Goal: Task Accomplishment & Management: Complete application form

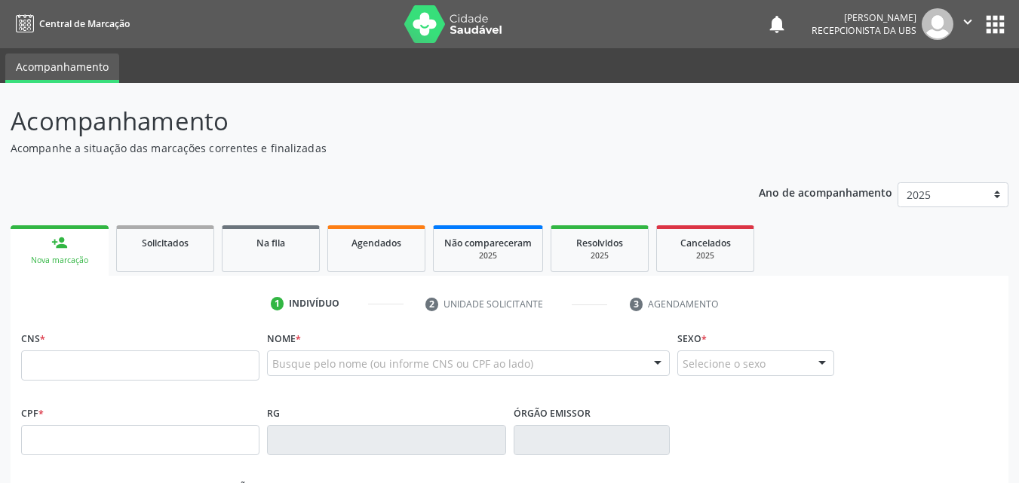
click at [94, 367] on input "text" at bounding box center [140, 366] width 238 height 30
click at [49, 367] on input "text" at bounding box center [140, 366] width 238 height 30
paste input "704 6071 9812 5826"
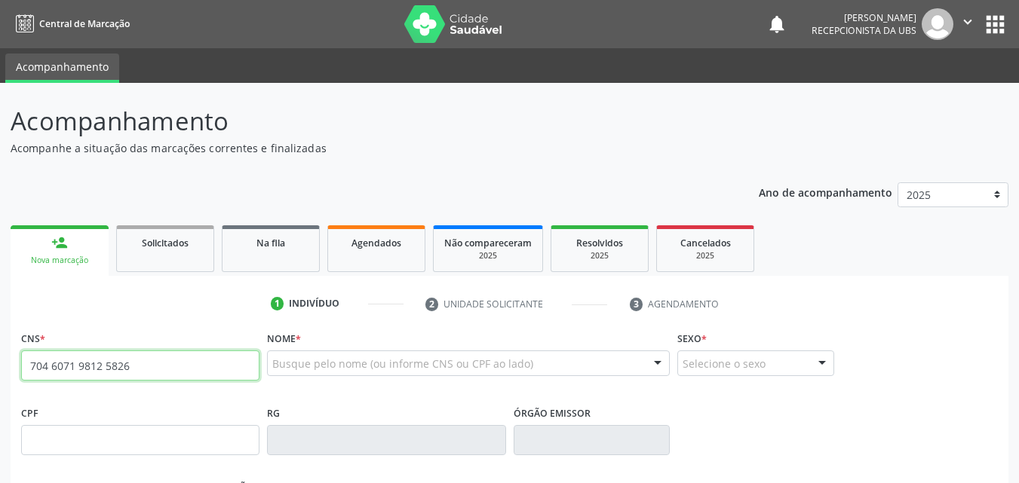
type input "704 6071 9812 5826"
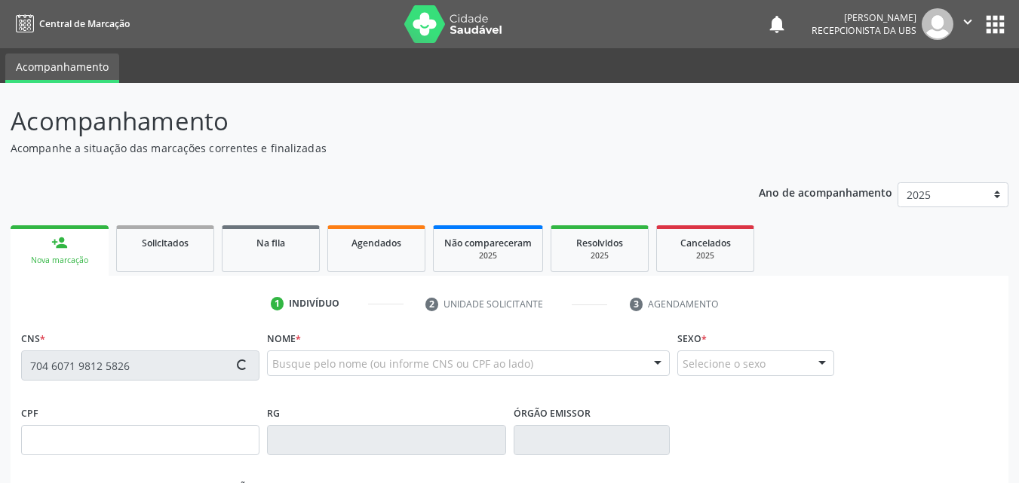
type input "415.036.368-44"
type input "27/03/1992"
type input "Maria do Carmo Carlos de Lima"
type input "(87) 99916-2359"
type input "251"
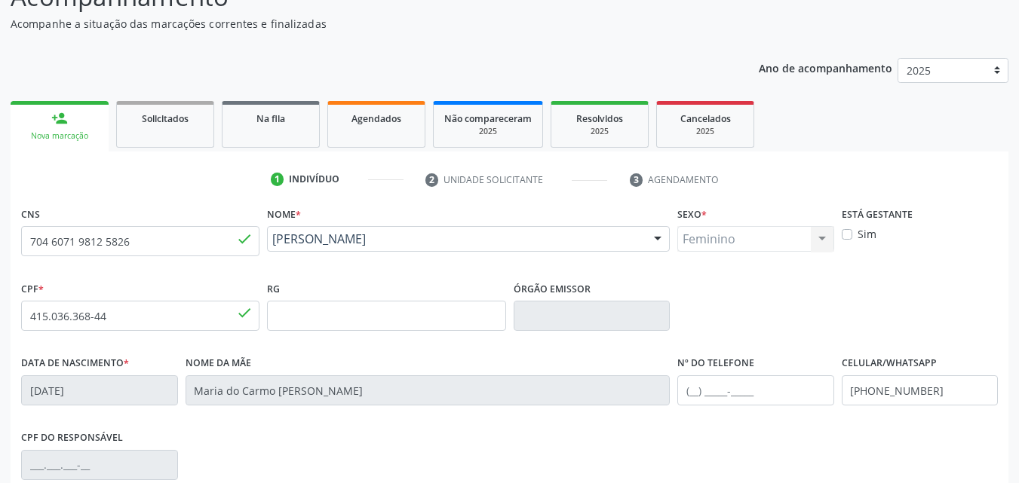
scroll to position [151, 0]
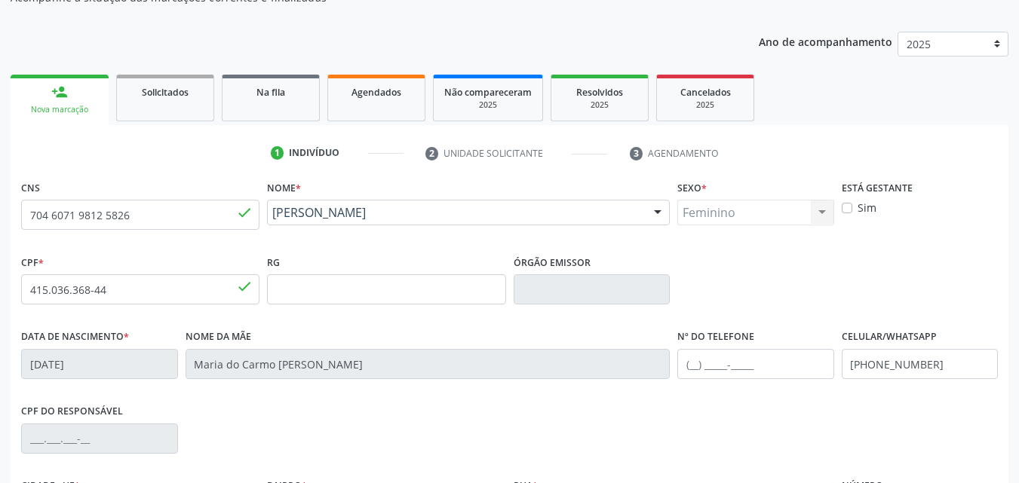
click at [858, 209] on label "Sim" at bounding box center [867, 208] width 19 height 16
click at [844, 209] on input "Sim" at bounding box center [847, 207] width 11 height 14
checkbox input "true"
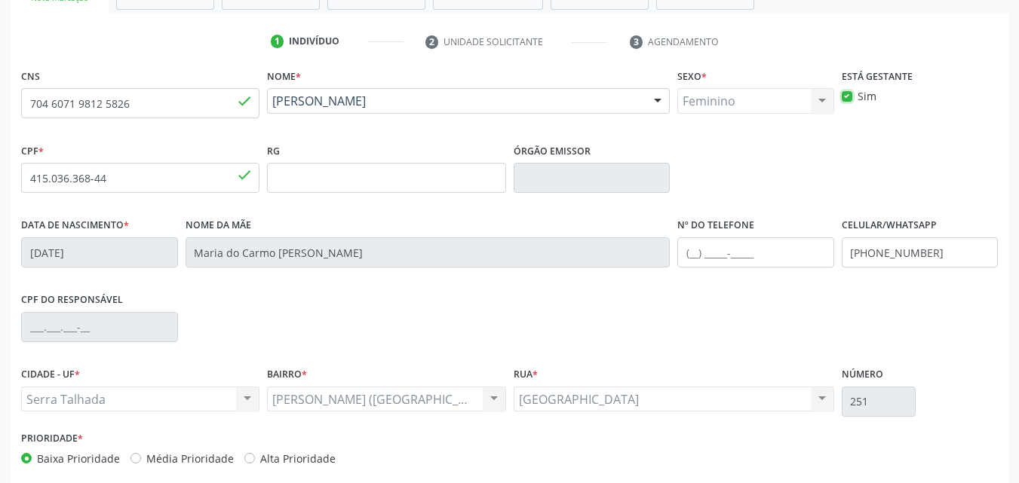
scroll to position [302, 0]
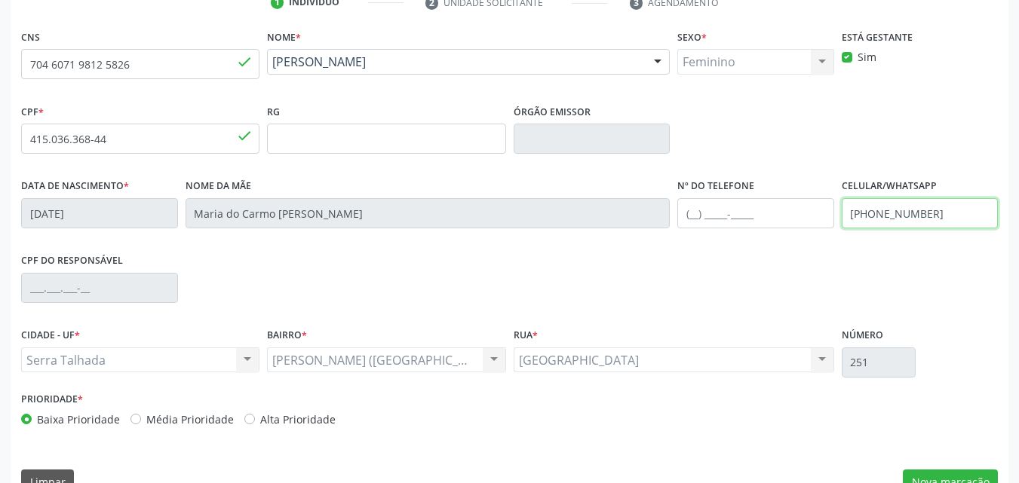
drag, startPoint x: 937, startPoint y: 217, endPoint x: 851, endPoint y: 219, distance: 85.2
click at [851, 219] on input "(87) 99916-2359" at bounding box center [920, 213] width 157 height 30
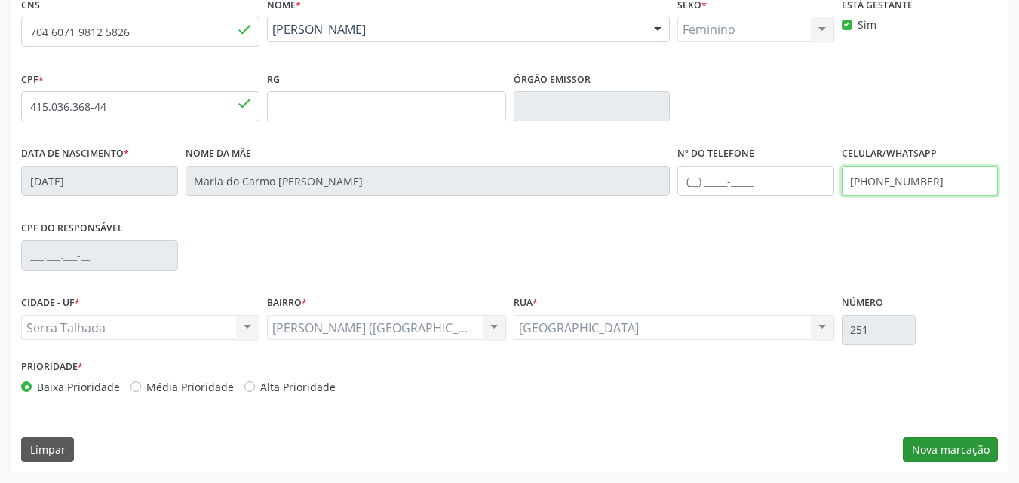
type input "(87) 98856-7655"
click at [925, 441] on button "Nova marcação" at bounding box center [950, 450] width 95 height 26
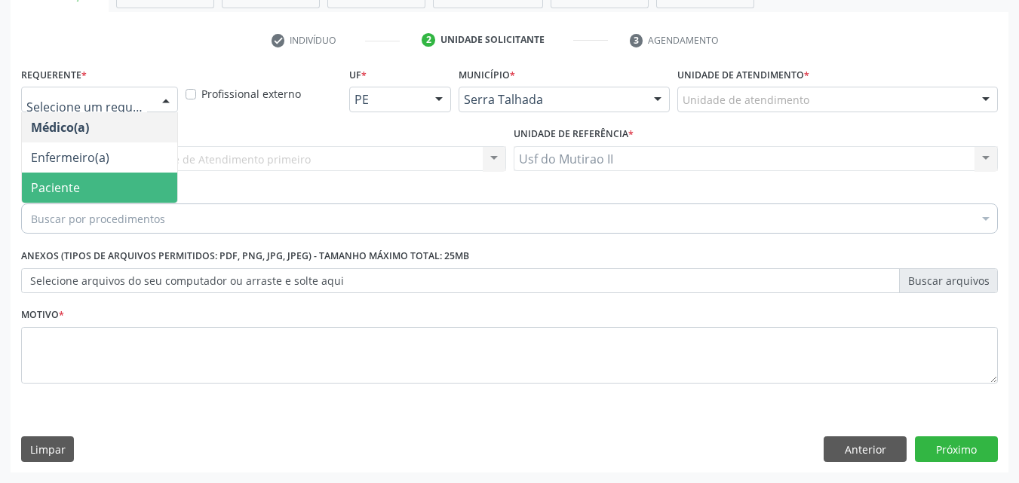
click at [60, 200] on span "Paciente" at bounding box center [99, 188] width 155 height 30
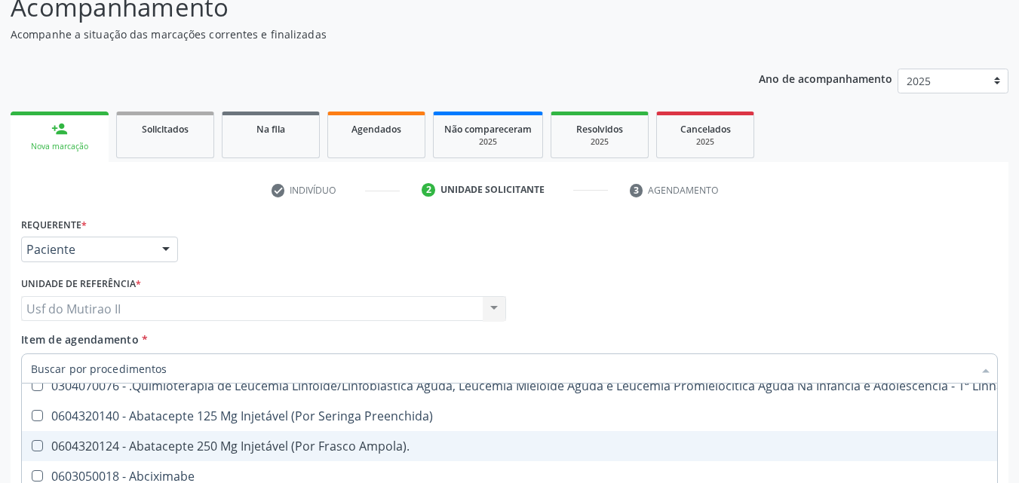
scroll to position [113, 0]
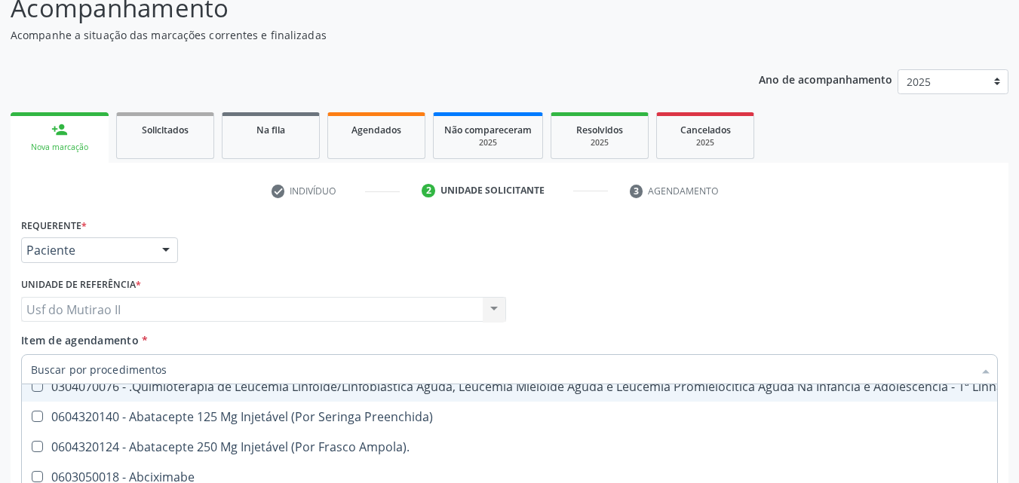
click at [96, 365] on input "Item de agendamento *" at bounding box center [502, 369] width 942 height 30
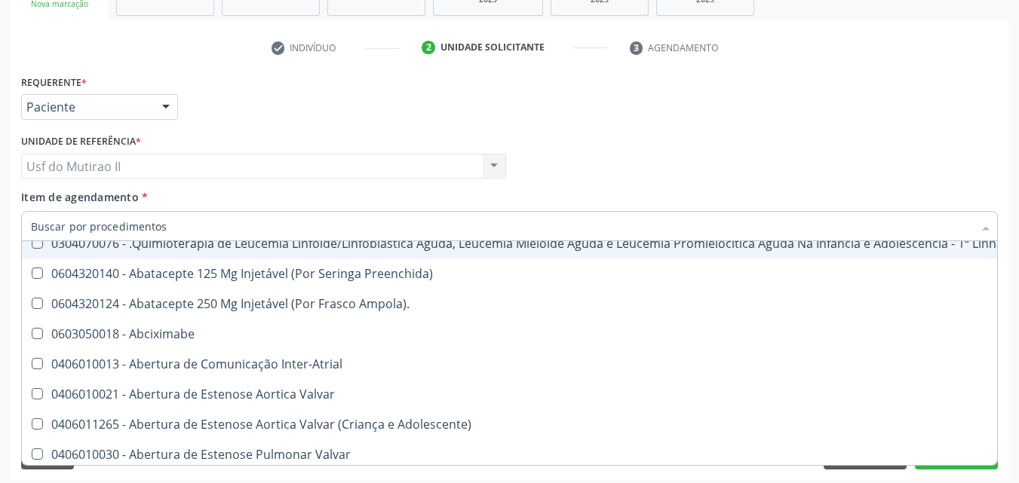
scroll to position [264, 0]
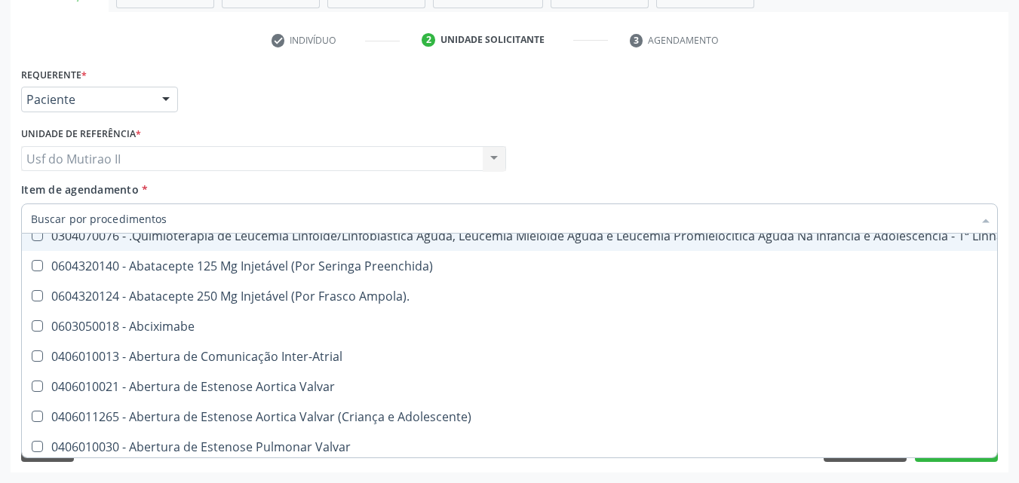
click at [221, 212] on input "Item de agendamento *" at bounding box center [502, 219] width 942 height 30
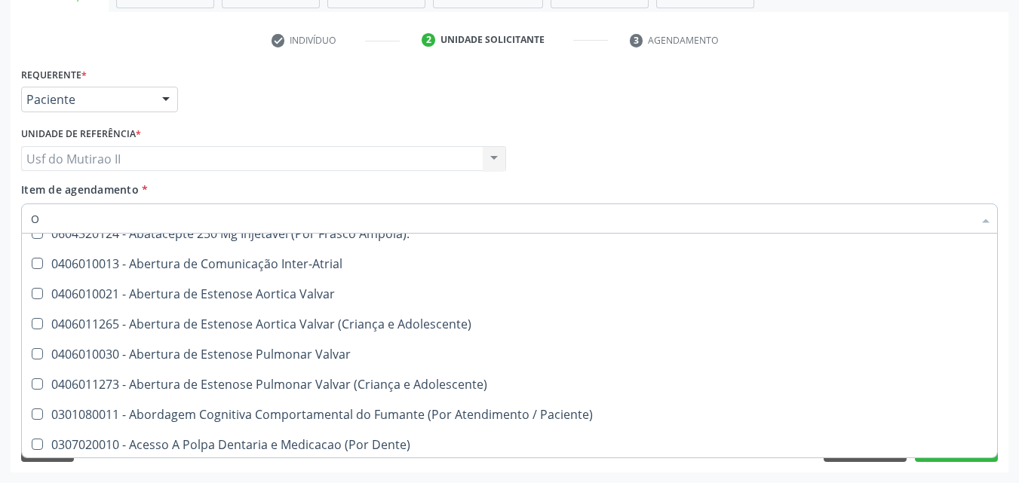
scroll to position [13, 0]
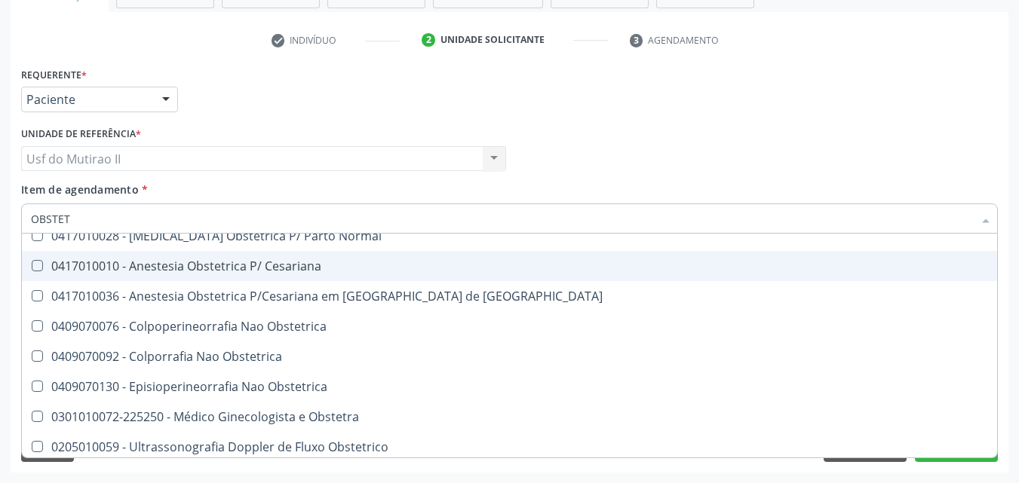
type input "OBSTETR"
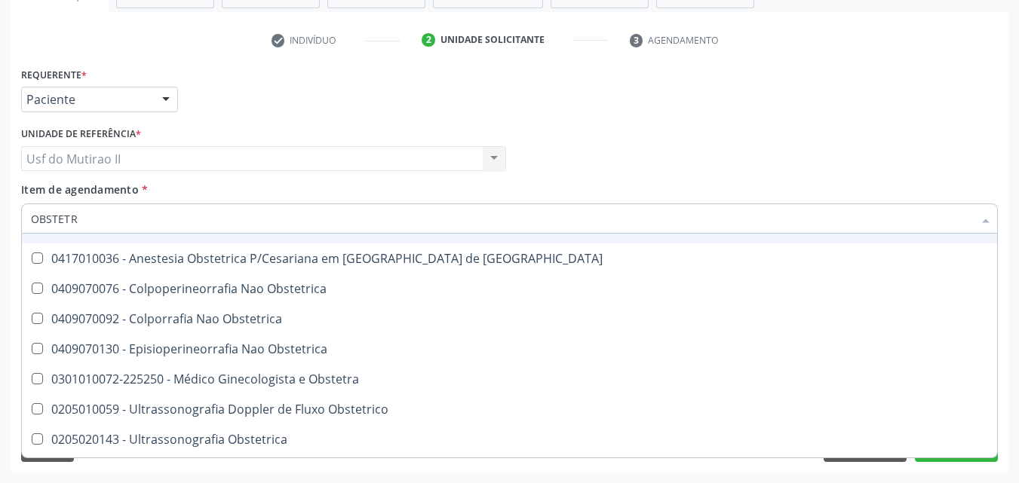
scroll to position [78, 0]
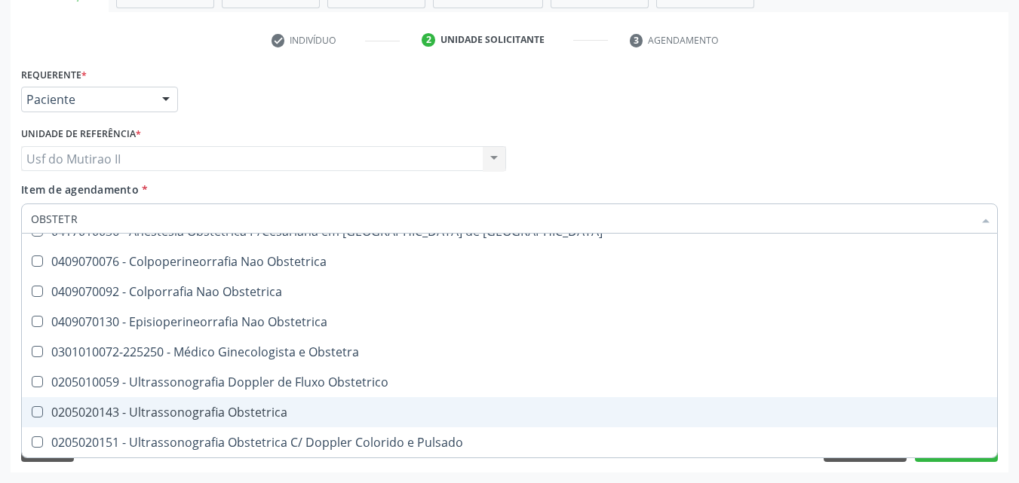
click at [196, 412] on div "0205020143 - Ultrassonografia Obstetrica" at bounding box center [509, 413] width 957 height 12
checkbox Obstetrica "true"
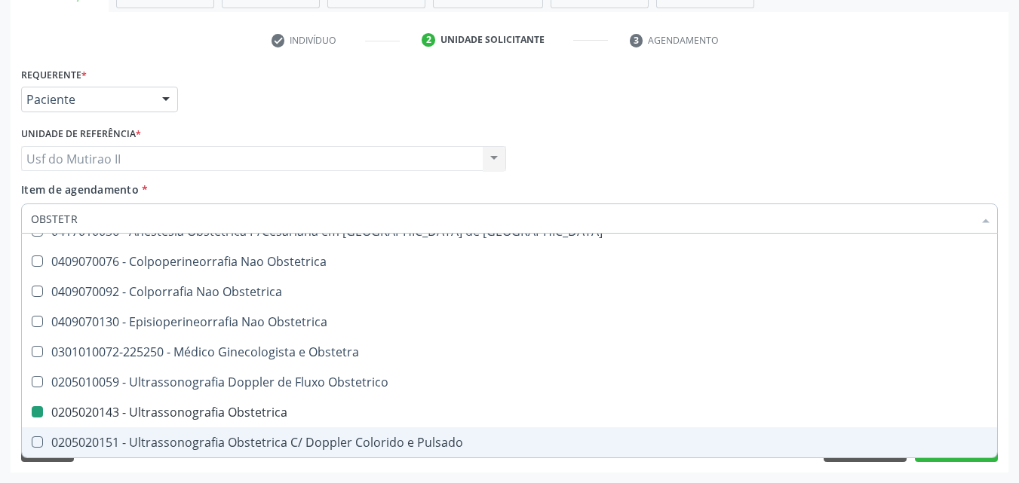
click at [968, 471] on div "Requerente * Paciente Médico(a) Enfermeiro(a) Paciente Nenhum resultado encontr…" at bounding box center [510, 268] width 998 height 410
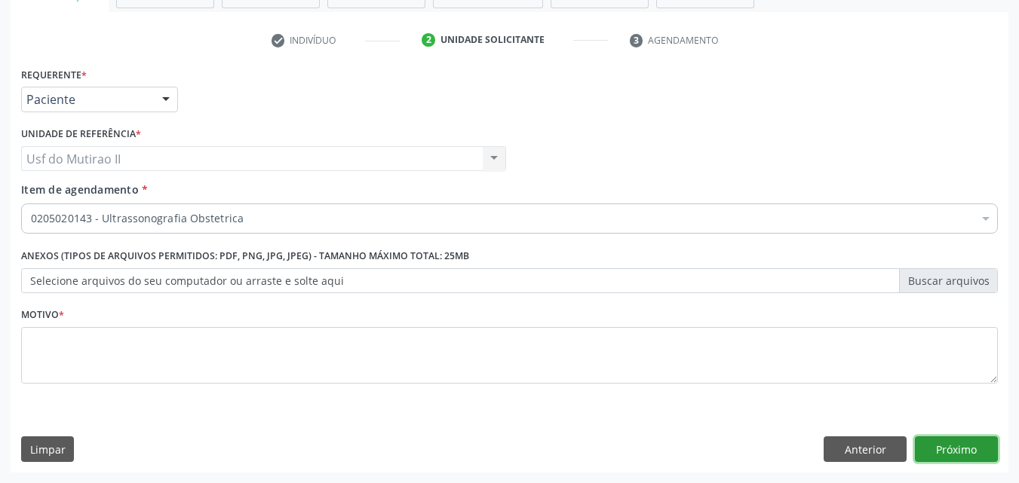
click at [950, 459] on button "Próximo" at bounding box center [956, 450] width 83 height 26
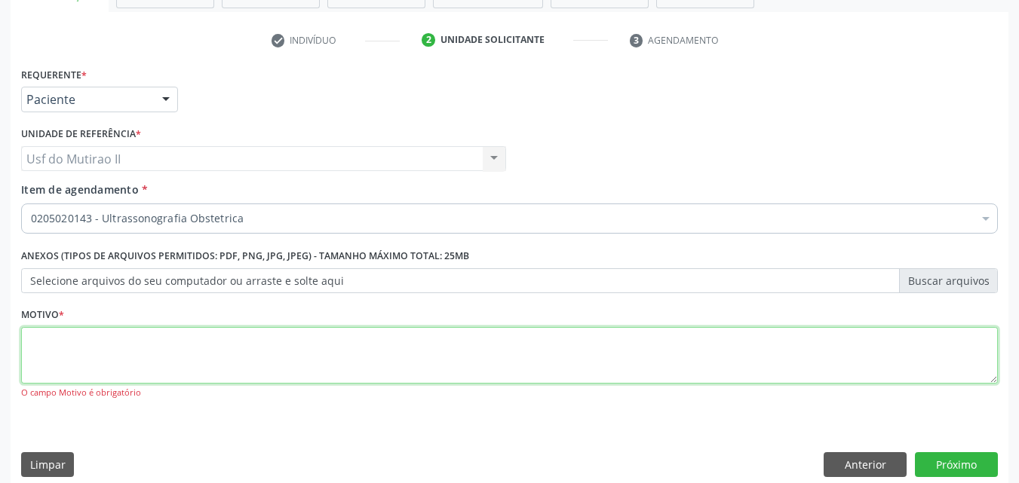
click at [364, 354] on textarea at bounding box center [509, 355] width 977 height 57
type textarea "."
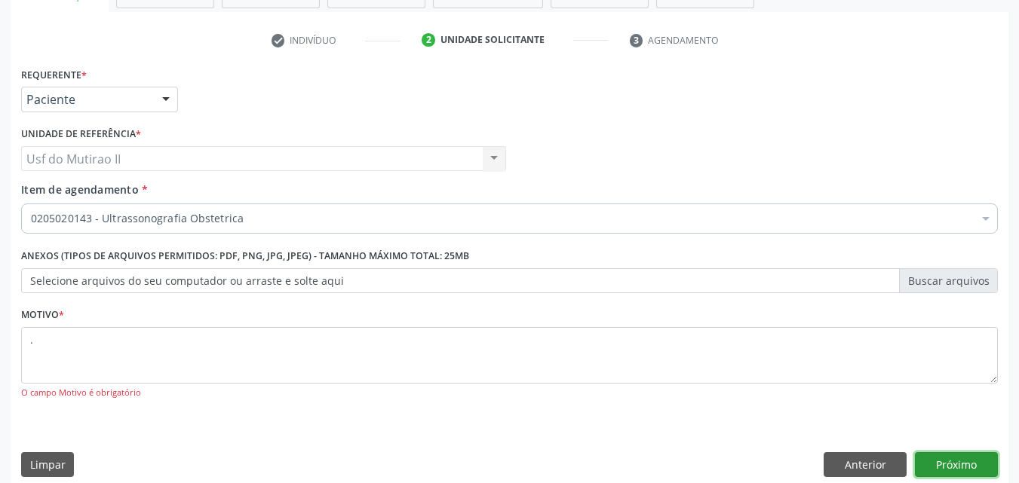
click at [947, 461] on button "Próximo" at bounding box center [956, 466] width 83 height 26
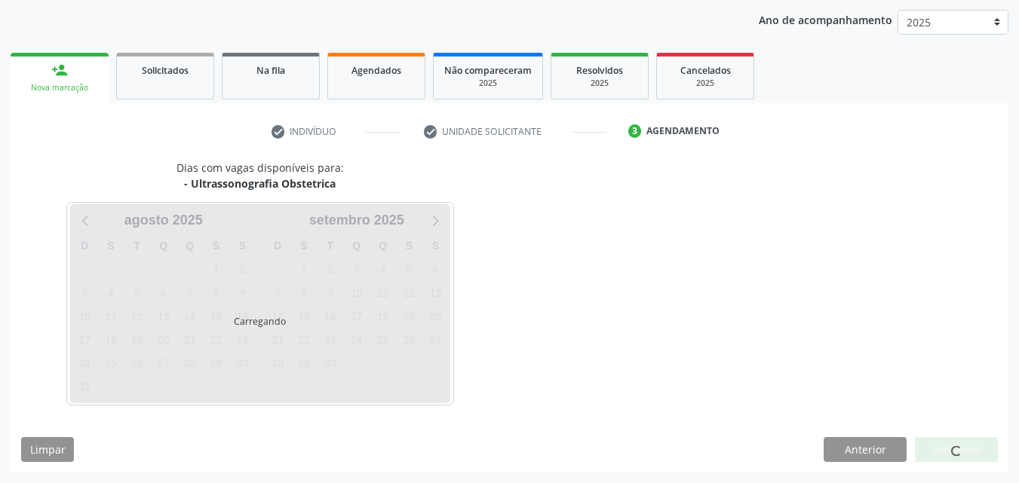
scroll to position [173, 0]
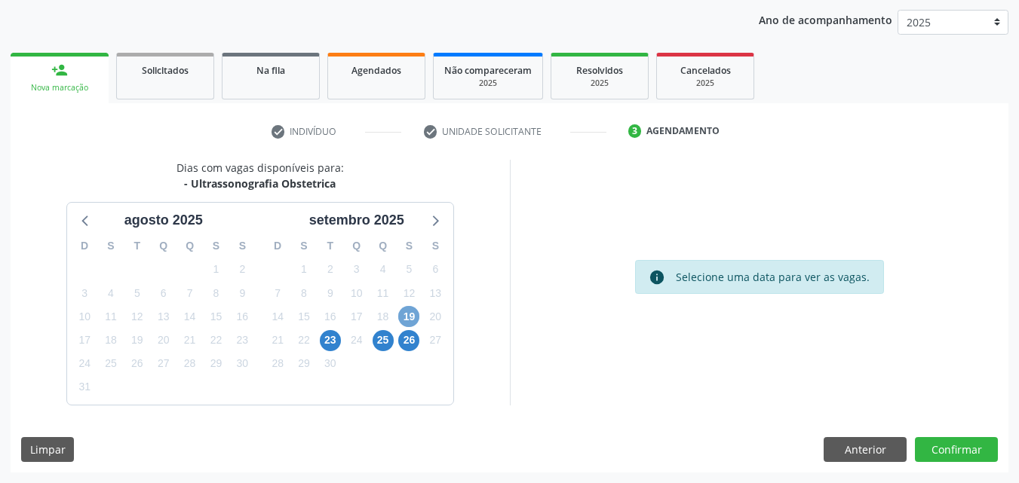
click at [406, 316] on span "19" at bounding box center [408, 316] width 21 height 21
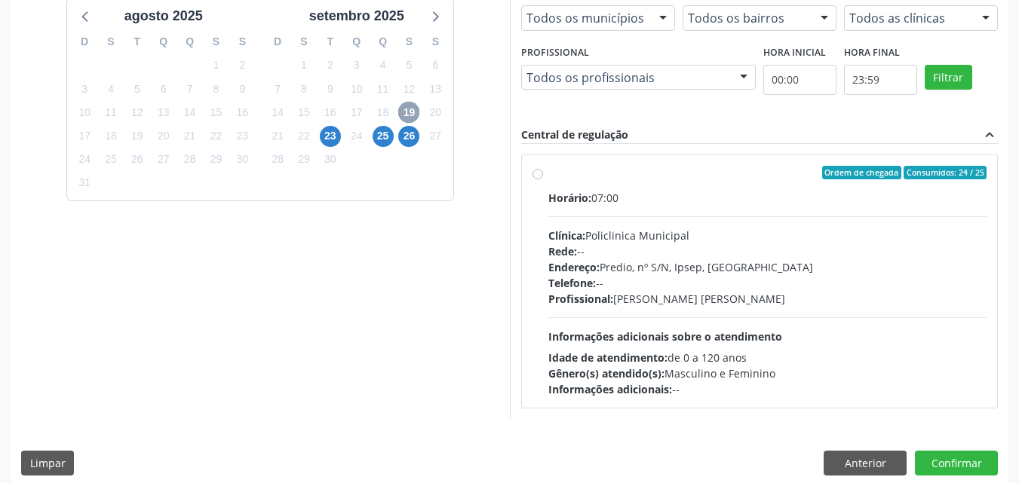
scroll to position [391, 0]
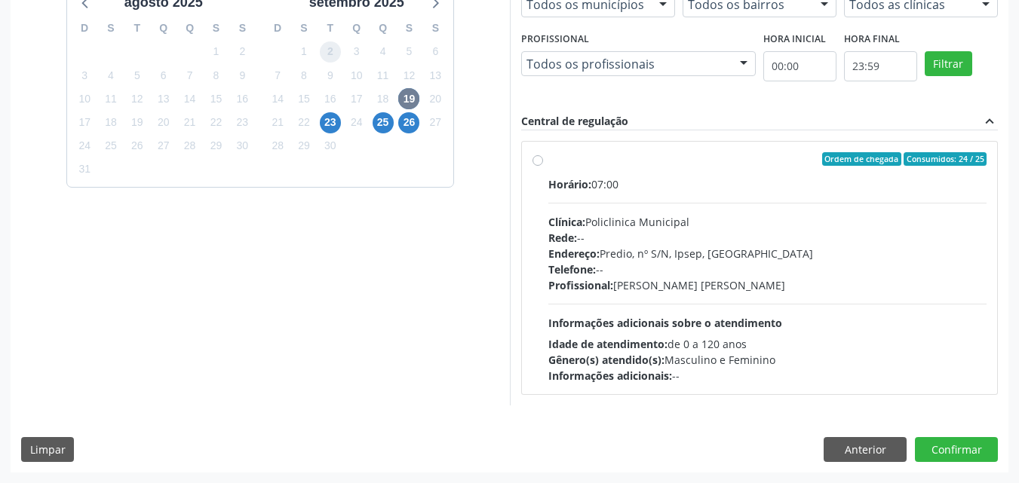
click at [333, 51] on span "2" at bounding box center [330, 51] width 21 height 21
click at [298, 344] on div "Dias com vagas disponíveis para: - Ultrassonografia Obstetrica agosto 2025 D S …" at bounding box center [260, 173] width 499 height 463
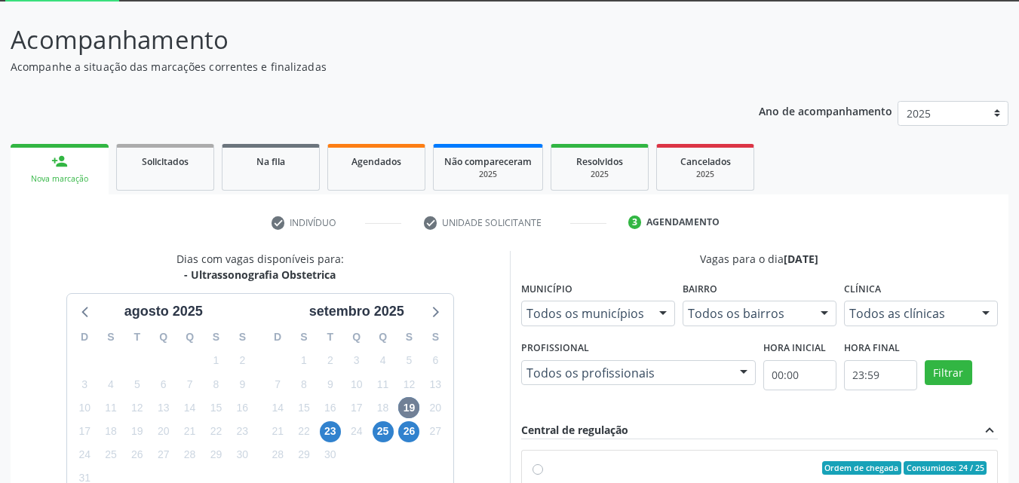
scroll to position [0, 0]
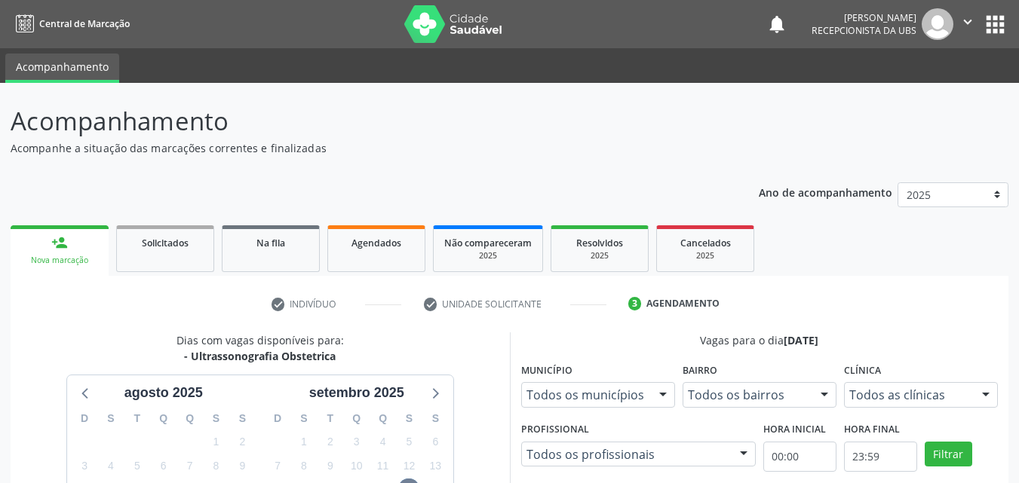
click at [74, 255] on div "Nova marcação" at bounding box center [59, 260] width 77 height 11
click at [60, 255] on div "Nova marcação" at bounding box center [59, 260] width 77 height 11
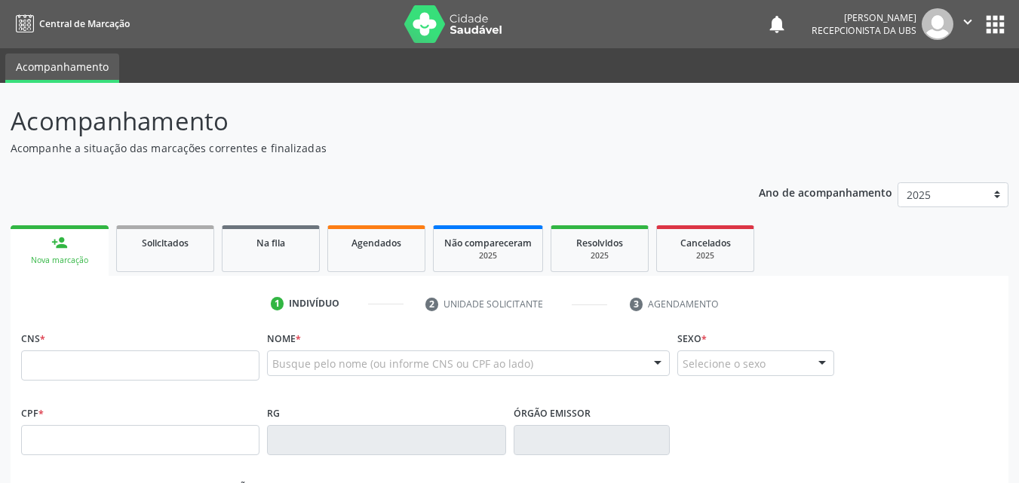
click at [56, 367] on input "text" at bounding box center [140, 366] width 238 height 30
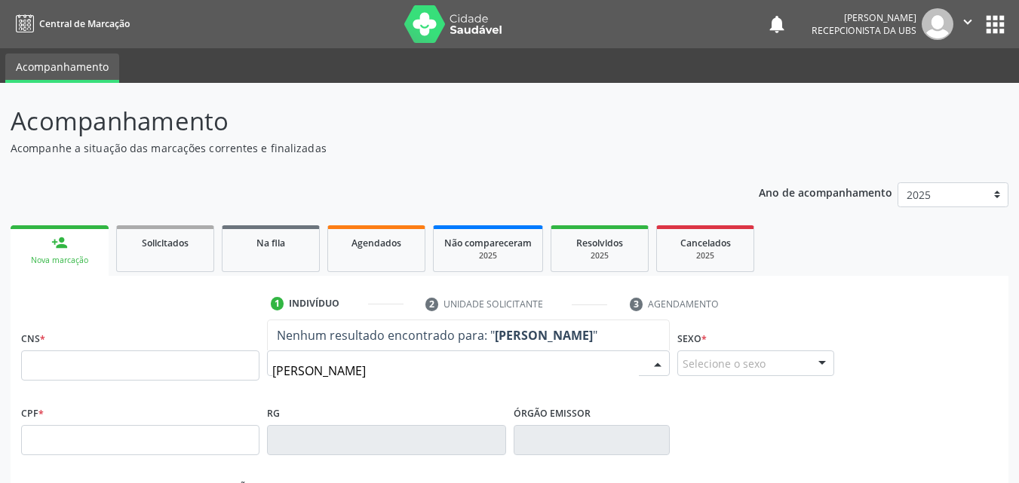
type input "RITA HERMINIA DE SOUZA SILVA"
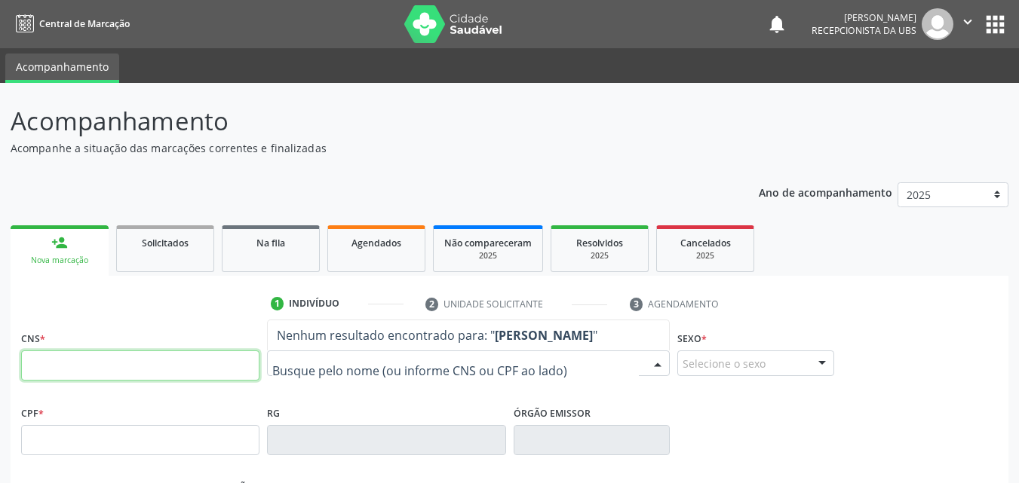
click at [114, 362] on input "text" at bounding box center [140, 366] width 238 height 30
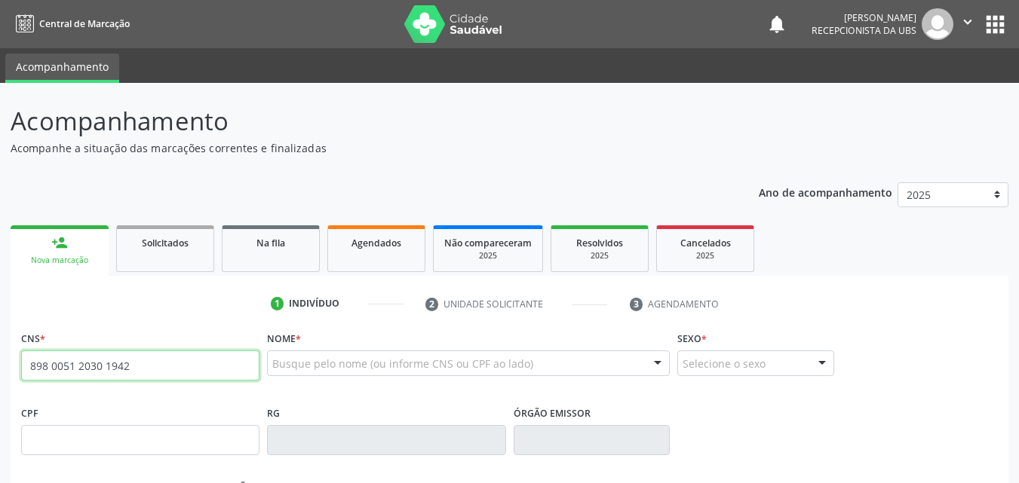
type input "898 0051 2030 1942"
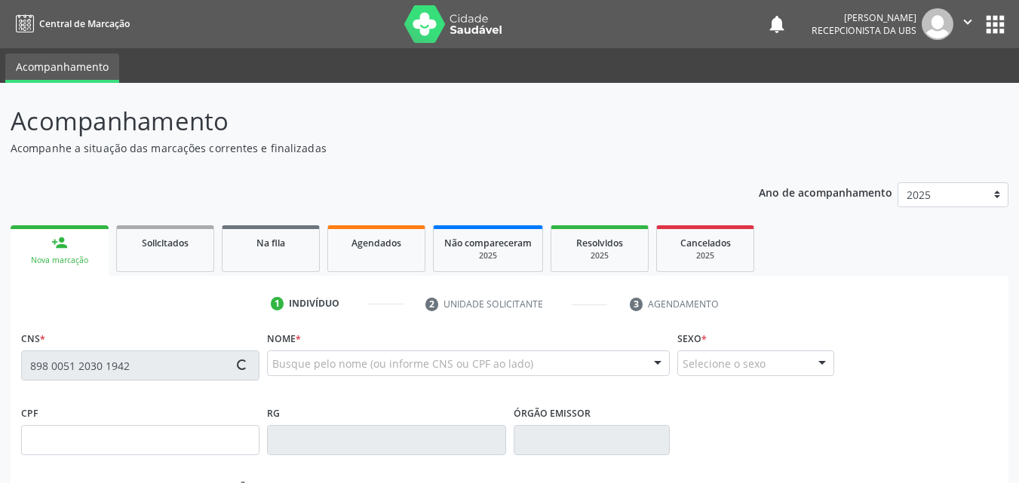
type input "071.729.384-02"
type input "27/04/1984"
type input "Rita Herminia Souza Silva"
type input "(87) 98159-5360"
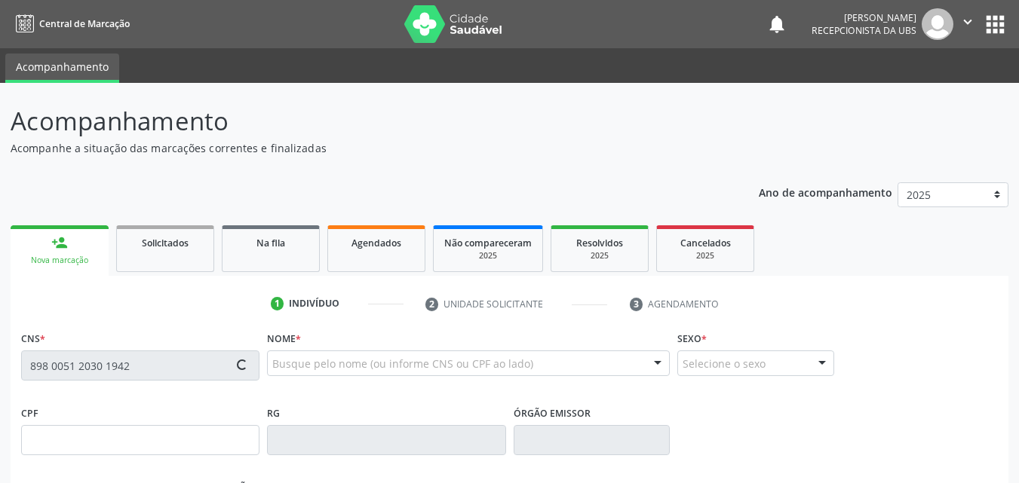
type input "11"
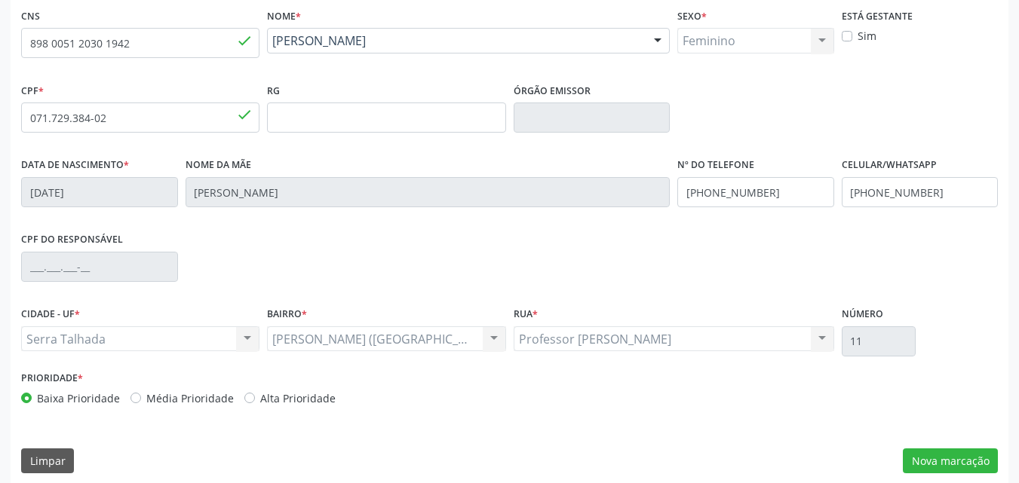
scroll to position [334, 0]
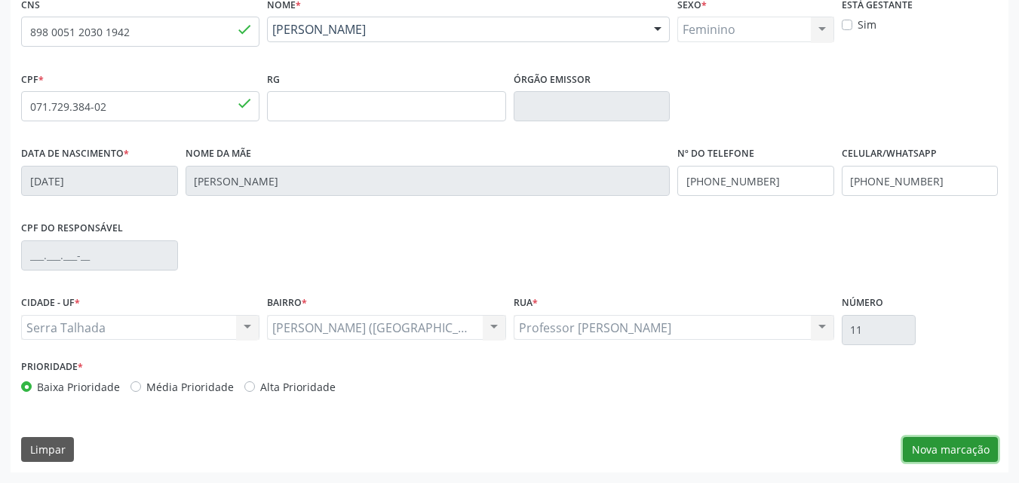
click at [964, 450] on button "Nova marcação" at bounding box center [950, 450] width 95 height 26
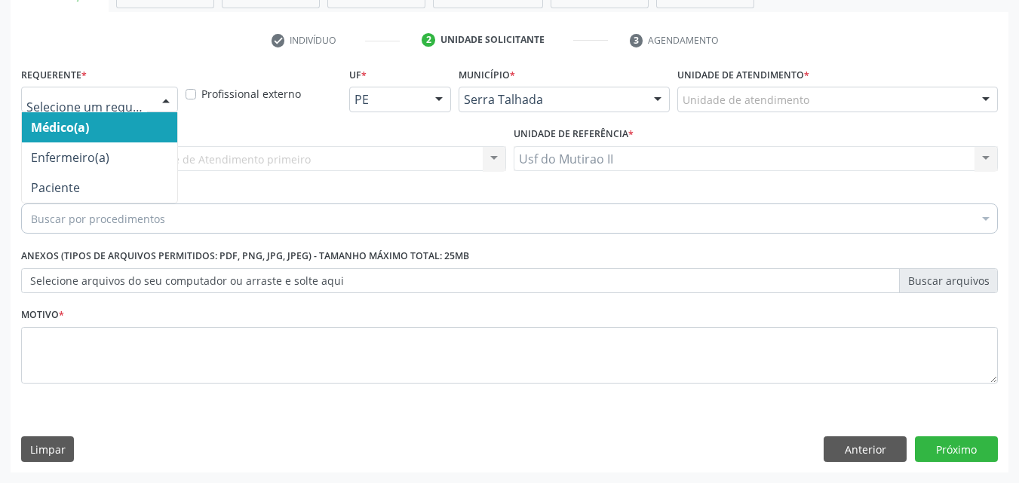
click at [155, 103] on div at bounding box center [166, 100] width 23 height 26
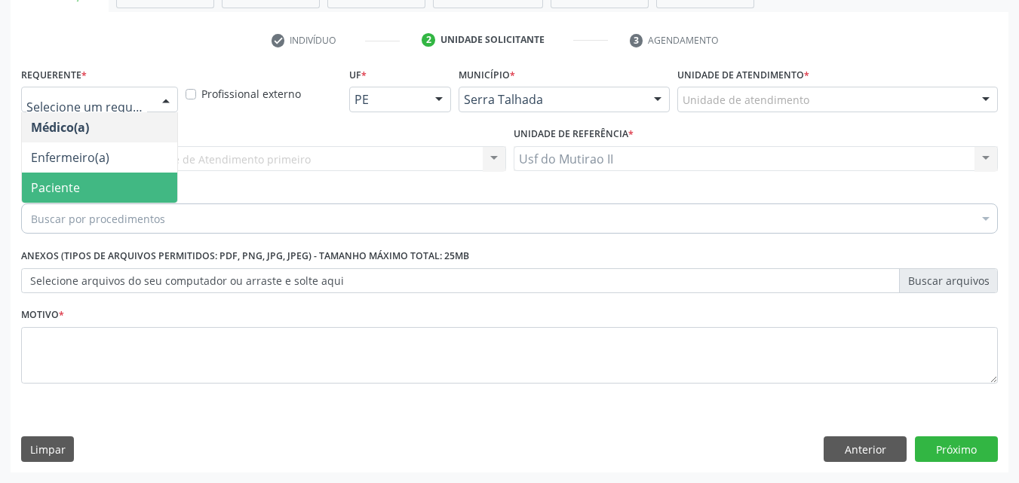
click at [107, 182] on span "Paciente" at bounding box center [99, 188] width 155 height 30
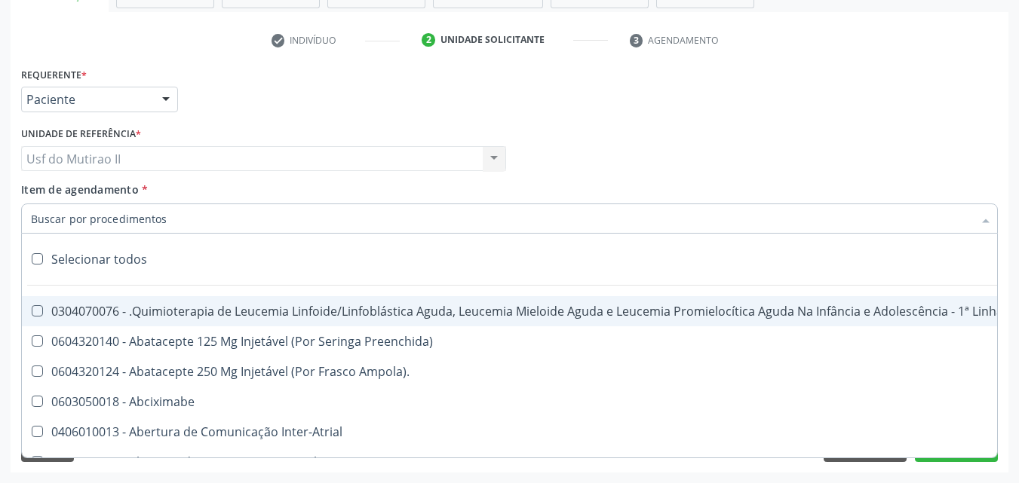
click at [143, 222] on input "Item de agendamento *" at bounding box center [502, 219] width 942 height 30
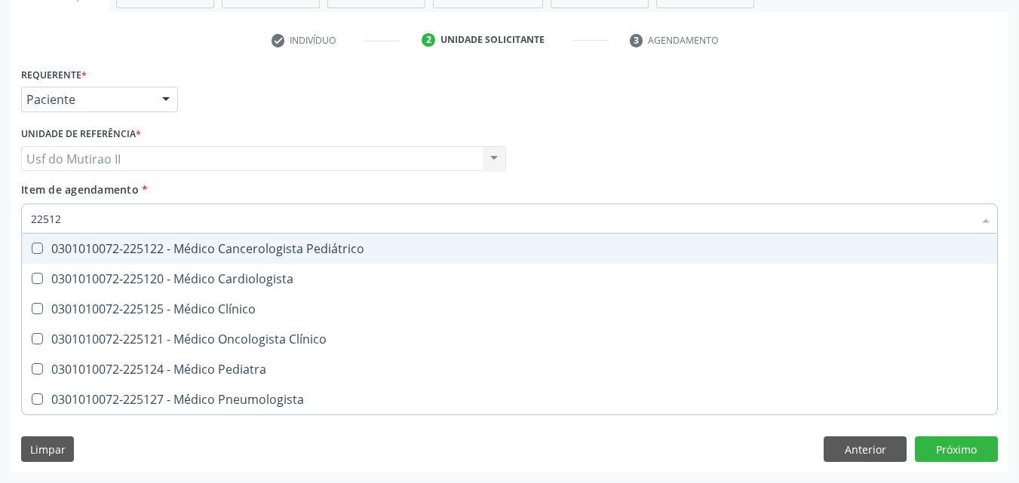
type input "225120"
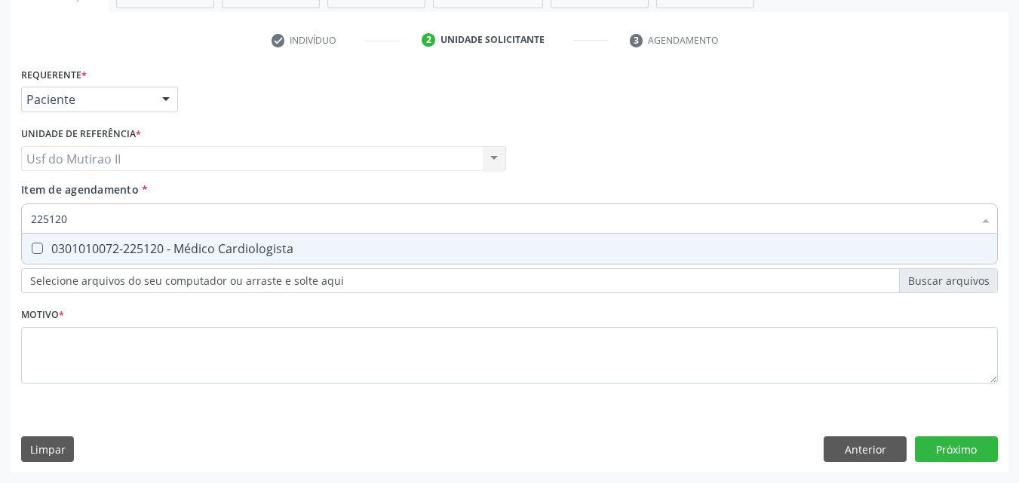
click at [170, 243] on div "0301010072-225120 - Médico Cardiologista" at bounding box center [509, 249] width 957 height 12
checkbox Cardiologista "true"
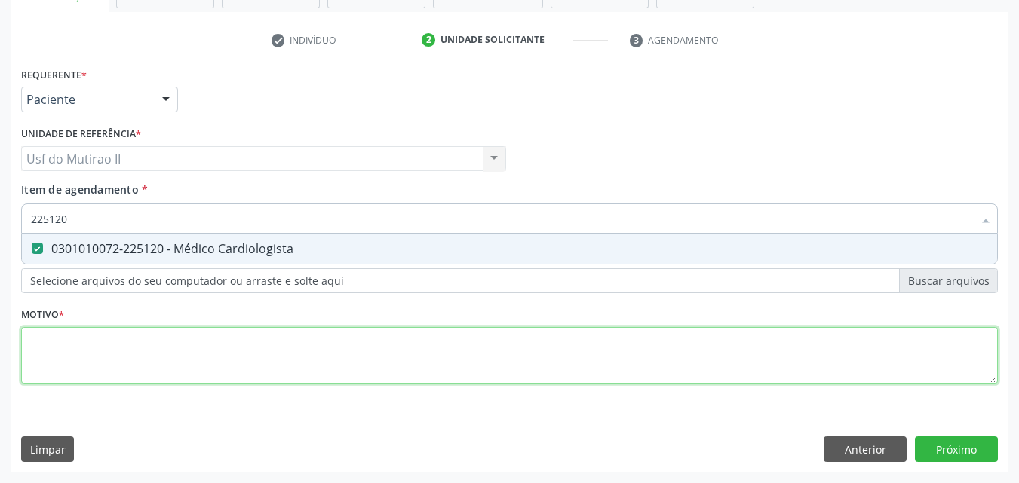
click at [195, 364] on div "Requerente * Paciente Médico(a) Enfermeiro(a) Paciente Nenhum resultado encontr…" at bounding box center [509, 234] width 977 height 342
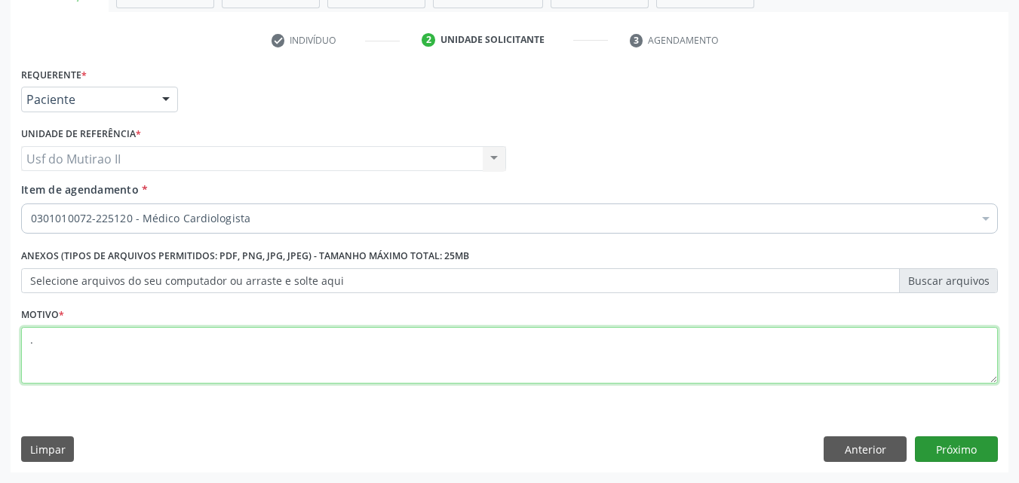
type textarea "."
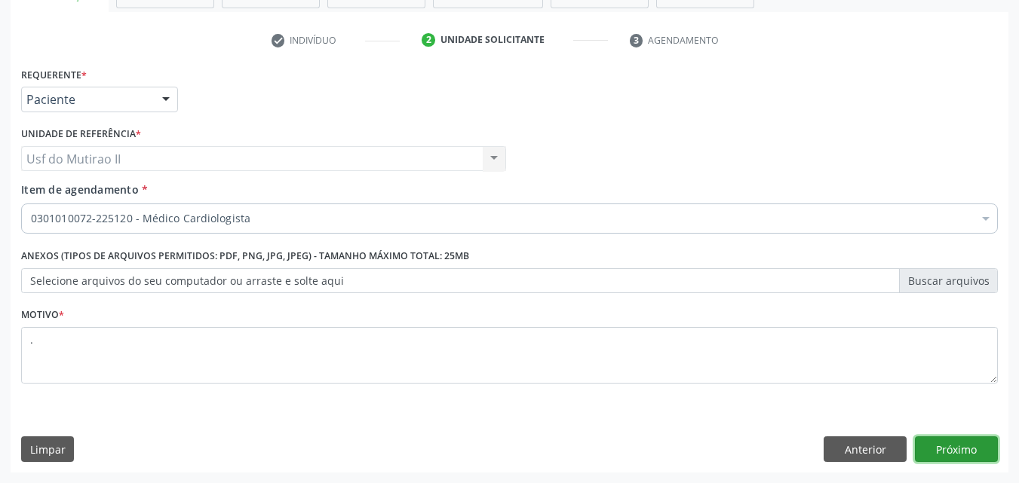
click at [969, 452] on button "Próximo" at bounding box center [956, 450] width 83 height 26
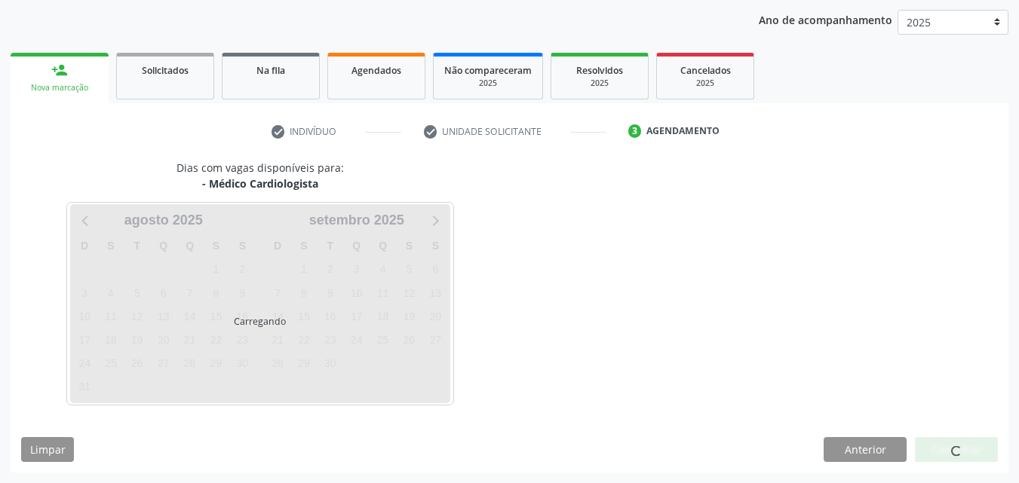
scroll to position [173, 0]
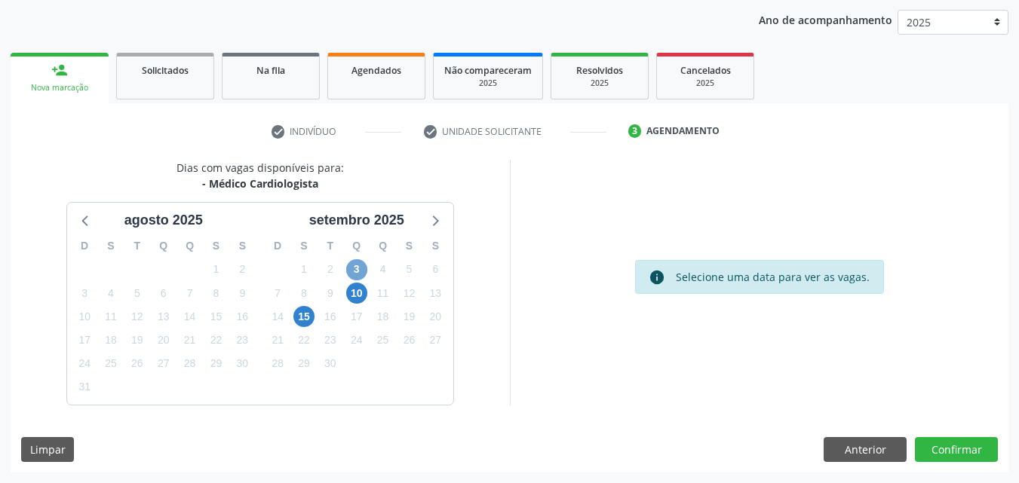
click at [357, 265] on span "3" at bounding box center [356, 269] width 21 height 21
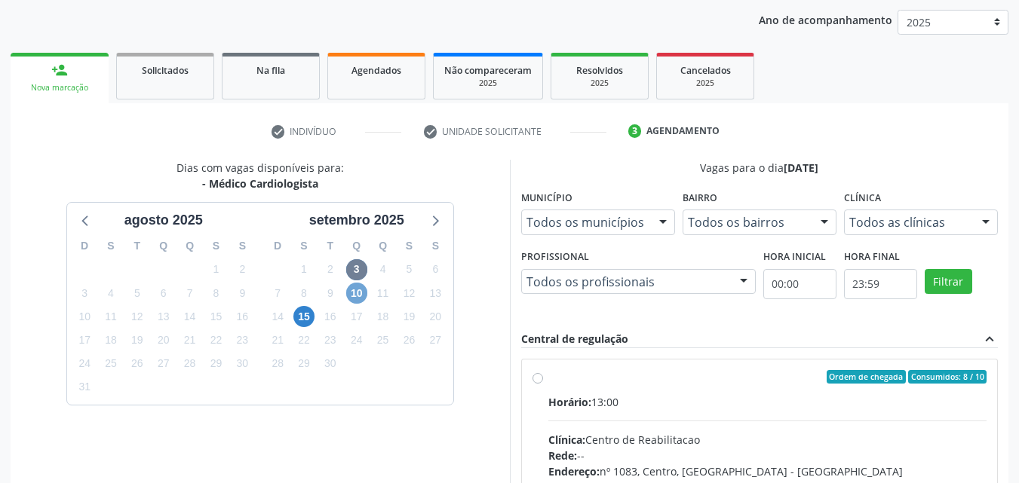
click at [358, 293] on span "10" at bounding box center [356, 293] width 21 height 21
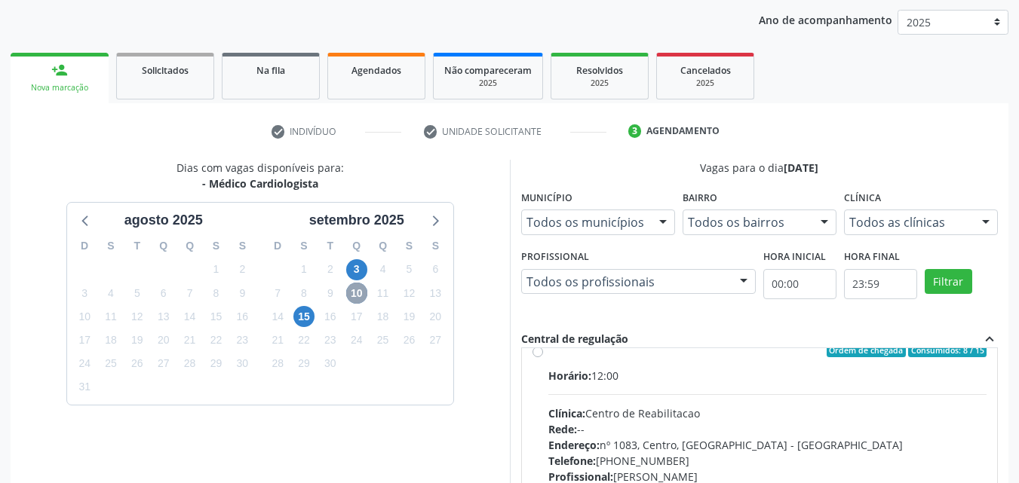
scroll to position [0, 0]
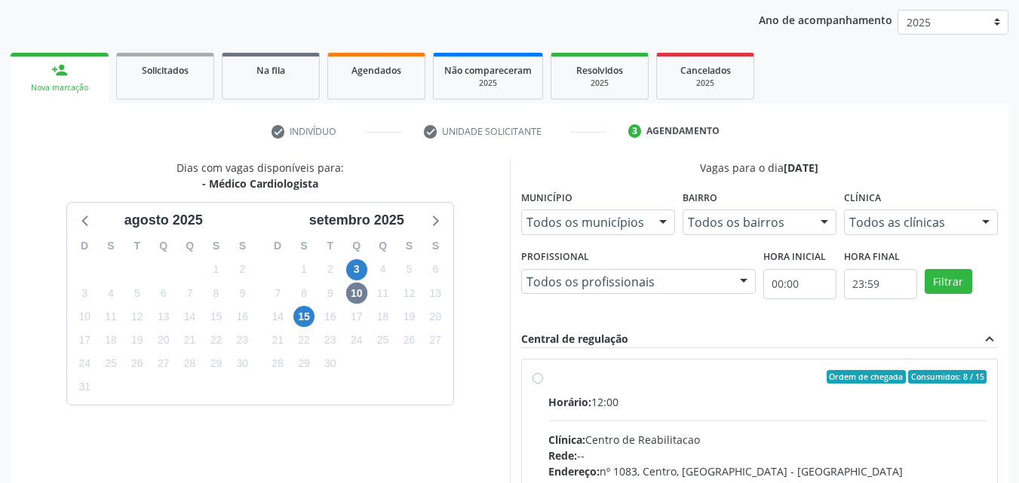
click at [543, 384] on div "Ordem de chegada Consumidos: 8 / 15 Horário: 12:00 Clínica: Centro de Reabilita…" at bounding box center [759, 486] width 455 height 232
radio input "true"
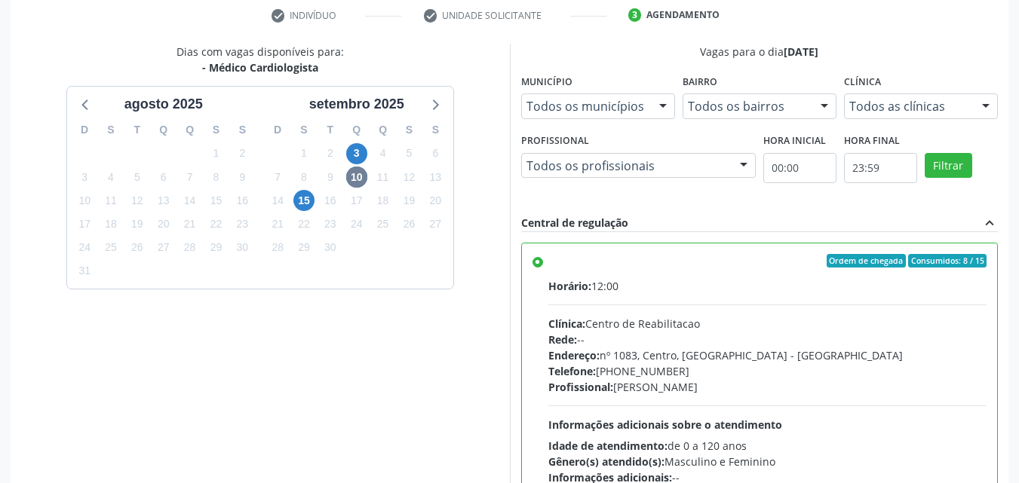
scroll to position [418, 0]
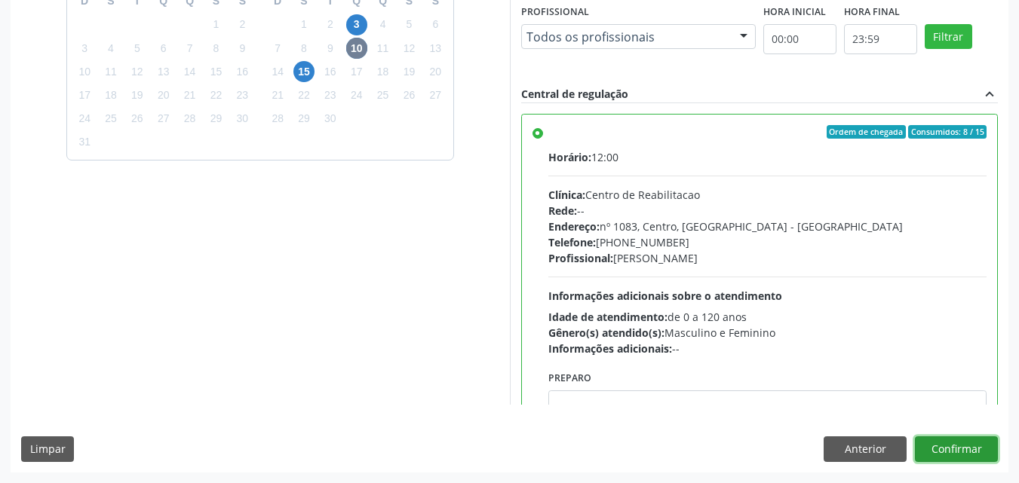
click at [934, 446] on button "Confirmar" at bounding box center [956, 450] width 83 height 26
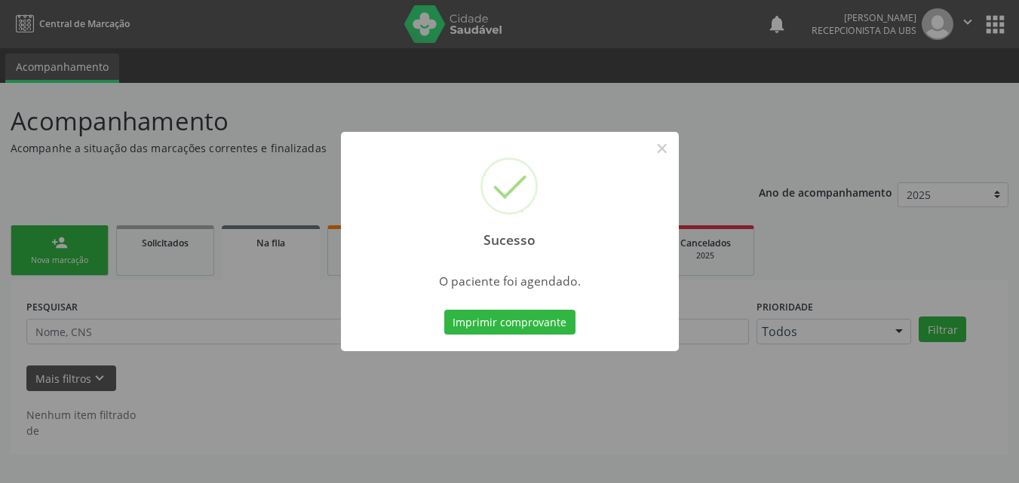
scroll to position [0, 0]
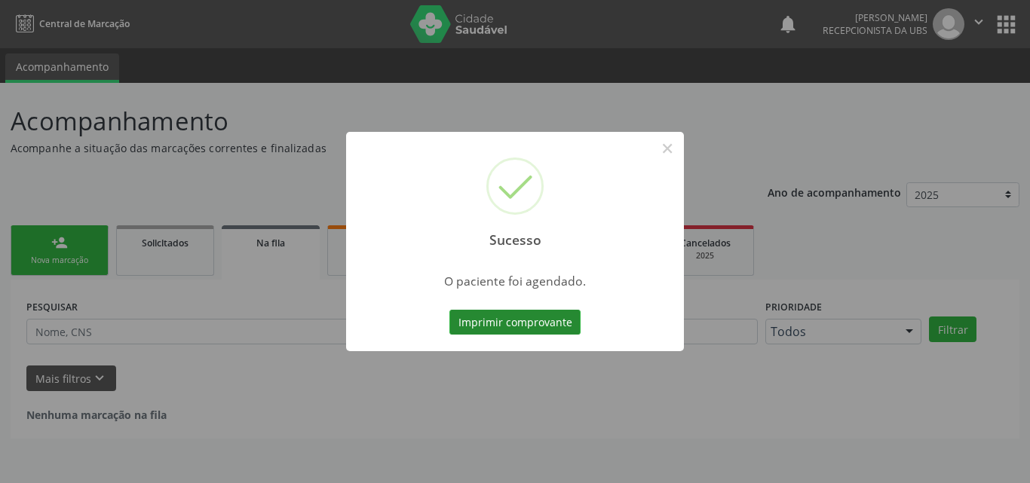
click at [549, 322] on button "Imprimir comprovante" at bounding box center [515, 323] width 131 height 26
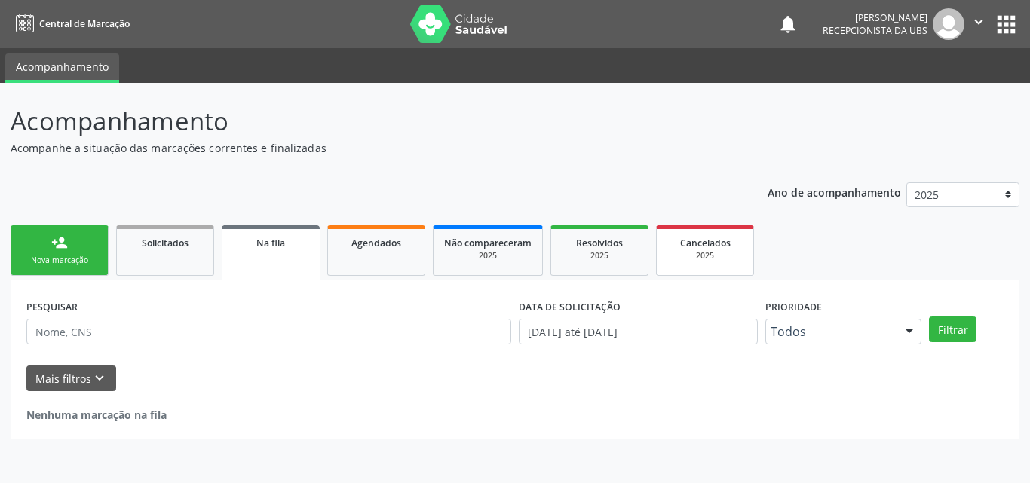
drag, startPoint x: 735, startPoint y: 227, endPoint x: 731, endPoint y: 238, distance: 12.2
click at [731, 238] on div "Ano de acompanhamento 2025 2024 person_add Nova marcação Solicitados Na fila Ag…" at bounding box center [515, 306] width 1009 height 268
click at [474, 406] on div "Nenhuma marcação na fila" at bounding box center [514, 407] width 977 height 32
click at [76, 249] on link "person_add Nova marcação" at bounding box center [60, 251] width 98 height 51
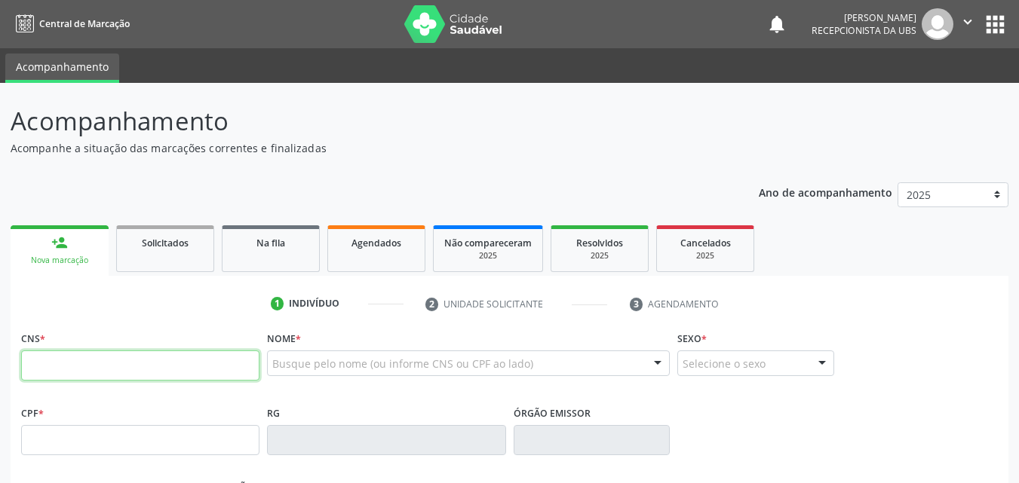
click at [154, 353] on input "text" at bounding box center [140, 366] width 238 height 30
type input "898 0014 6465 0685"
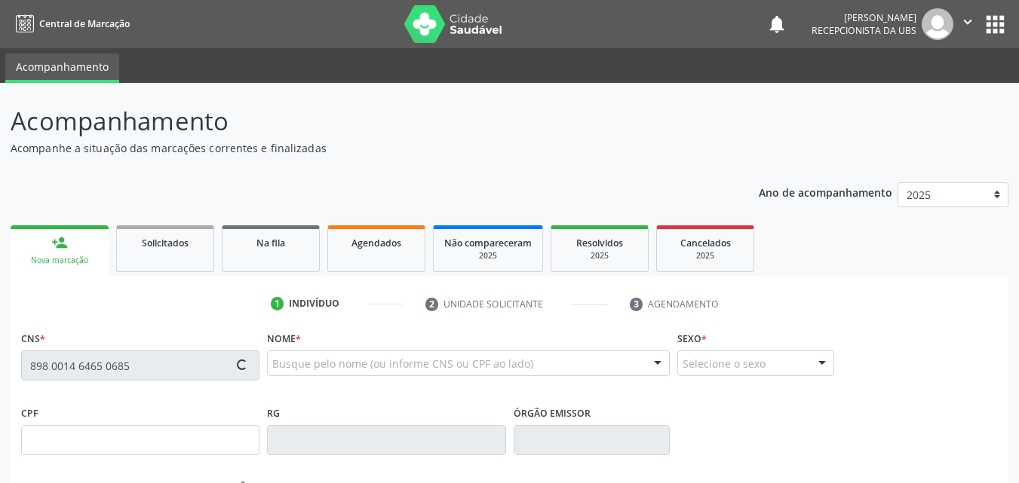
type input "663.617.704-78"
type input "27/01/1969"
type input "Josefa Alves da Silva"
type input "(87) 99643-7171"
type input "(87) 99963-7070"
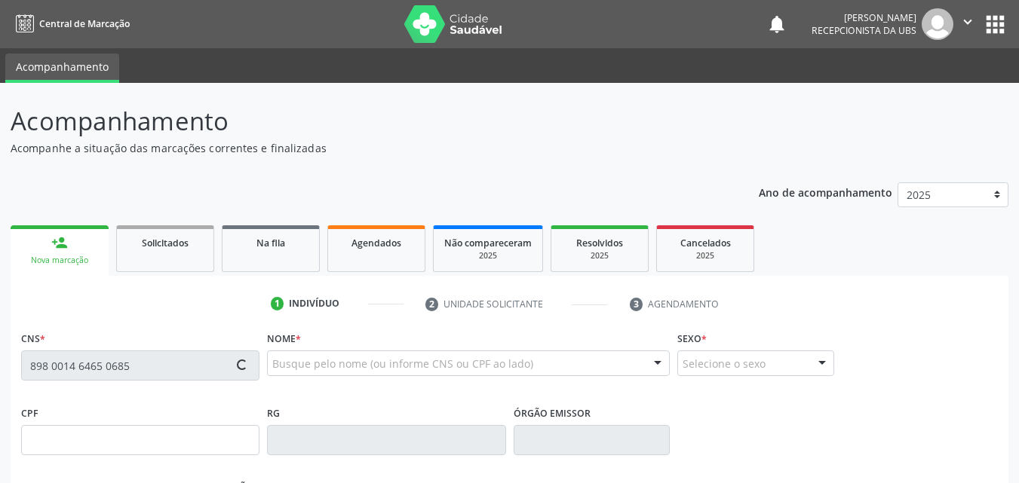
type input "844.200.494-72"
type input "802"
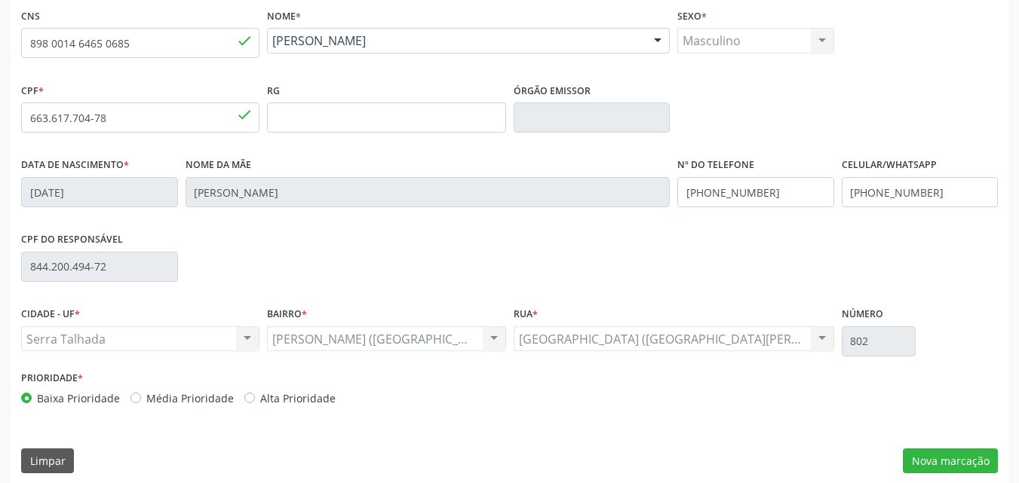
scroll to position [334, 0]
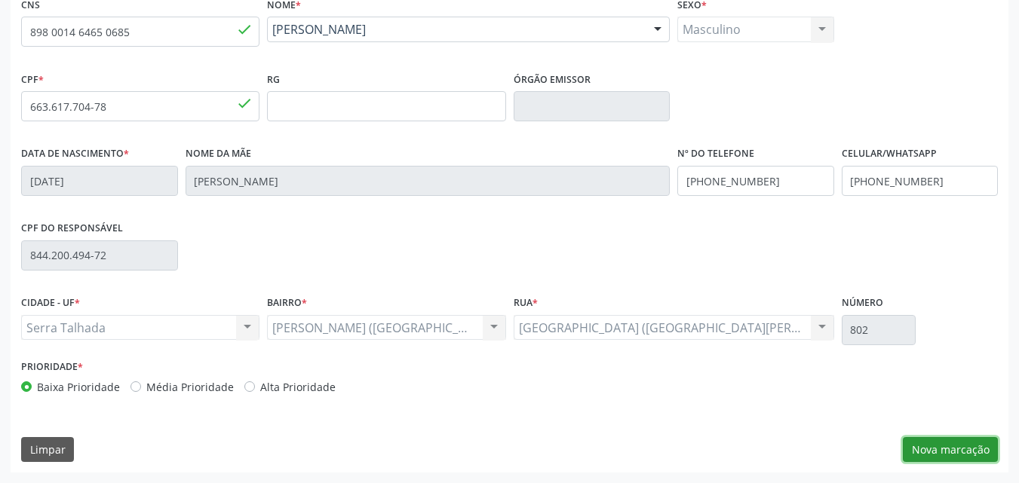
click at [968, 440] on button "Nova marcação" at bounding box center [950, 450] width 95 height 26
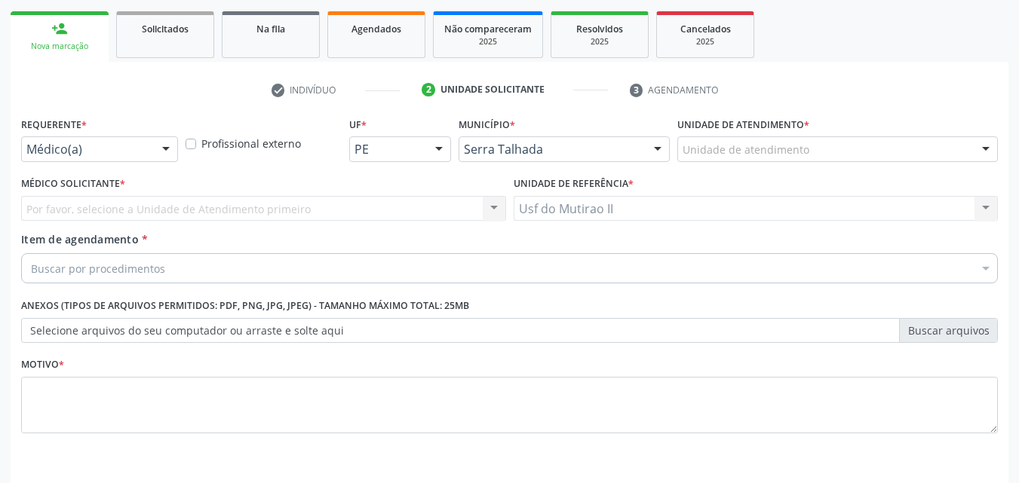
scroll to position [189, 0]
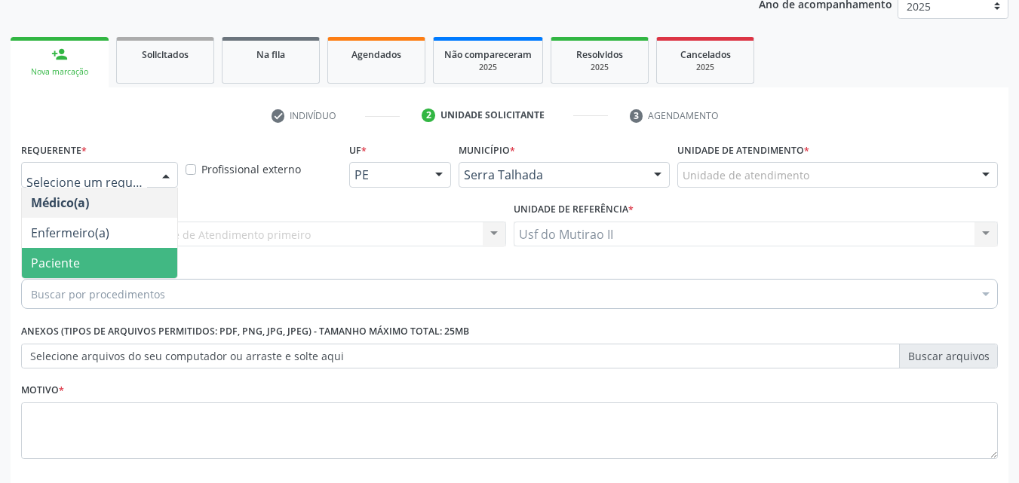
click at [112, 265] on span "Paciente" at bounding box center [99, 263] width 155 height 30
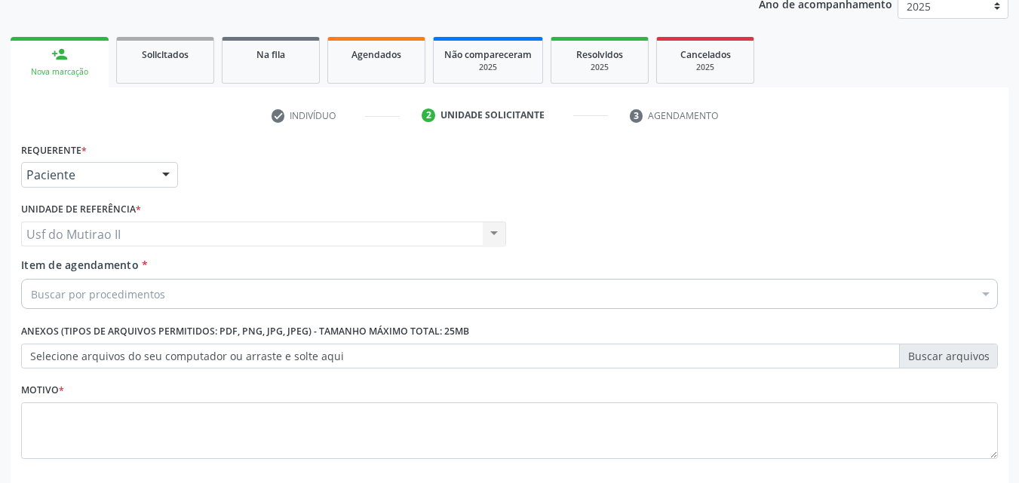
click at [97, 349] on label "Selecione arquivos do seu computador ou arraste e solte aqui" at bounding box center [509, 357] width 977 height 26
click at [97, 349] on input "Selecione arquivos do seu computador ou arraste e solte aqui" at bounding box center [509, 357] width 977 height 26
click at [164, 296] on div "Buscar por procedimentos" at bounding box center [509, 294] width 977 height 30
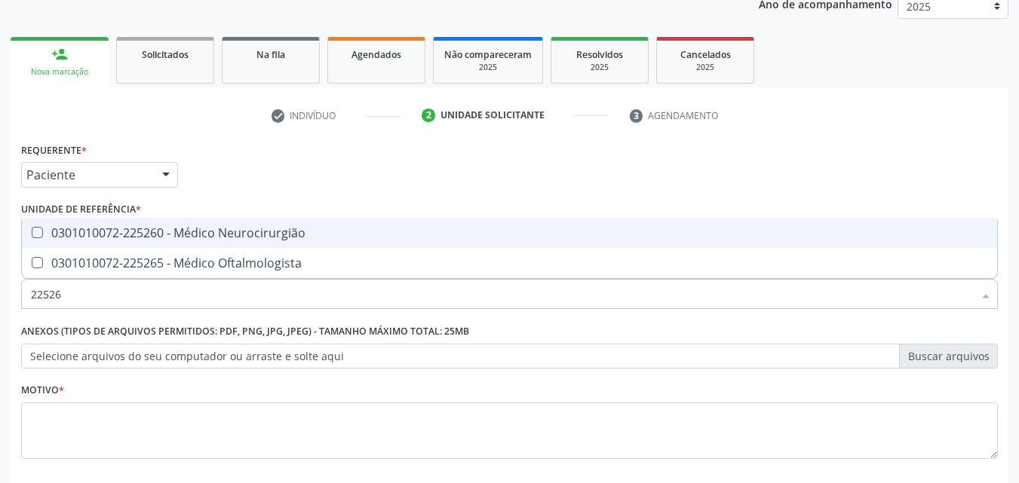
type input "225265"
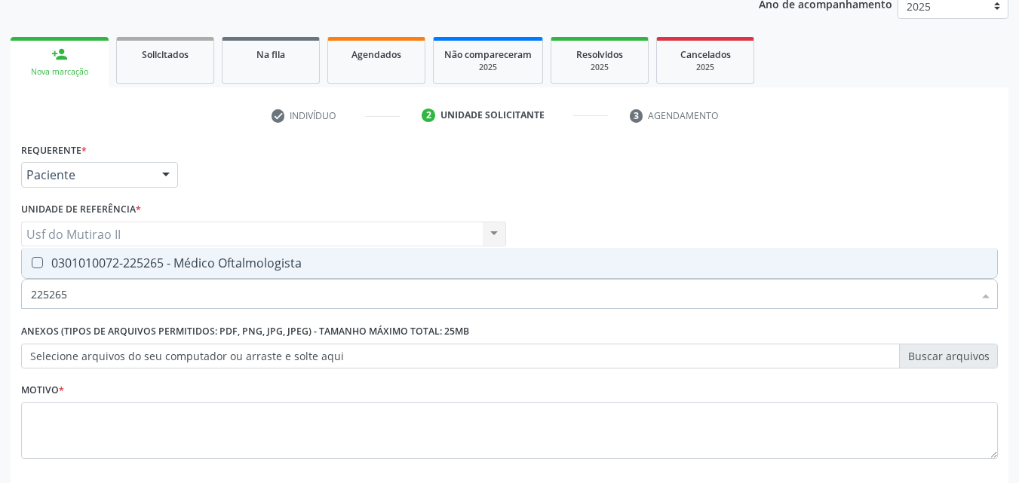
click at [197, 262] on div "0301010072-225265 - Médico Oftalmologista" at bounding box center [509, 263] width 957 height 12
checkbox Oftalmologista "true"
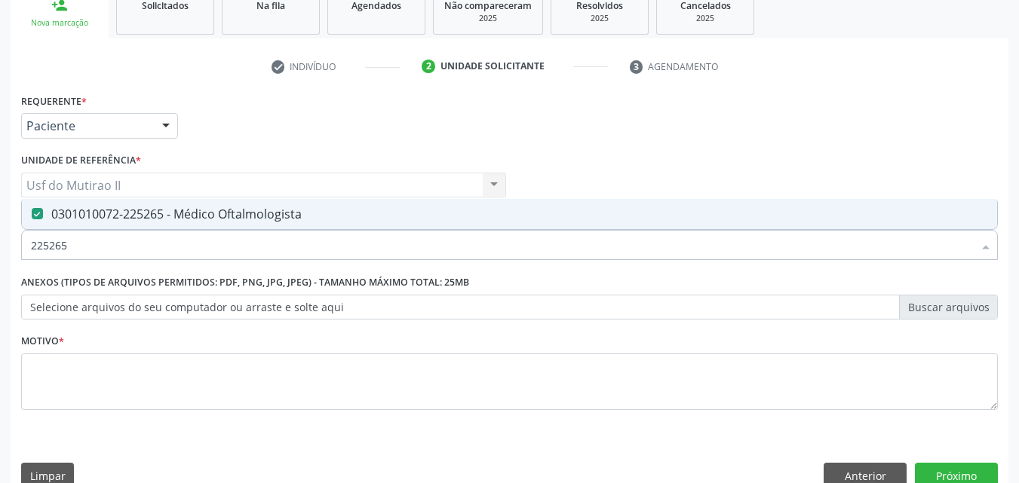
scroll to position [264, 0]
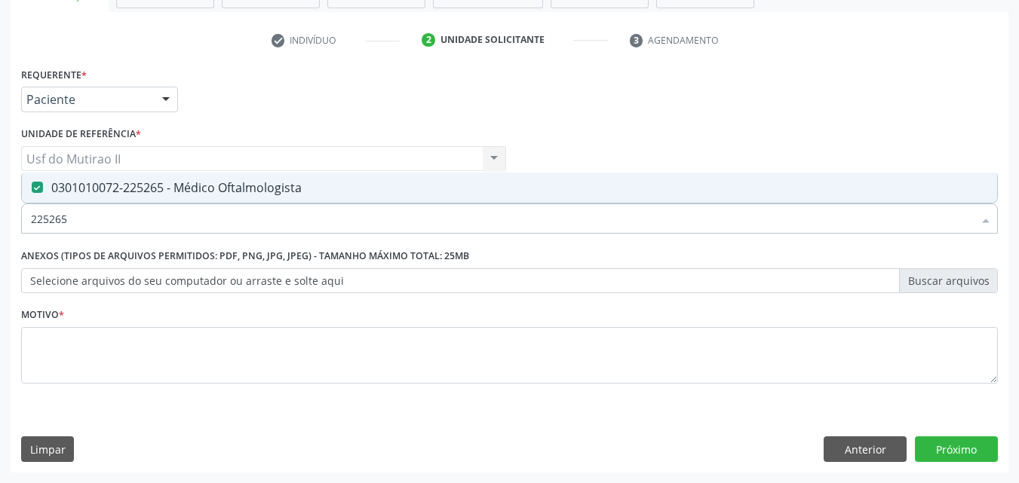
click at [164, 398] on div "Motivo *" at bounding box center [509, 354] width 984 height 101
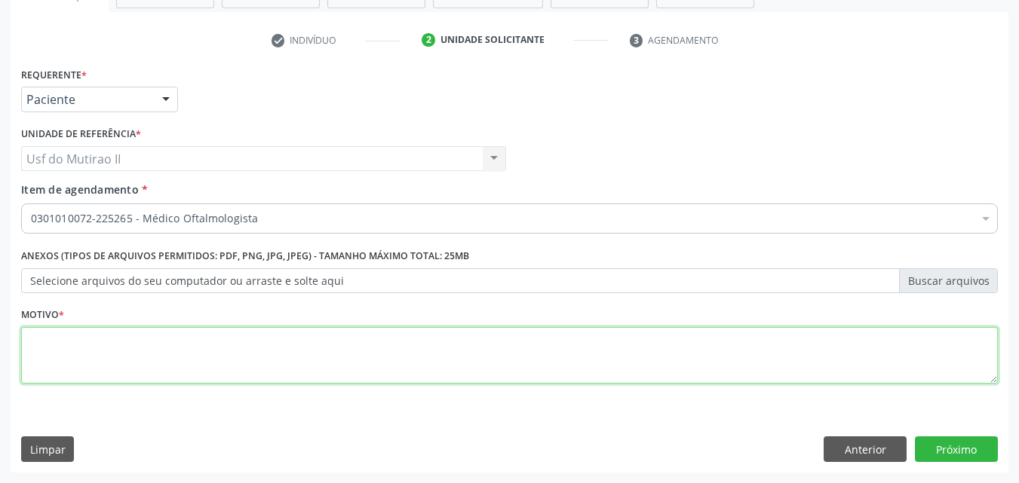
click at [164, 376] on textarea at bounding box center [509, 355] width 977 height 57
type textarea "."
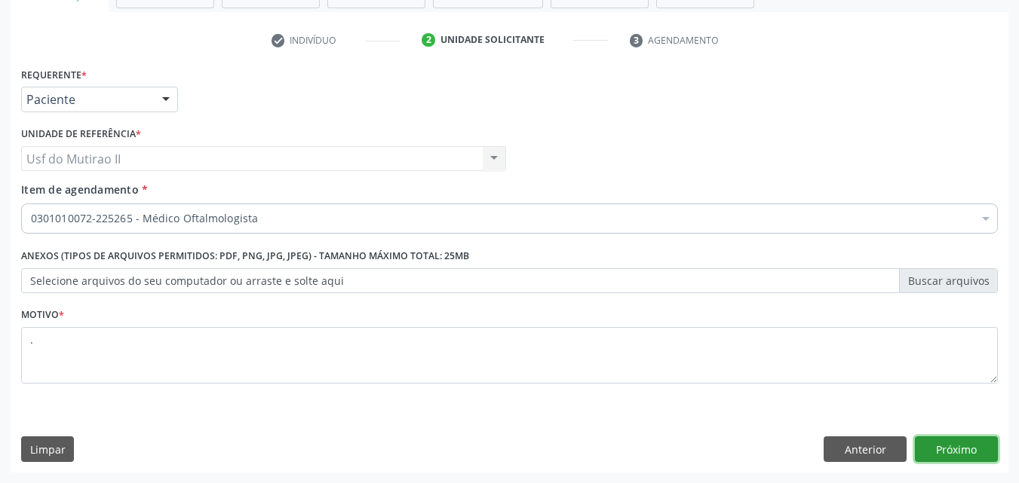
click at [925, 448] on button "Próximo" at bounding box center [956, 450] width 83 height 26
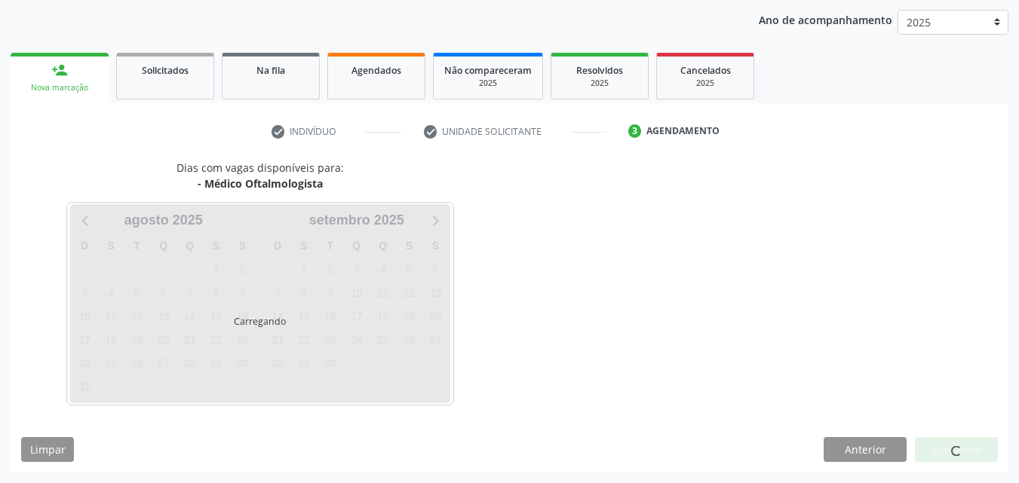
scroll to position [173, 0]
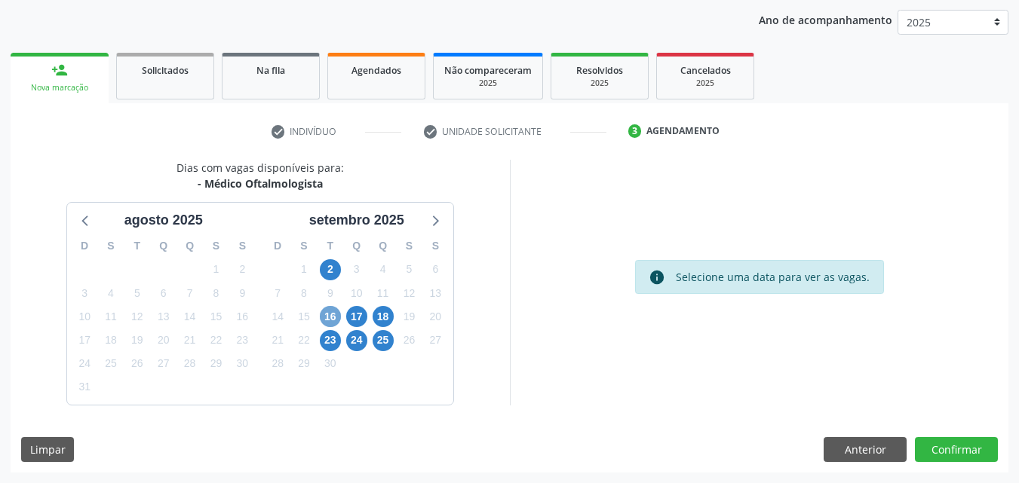
click at [333, 312] on span "16" at bounding box center [330, 316] width 21 height 21
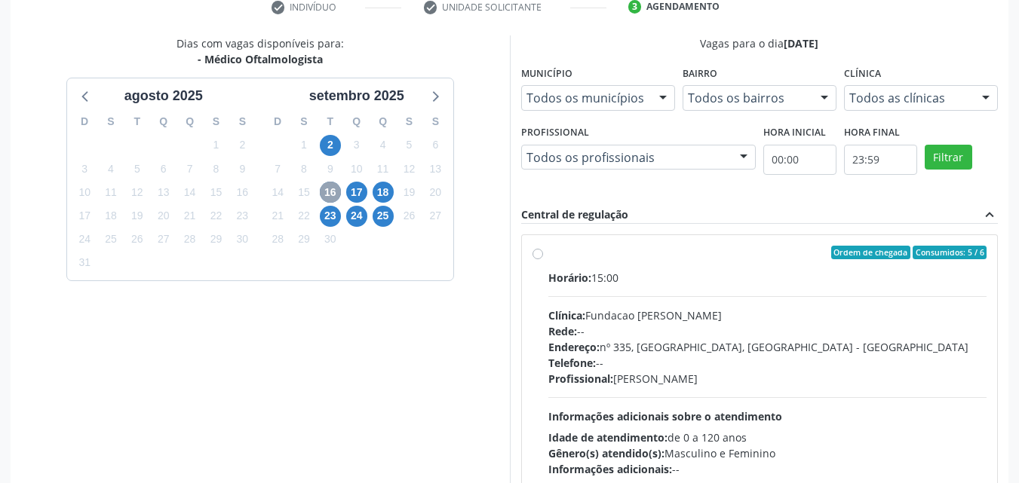
scroll to position [324, 0]
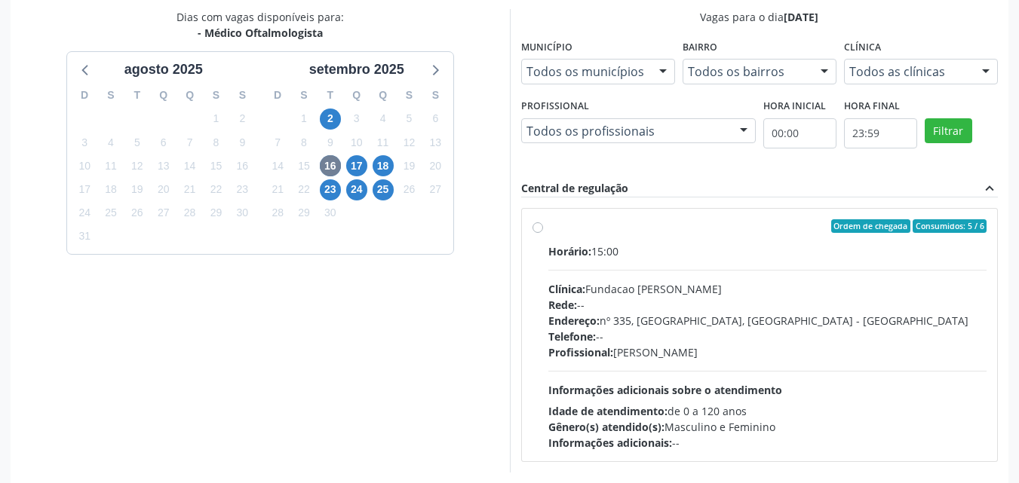
click at [601, 237] on label "Ordem de chegada Consumidos: 5 / 6 Horário: 15:00 Clínica: Fundacao Altino Vent…" at bounding box center [767, 335] width 439 height 232
click at [543, 233] on input "Ordem de chegada Consumidos: 5 / 6 Horário: 15:00 Clínica: Fundacao Altino Vent…" at bounding box center [537, 226] width 11 height 14
radio input "true"
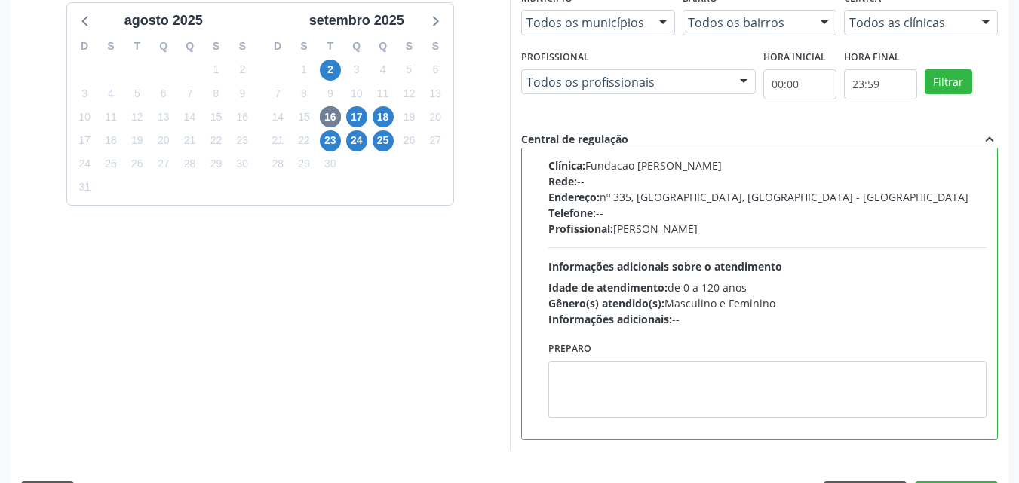
scroll to position [399, 0]
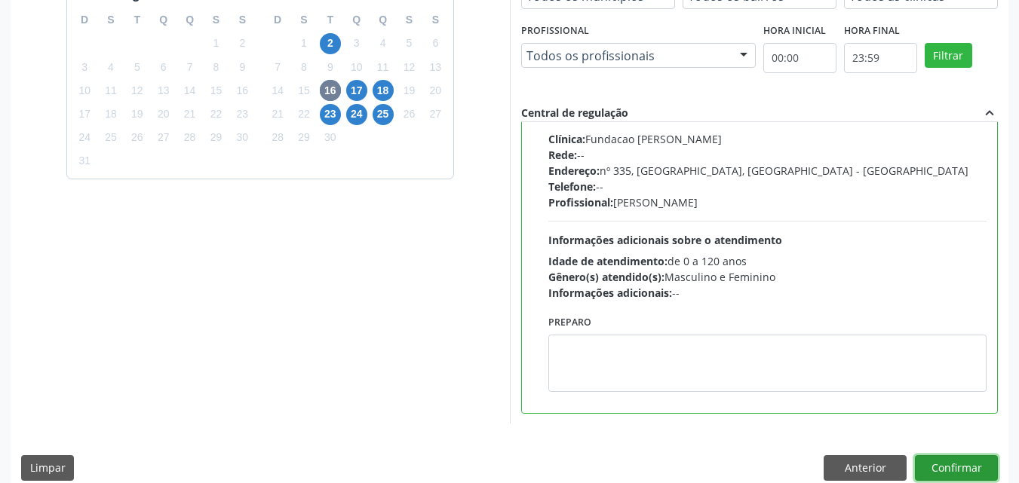
click at [990, 471] on button "Confirmar" at bounding box center [956, 469] width 83 height 26
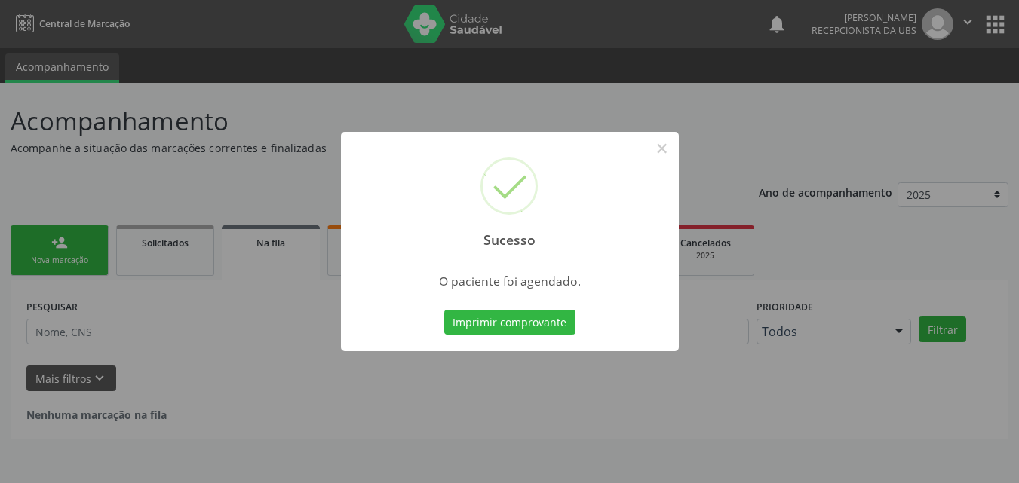
scroll to position [0, 0]
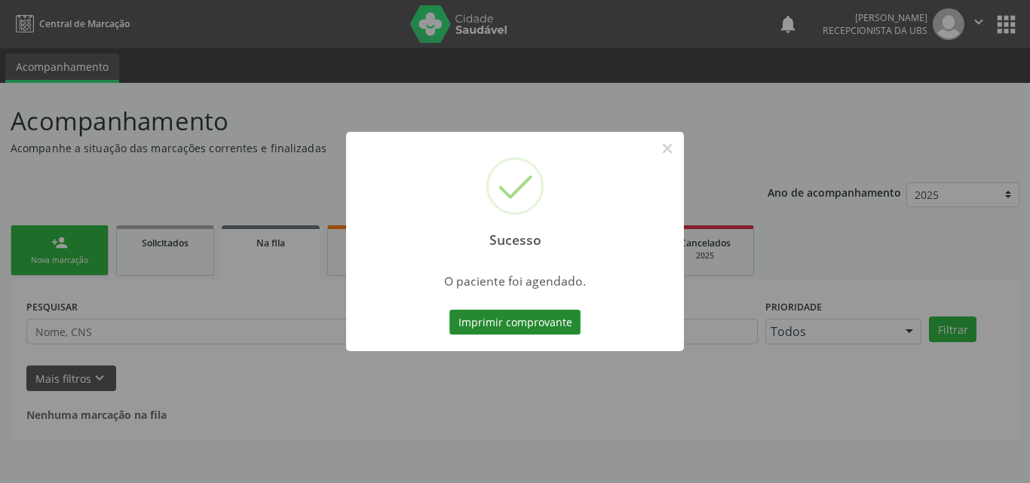
click at [507, 324] on button "Imprimir comprovante" at bounding box center [515, 323] width 131 height 26
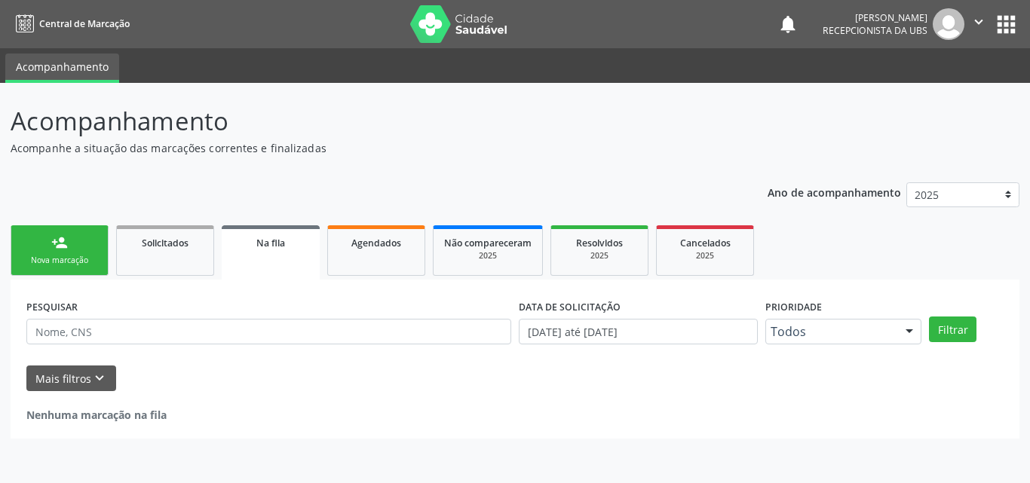
click at [83, 260] on div "Nova marcação" at bounding box center [59, 260] width 75 height 11
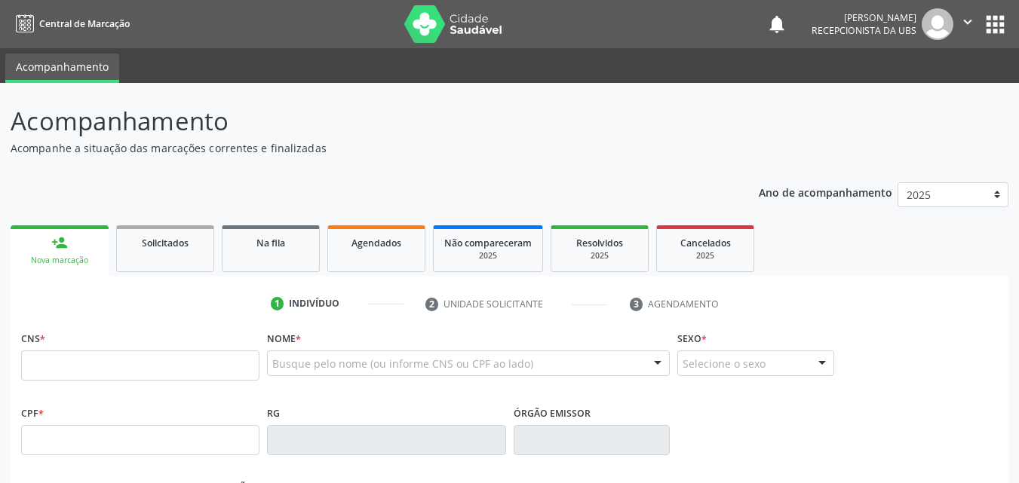
click at [69, 244] on link "person_add Nova marcação" at bounding box center [60, 251] width 98 height 51
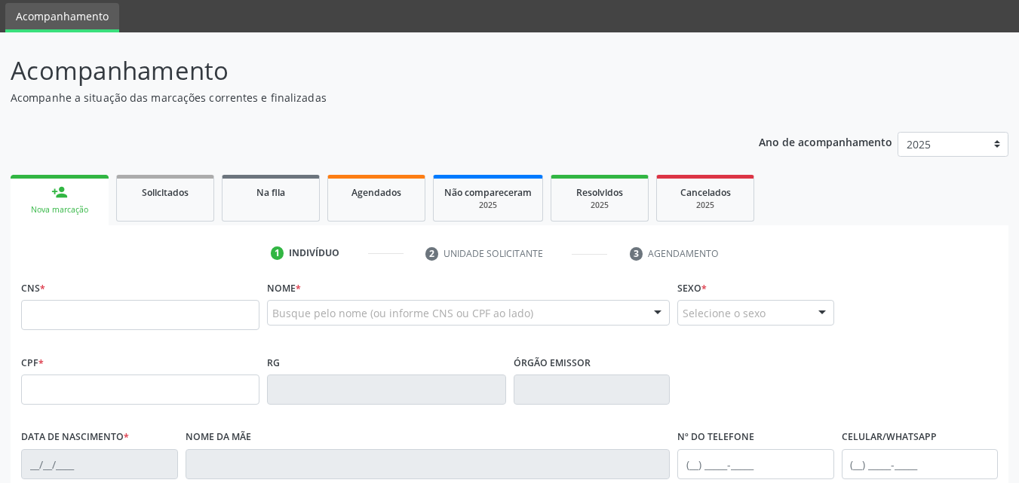
scroll to position [75, 0]
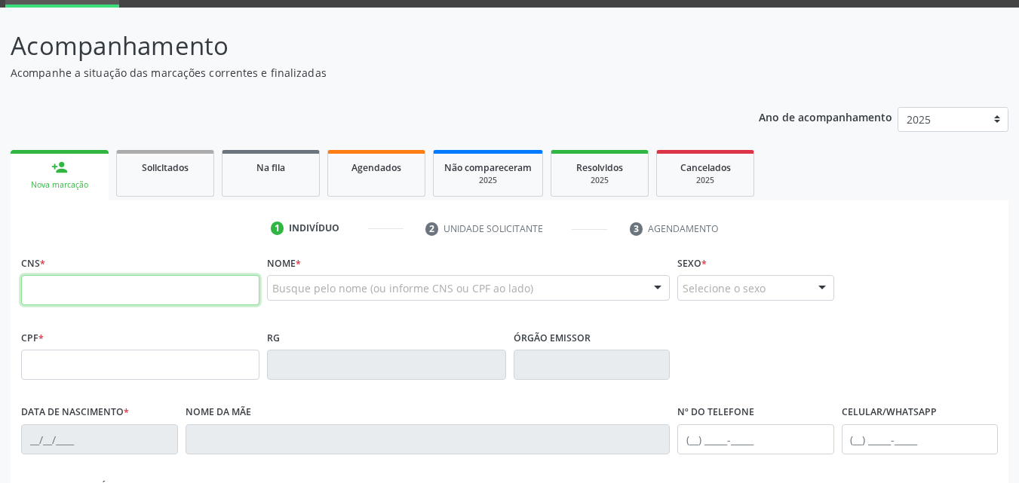
click at [164, 285] on input "text" at bounding box center [140, 290] width 238 height 30
click at [229, 367] on input "text" at bounding box center [140, 365] width 238 height 30
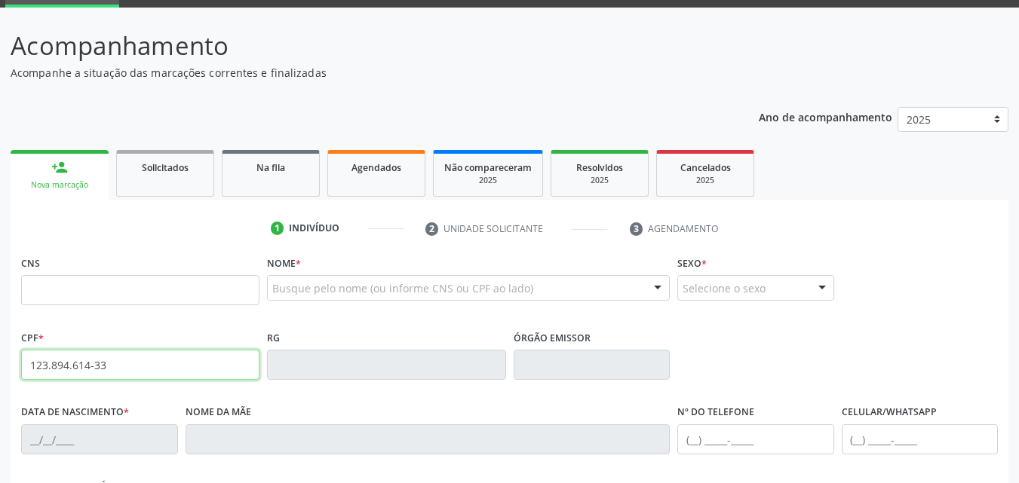
type input "123.894.614-33"
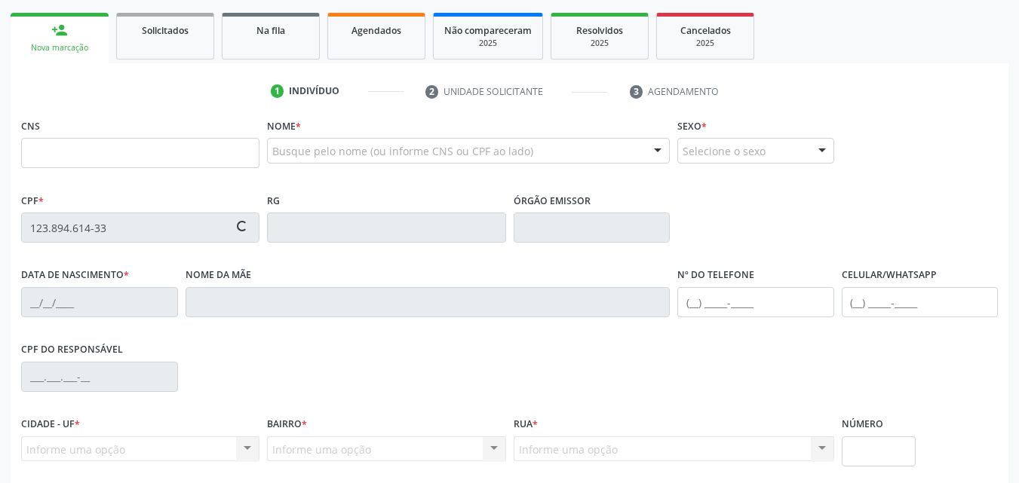
scroll to position [226, 0]
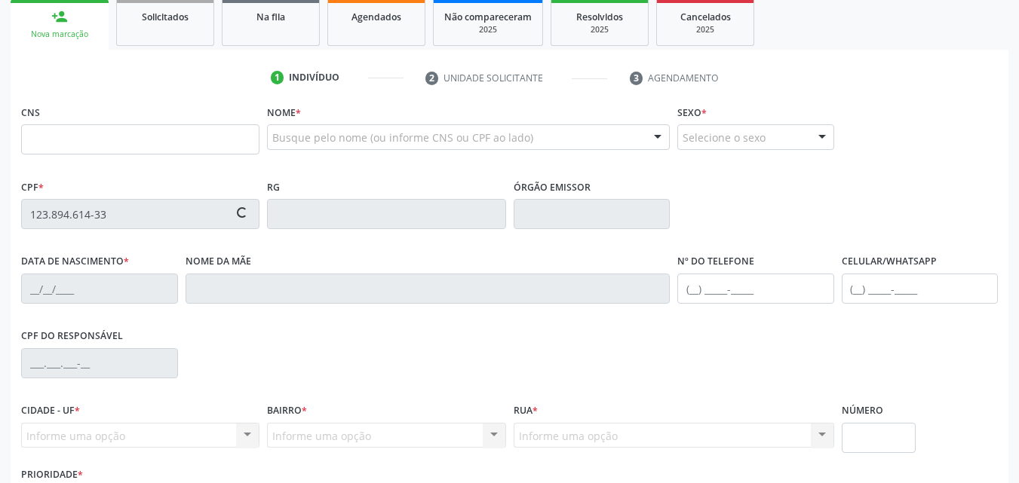
type input "707 0008 0636 3039"
type input "07/12/2004"
type input "Anastacia Cristina da Silva Ferreira"
type input "(87) 99925-1722"
type input "131"
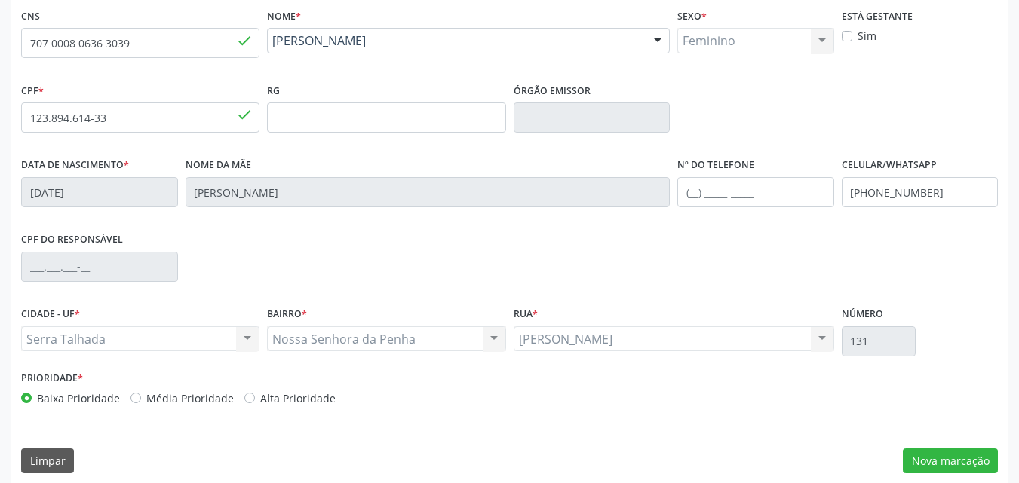
scroll to position [334, 0]
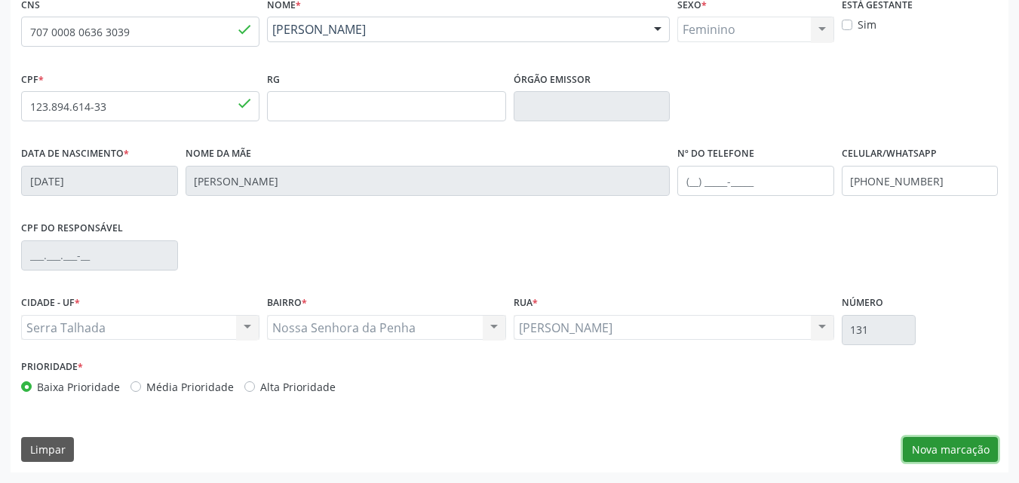
click at [963, 453] on button "Nova marcação" at bounding box center [950, 450] width 95 height 26
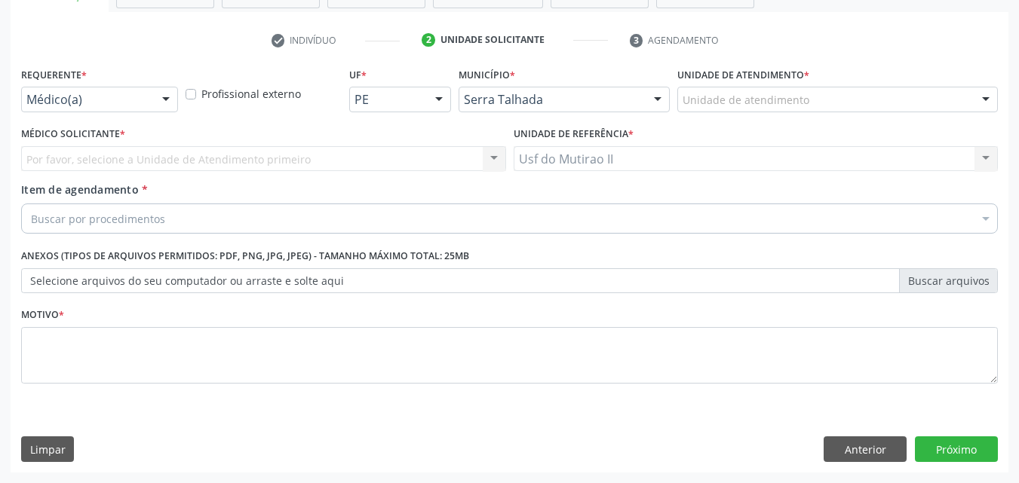
scroll to position [264, 0]
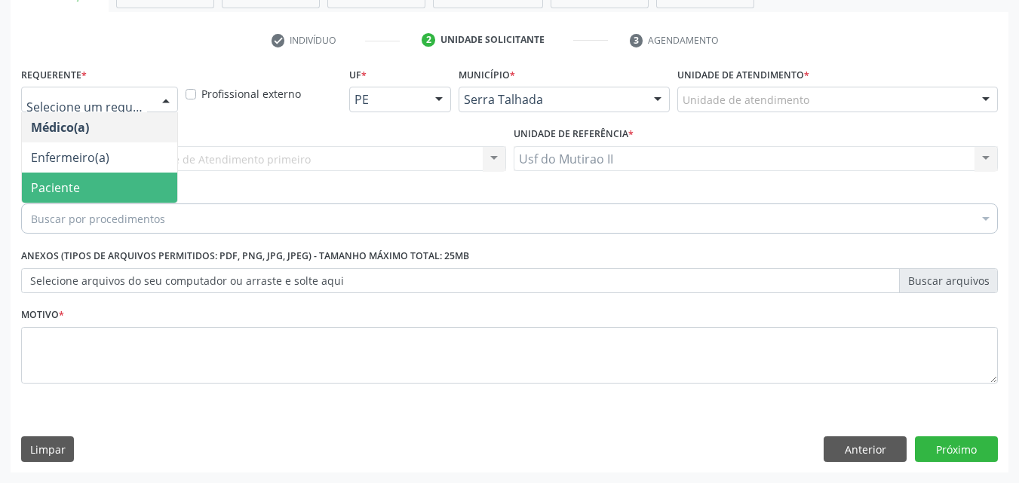
click at [81, 182] on span "Paciente" at bounding box center [99, 188] width 155 height 30
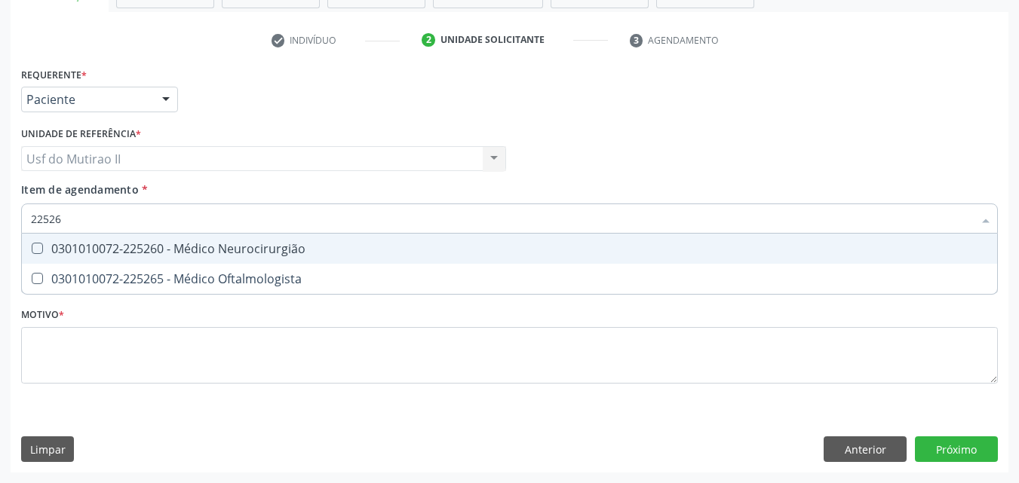
type input "225265"
click at [139, 252] on div "0301010072-225265 - Médico Oftalmologista" at bounding box center [509, 249] width 957 height 12
checkbox Oftalmologista "true"
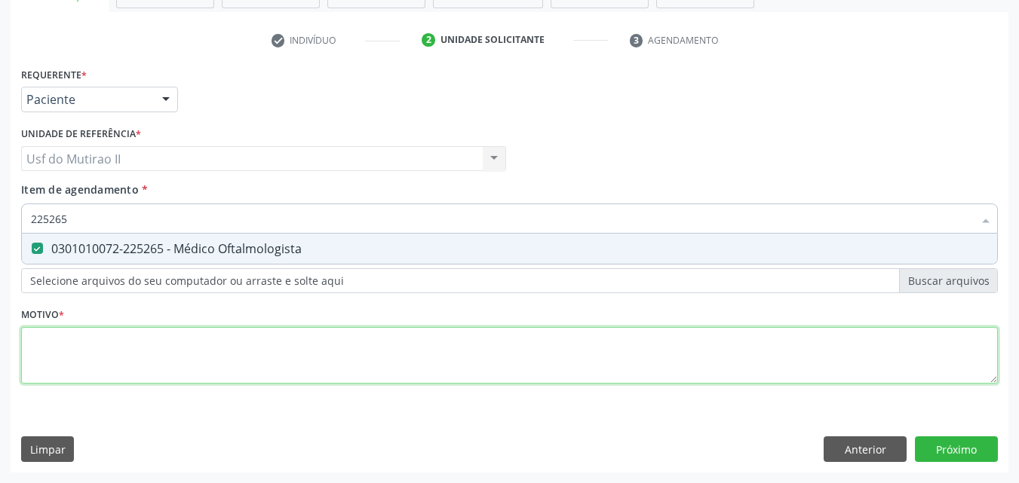
click at [122, 348] on div "Requerente * Paciente Médico(a) Enfermeiro(a) Paciente Nenhum resultado encontr…" at bounding box center [509, 234] width 977 height 342
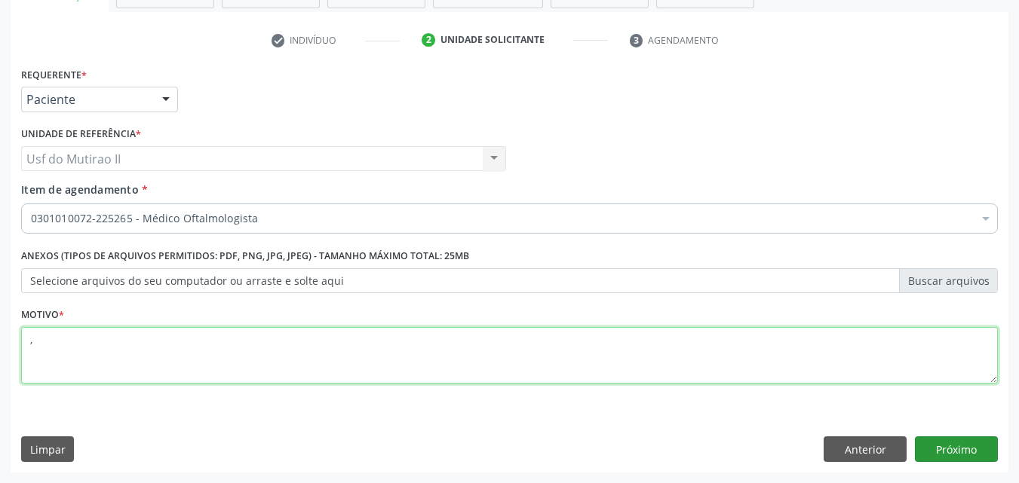
type textarea ","
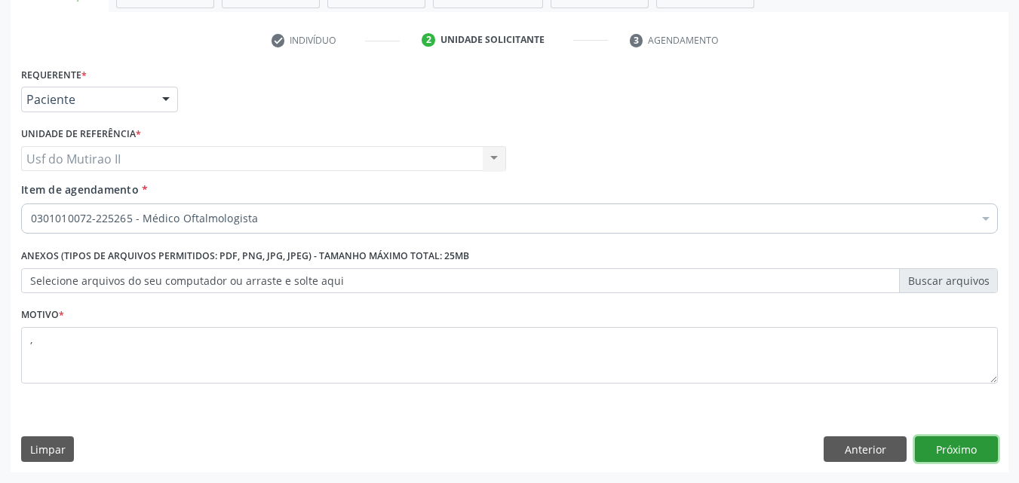
click at [954, 441] on button "Próximo" at bounding box center [956, 450] width 83 height 26
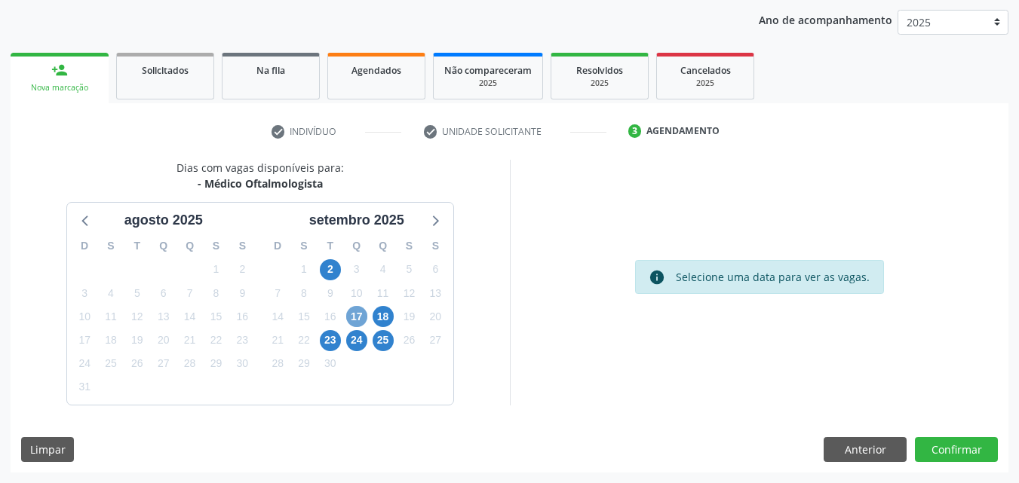
click at [351, 316] on span "17" at bounding box center [356, 316] width 21 height 21
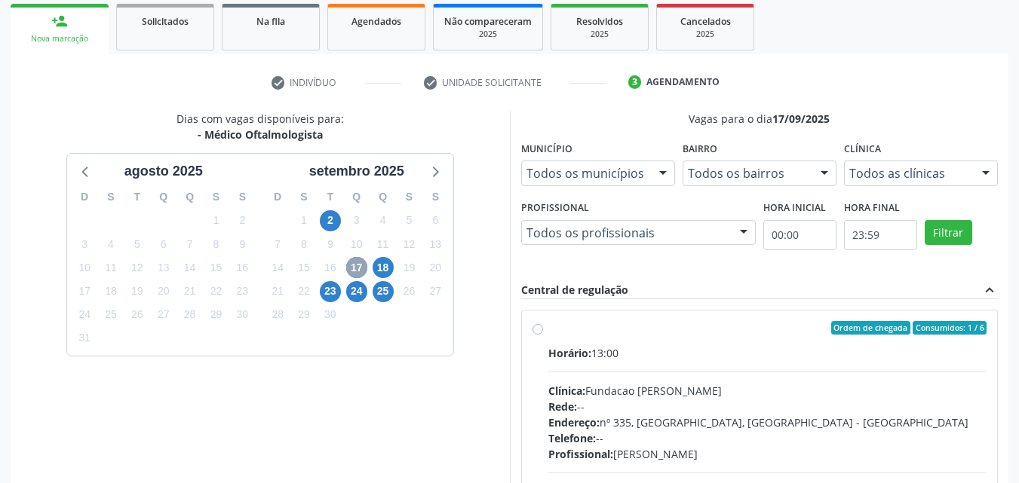
scroll to position [248, 0]
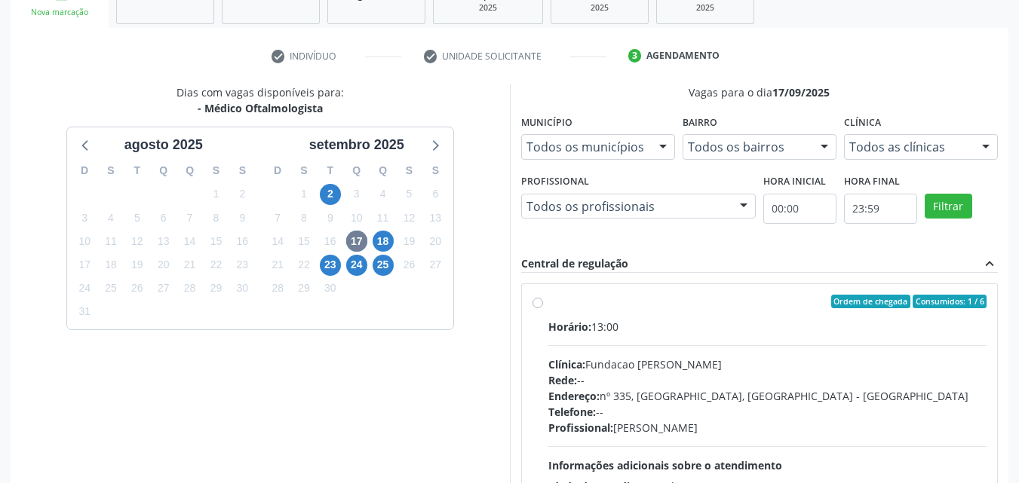
click at [611, 308] on div "Ordem de chegada Consumidos: 1 / 6" at bounding box center [767, 302] width 439 height 14
click at [543, 308] on input "Ordem de chegada Consumidos: 1 / 6 Horário: 13:00 Clínica: Fundacao Altino Vent…" at bounding box center [537, 302] width 11 height 14
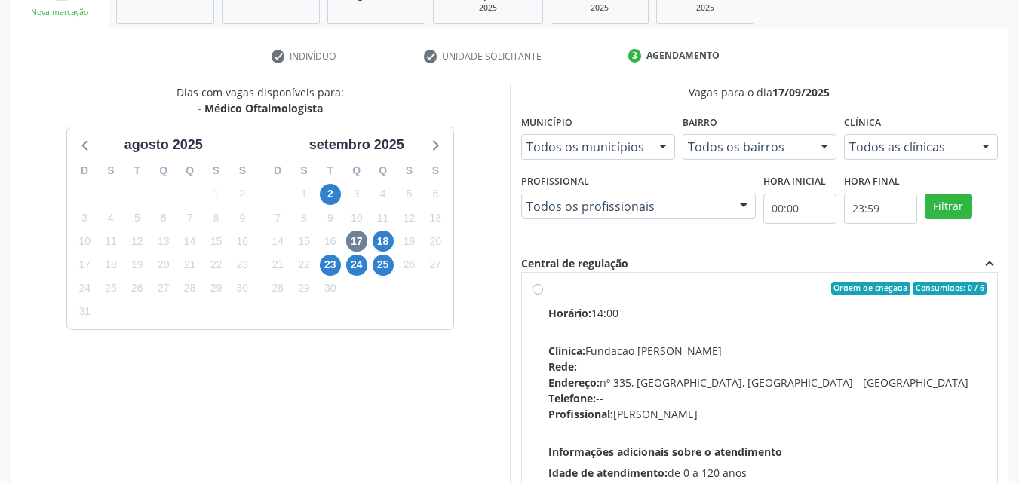
scroll to position [377, 0]
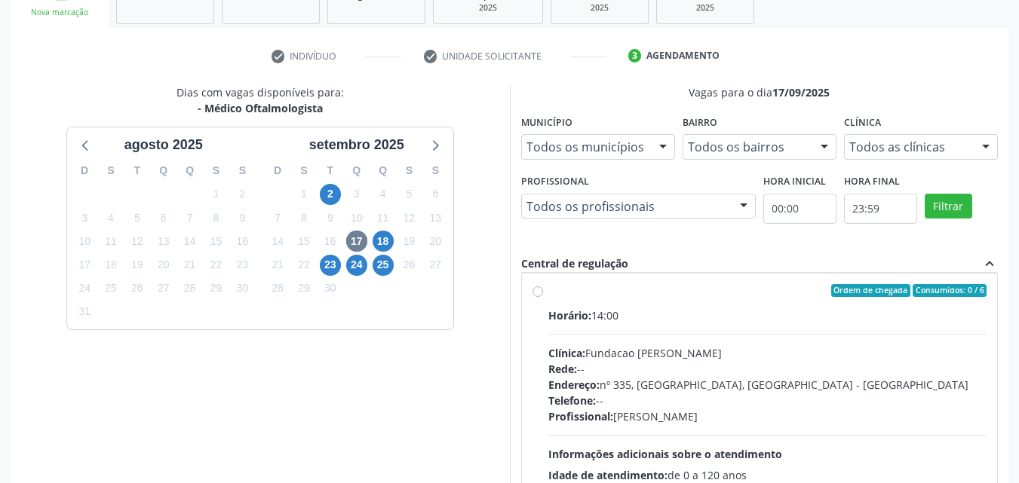
click at [652, 370] on div "Rede: --" at bounding box center [767, 369] width 439 height 16
click at [543, 298] on input "Ordem de chegada Consumidos: 0 / 6 Horário: 14:00 Clínica: Fundacao Altino Vent…" at bounding box center [537, 291] width 11 height 14
radio input "false"
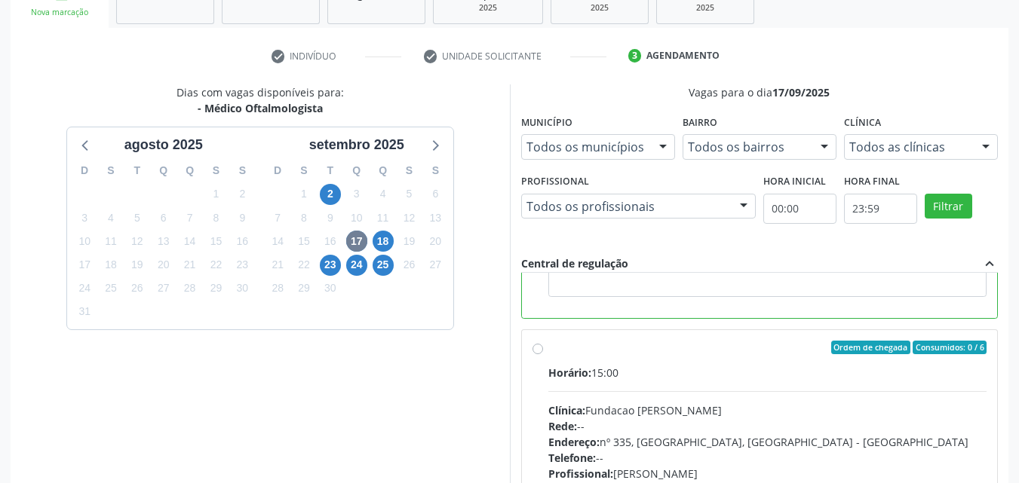
scroll to position [603, 0]
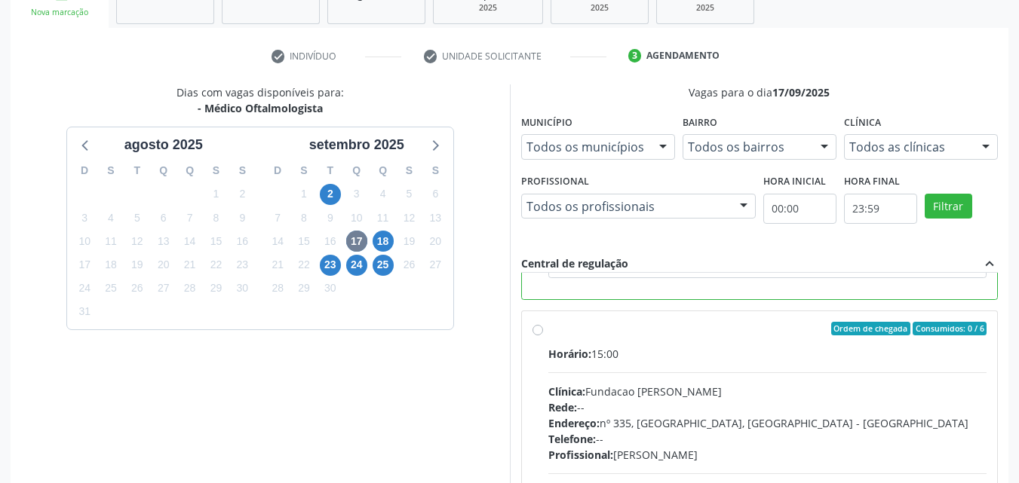
click at [732, 354] on div "Horário: 15:00" at bounding box center [767, 354] width 439 height 16
click at [543, 336] on input "Ordem de chegada Consumidos: 0 / 6 Horário: 15:00 Clínica: Fundacao Altino Vent…" at bounding box center [537, 329] width 11 height 14
radio input "false"
radio input "true"
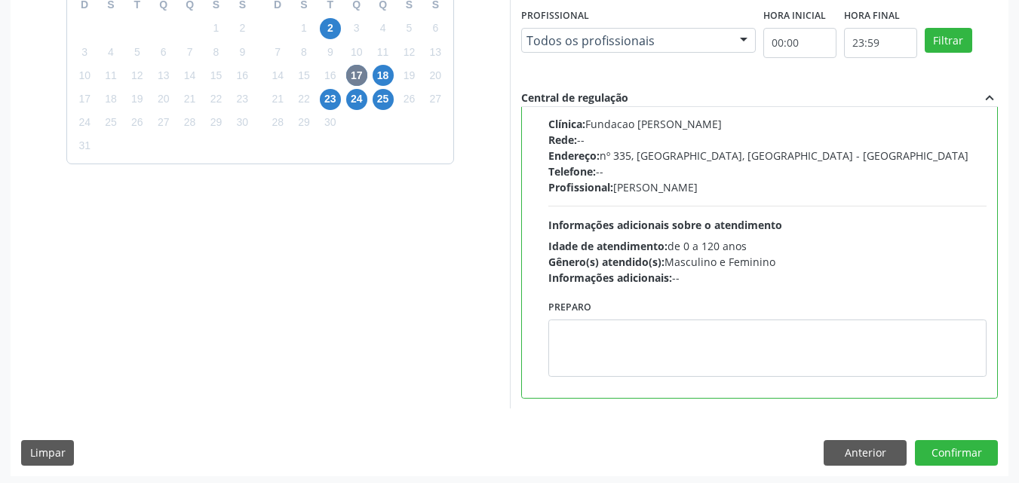
scroll to position [418, 0]
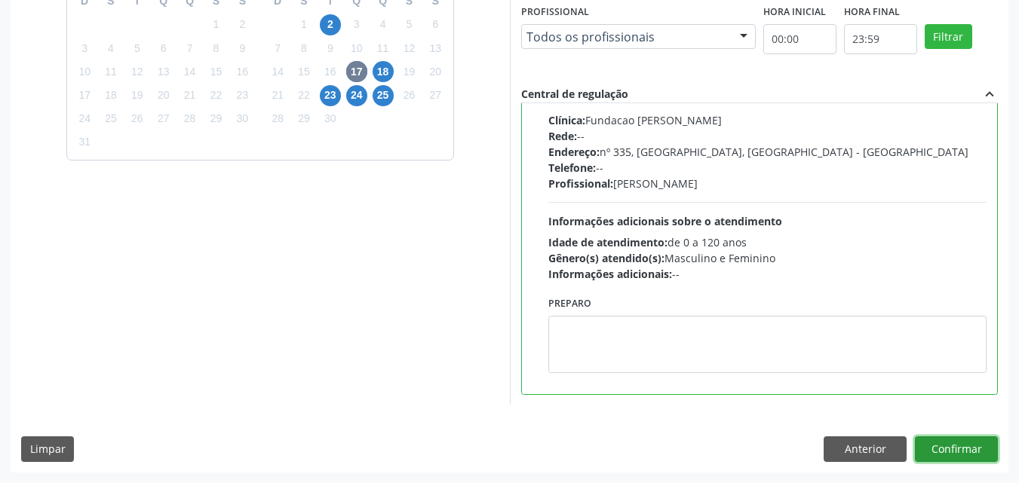
click at [946, 452] on button "Confirmar" at bounding box center [956, 450] width 83 height 26
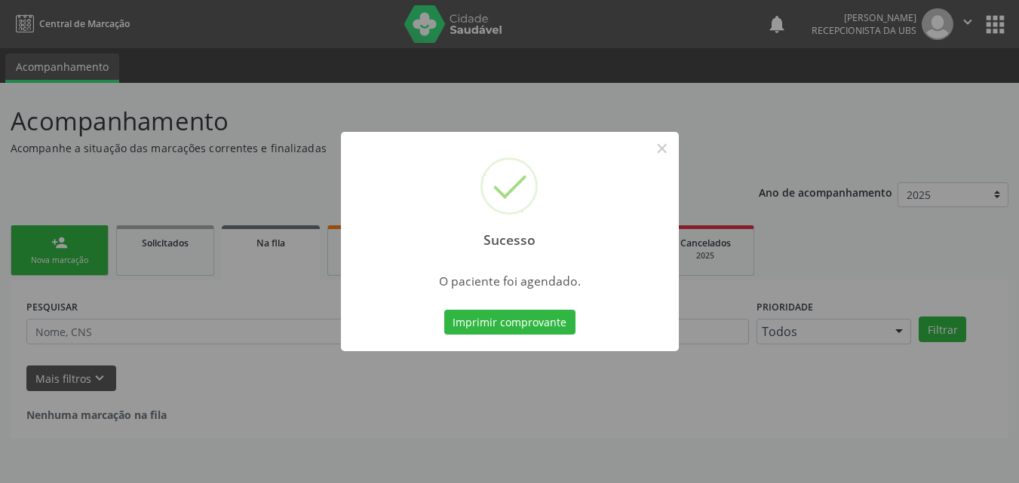
scroll to position [0, 0]
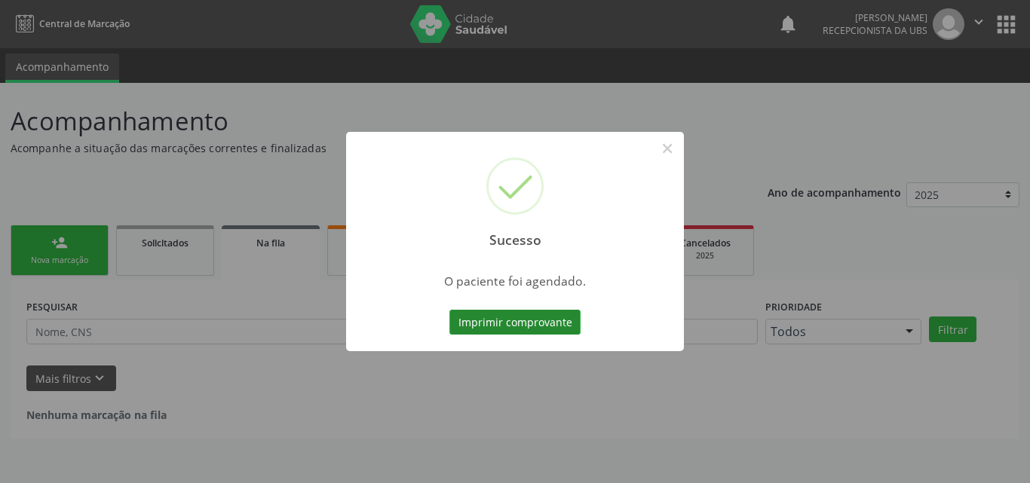
click at [517, 315] on button "Imprimir comprovante" at bounding box center [515, 323] width 131 height 26
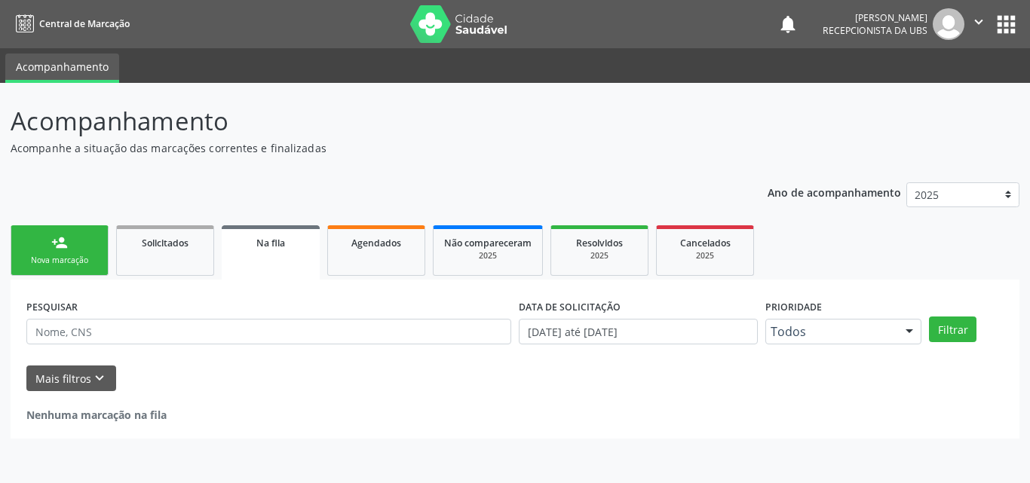
click at [69, 268] on link "person_add Nova marcação" at bounding box center [60, 251] width 98 height 51
click at [54, 259] on div "Nova marcação" at bounding box center [59, 260] width 75 height 11
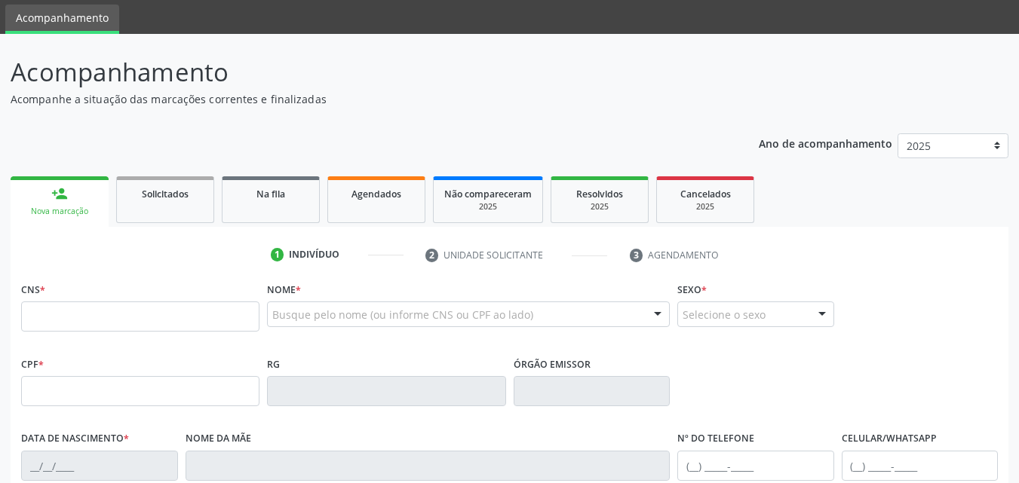
scroll to position [75, 0]
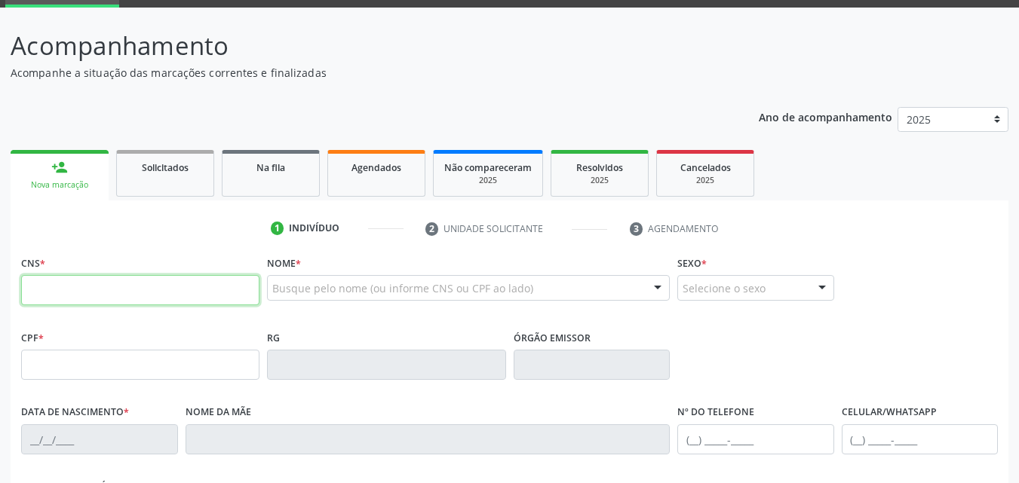
click at [156, 284] on input "text" at bounding box center [140, 290] width 238 height 30
type input "898 0010 5936 8023"
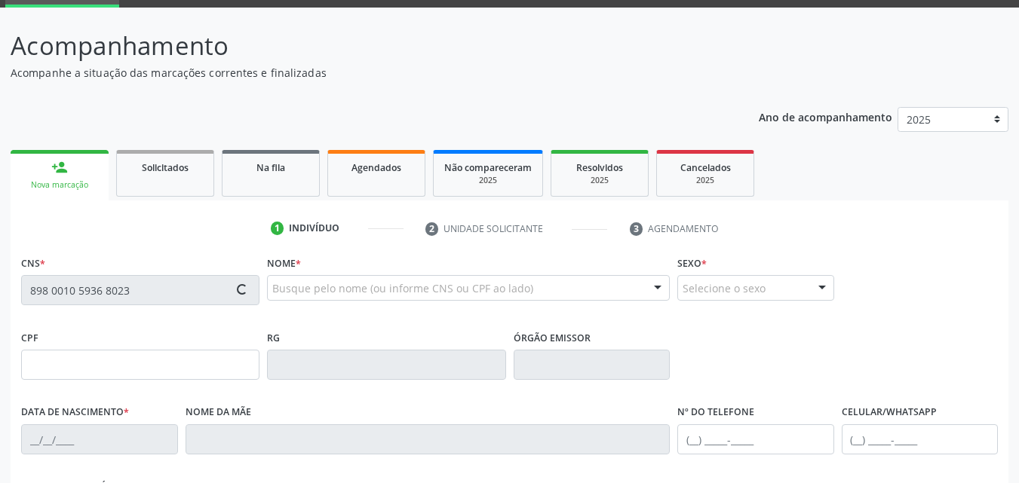
type input "000.264.354-54"
type input "15/10/1972"
type input "Melicia Felix da Silva"
type input "(87) 98862-6762"
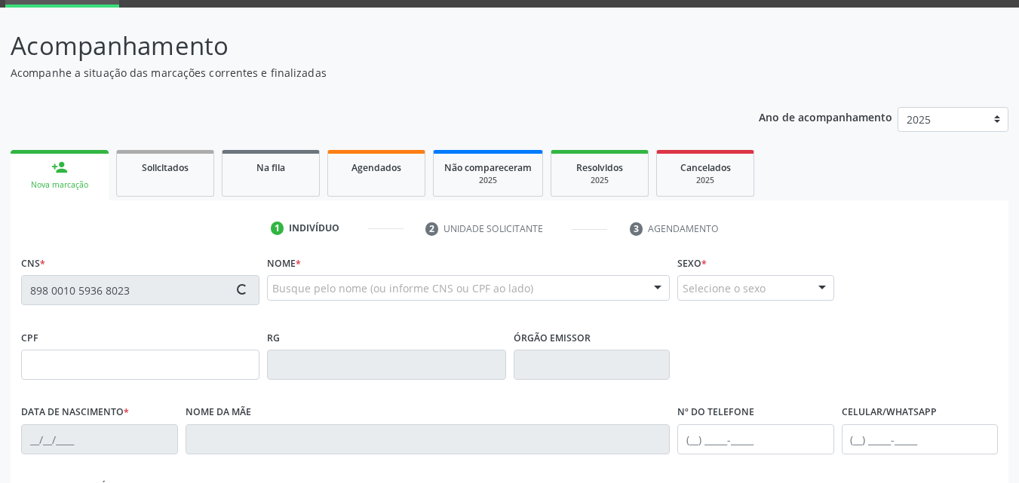
type input "844.209.284-68"
type input "731"
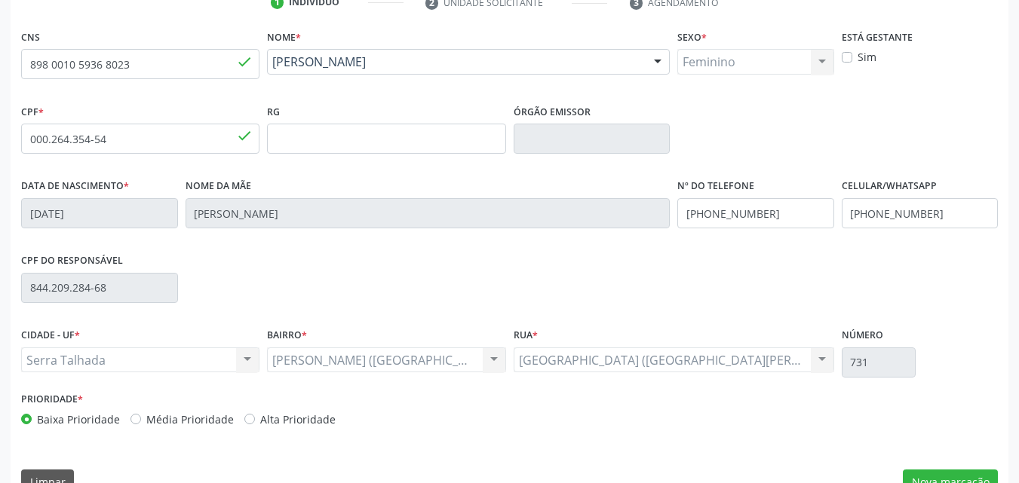
scroll to position [334, 0]
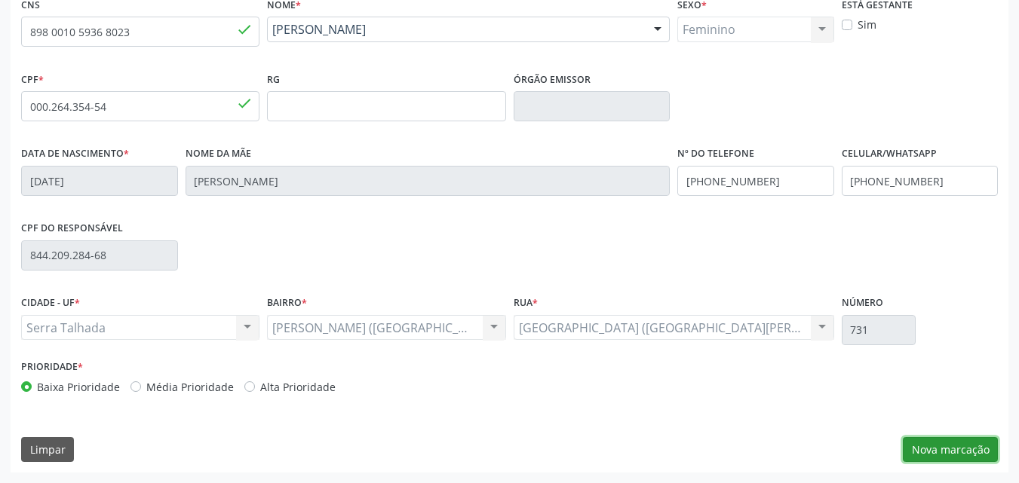
click at [913, 441] on button "Nova marcação" at bounding box center [950, 450] width 95 height 26
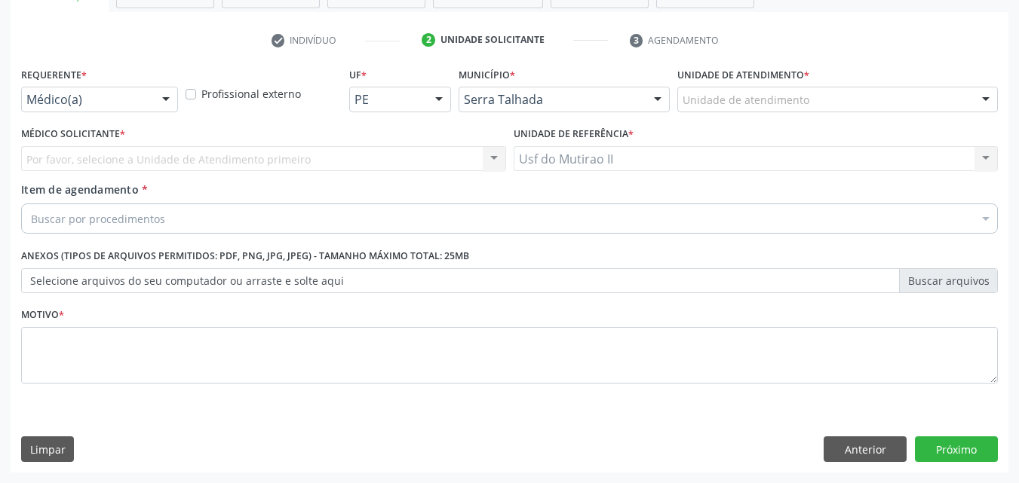
scroll to position [264, 0]
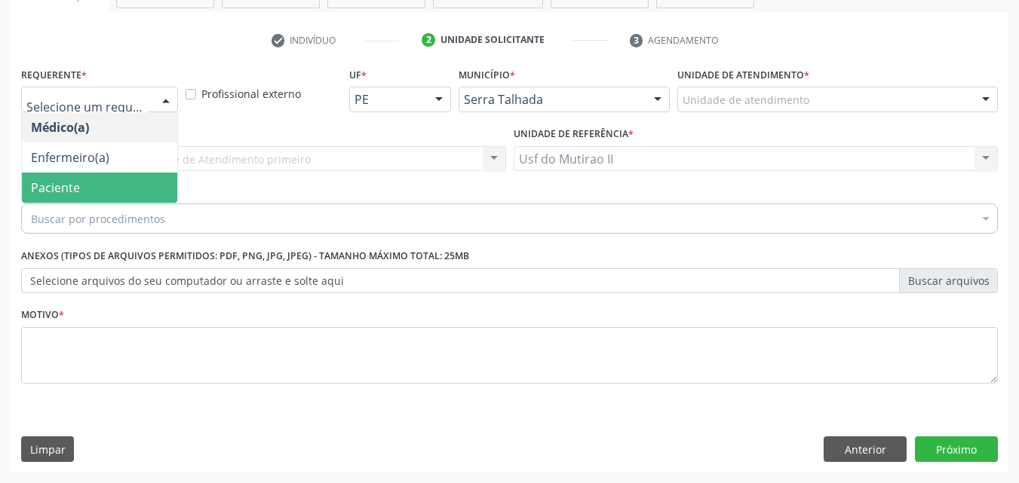
click at [112, 189] on span "Paciente" at bounding box center [99, 188] width 155 height 30
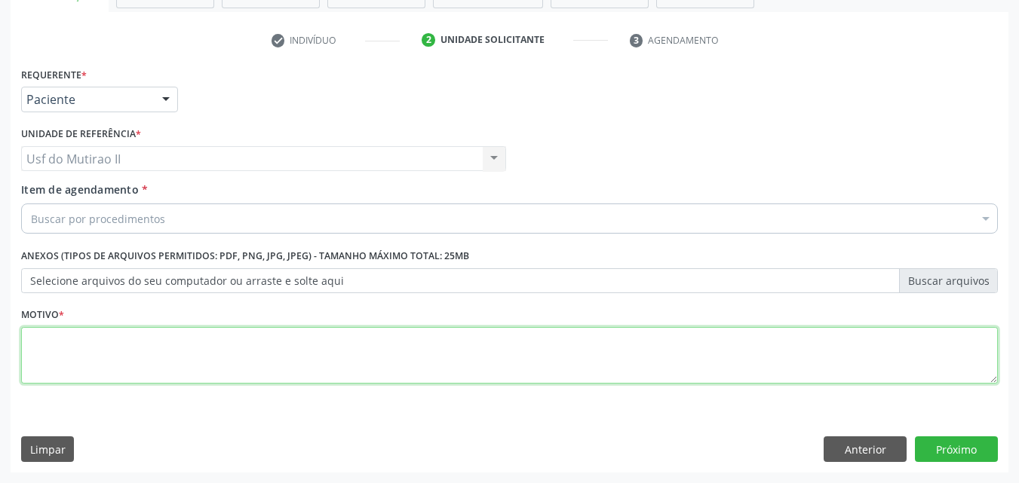
click at [530, 356] on textarea at bounding box center [509, 355] width 977 height 57
type textarea ","
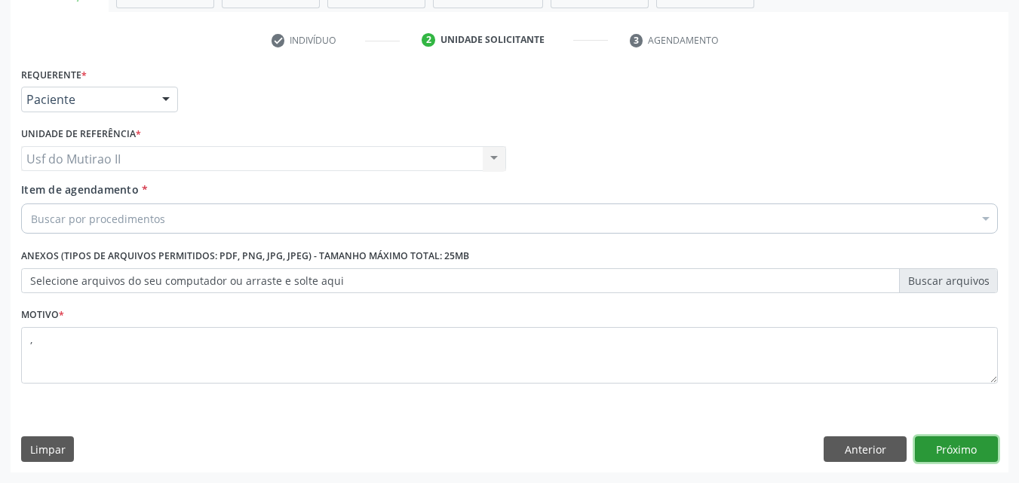
click at [956, 452] on button "Próximo" at bounding box center [956, 450] width 83 height 26
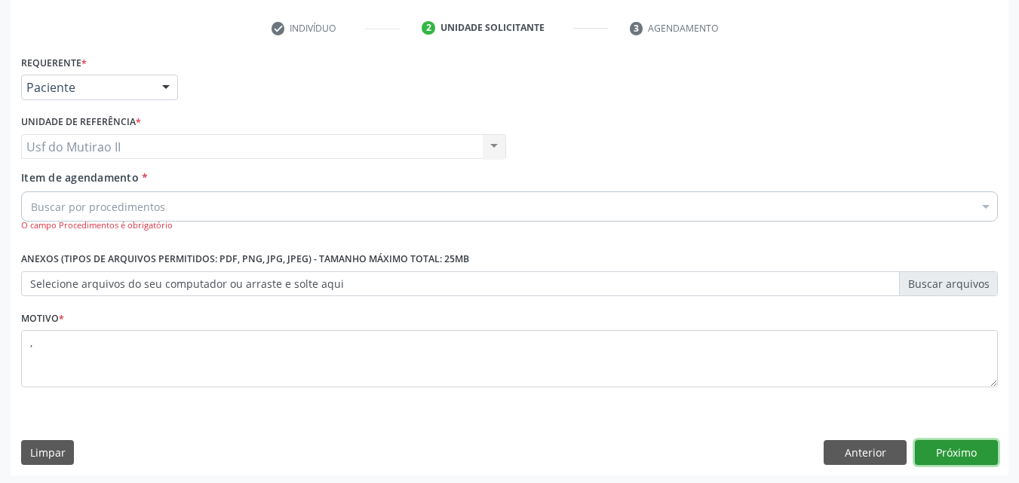
scroll to position [279, 0]
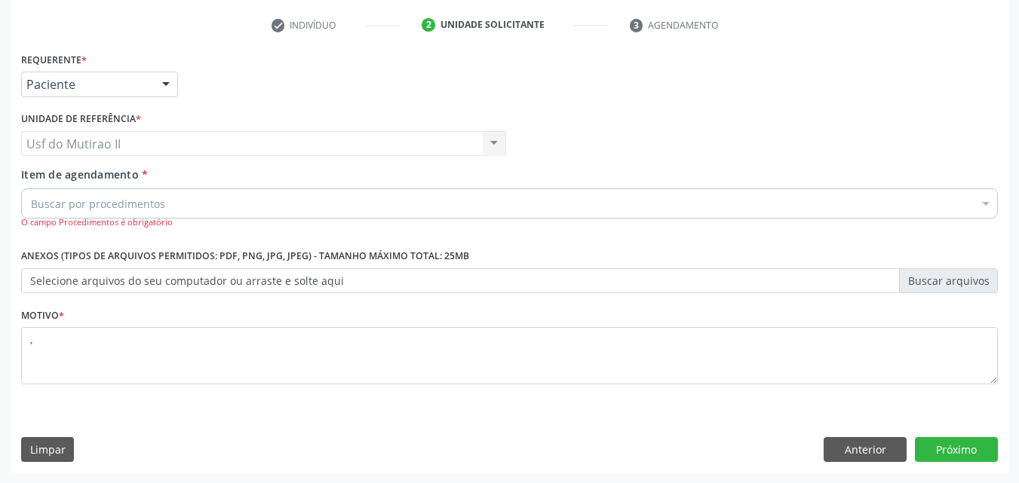
click at [352, 194] on div "Buscar por procedimentos" at bounding box center [509, 204] width 977 height 30
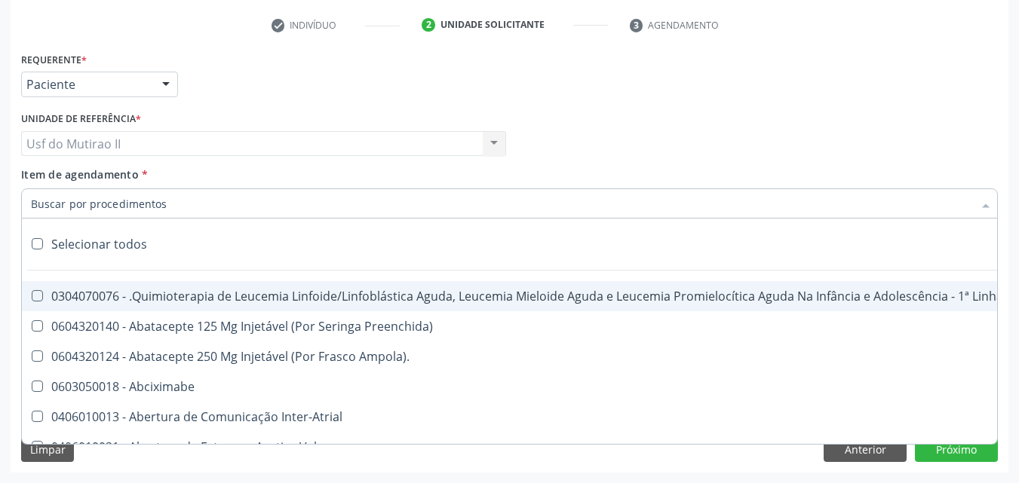
click at [352, 194] on input "Item de agendamento *" at bounding box center [502, 204] width 942 height 30
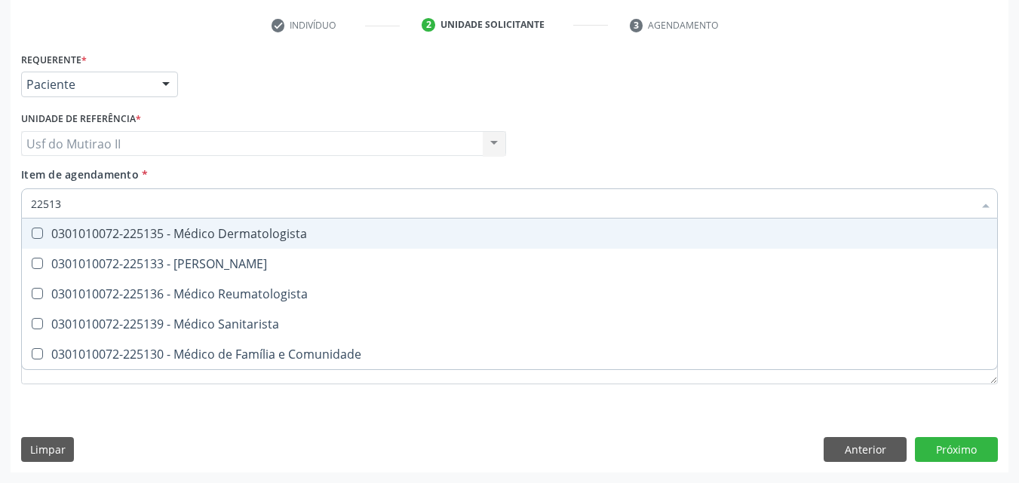
type input "225135"
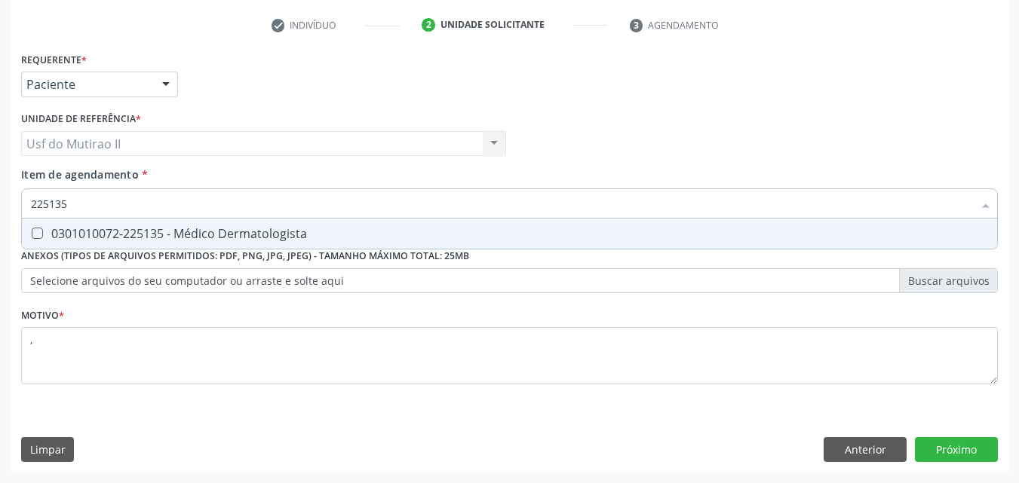
click at [330, 236] on div "0301010072-225135 - Médico Dermatologista" at bounding box center [509, 234] width 957 height 12
checkbox Dermatologista "true"
click at [984, 456] on button "Próximo" at bounding box center [956, 450] width 83 height 26
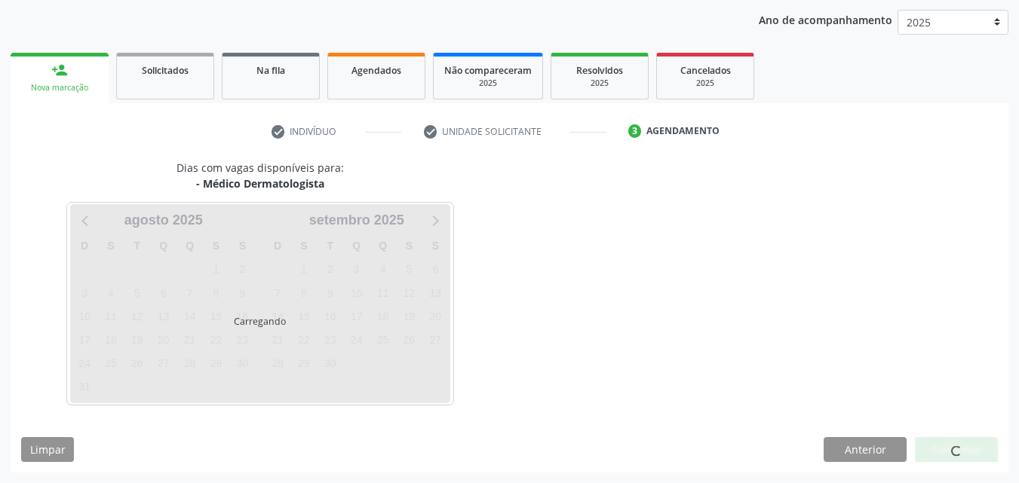
scroll to position [173, 0]
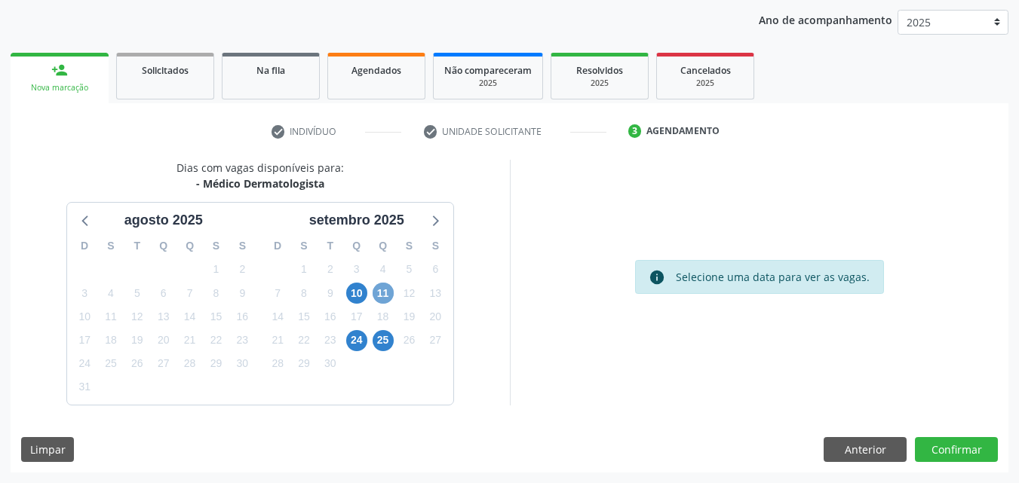
click at [379, 291] on span "11" at bounding box center [383, 293] width 21 height 21
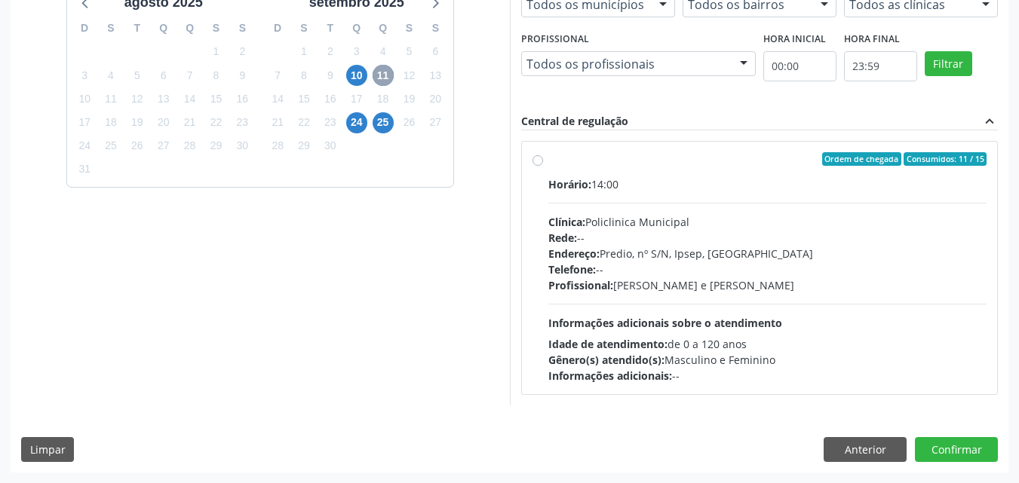
scroll to position [315, 0]
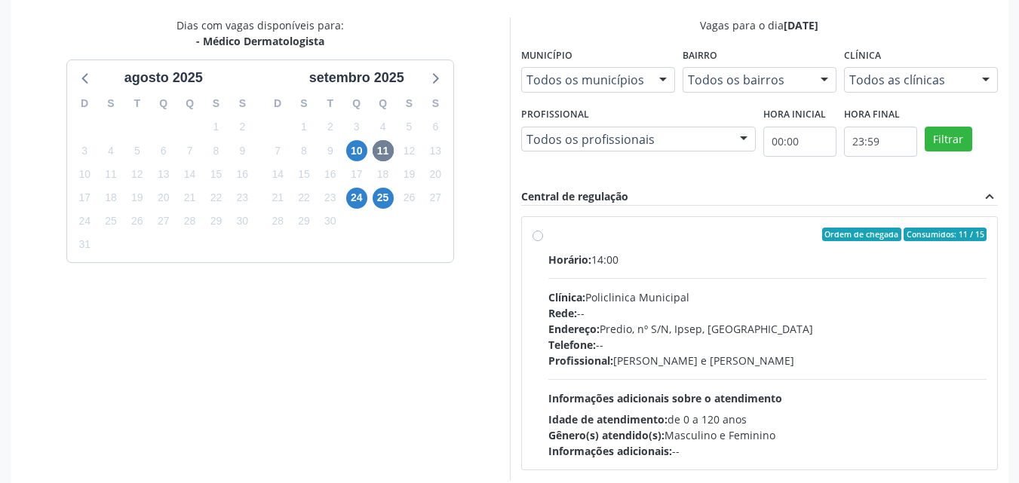
click at [696, 262] on div "Horário: 14:00" at bounding box center [767, 260] width 439 height 16
click at [543, 241] on input "Ordem de chegada Consumidos: 11 / 15 Horário: 14:00 Clínica: Policlinica Munici…" at bounding box center [537, 235] width 11 height 14
radio input "true"
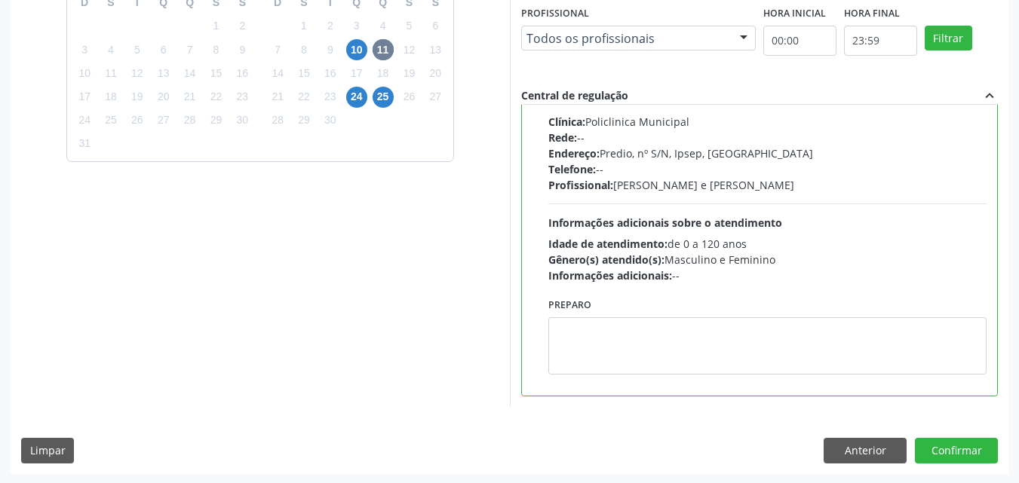
scroll to position [418, 0]
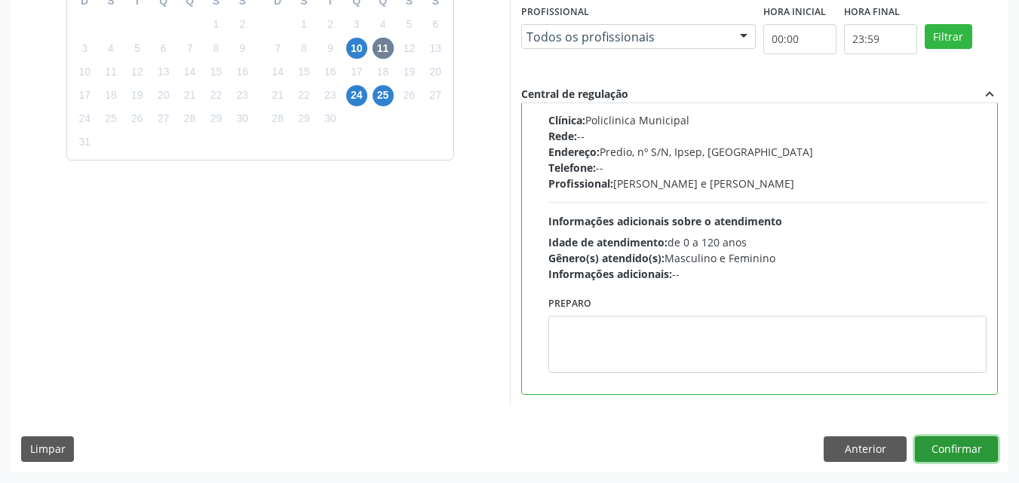
click at [964, 449] on button "Confirmar" at bounding box center [956, 450] width 83 height 26
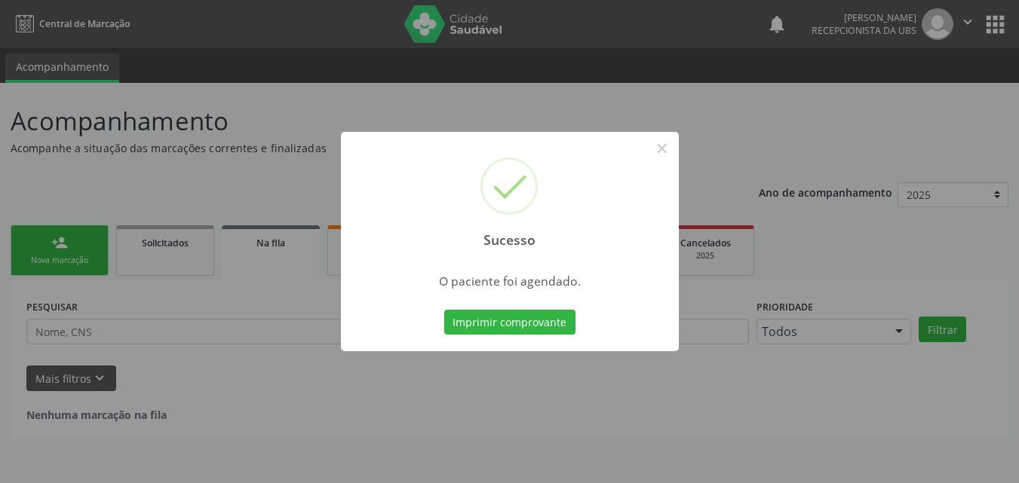
scroll to position [0, 0]
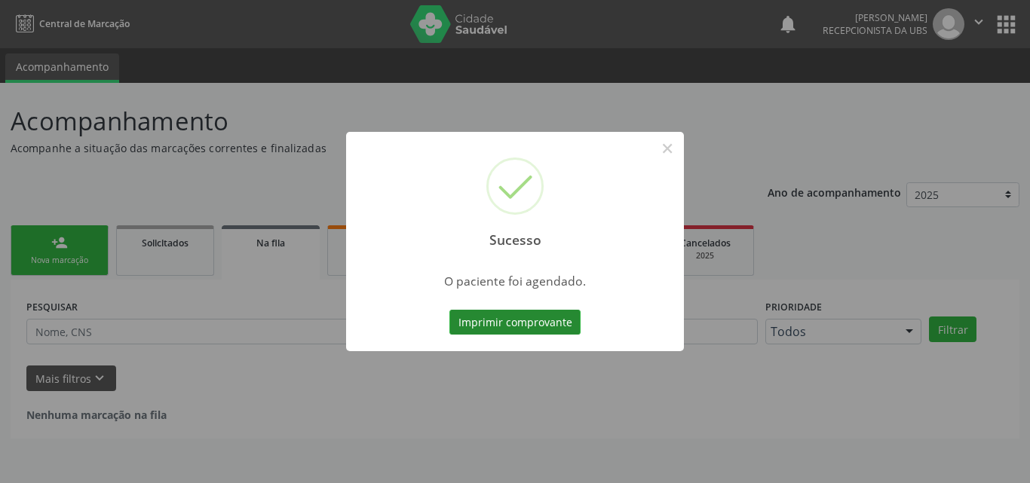
click at [546, 330] on button "Imprimir comprovante" at bounding box center [515, 323] width 131 height 26
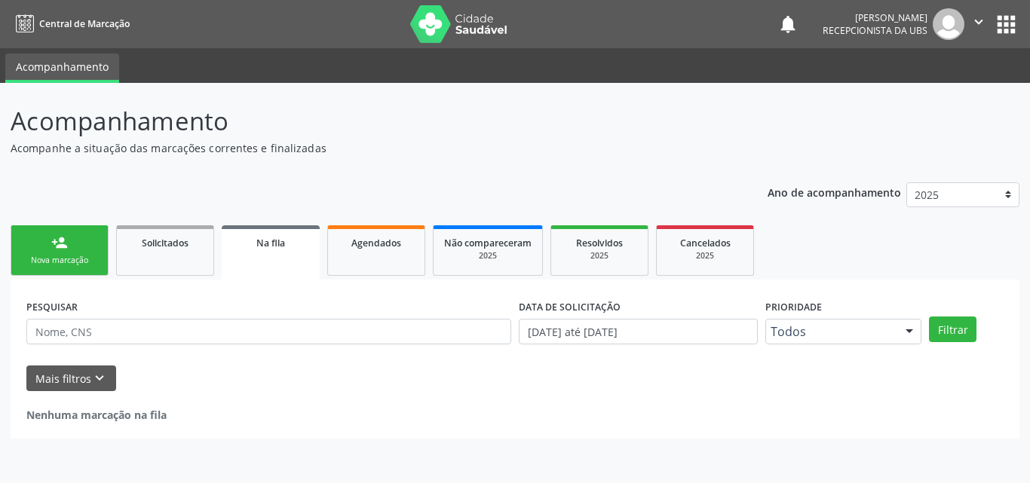
click at [99, 253] on link "person_add Nova marcação" at bounding box center [60, 251] width 98 height 51
click at [84, 247] on link "person_add Nova marcação" at bounding box center [60, 251] width 98 height 51
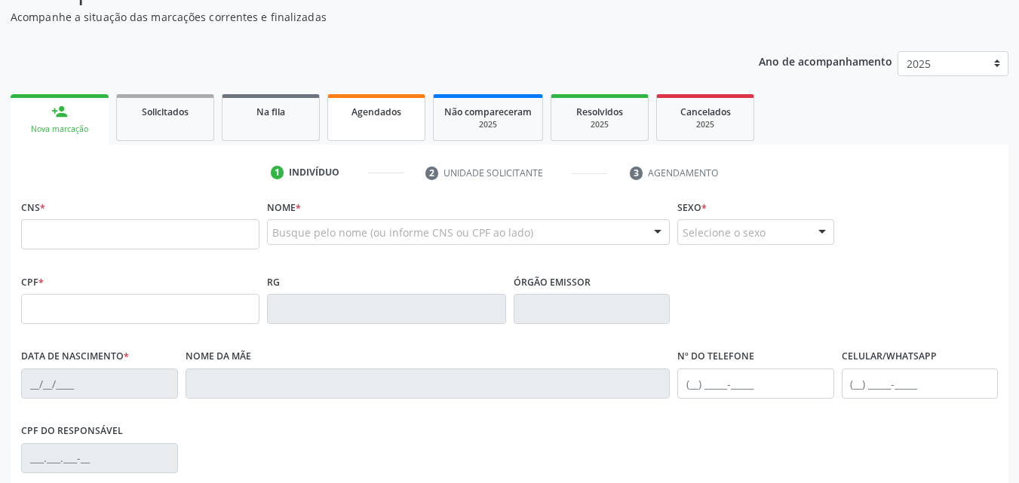
scroll to position [151, 0]
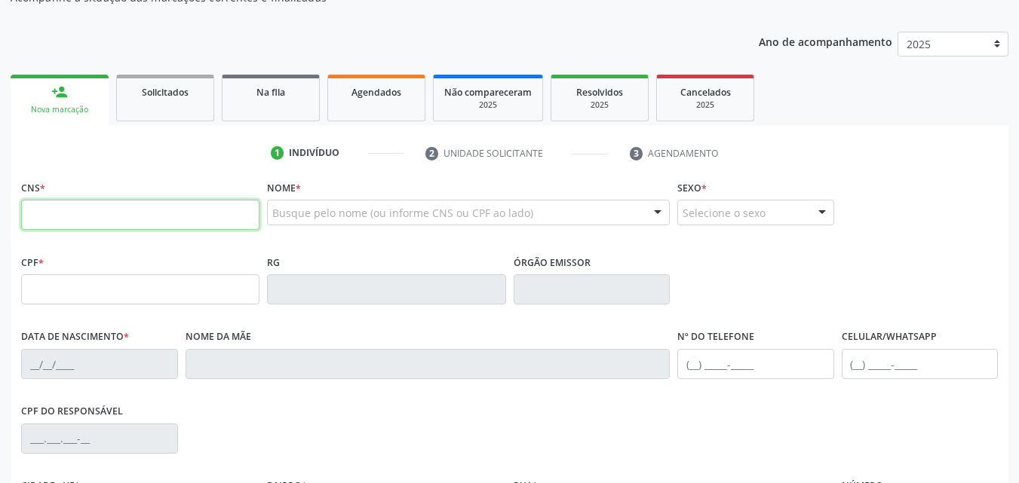
click at [107, 219] on input "text" at bounding box center [140, 215] width 238 height 30
type input "700 3049 9374 1830"
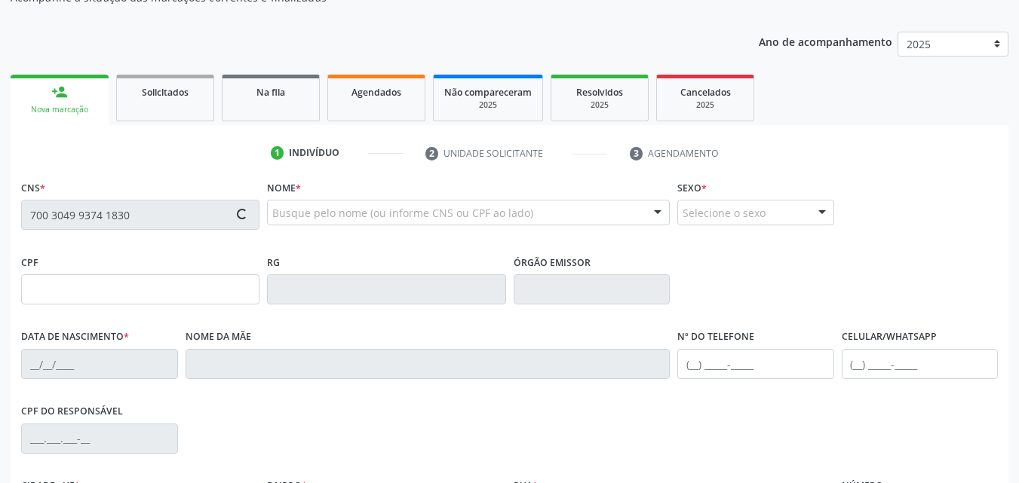
type input "020.123.354-11"
type input "06/08/1963"
type input "Maria Gomes de Souza"
type input "(87) 99634-8102"
type input "(87) 99155-3807"
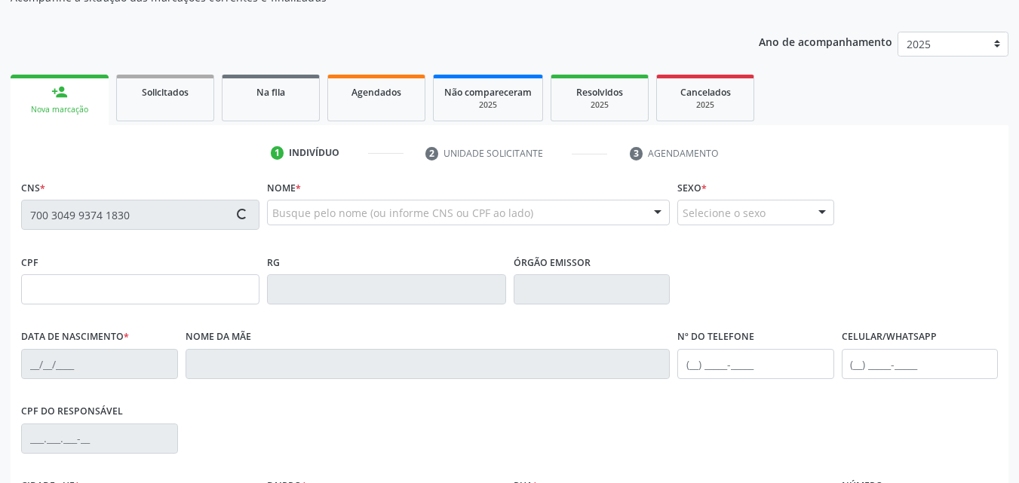
type input "487"
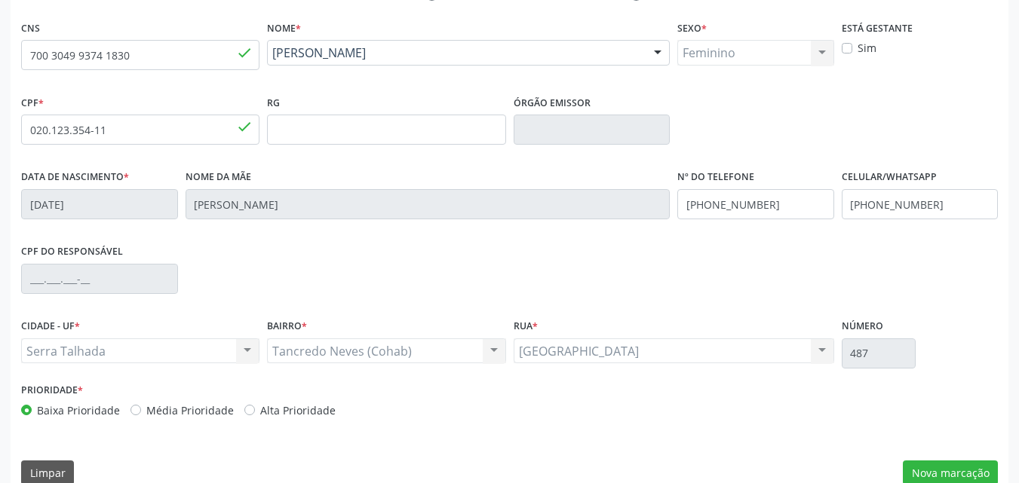
scroll to position [334, 0]
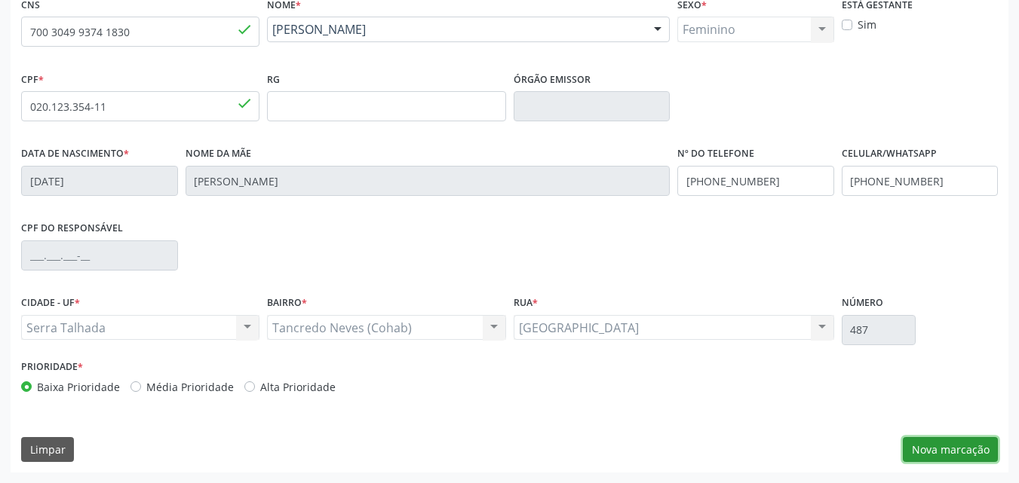
click at [940, 443] on button "Nova marcação" at bounding box center [950, 450] width 95 height 26
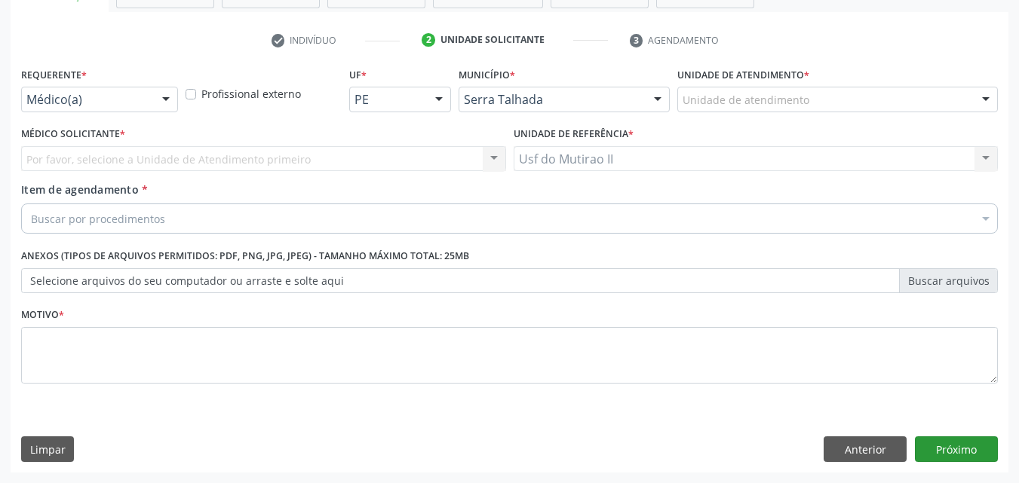
scroll to position [264, 0]
click at [137, 112] on div "Requerente * Médico(a) Médico(a) Enfermeiro(a) Paciente Nenhum resultado encont…" at bounding box center [99, 92] width 164 height 59
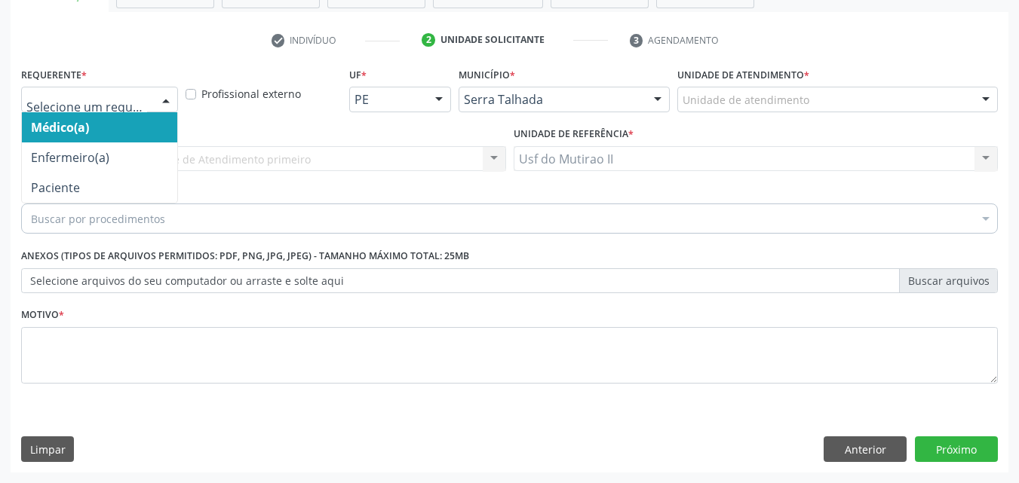
click at [172, 89] on div at bounding box center [166, 100] width 23 height 26
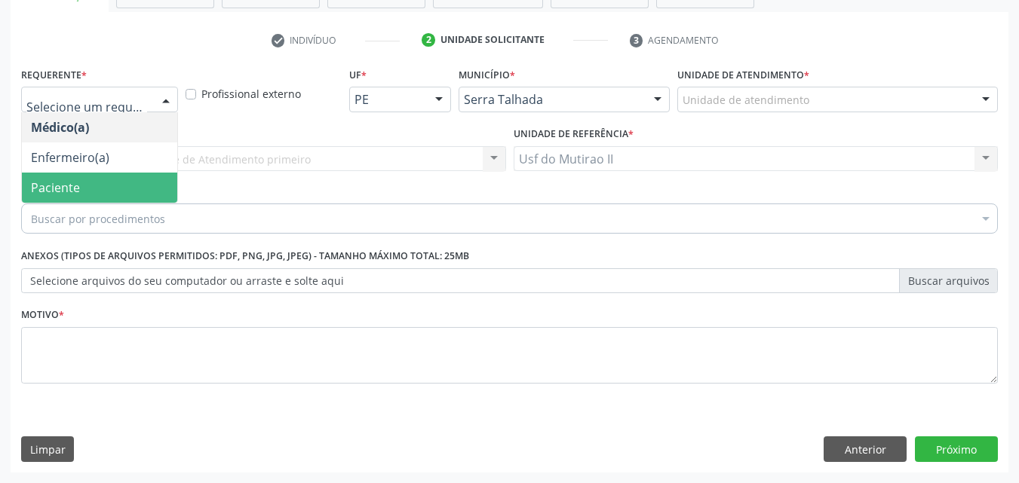
click at [106, 186] on span "Paciente" at bounding box center [99, 188] width 155 height 30
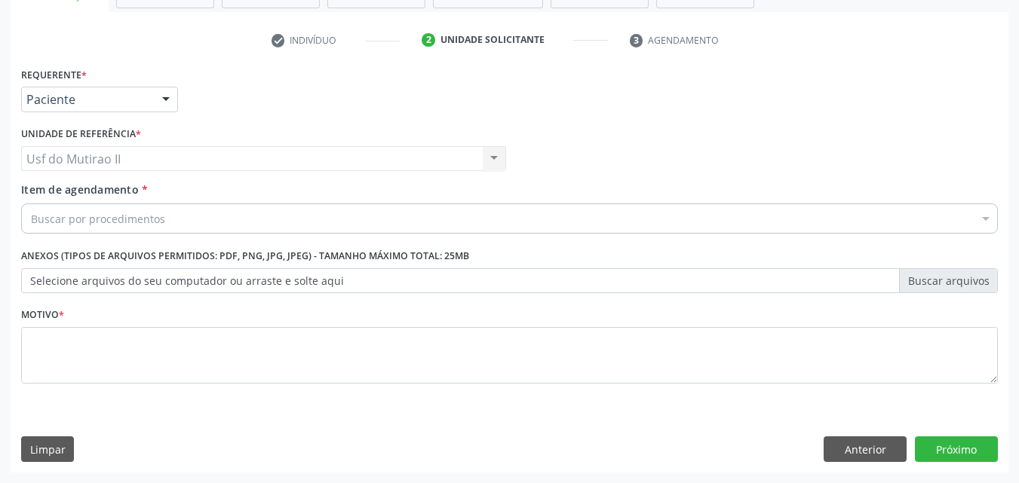
click at [184, 216] on div "Buscar por procedimentos" at bounding box center [509, 219] width 977 height 30
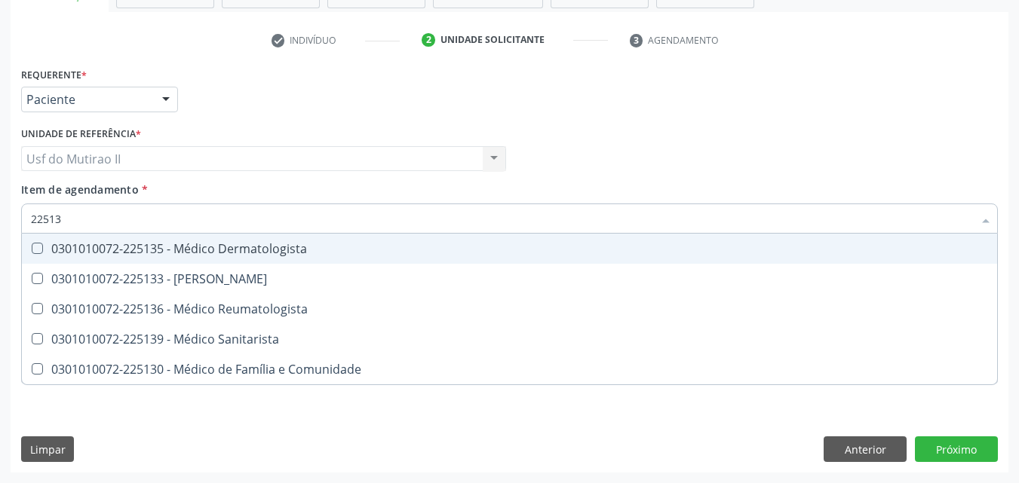
type input "225135"
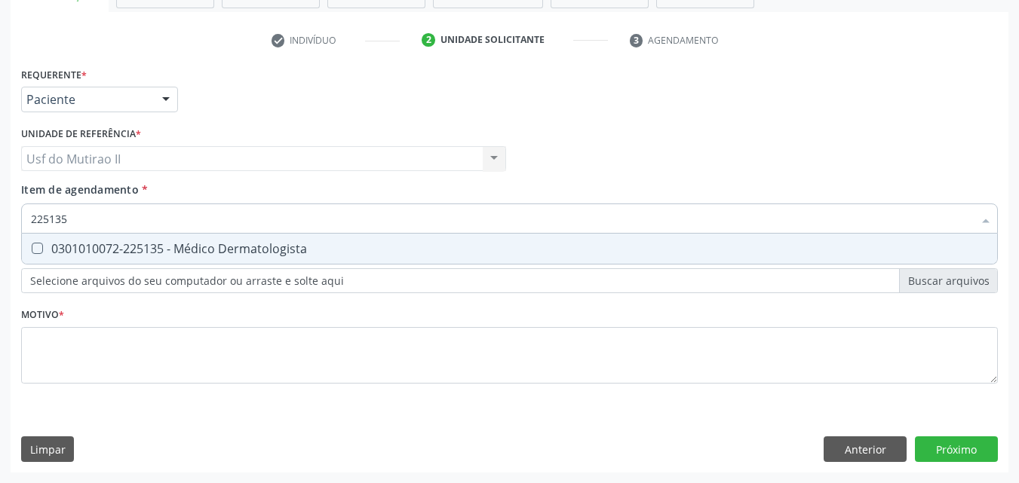
click at [189, 243] on div "0301010072-225135 - Médico Dermatologista" at bounding box center [509, 249] width 957 height 12
checkbox Dermatologista "true"
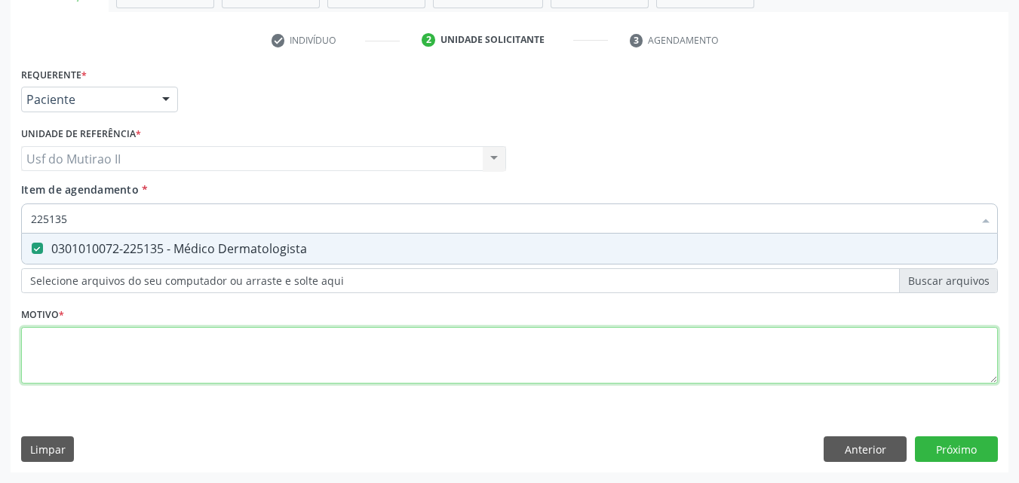
click at [211, 348] on div "Requerente * Paciente Médico(a) Enfermeiro(a) Paciente Nenhum resultado encontr…" at bounding box center [509, 234] width 977 height 342
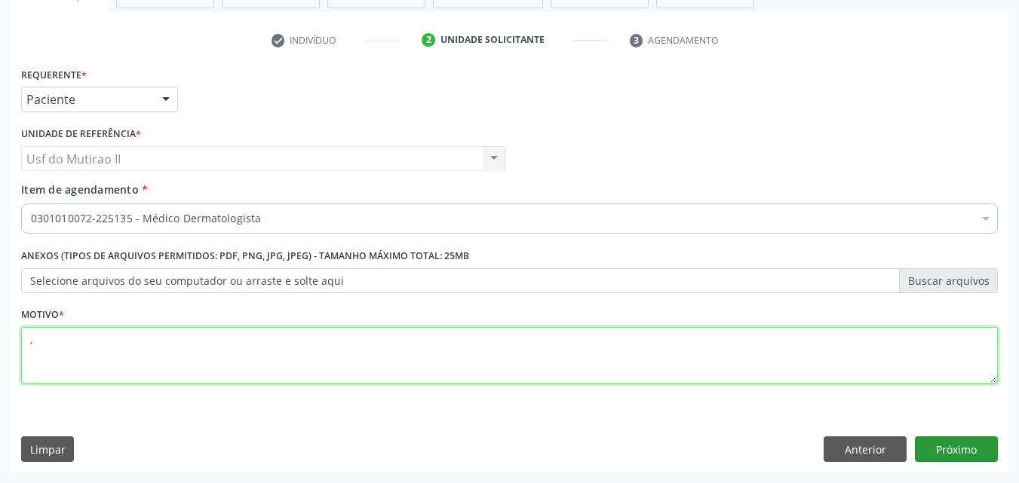
type textarea ","
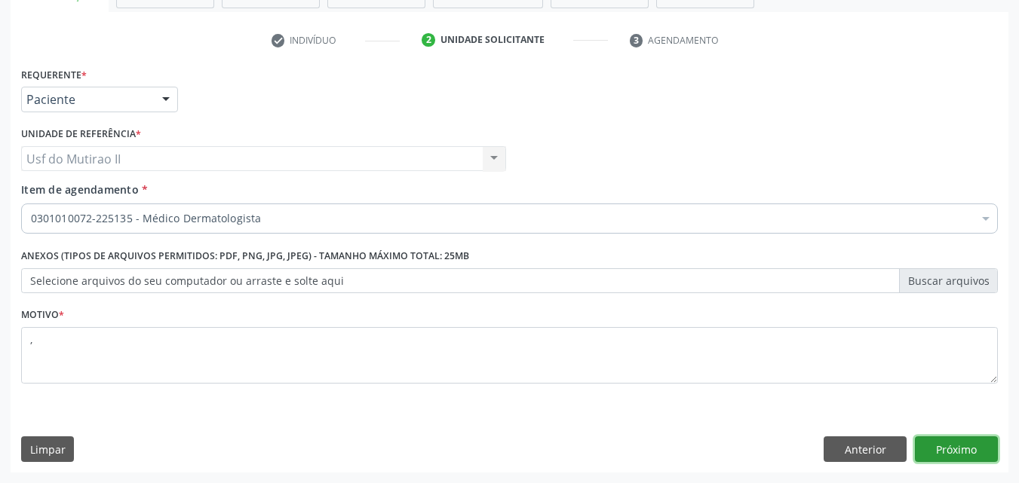
click at [952, 453] on button "Próximo" at bounding box center [956, 450] width 83 height 26
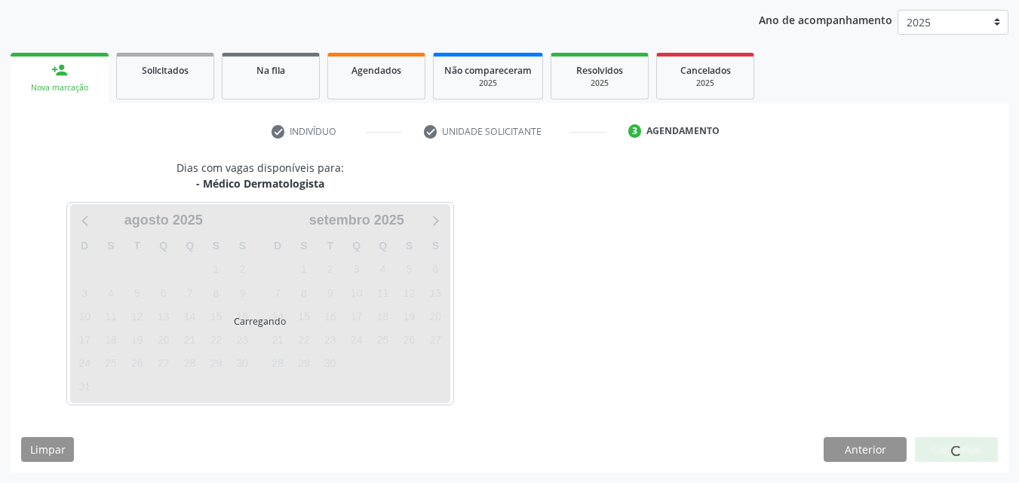
scroll to position [173, 0]
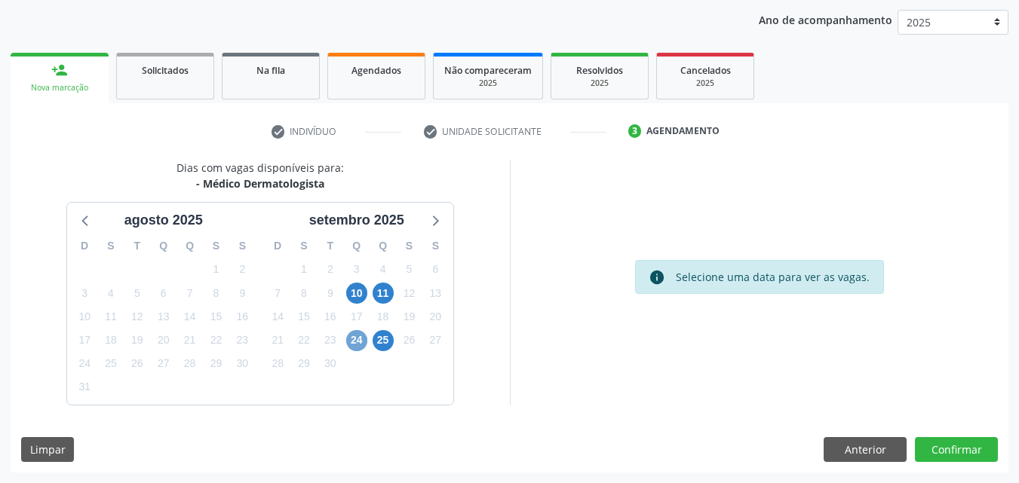
click at [358, 345] on span "24" at bounding box center [356, 340] width 21 height 21
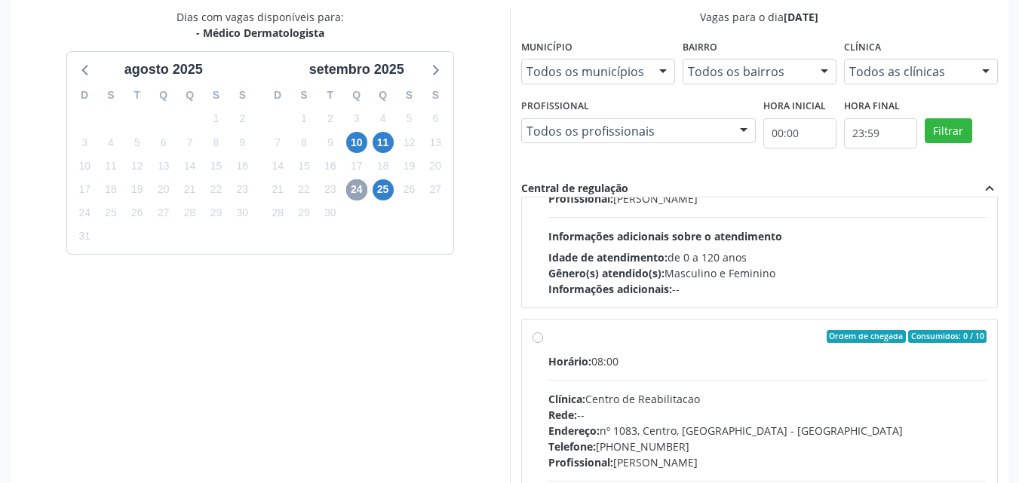
scroll to position [0, 0]
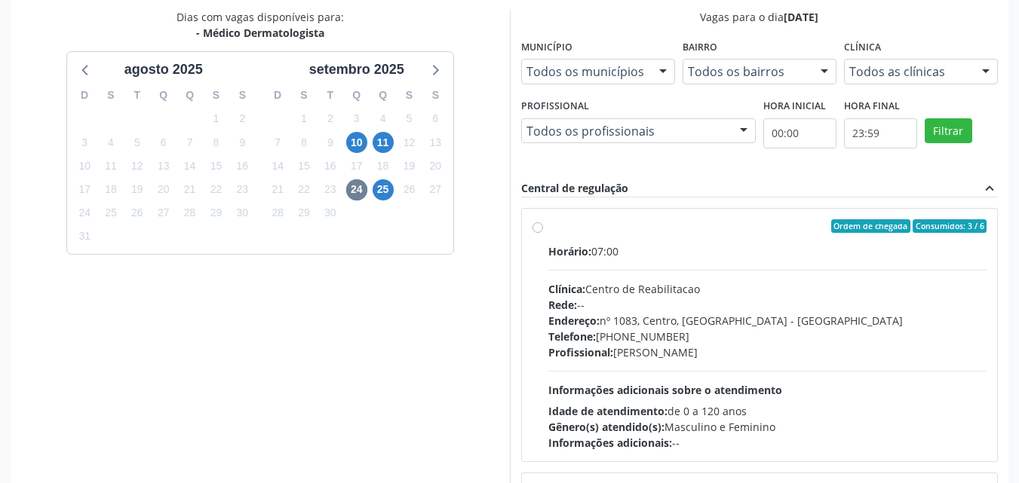
click at [692, 275] on div "Horário: 07:00 Clínica: Centro de Reabilitacao Rede: -- Endereço: nº 1083, Cent…" at bounding box center [767, 347] width 439 height 207
click at [543, 233] on input "Ordem de chegada Consumidos: 3 / 6 Horário: 07:00 Clínica: Centro de Reabilitac…" at bounding box center [537, 226] width 11 height 14
radio input "true"
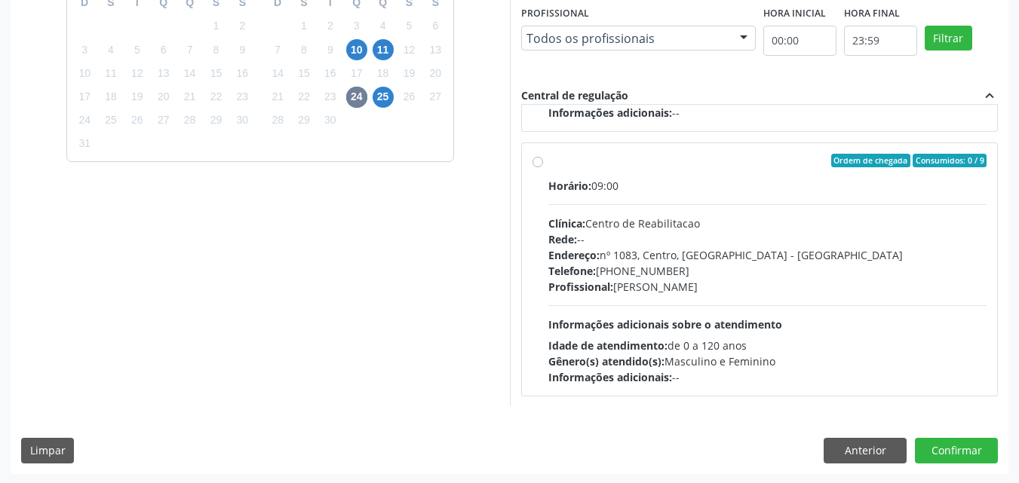
scroll to position [418, 0]
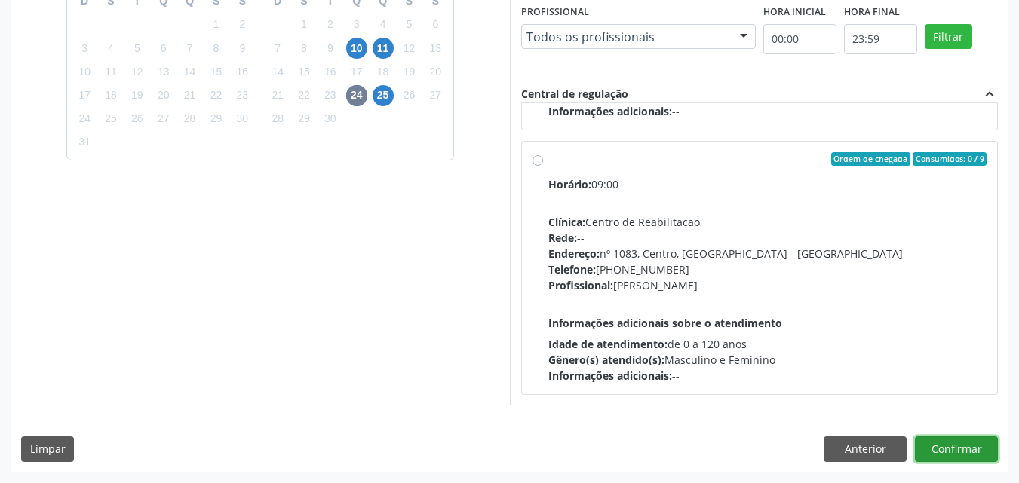
click at [965, 450] on button "Confirmar" at bounding box center [956, 450] width 83 height 26
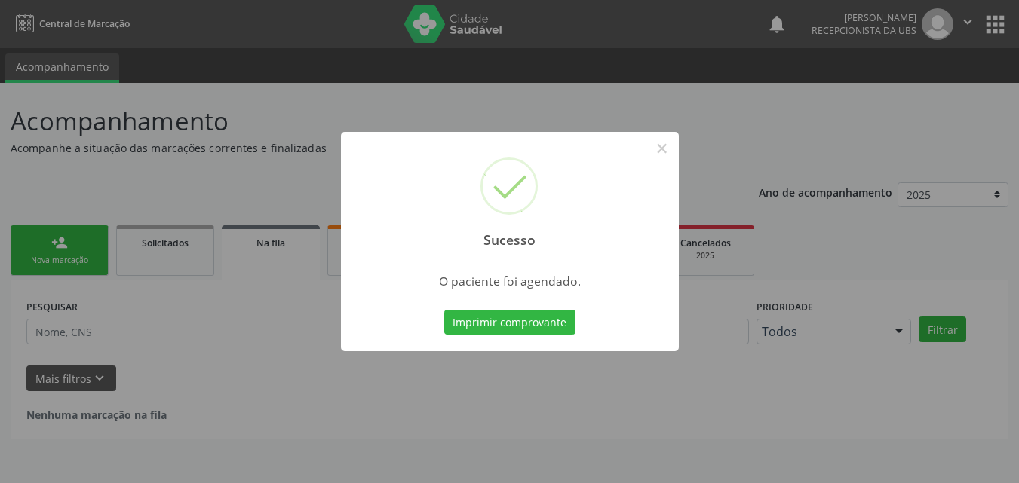
scroll to position [0, 0]
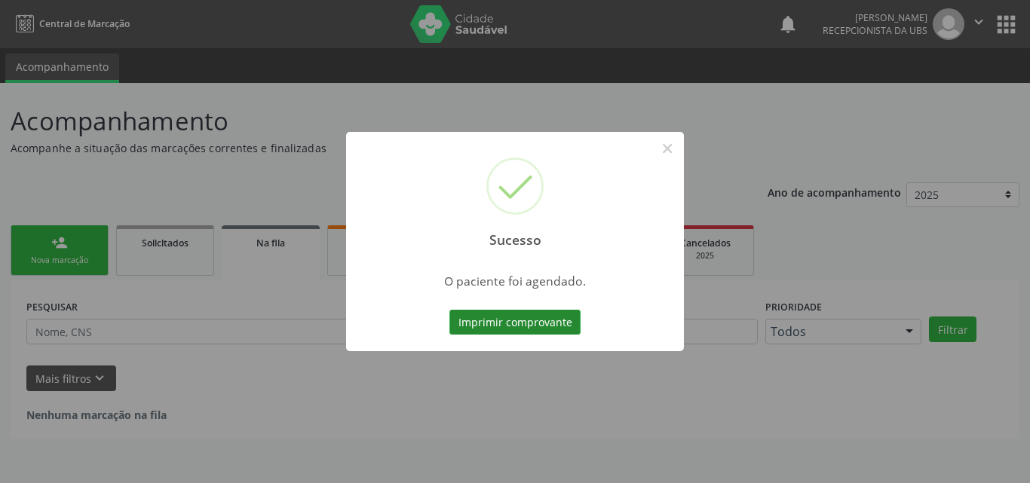
click at [508, 324] on button "Imprimir comprovante" at bounding box center [515, 323] width 131 height 26
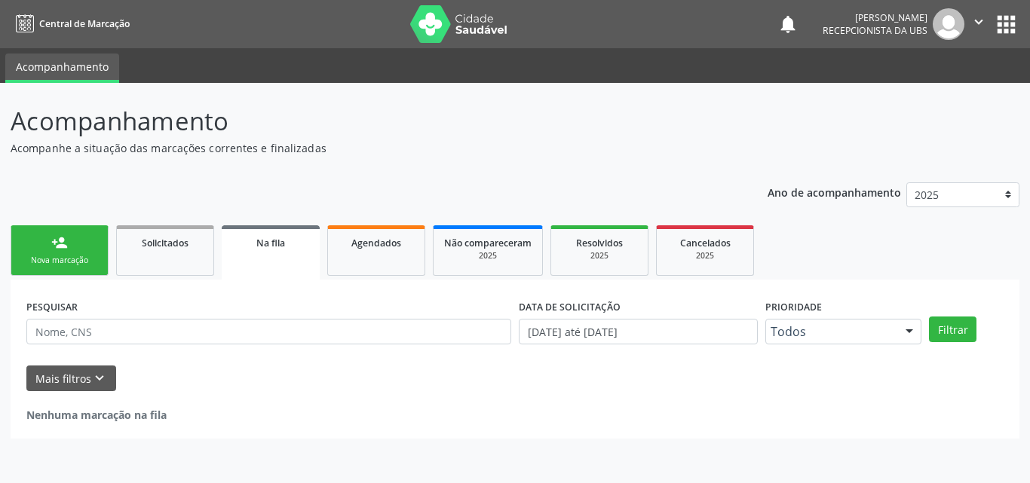
click at [94, 257] on div "Nova marcação" at bounding box center [59, 260] width 75 height 11
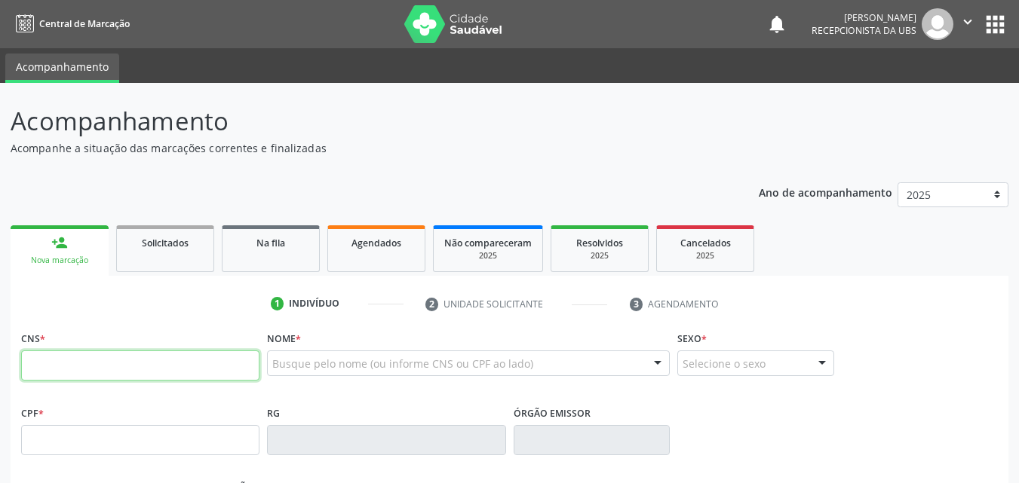
click at [167, 361] on input "text" at bounding box center [140, 366] width 238 height 30
type input "161 2400 5302 0002"
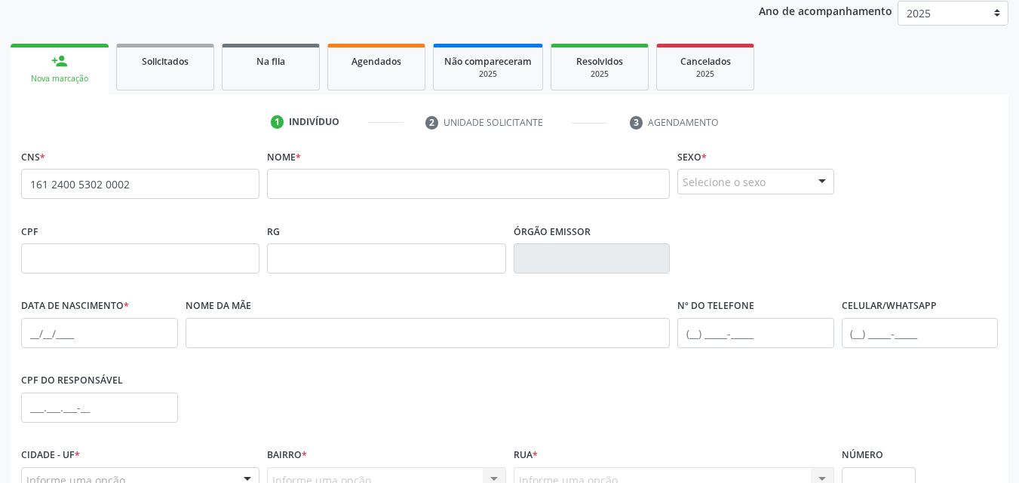
scroll to position [226, 0]
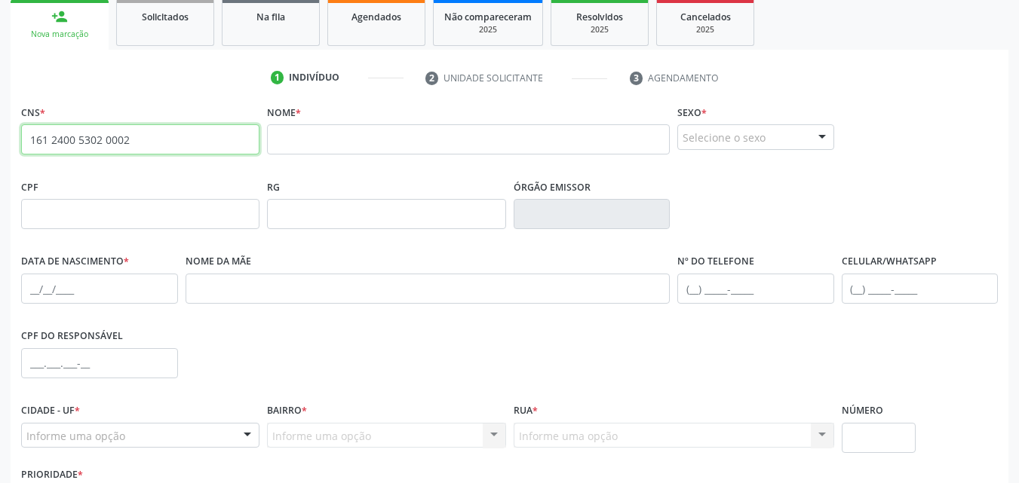
click at [180, 146] on input "161 2400 5302 0002" at bounding box center [140, 139] width 238 height 30
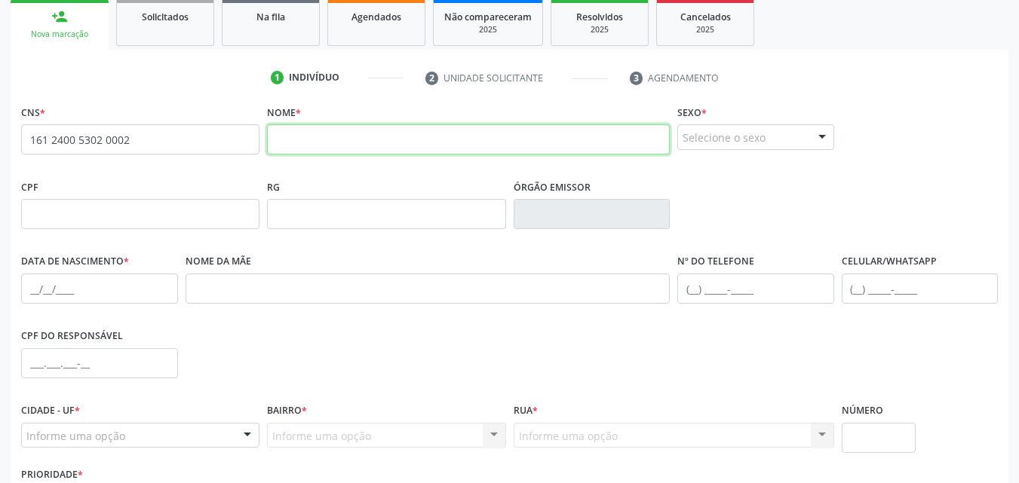
click at [284, 147] on input "text" at bounding box center [468, 139] width 403 height 30
type input "AUDA ZAIRA FERREIRA COSTA"
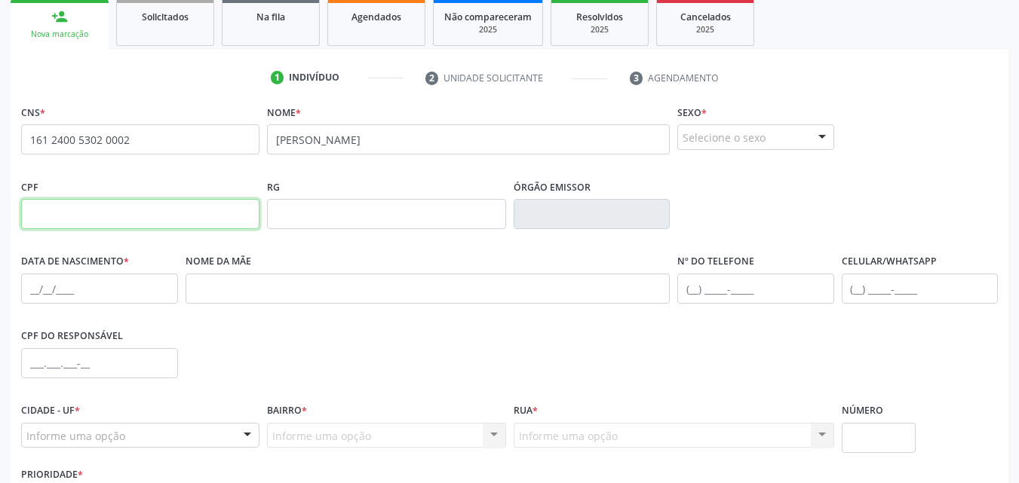
click at [178, 207] on input "text" at bounding box center [140, 214] width 238 height 30
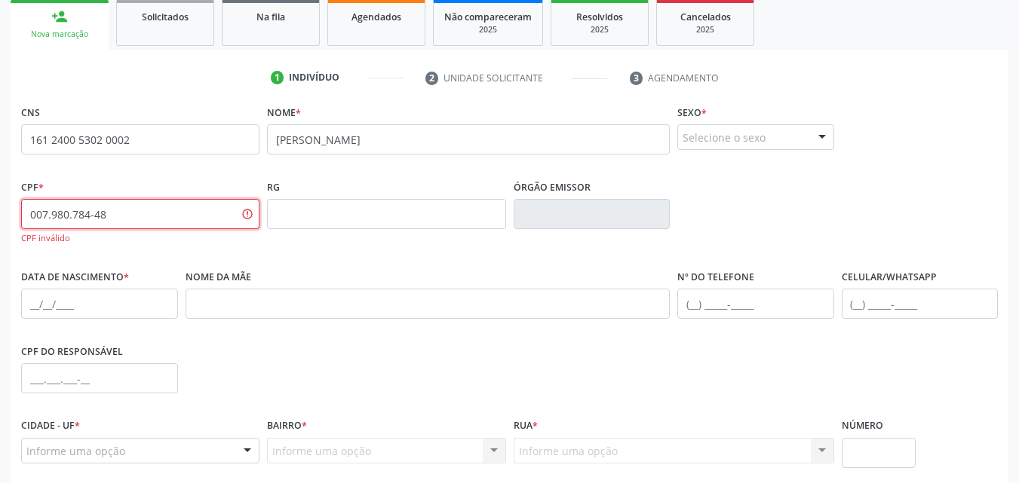
type input "007.980.784-48"
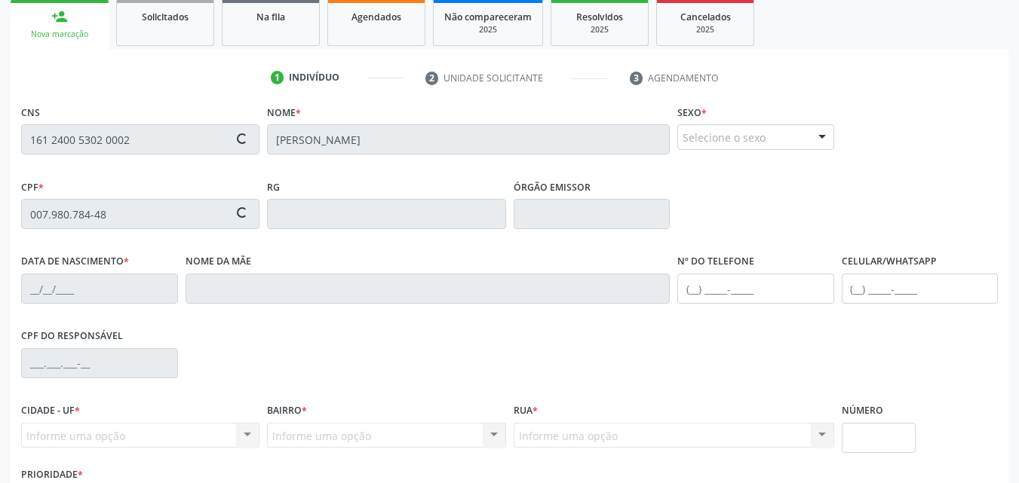
type input "20/09/1963"
type input "Dulcineia Maria da Conceição"
type input "(87) 99675-4066"
type input "106"
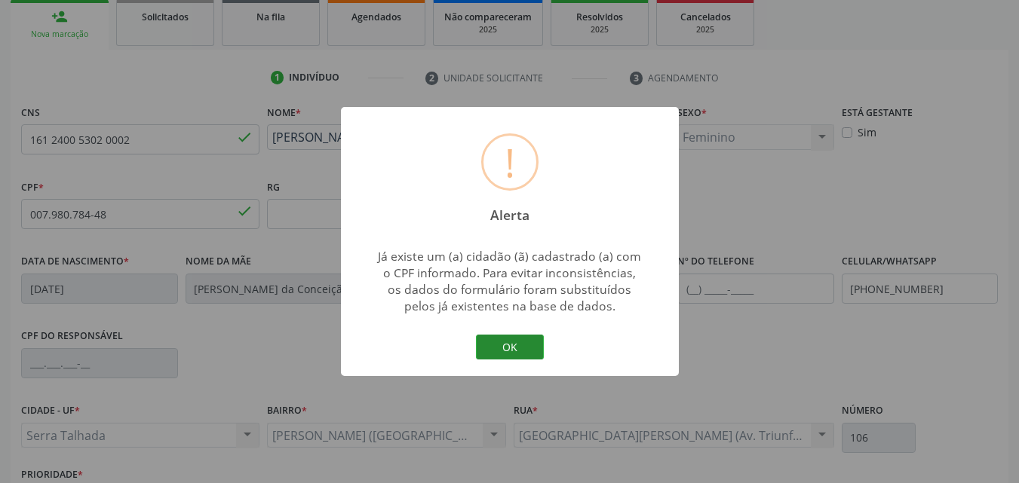
click at [511, 345] on button "OK" at bounding box center [510, 348] width 68 height 26
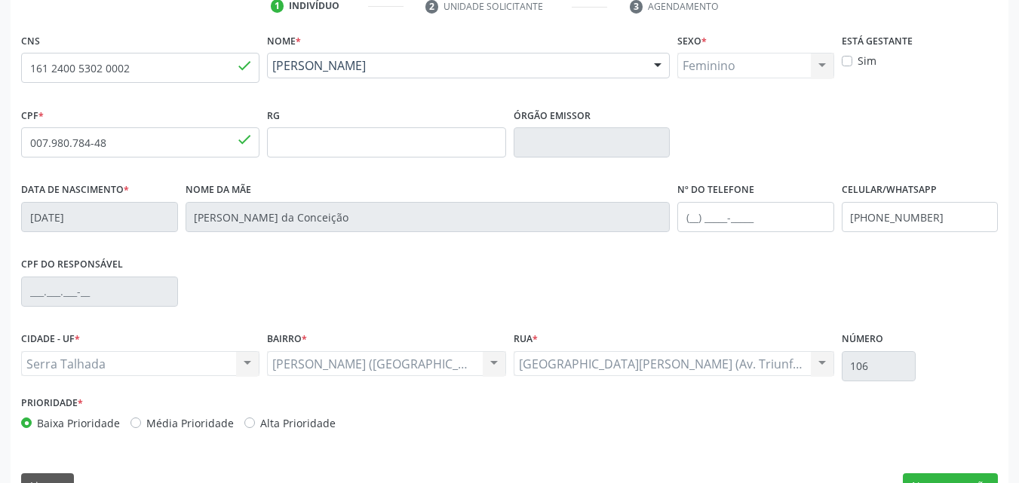
scroll to position [334, 0]
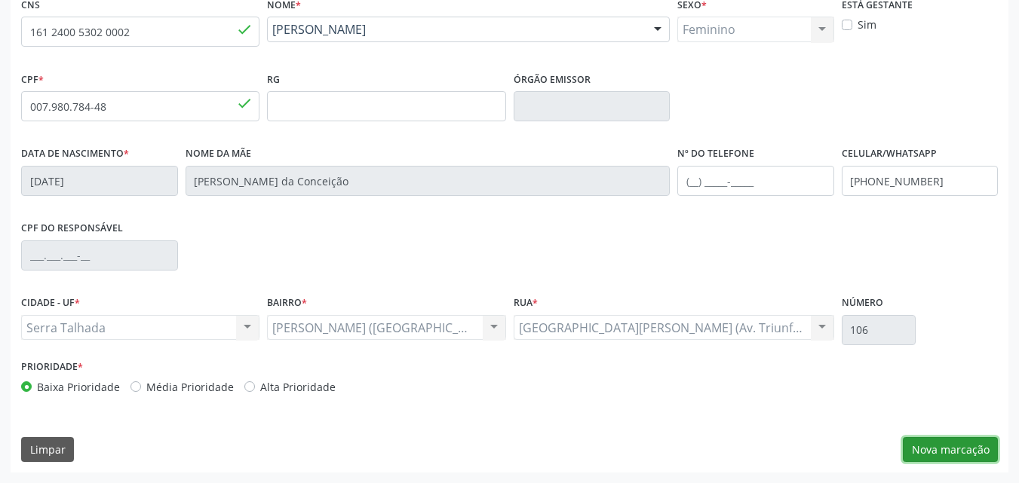
click at [960, 453] on button "Nova marcação" at bounding box center [950, 450] width 95 height 26
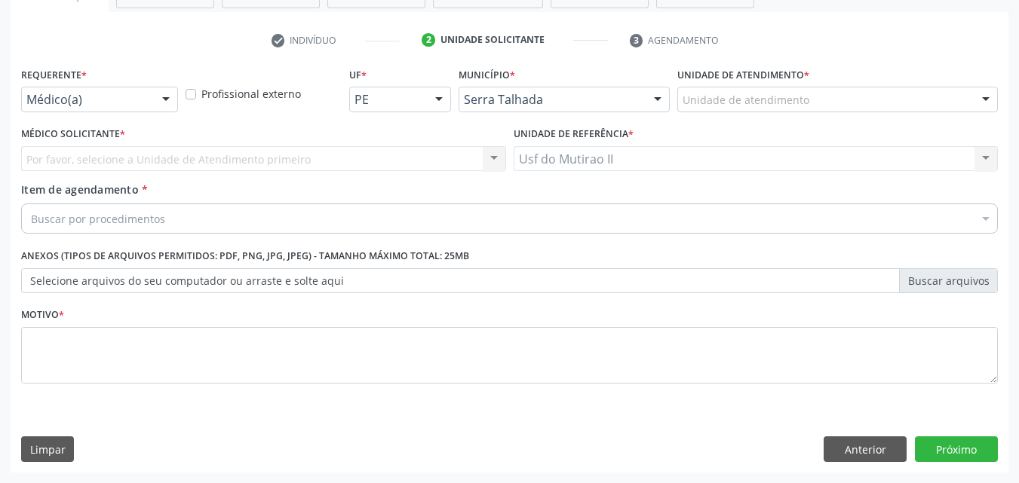
scroll to position [264, 0]
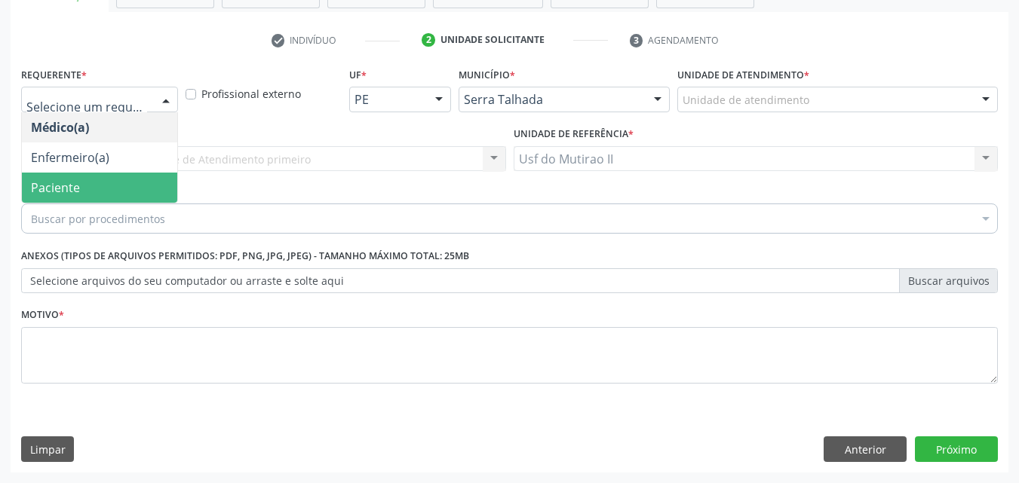
click at [89, 204] on div "Buscar por procedimentos" at bounding box center [509, 219] width 977 height 30
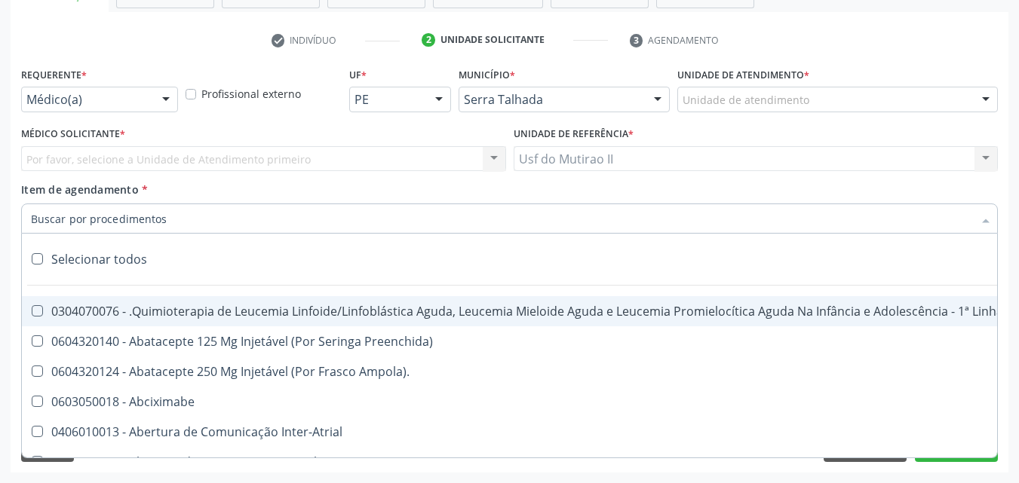
click at [99, 152] on div "Por favor, selecione a Unidade de Atendimento primeiro Nenhum resultado encontr…" at bounding box center [263, 159] width 485 height 26
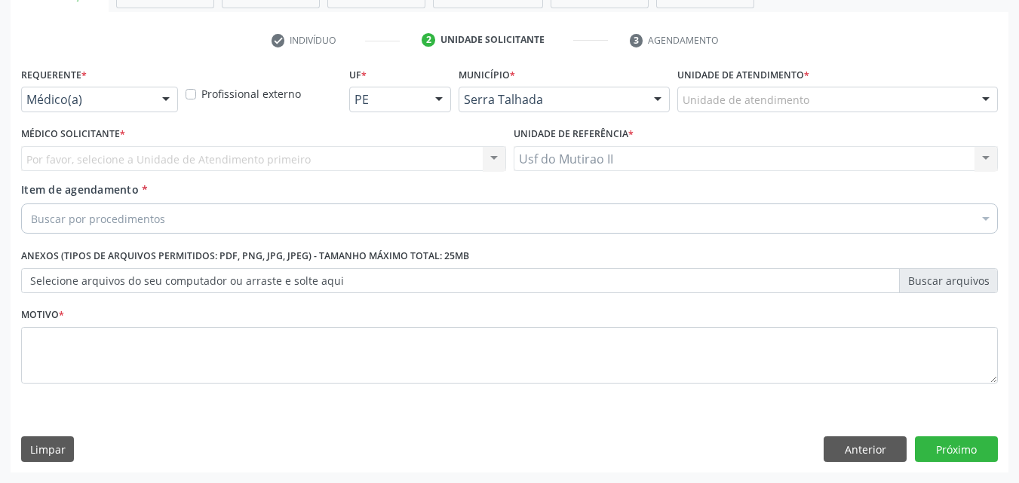
click at [100, 158] on div "Por favor, selecione a Unidade de Atendimento primeiro Nenhum resultado encontr…" at bounding box center [263, 159] width 485 height 26
click at [149, 153] on div "Por favor, selecione a Unidade de Atendimento primeiro Nenhum resultado encontr…" at bounding box center [263, 159] width 485 height 26
click at [155, 91] on div at bounding box center [166, 100] width 23 height 26
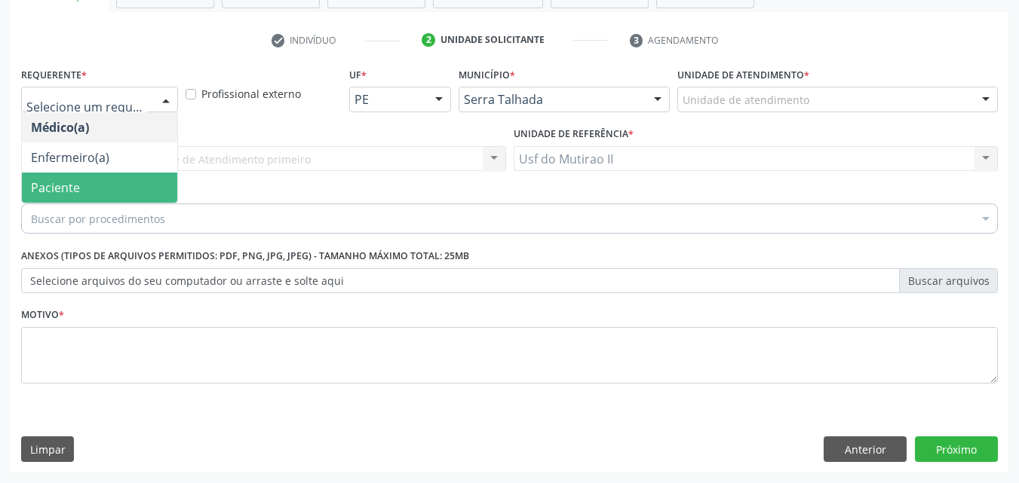
click at [122, 183] on span "Paciente" at bounding box center [99, 188] width 155 height 30
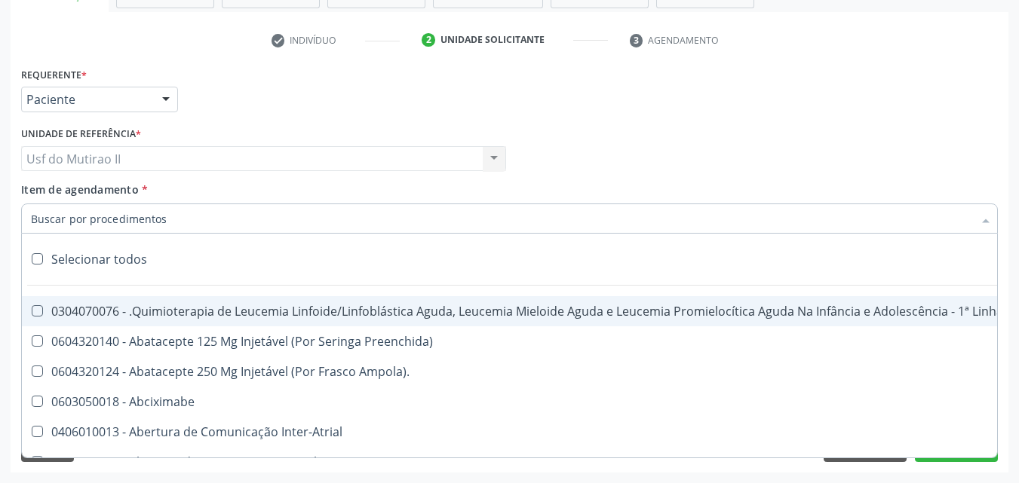
click at [173, 210] on div at bounding box center [509, 219] width 977 height 30
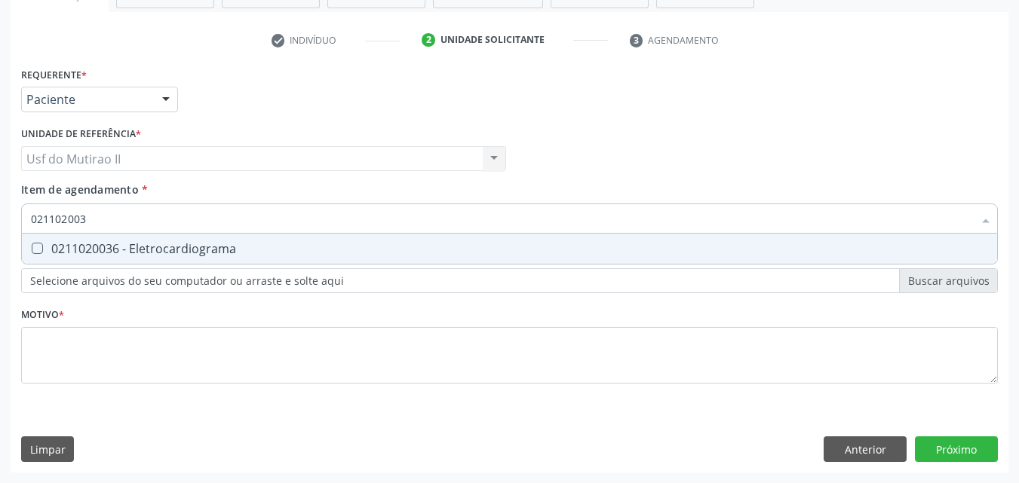
type input "0211020036"
click at [185, 243] on div "0211020036 - Eletrocardiograma" at bounding box center [509, 249] width 957 height 12
checkbox Eletrocardiograma "true"
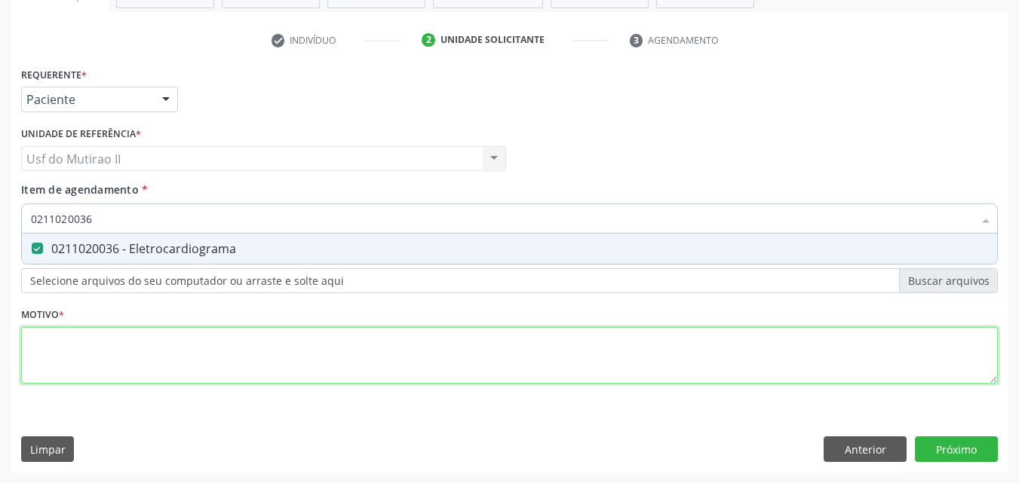
click at [180, 363] on div "Requerente * Paciente Médico(a) Enfermeiro(a) Paciente Nenhum resultado encontr…" at bounding box center [509, 234] width 977 height 342
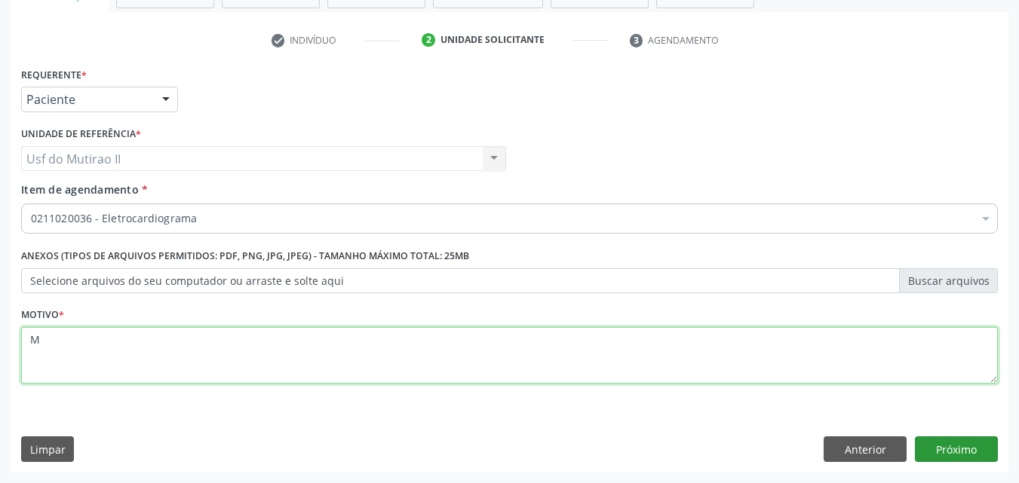
type textarea "M"
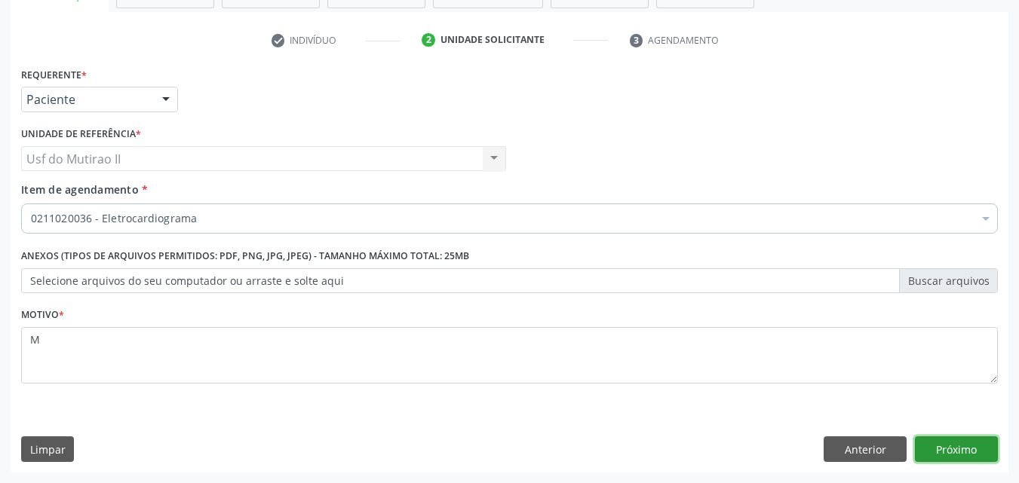
click at [970, 447] on button "Próximo" at bounding box center [956, 450] width 83 height 26
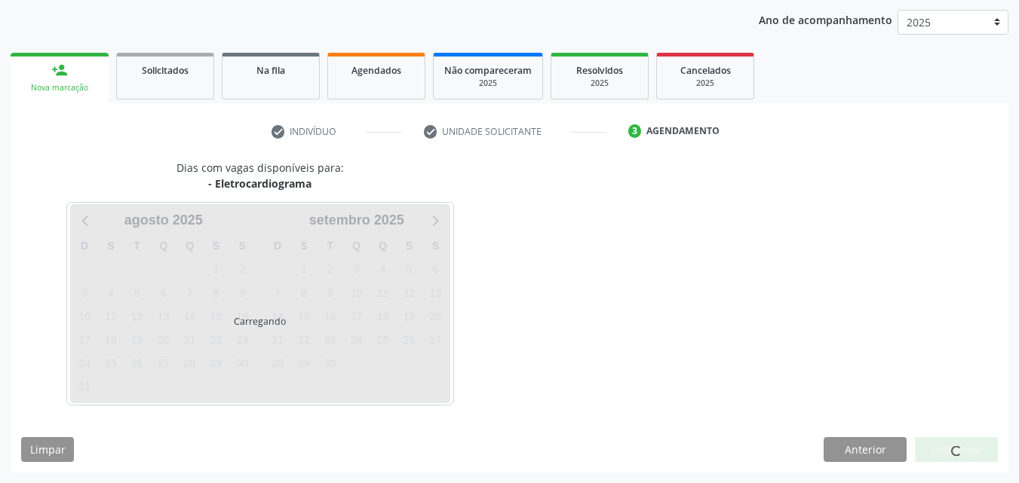
scroll to position [173, 0]
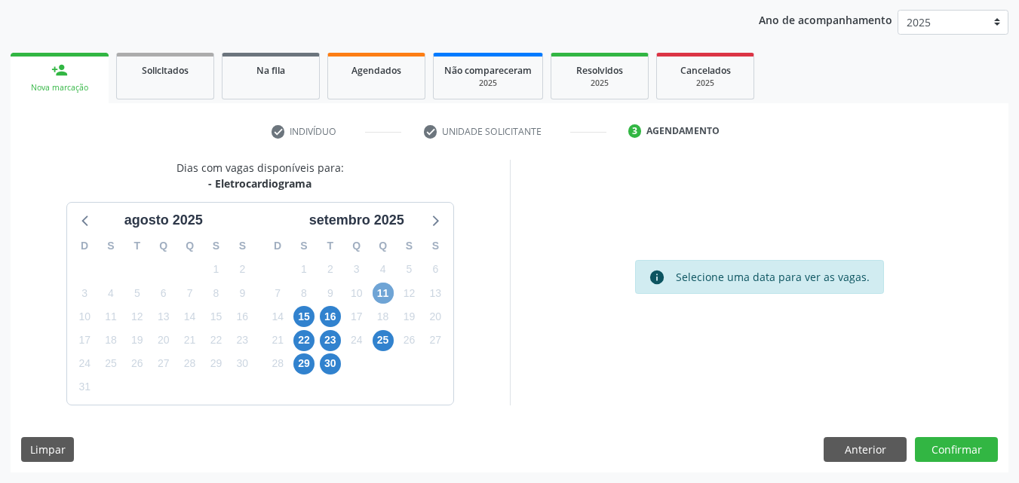
click at [383, 296] on span "11" at bounding box center [383, 293] width 21 height 21
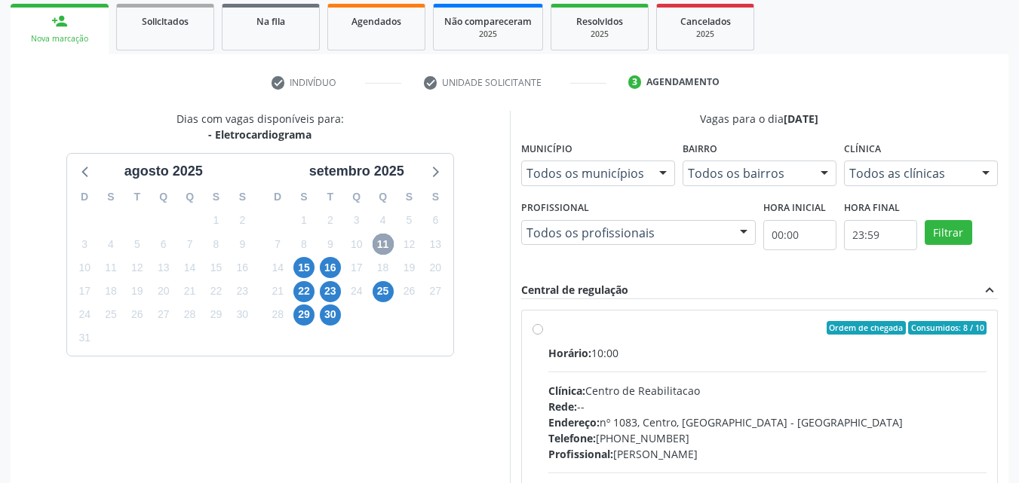
scroll to position [248, 0]
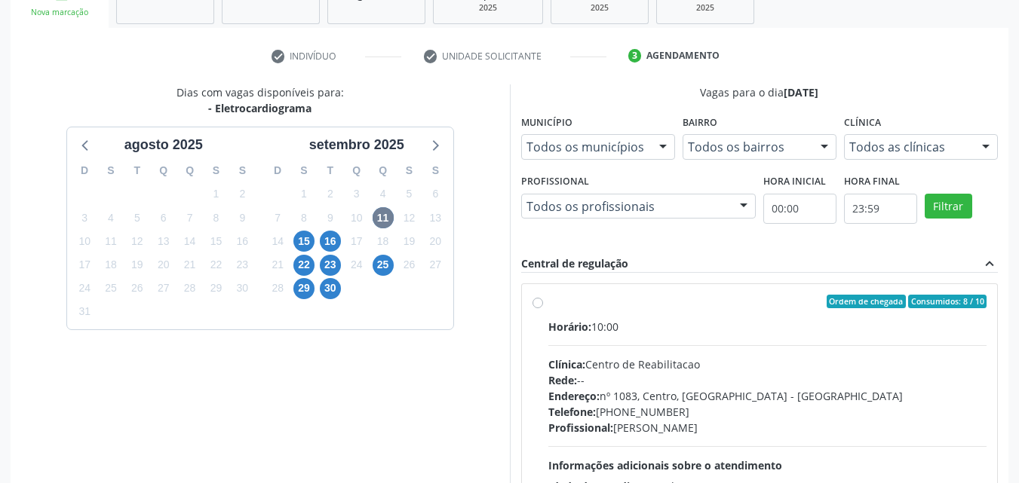
click at [686, 306] on div "Ordem de chegada Consumidos: 8 / 10" at bounding box center [767, 302] width 439 height 14
click at [543, 306] on input "Ordem de chegada Consumidos: 8 / 10 Horário: 10:00 Clínica: Centro de Reabilita…" at bounding box center [537, 302] width 11 height 14
radio input "true"
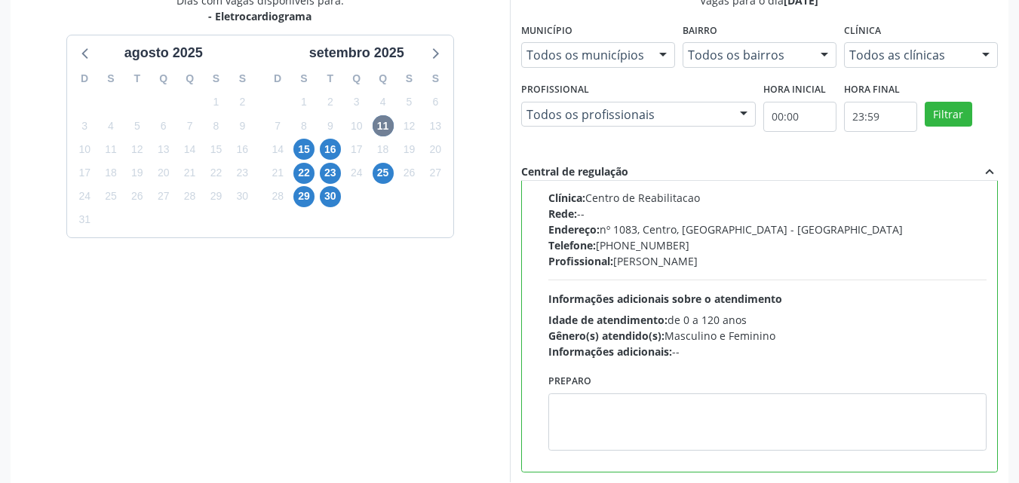
scroll to position [418, 0]
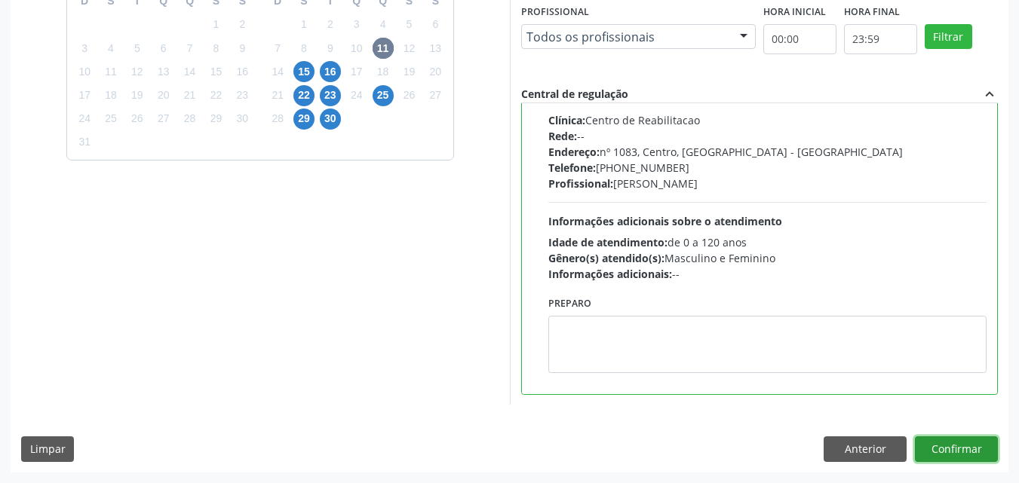
click at [978, 456] on button "Confirmar" at bounding box center [956, 450] width 83 height 26
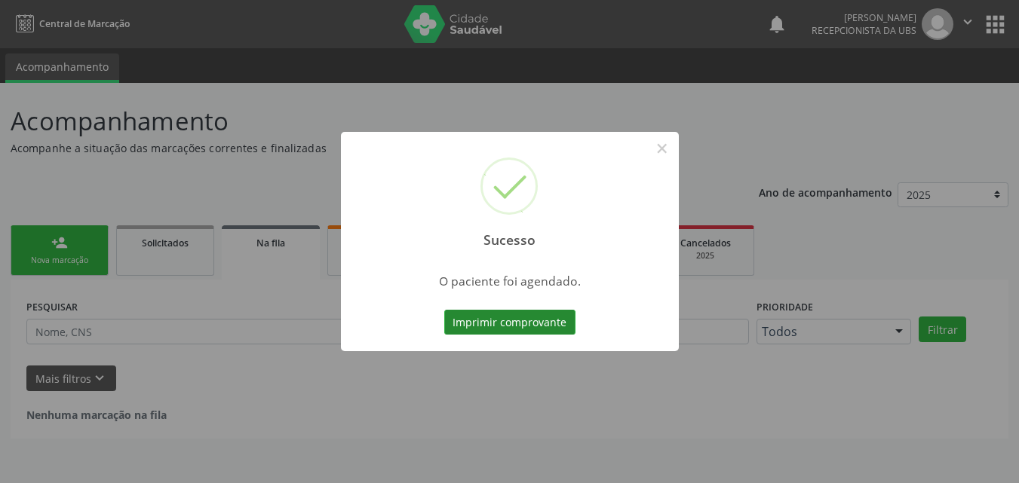
scroll to position [0, 0]
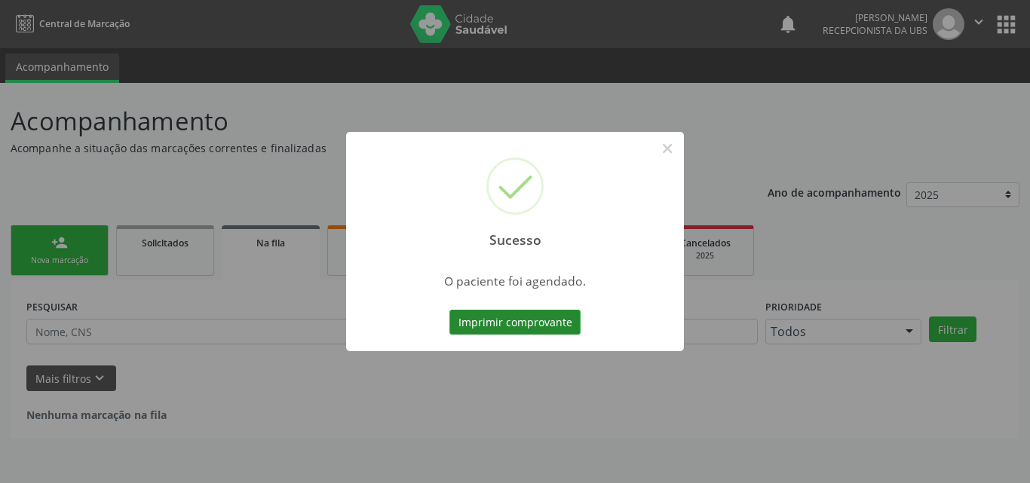
click at [526, 331] on button "Imprimir comprovante" at bounding box center [515, 323] width 131 height 26
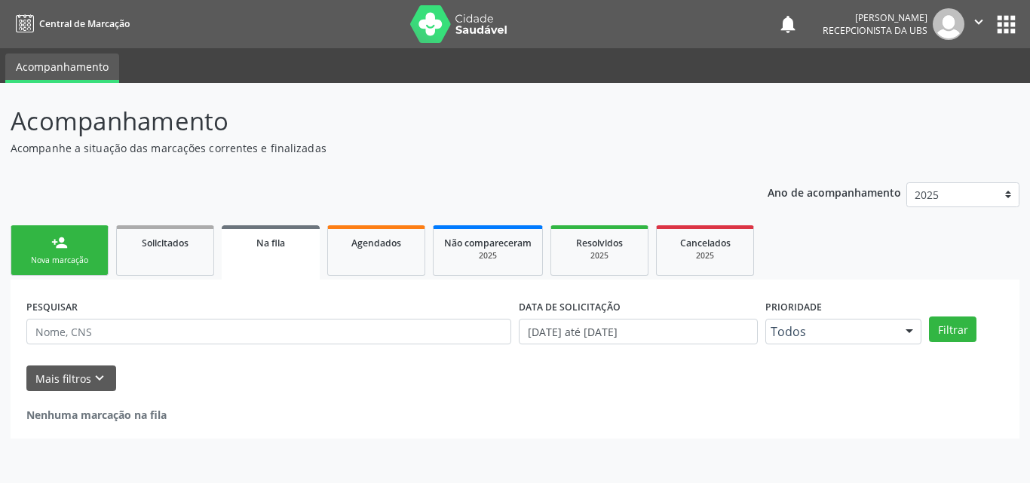
click at [87, 253] on link "person_add Nova marcação" at bounding box center [60, 251] width 98 height 51
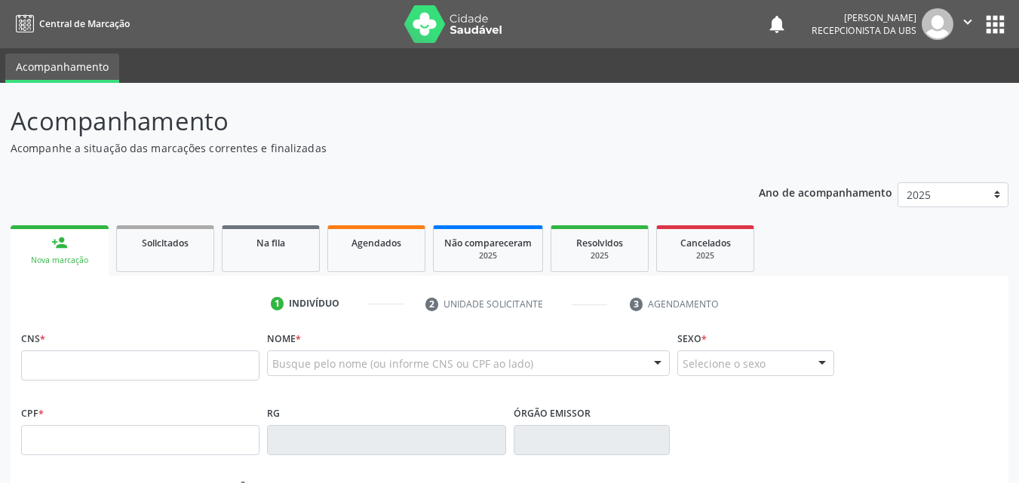
click at [84, 256] on div "Nova marcação" at bounding box center [59, 260] width 77 height 11
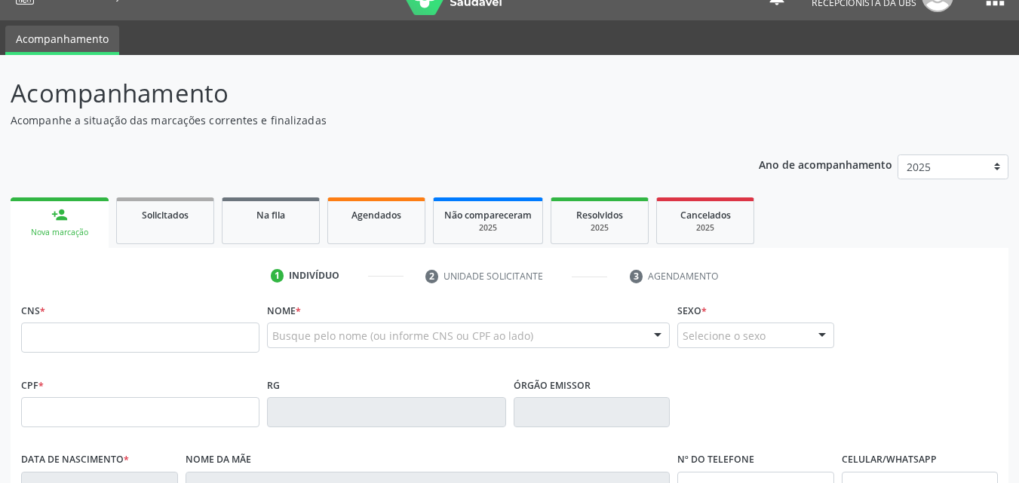
scroll to position [75, 0]
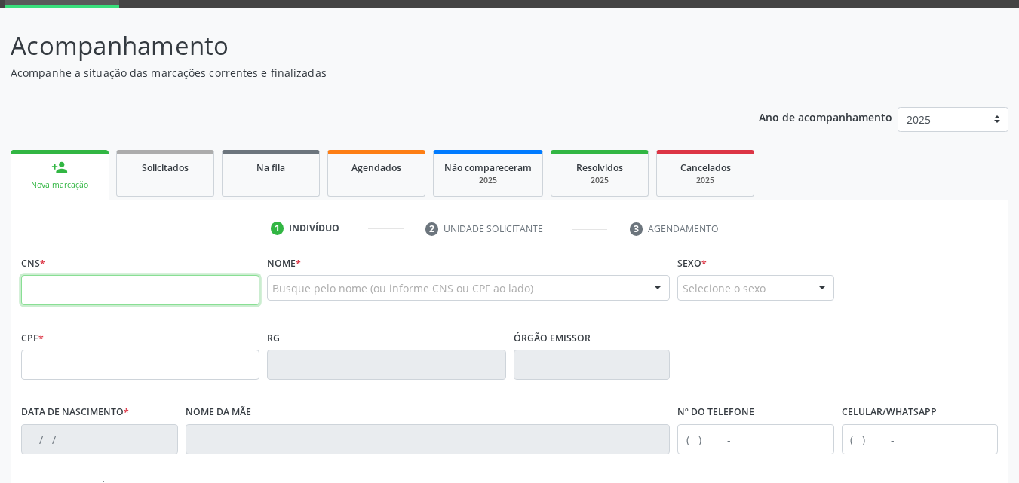
click at [128, 290] on input "text" at bounding box center [140, 290] width 238 height 30
type input "709 8050 6368 5790"
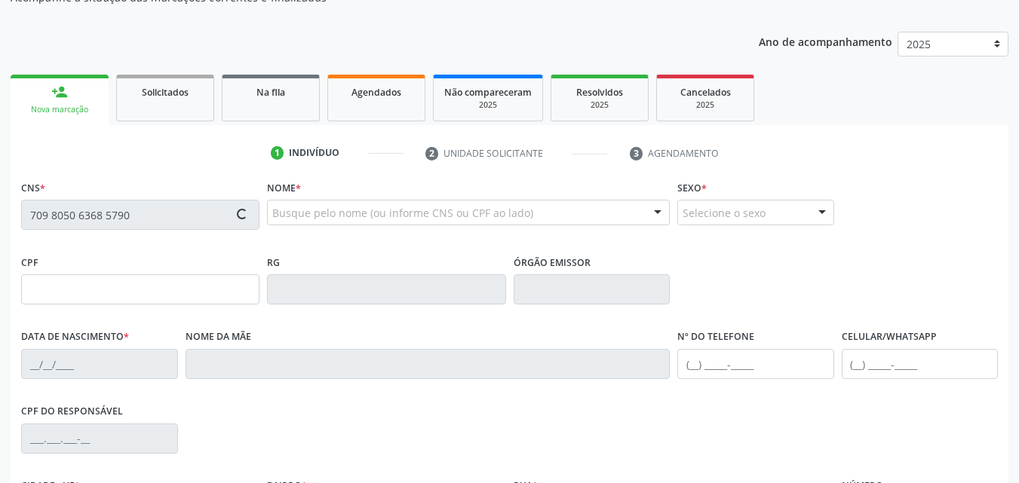
scroll to position [226, 0]
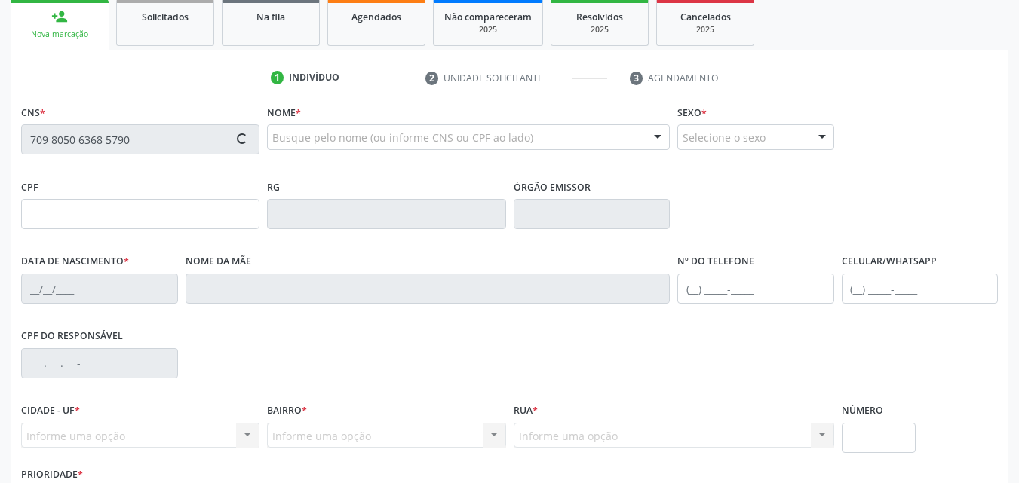
type input "044.881.984-81"
type input "15/02/1948"
type input "Belisa Mariana de Jesus"
type input "(87) 99636-4143"
type input "45"
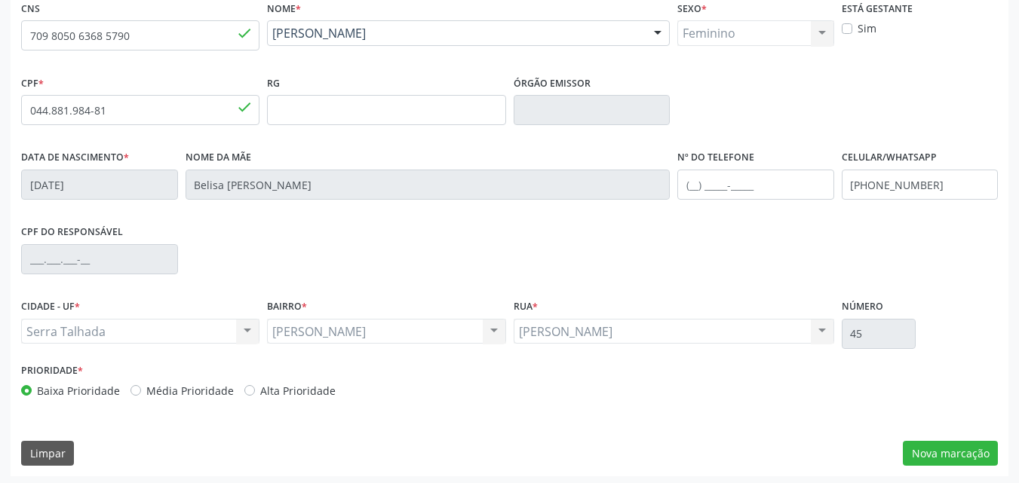
scroll to position [334, 0]
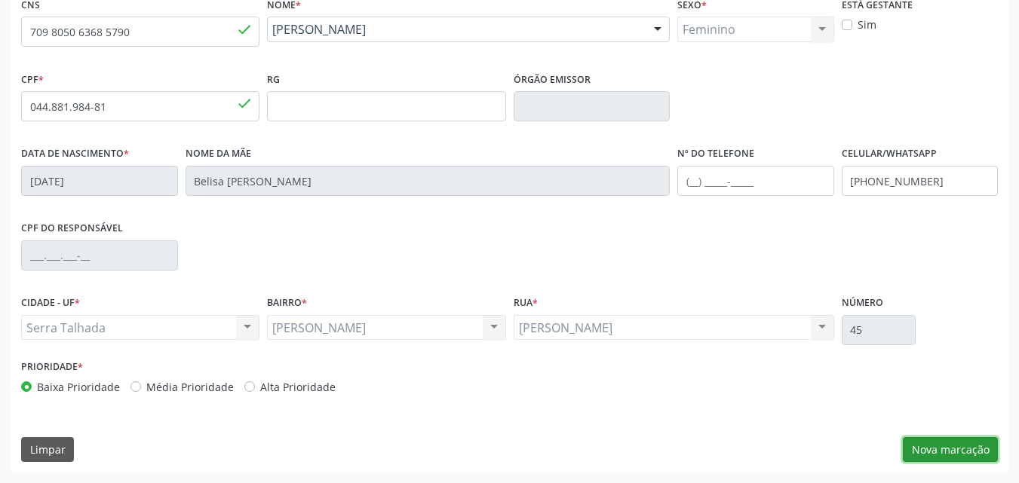
click at [937, 444] on button "Nova marcação" at bounding box center [950, 450] width 95 height 26
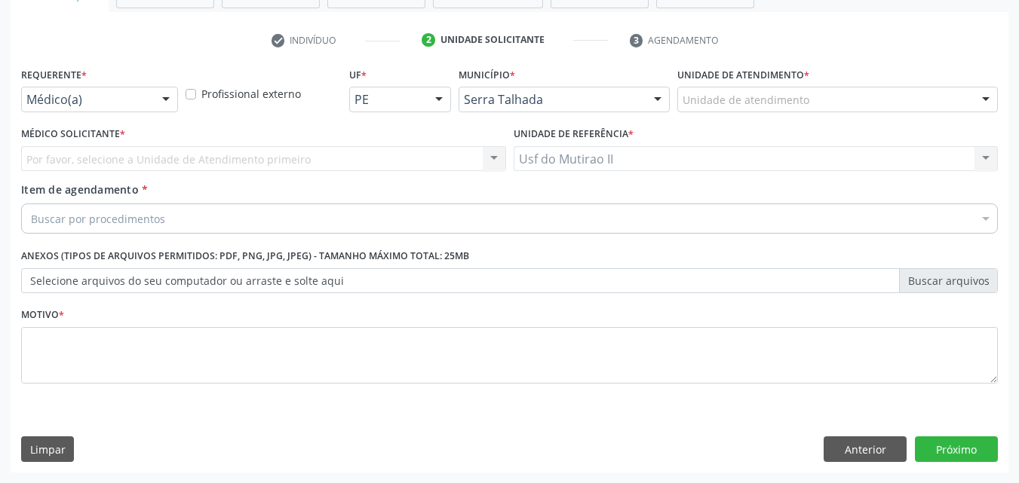
scroll to position [264, 0]
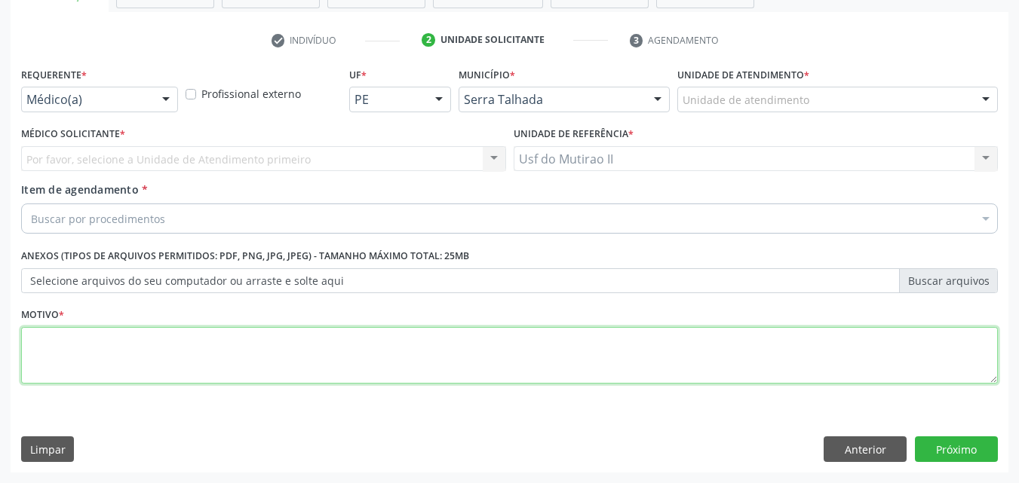
click at [66, 366] on textarea at bounding box center [509, 355] width 977 height 57
type textarea ","
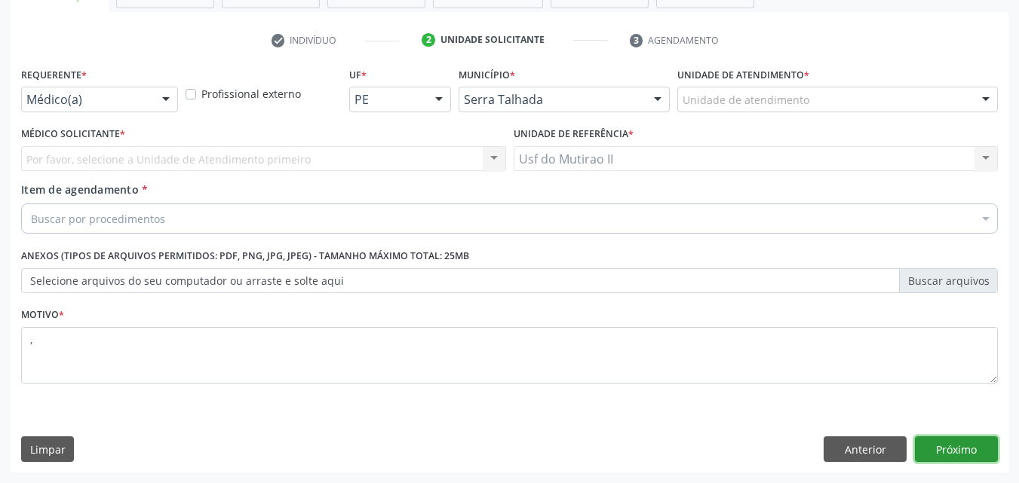
click at [961, 452] on button "Próximo" at bounding box center [956, 450] width 83 height 26
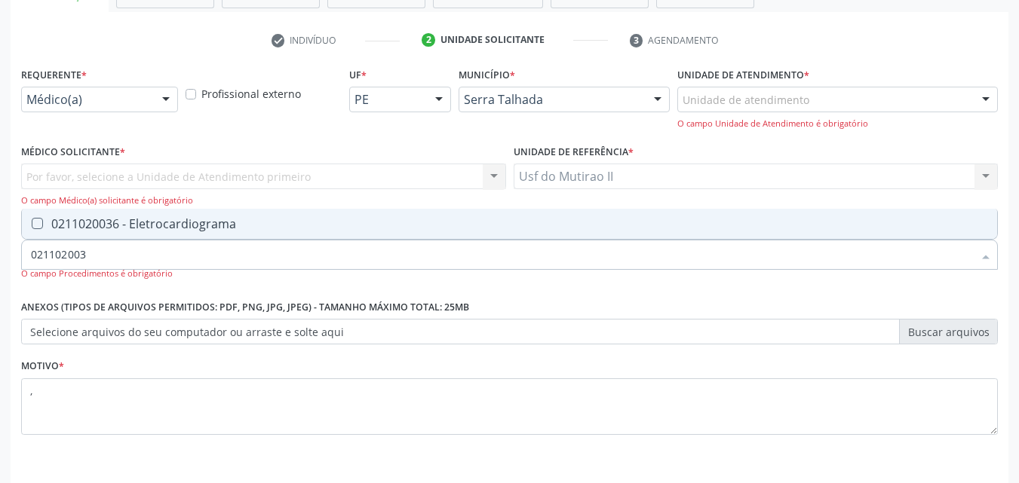
type input "0211020036"
click at [106, 228] on div "0211020036 - Eletrocardiograma" at bounding box center [509, 224] width 957 height 12
checkbox Eletrocardiograma "true"
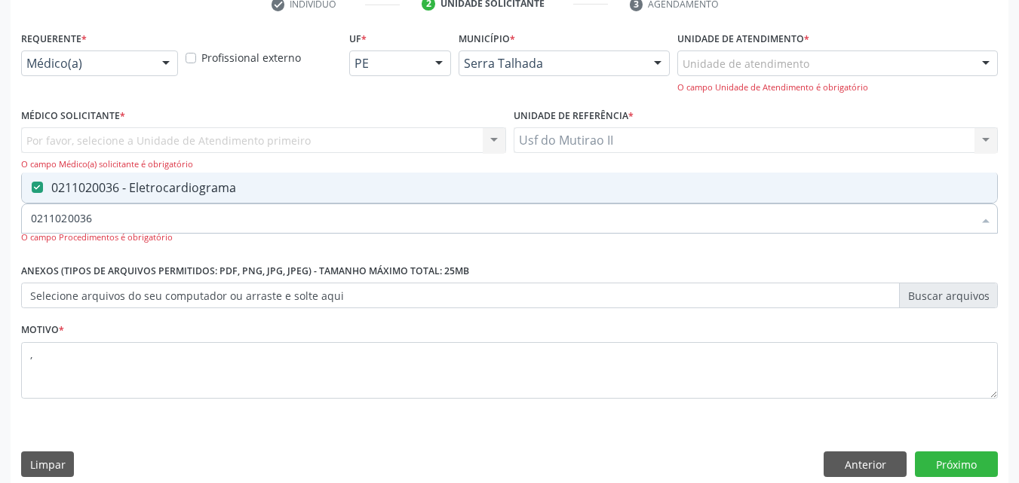
scroll to position [315, 0]
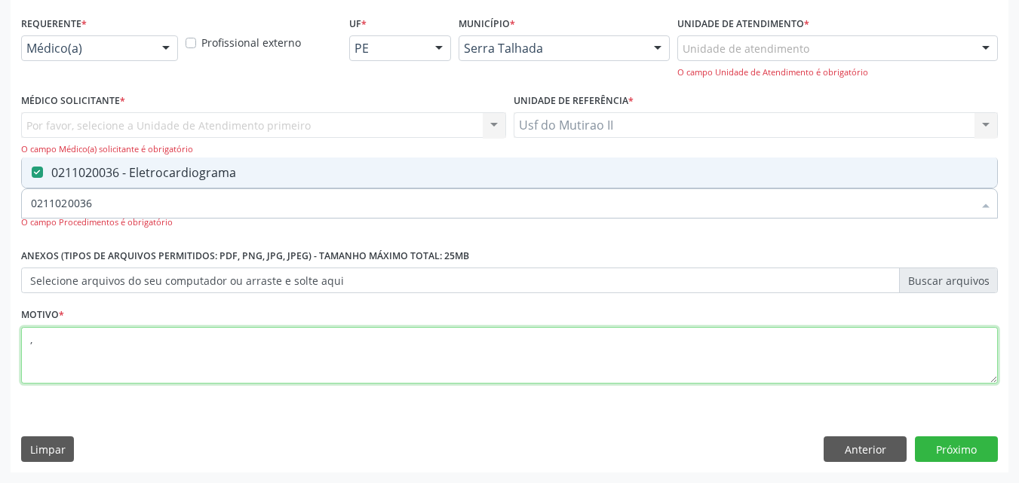
click at [318, 338] on textarea "," at bounding box center [509, 355] width 977 height 57
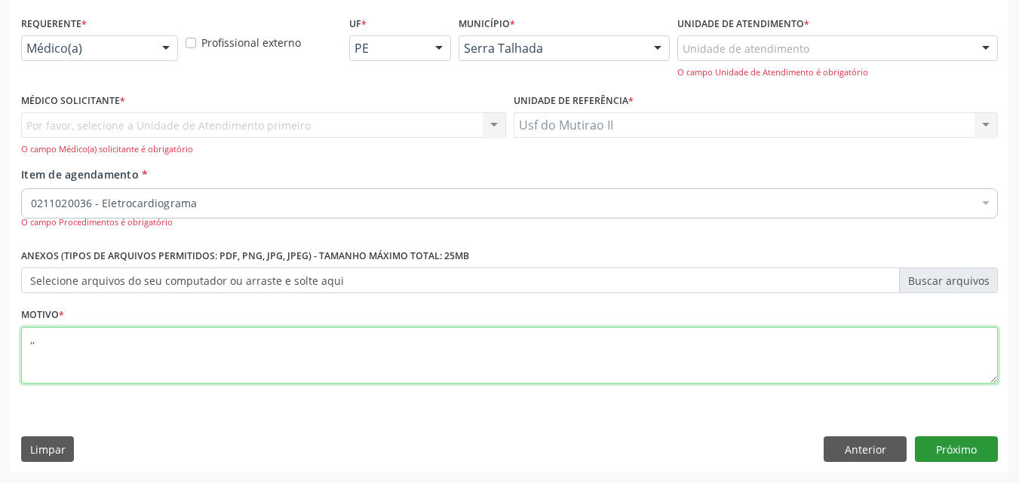
type textarea ",,"
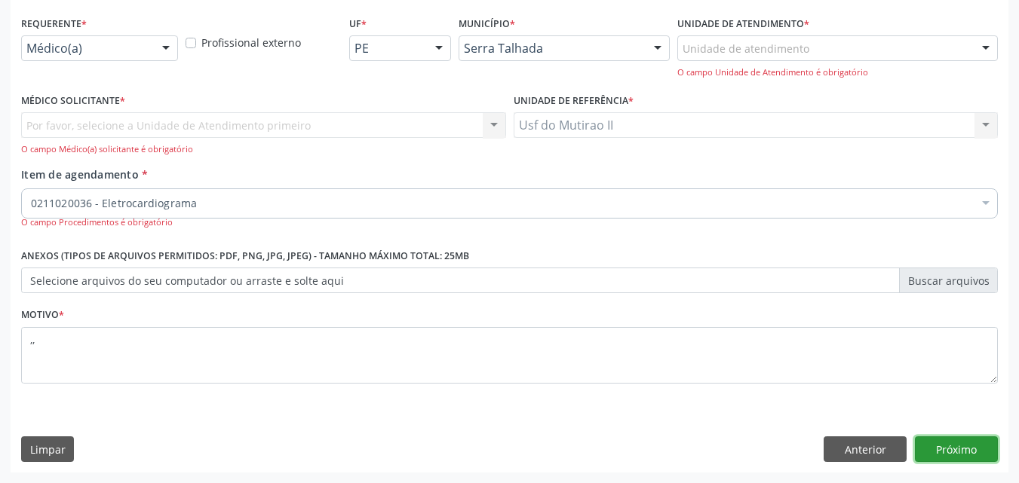
click at [971, 455] on button "Próximo" at bounding box center [956, 450] width 83 height 26
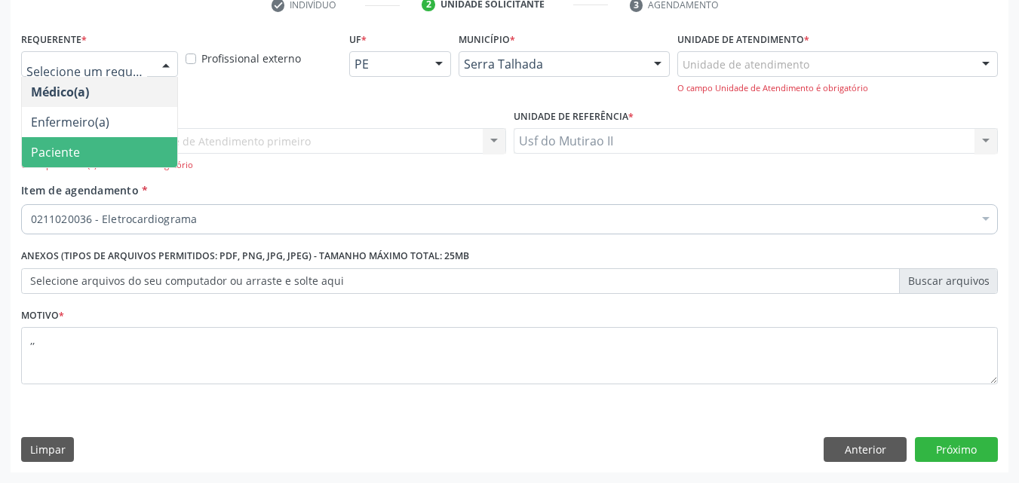
click at [101, 155] on span "Paciente" at bounding box center [99, 152] width 155 height 30
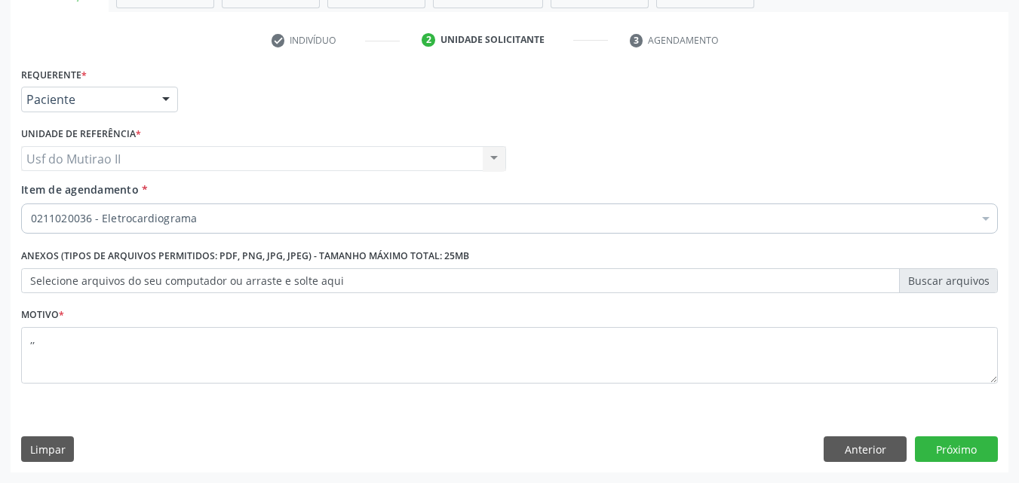
scroll to position [264, 0]
click at [945, 444] on button "Próximo" at bounding box center [956, 450] width 83 height 26
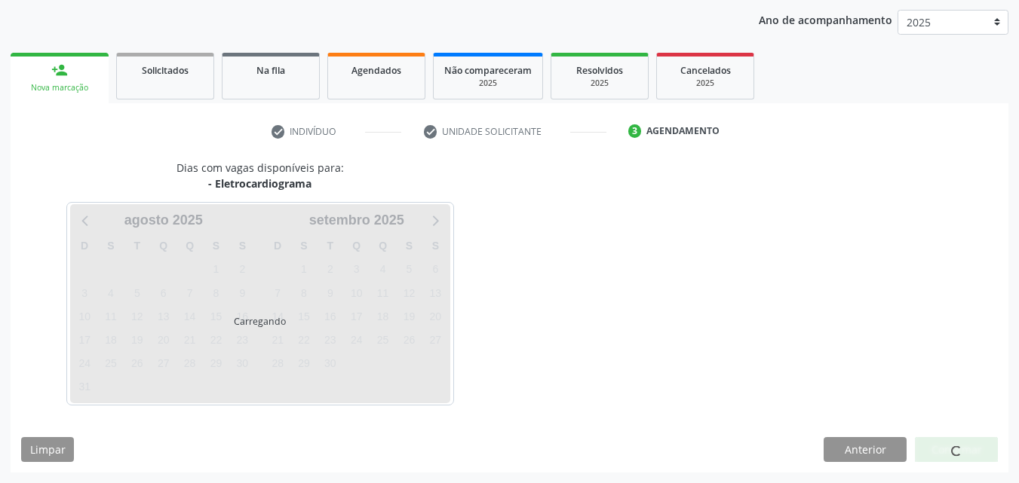
scroll to position [173, 0]
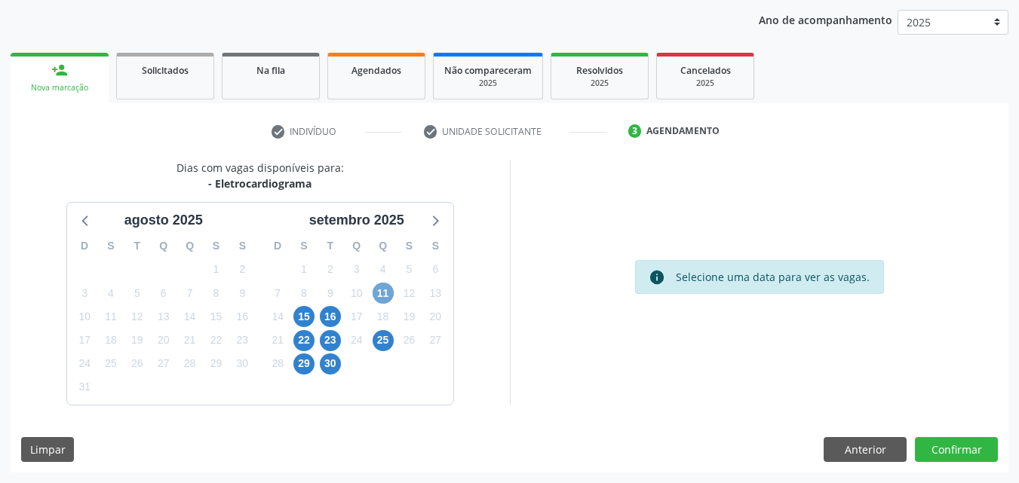
click at [379, 296] on span "11" at bounding box center [383, 293] width 21 height 21
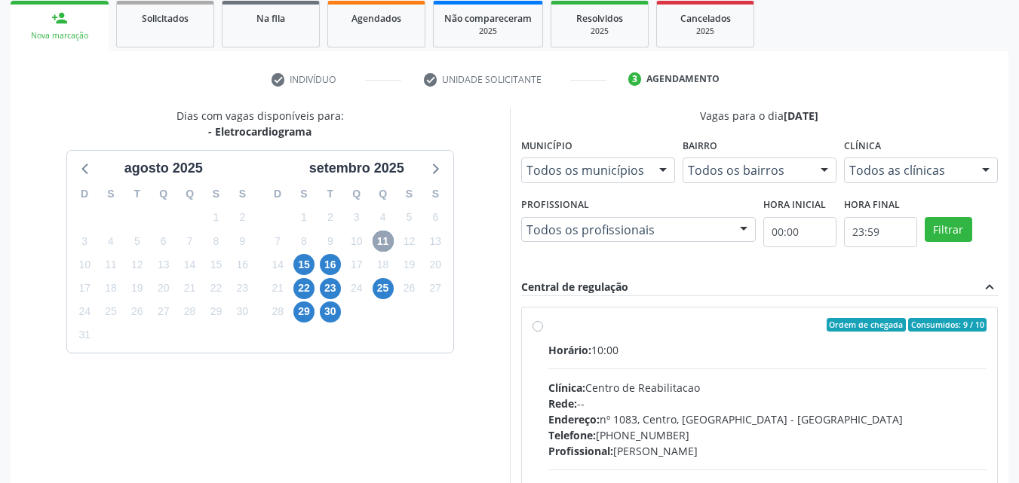
scroll to position [248, 0]
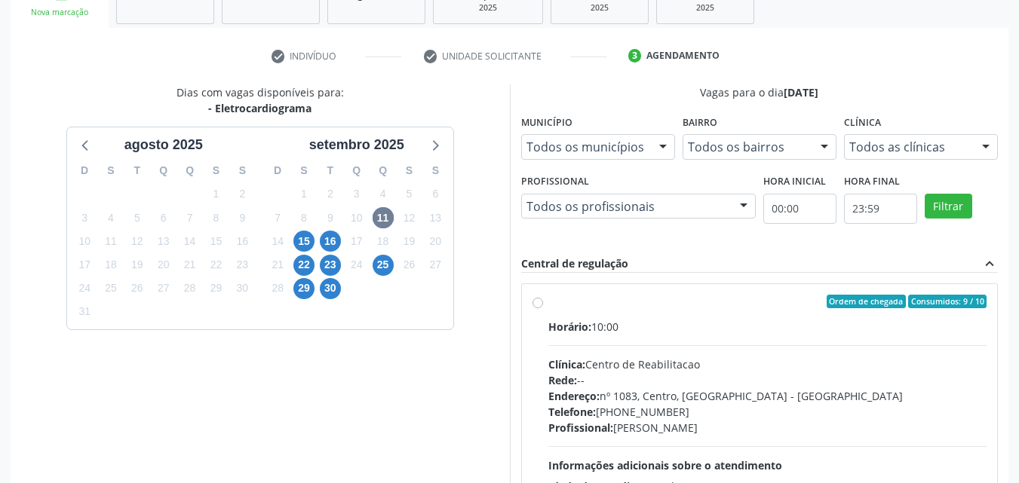
click at [620, 315] on label "Ordem de chegada Consumidos: 9 / 10 Horário: 10:00 Clínica: Centro de Reabilita…" at bounding box center [767, 411] width 439 height 232
click at [543, 308] on input "Ordem de chegada Consumidos: 9 / 10 Horário: 10:00 Clínica: Centro de Reabilita…" at bounding box center [537, 302] width 11 height 14
radio input "true"
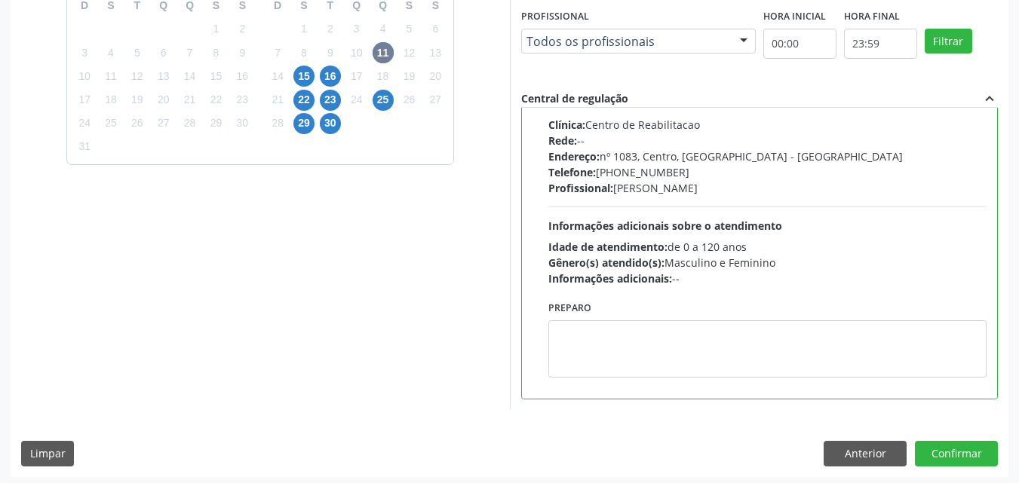
scroll to position [418, 0]
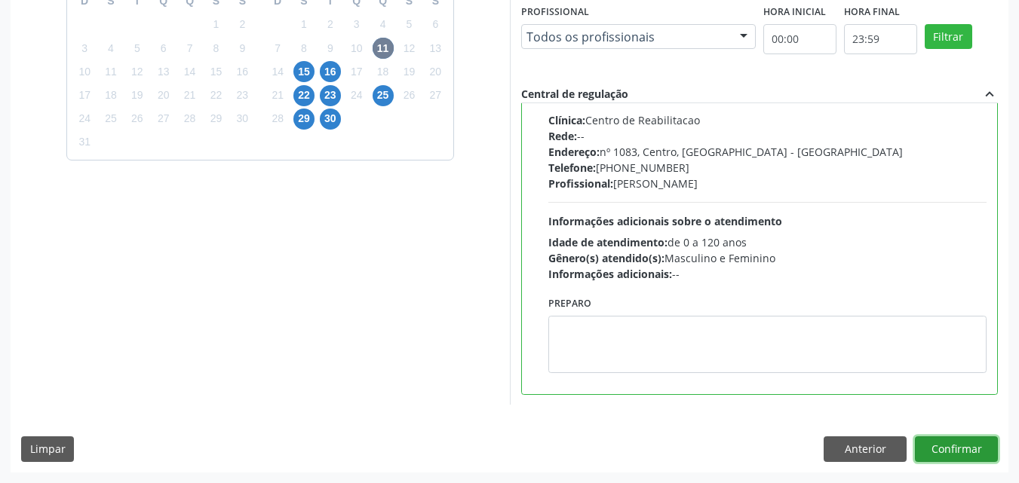
click at [966, 442] on button "Confirmar" at bounding box center [956, 450] width 83 height 26
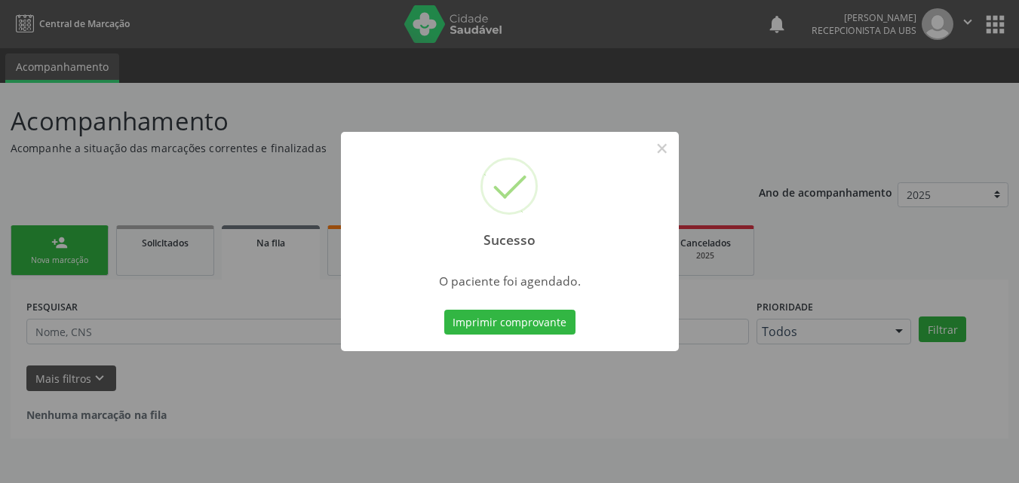
scroll to position [0, 0]
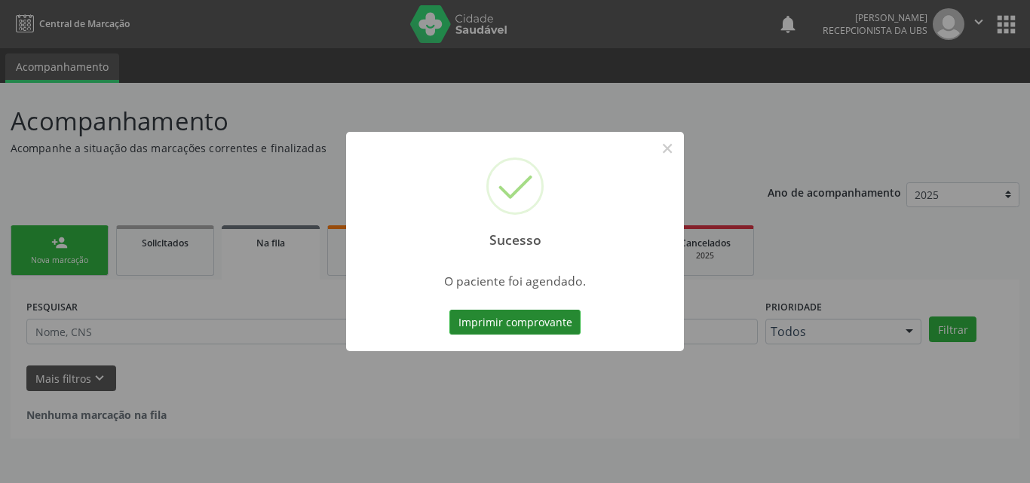
click at [543, 319] on button "Imprimir comprovante" at bounding box center [515, 323] width 131 height 26
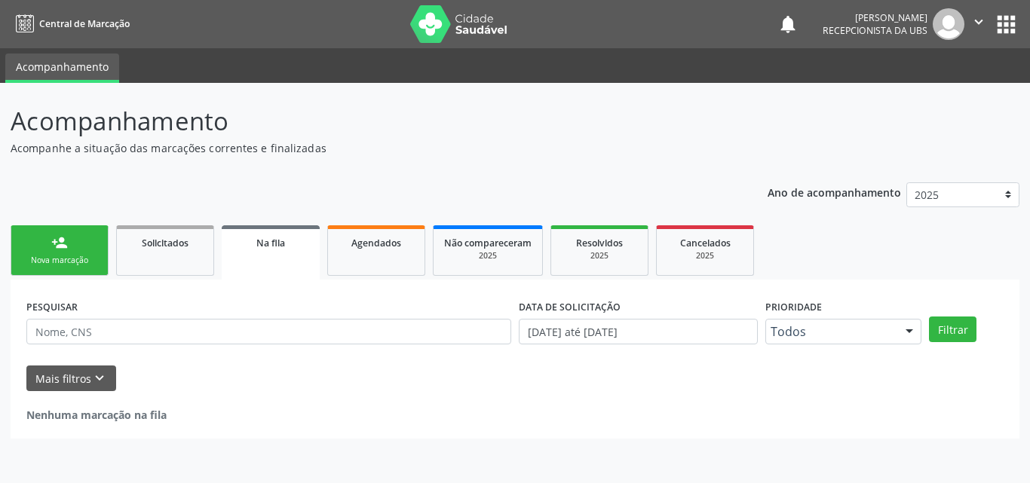
click at [84, 250] on link "person_add Nova marcação" at bounding box center [60, 251] width 98 height 51
click at [61, 262] on div "Nova marcação" at bounding box center [59, 260] width 75 height 11
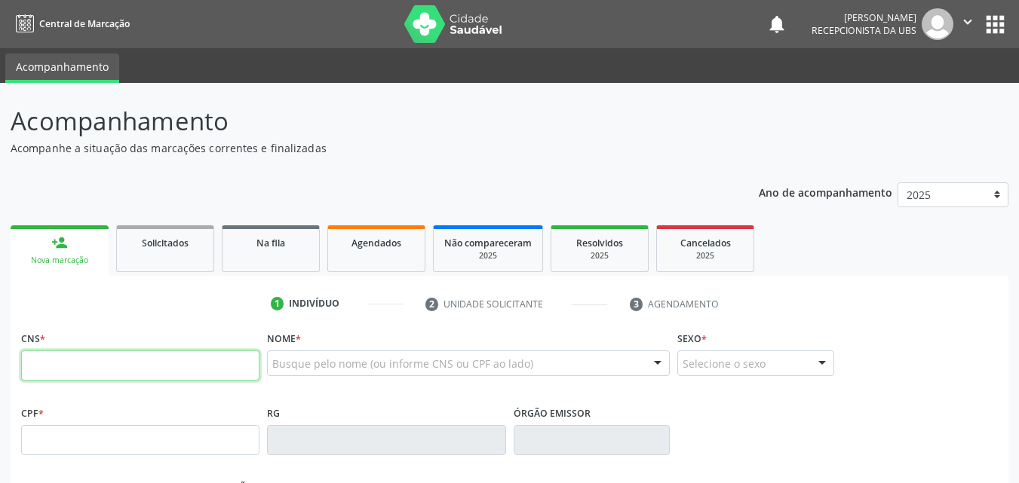
click at [70, 363] on input "text" at bounding box center [140, 366] width 238 height 30
type input "707 8016 4508 8515"
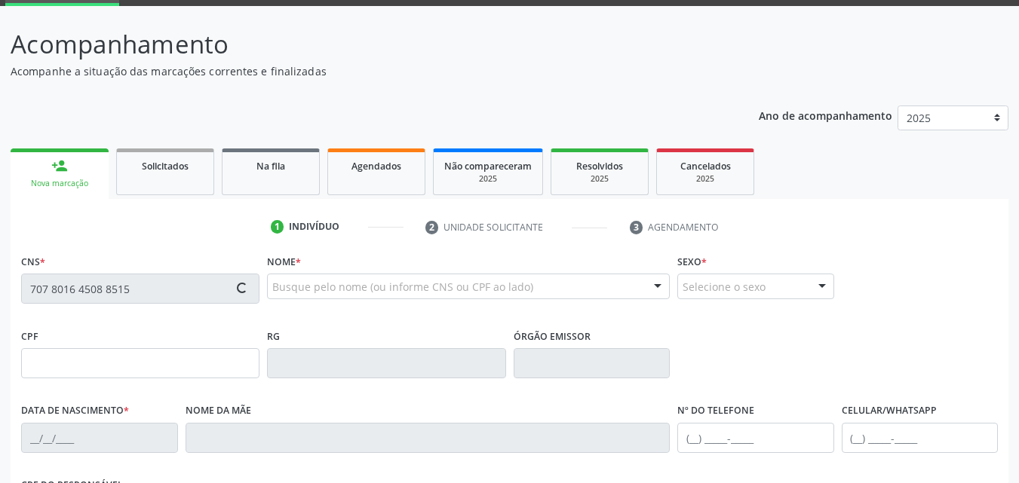
type input "046.415.024-80"
type input "[DATE]"
type input "[PERSON_NAME]"
type input "[PHONE_NUMBER]"
type input "880.335.114-00"
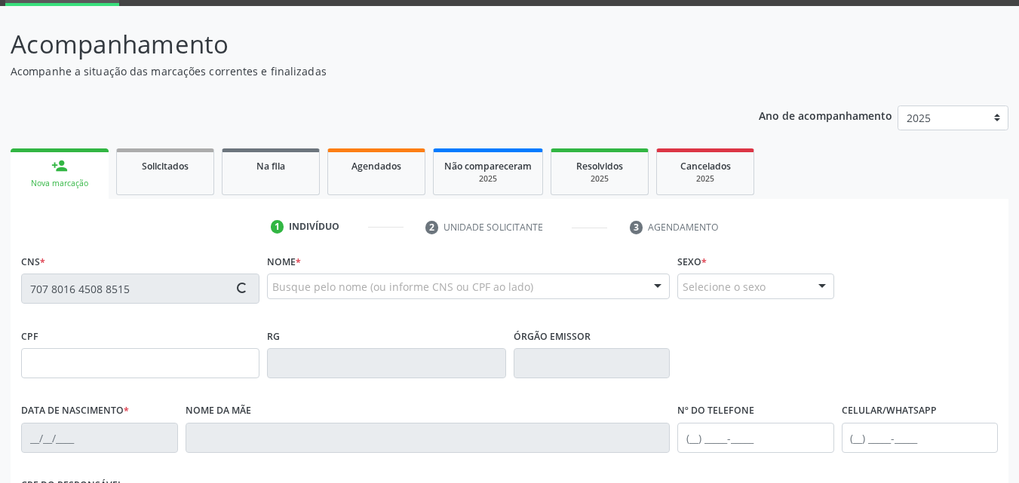
type input "698"
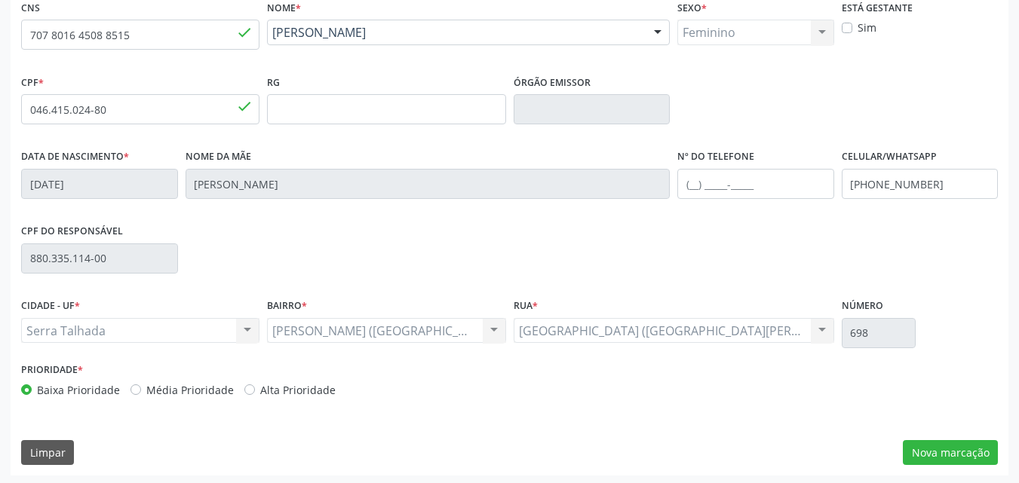
scroll to position [334, 0]
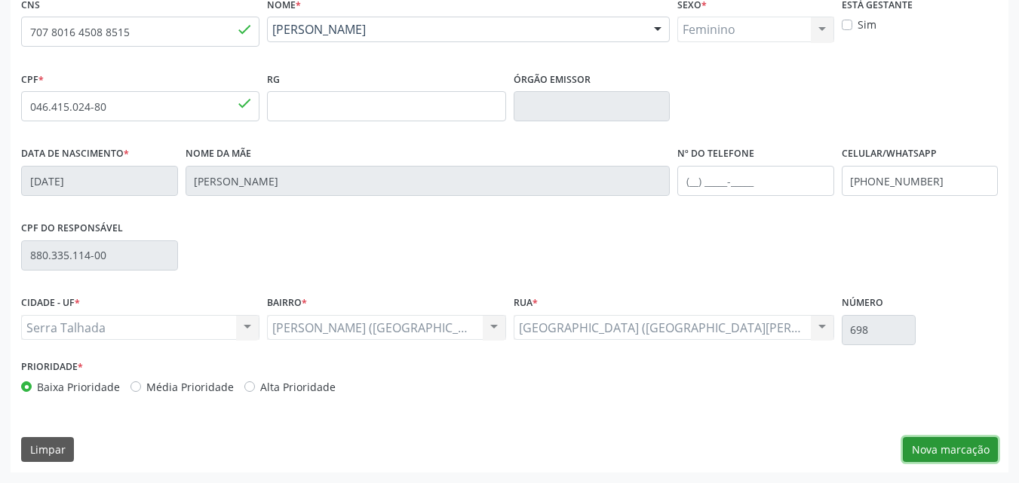
click at [918, 444] on button "Nova marcação" at bounding box center [950, 450] width 95 height 26
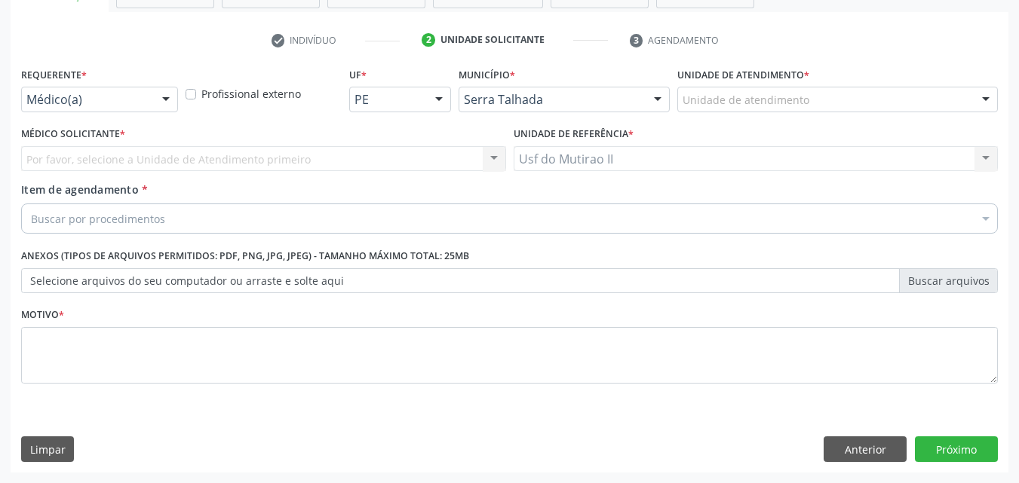
scroll to position [264, 0]
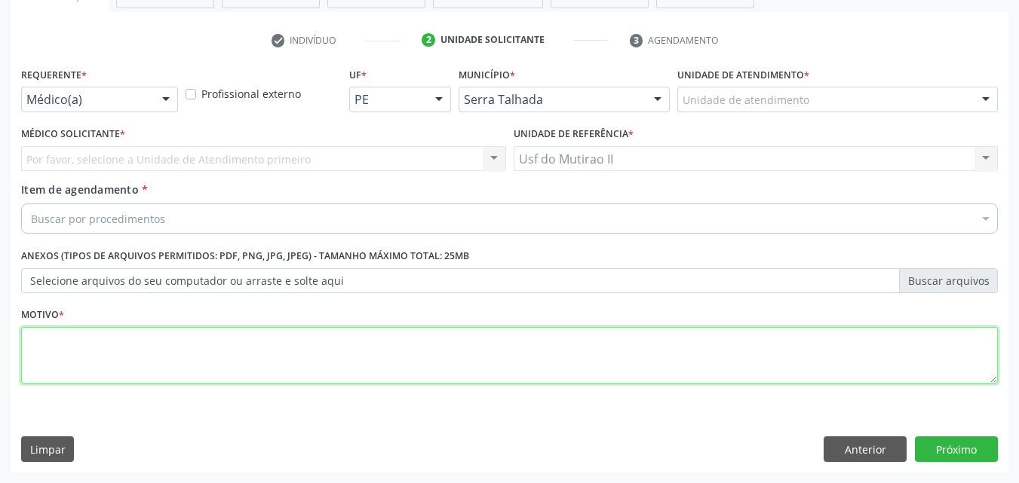
click at [147, 340] on textarea at bounding box center [509, 355] width 977 height 57
type textarea "Ç"
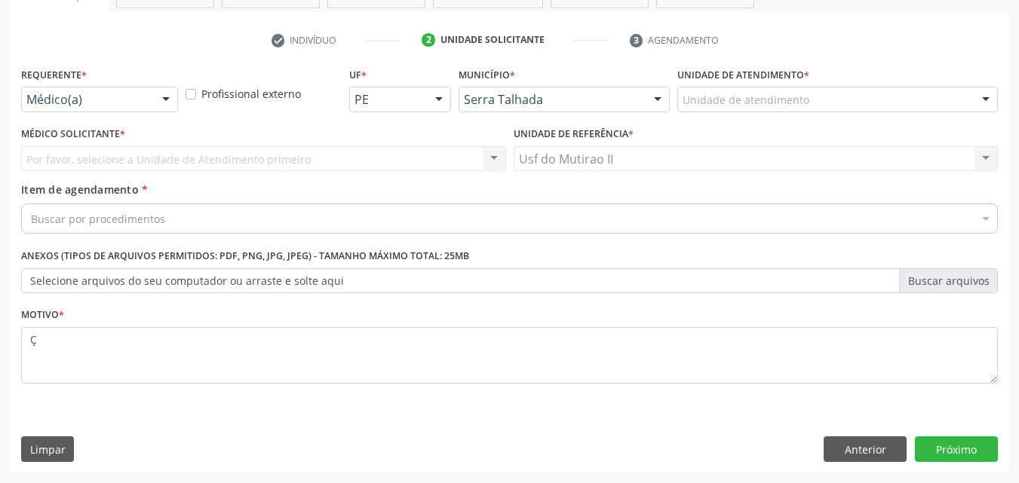
click at [155, 152] on div "Por favor, selecione a Unidade de Atendimento primeiro Nenhum resultado encontr…" at bounding box center [263, 159] width 485 height 26
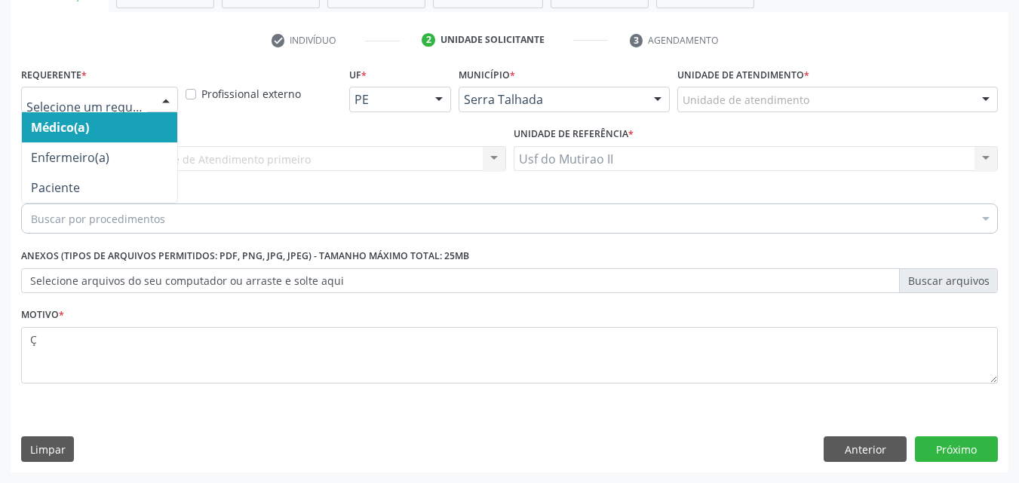
click at [168, 108] on div at bounding box center [166, 100] width 23 height 26
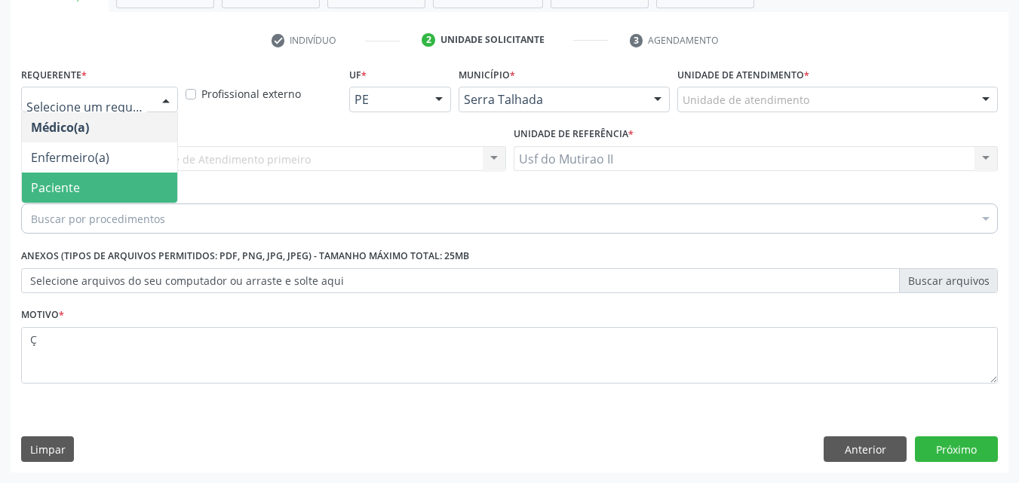
click at [131, 189] on span "Paciente" at bounding box center [99, 188] width 155 height 30
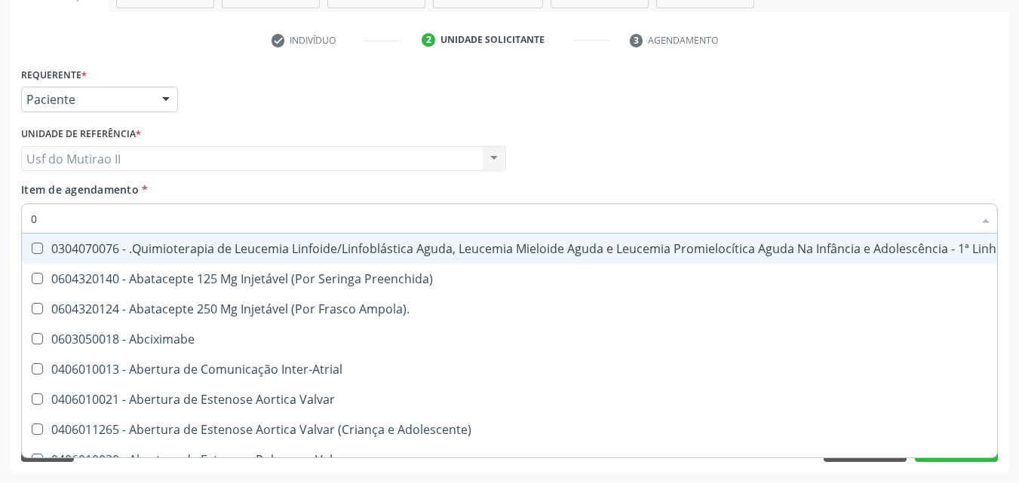
type input "02"
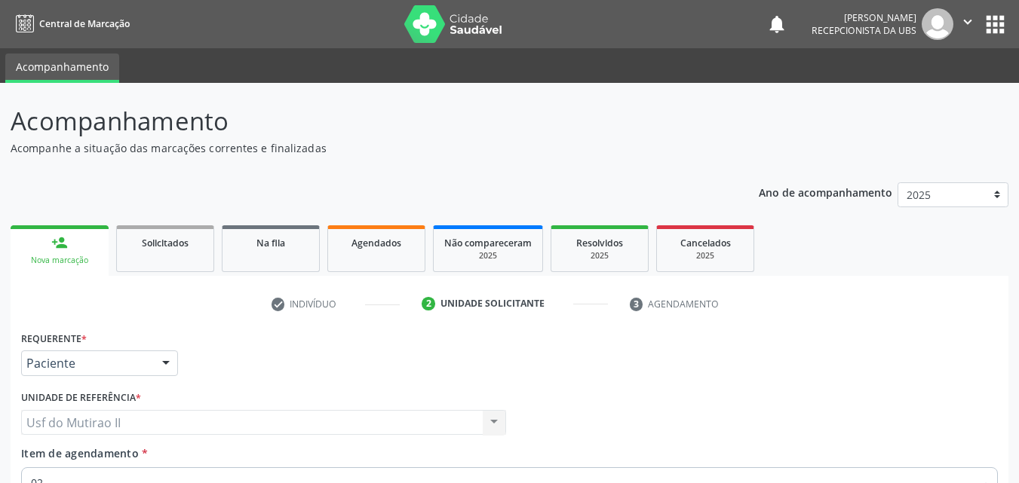
scroll to position [264, 0]
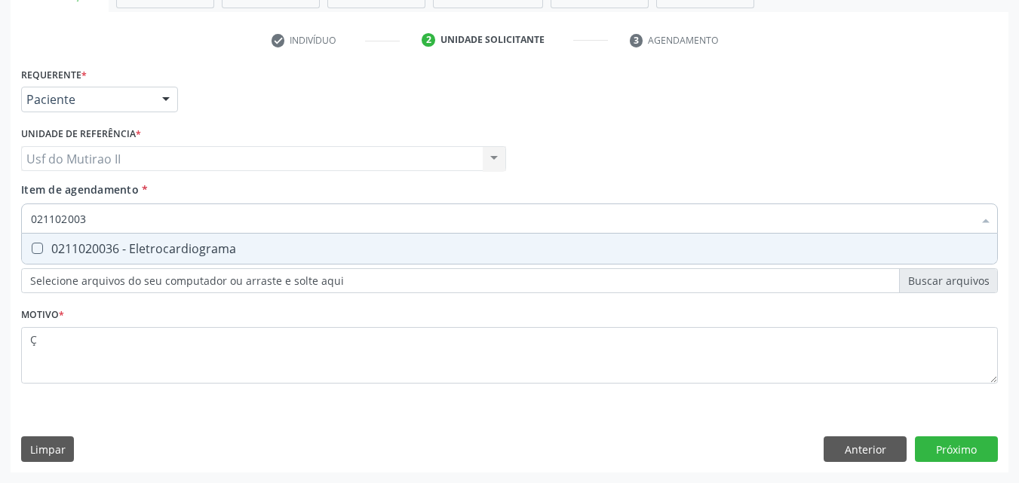
type input "0211020036"
click at [195, 255] on div "0211020036 - Eletrocardiograma" at bounding box center [509, 249] width 957 height 12
checkbox Eletrocardiograma "true"
click at [943, 449] on div "Requerente * Paciente Médico(a) Enfermeiro(a) Paciente Nenhum resultado encontr…" at bounding box center [510, 268] width 998 height 410
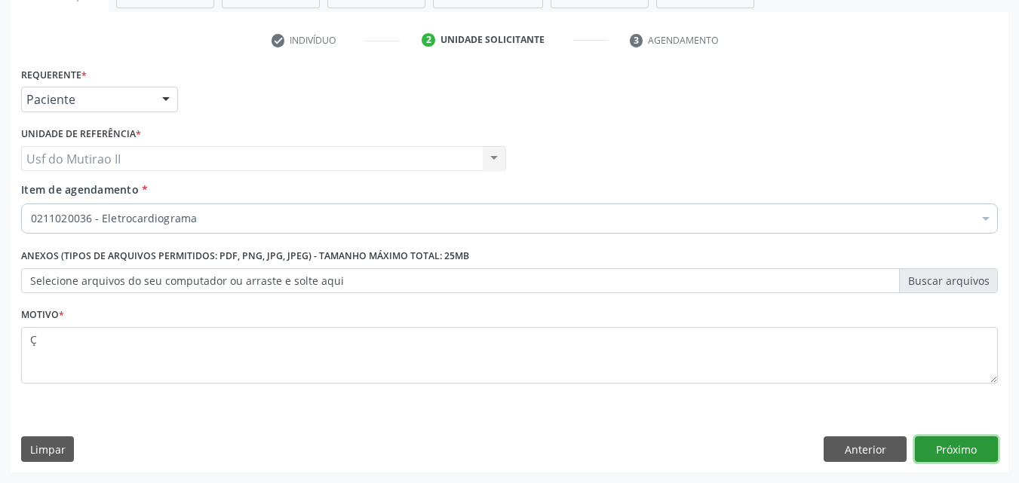
click at [944, 451] on button "Próximo" at bounding box center [956, 450] width 83 height 26
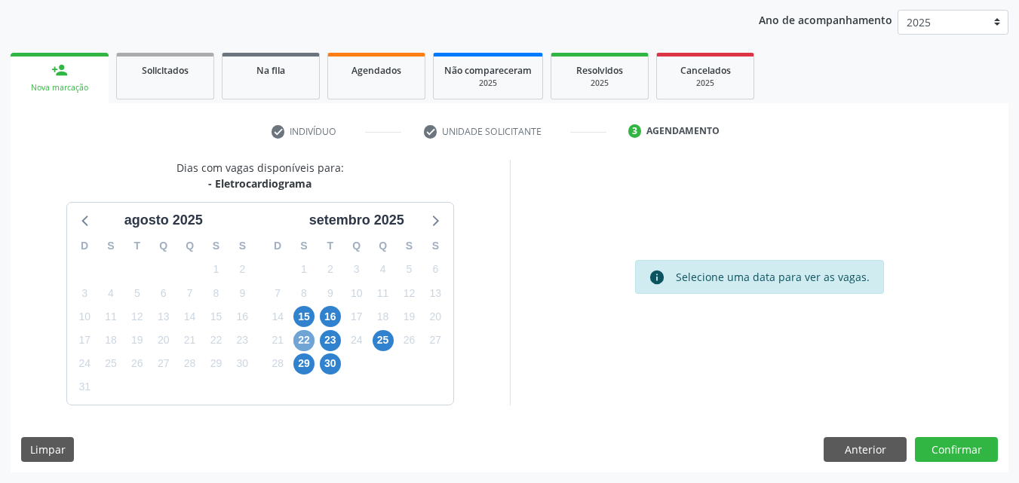
click at [302, 338] on span "22" at bounding box center [303, 340] width 21 height 21
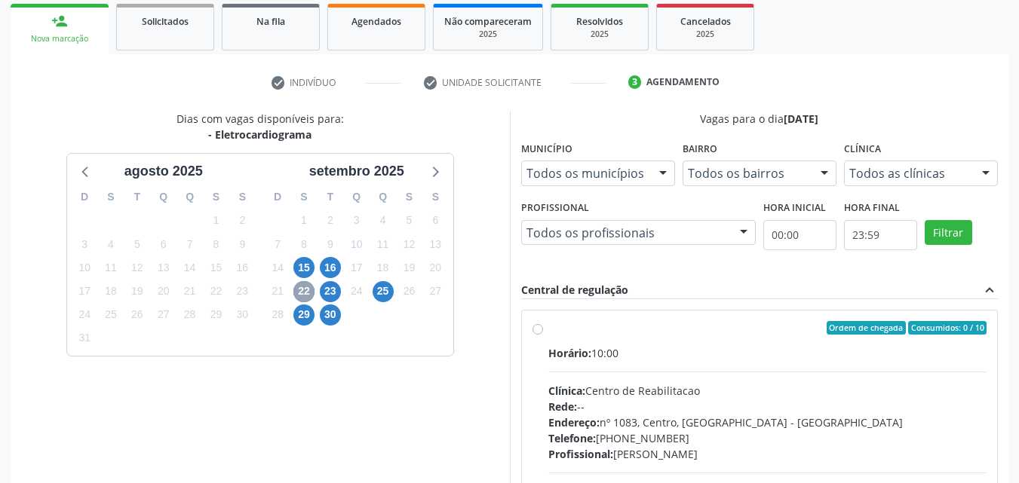
scroll to position [248, 0]
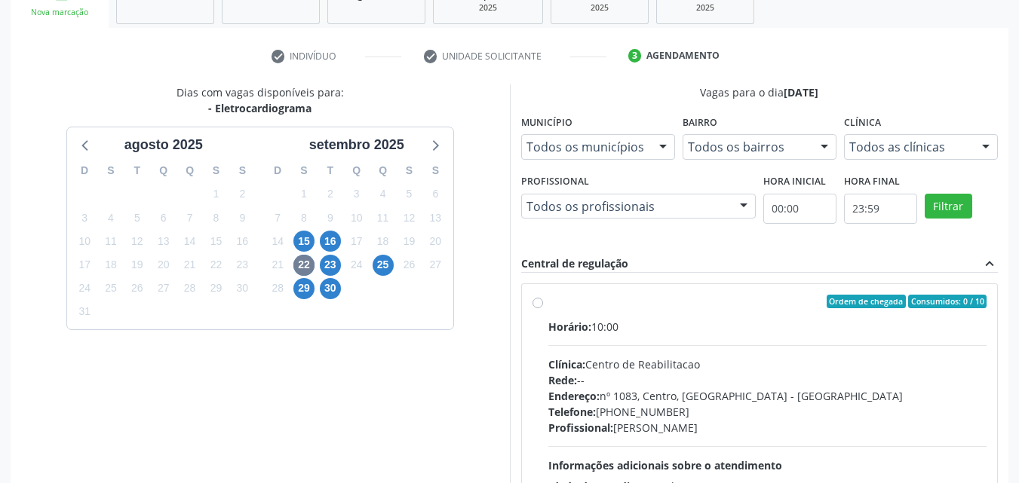
click at [677, 312] on label "Ordem de chegada Consumidos: 0 / 10 Horário: 10:00 Clínica: Centro de Reabilita…" at bounding box center [767, 411] width 439 height 232
click at [543, 308] on input "Ordem de chegada Consumidos: 0 / 10 Horário: 10:00 Clínica: Centro de Reabilita…" at bounding box center [537, 302] width 11 height 14
radio input "true"
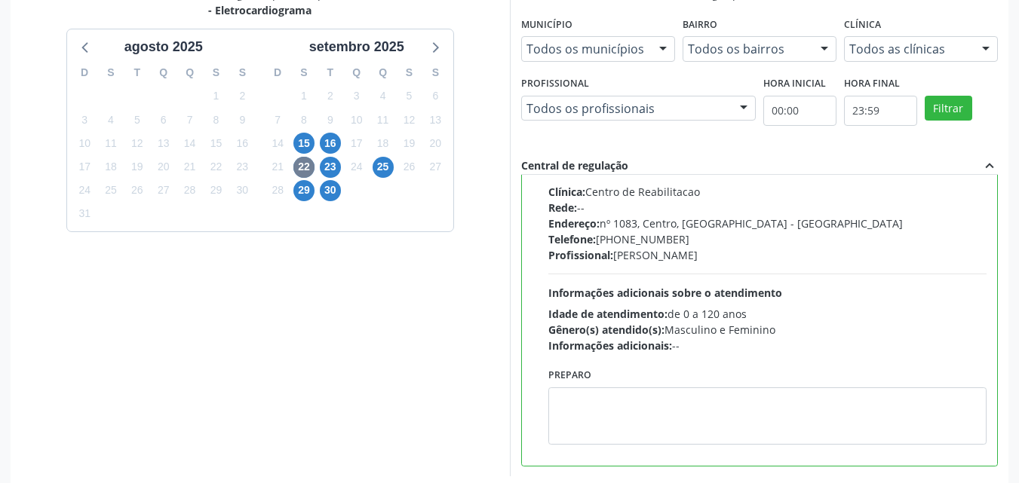
scroll to position [418, 0]
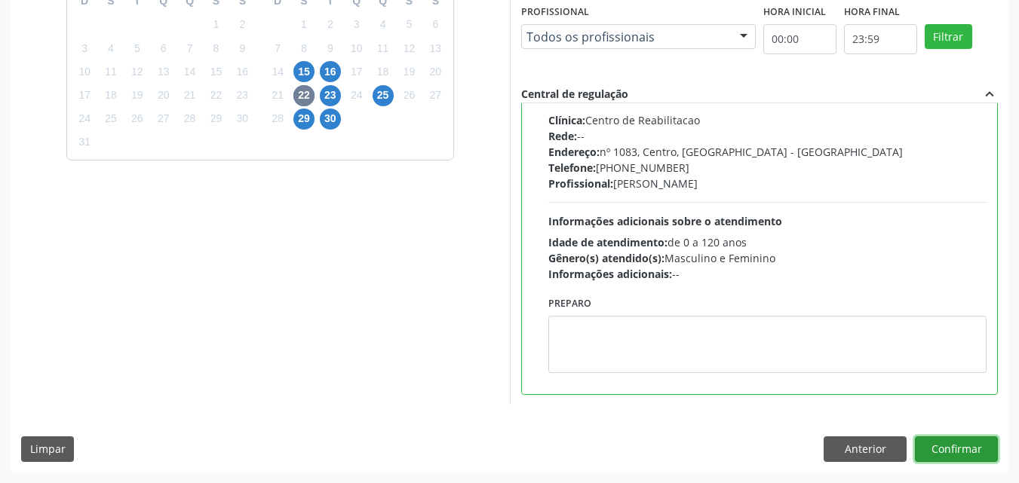
click at [967, 442] on button "Confirmar" at bounding box center [956, 450] width 83 height 26
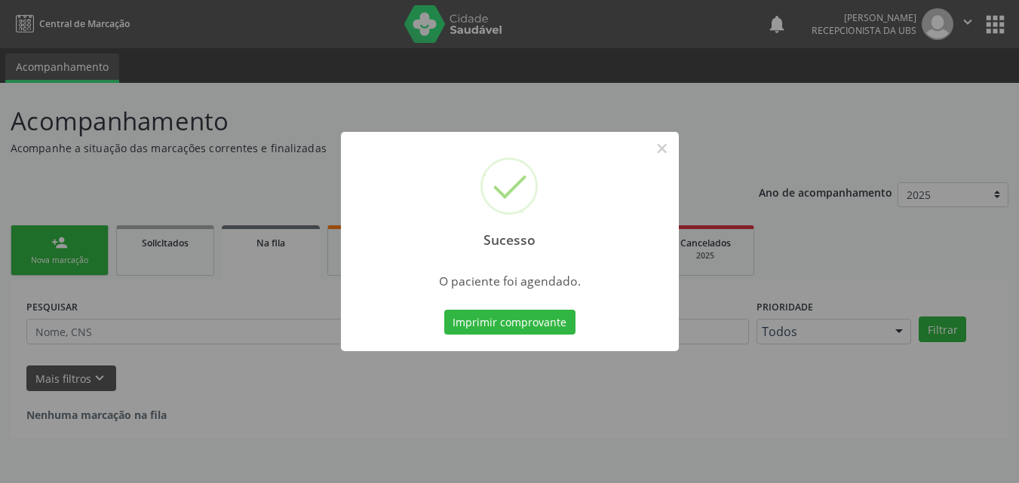
scroll to position [0, 0]
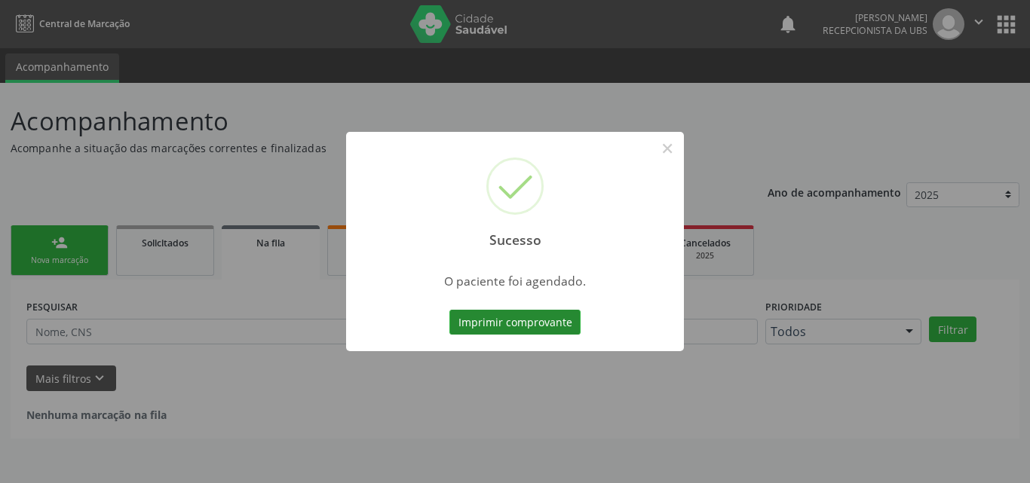
click at [551, 323] on button "Imprimir comprovante" at bounding box center [515, 323] width 131 height 26
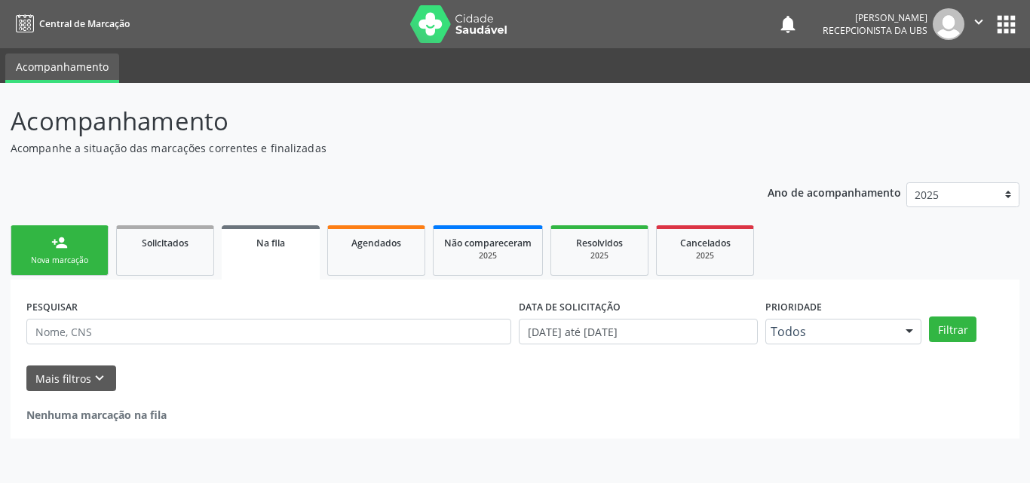
click at [39, 272] on link "person_add Nova marcação" at bounding box center [60, 251] width 98 height 51
click at [74, 248] on link "person_add Nova marcação" at bounding box center [60, 251] width 98 height 51
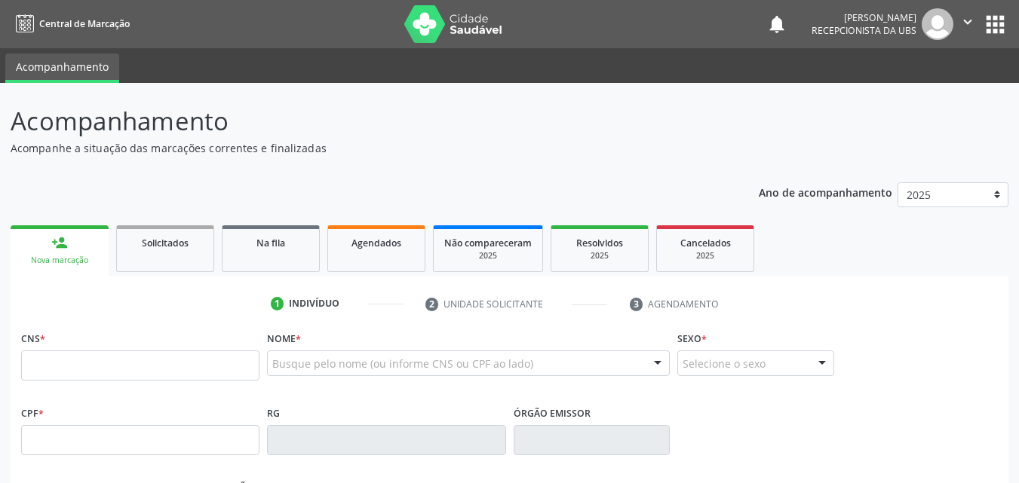
click at [72, 256] on div "Nova marcação" at bounding box center [59, 260] width 77 height 11
click at [128, 368] on input "text" at bounding box center [140, 366] width 238 height 30
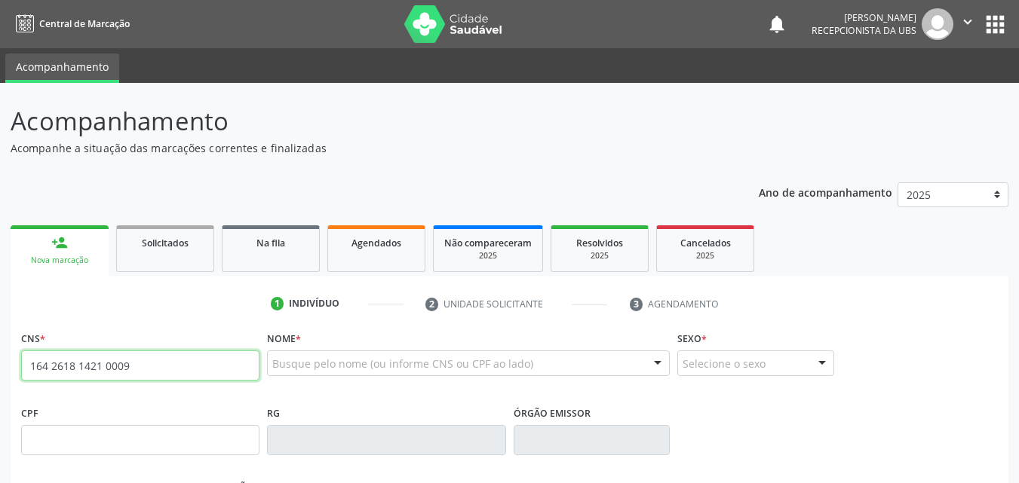
type input "164 2618 1421 0009"
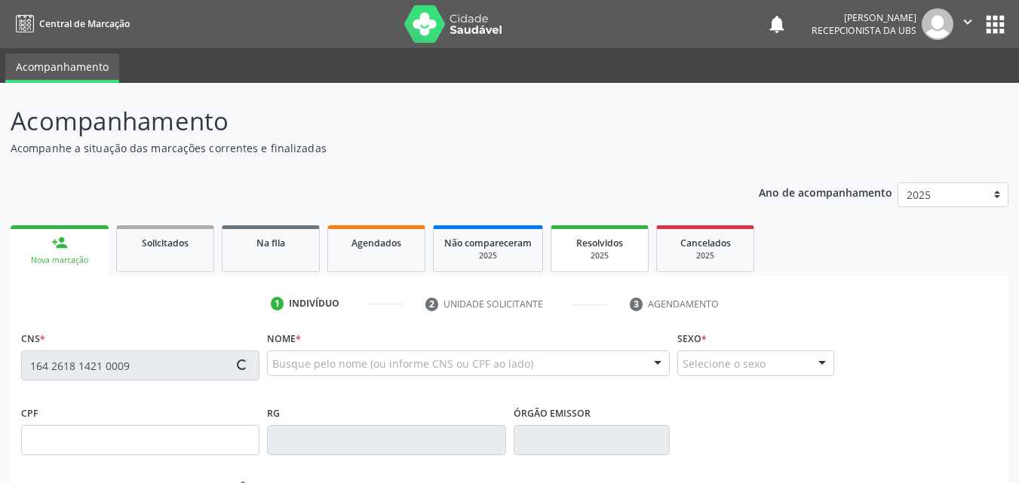
type input "056.380.364-90"
type input "[DATE]"
type input "[PERSON_NAME]"
type input "[PHONE_NUMBER]"
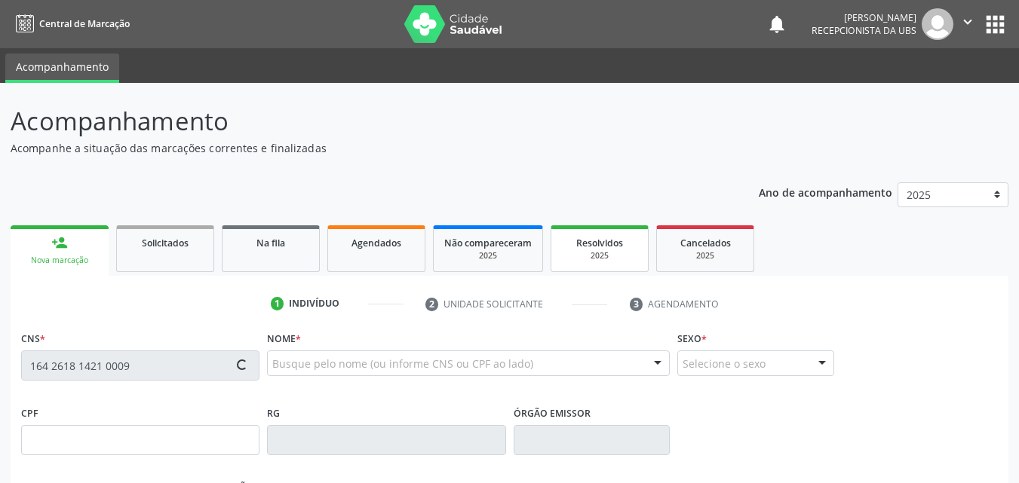
type input "30"
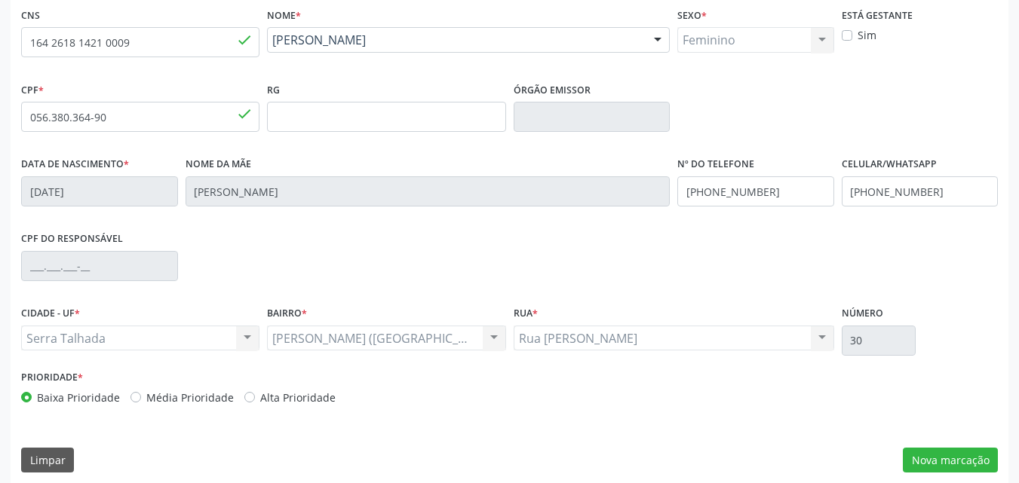
scroll to position [334, 0]
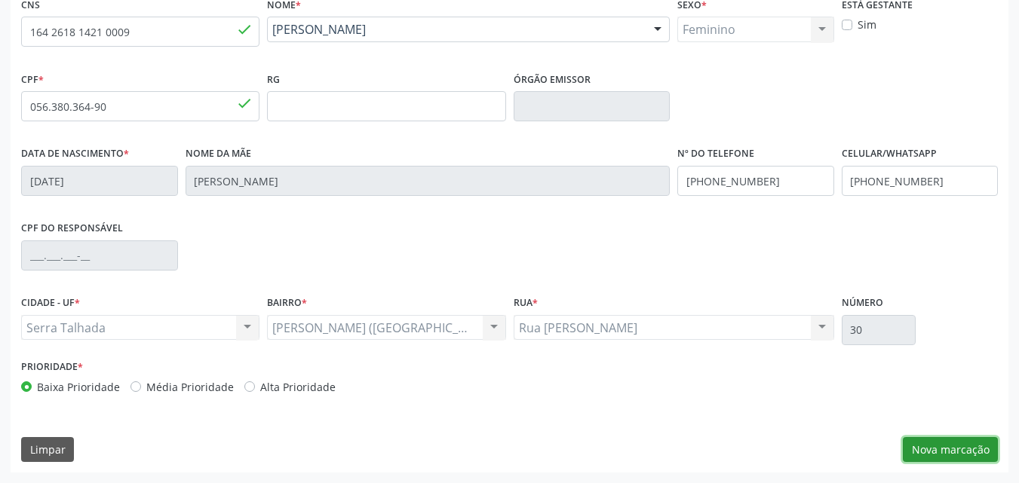
click at [934, 448] on button "Nova marcação" at bounding box center [950, 450] width 95 height 26
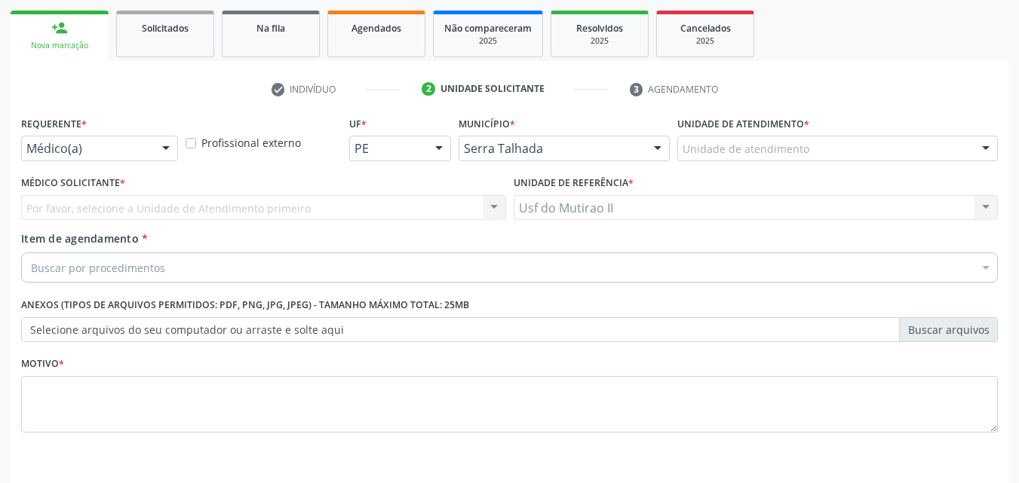
scroll to position [189, 0]
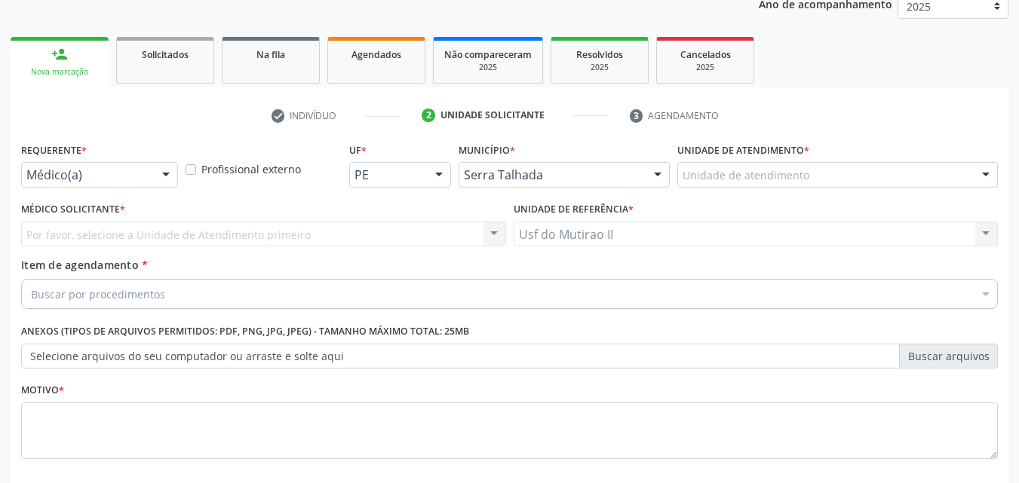
click at [94, 183] on div "Médico(a)" at bounding box center [99, 175] width 157 height 26
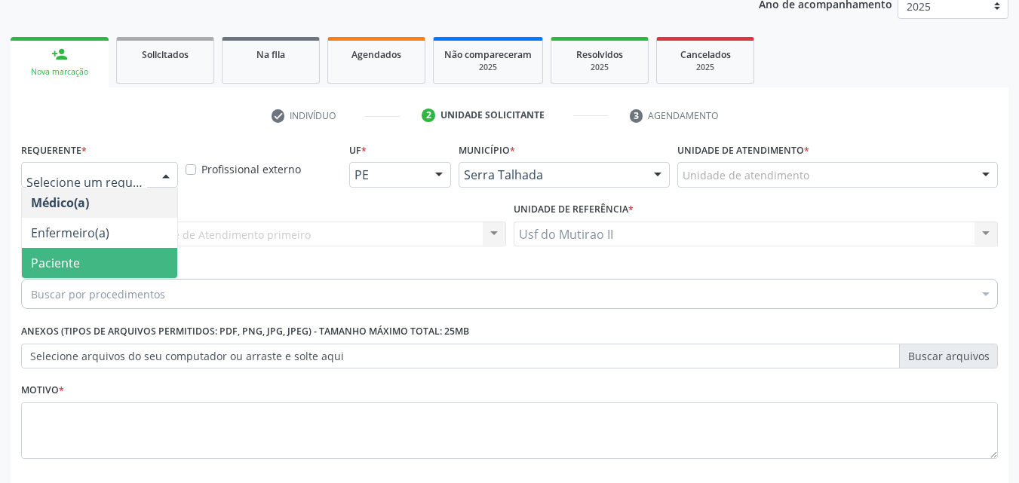
click at [100, 271] on span "Paciente" at bounding box center [99, 263] width 155 height 30
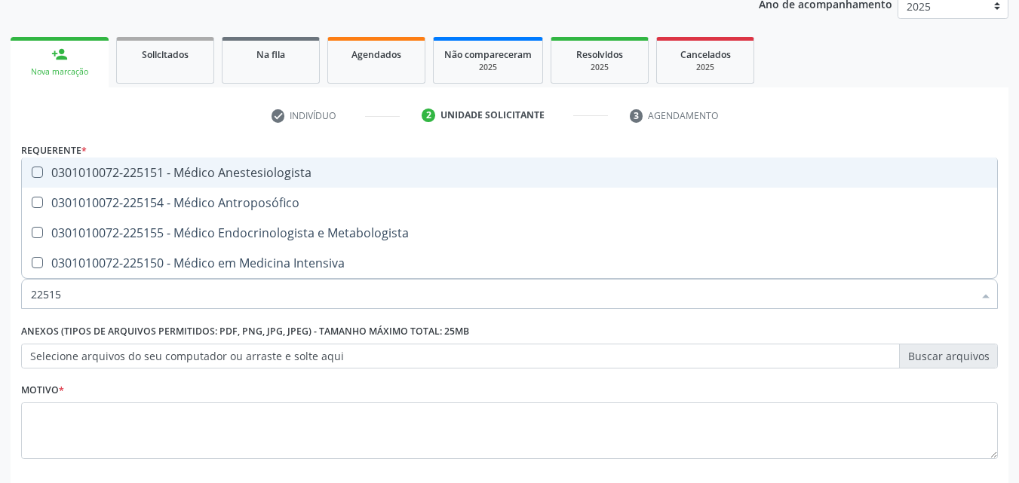
type input "225155"
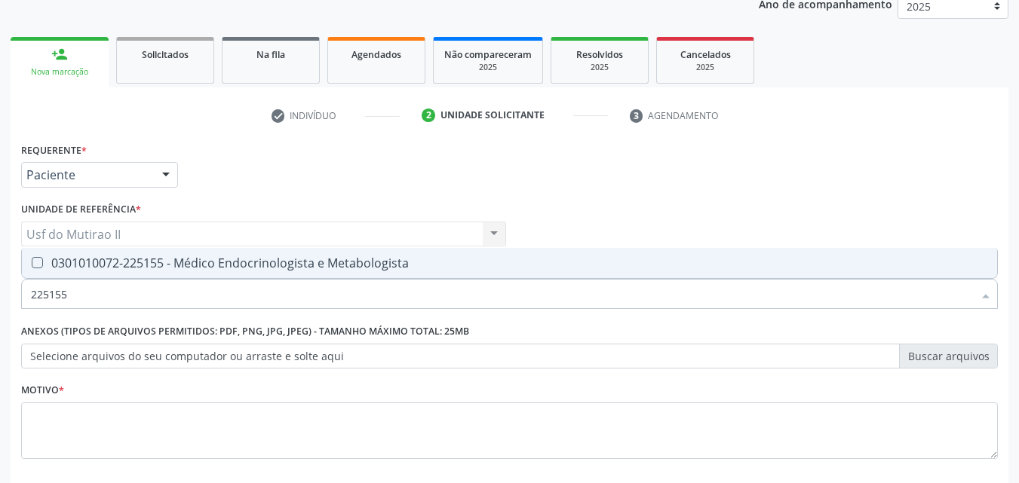
click at [192, 269] on div "0301010072-225155 - Médico Endocrinologista e Metabologista" at bounding box center [509, 263] width 957 height 12
checkbox Metabologista "true"
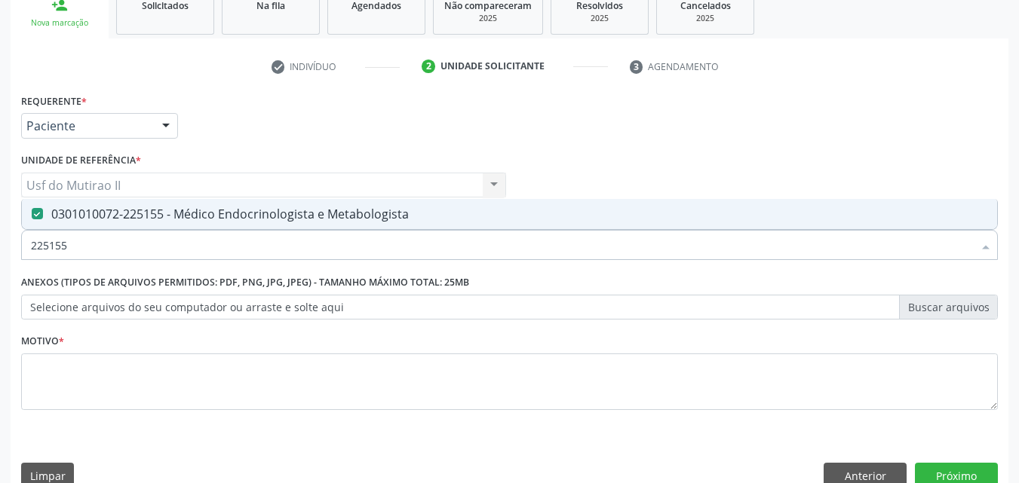
scroll to position [264, 0]
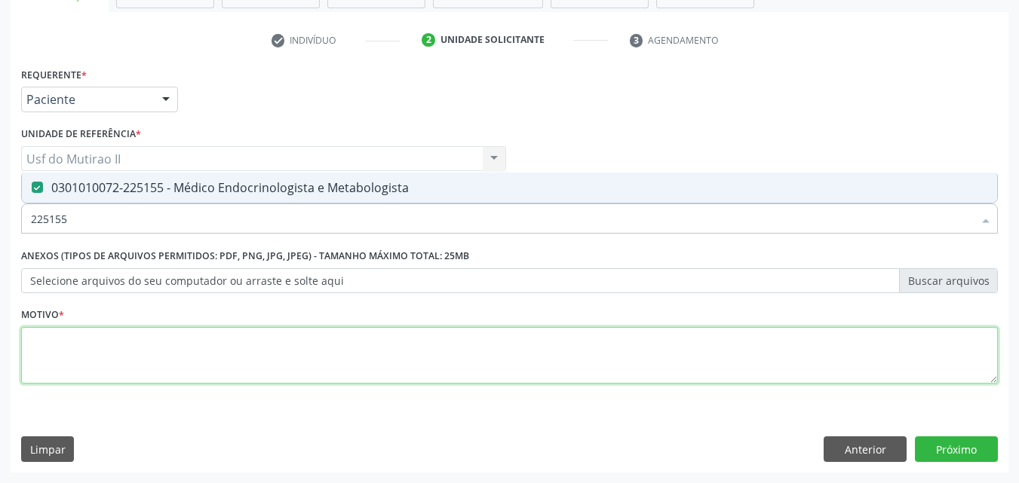
click at [250, 356] on textarea at bounding box center [509, 355] width 977 height 57
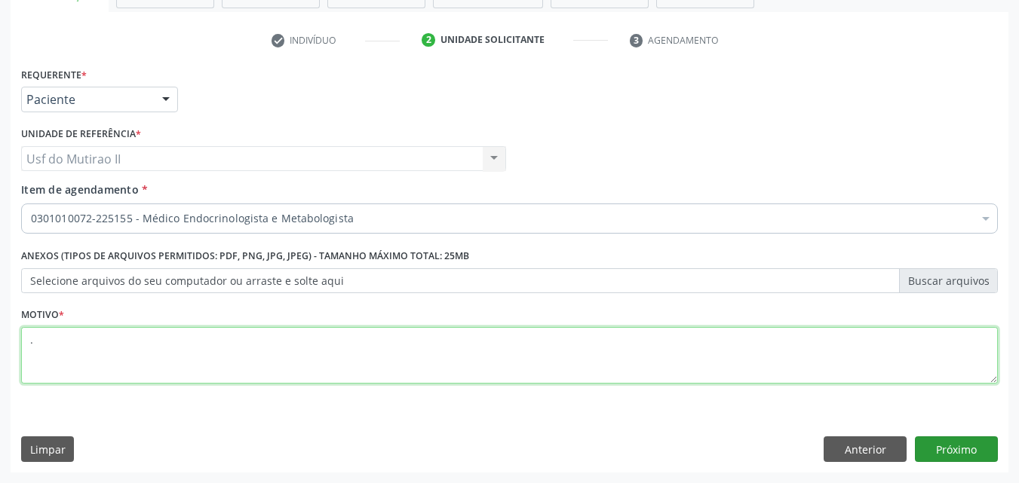
type textarea "."
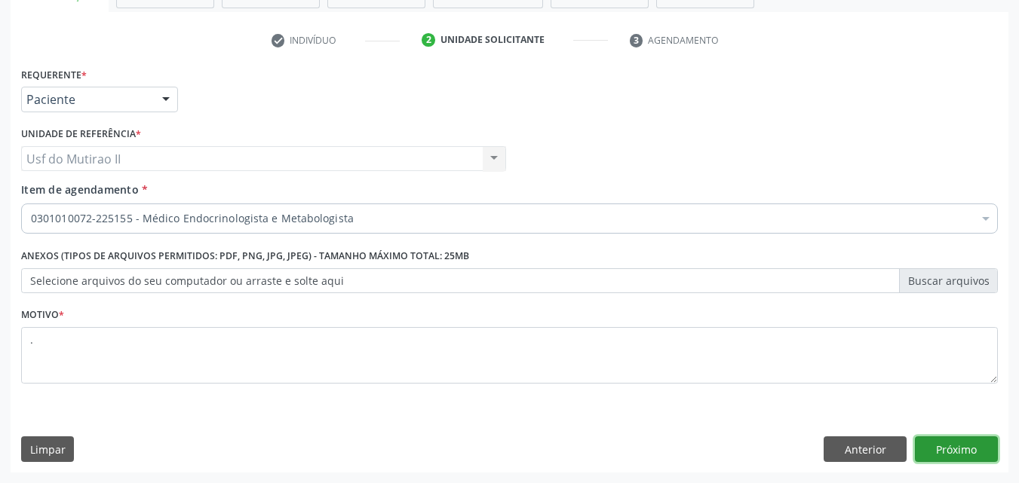
click at [925, 451] on button "Próximo" at bounding box center [956, 450] width 83 height 26
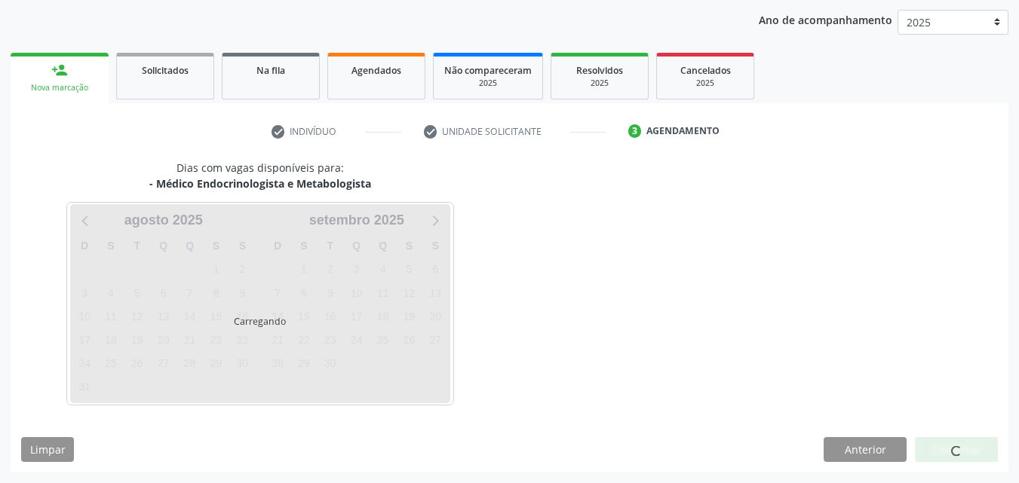
scroll to position [173, 0]
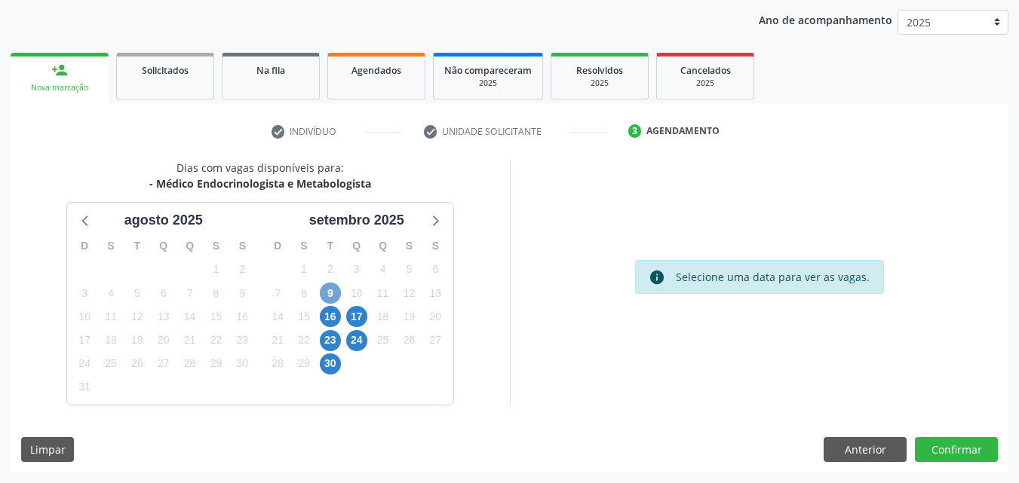
click at [331, 293] on span "9" at bounding box center [330, 293] width 21 height 21
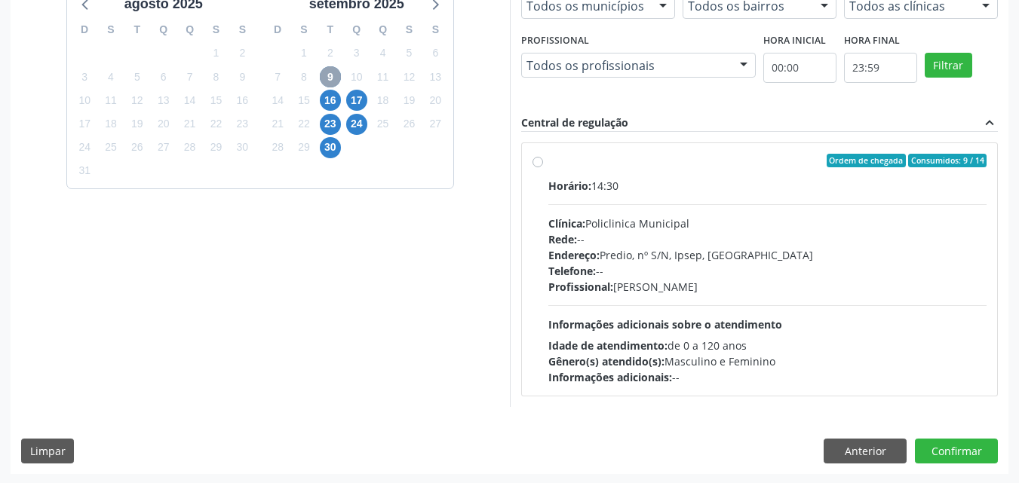
scroll to position [391, 0]
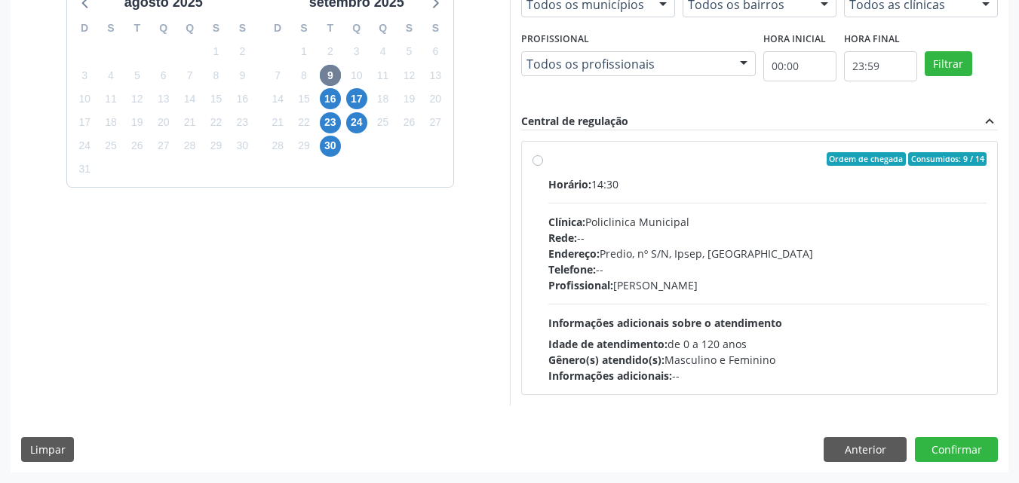
click at [796, 228] on div "Clínica: Policlinica Municipal" at bounding box center [767, 222] width 439 height 16
click at [543, 166] on input "Ordem de chegada Consumidos: 9 / 14 Horário: 14:30 Clínica: Policlinica Municip…" at bounding box center [537, 159] width 11 height 14
radio input "true"
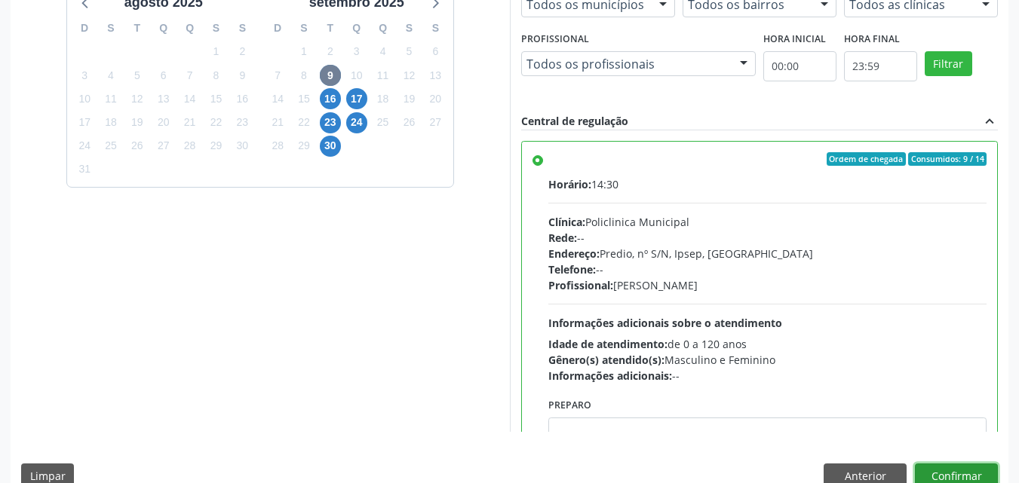
click at [987, 467] on button "Confirmar" at bounding box center [956, 477] width 83 height 26
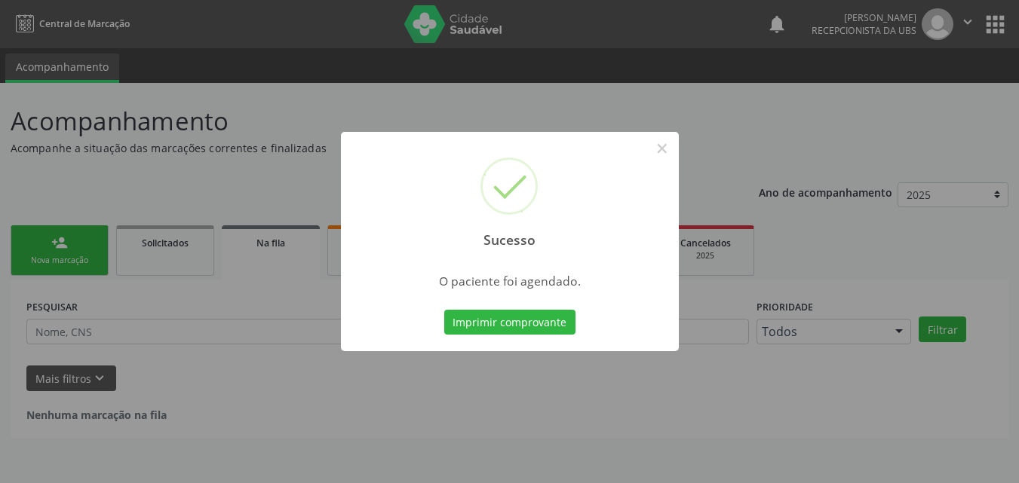
scroll to position [0, 0]
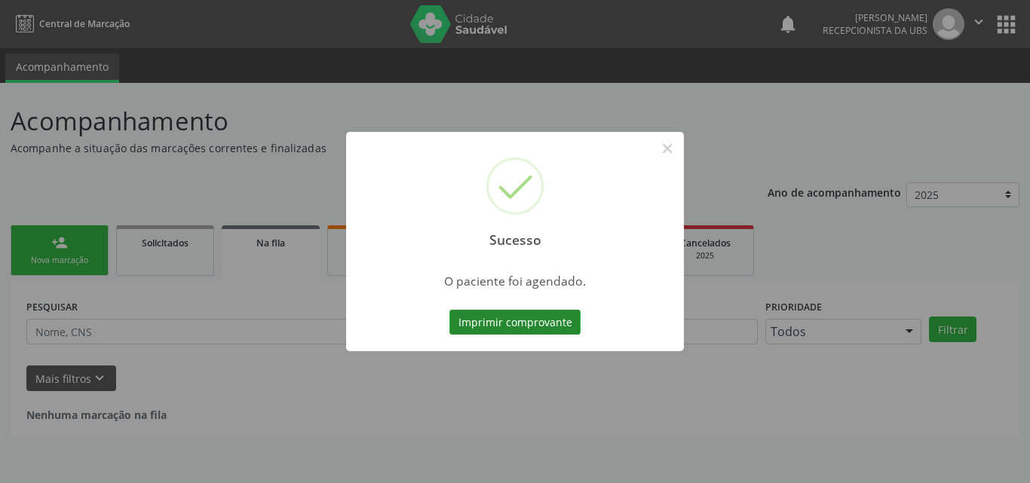
click at [503, 329] on button "Imprimir comprovante" at bounding box center [515, 323] width 131 height 26
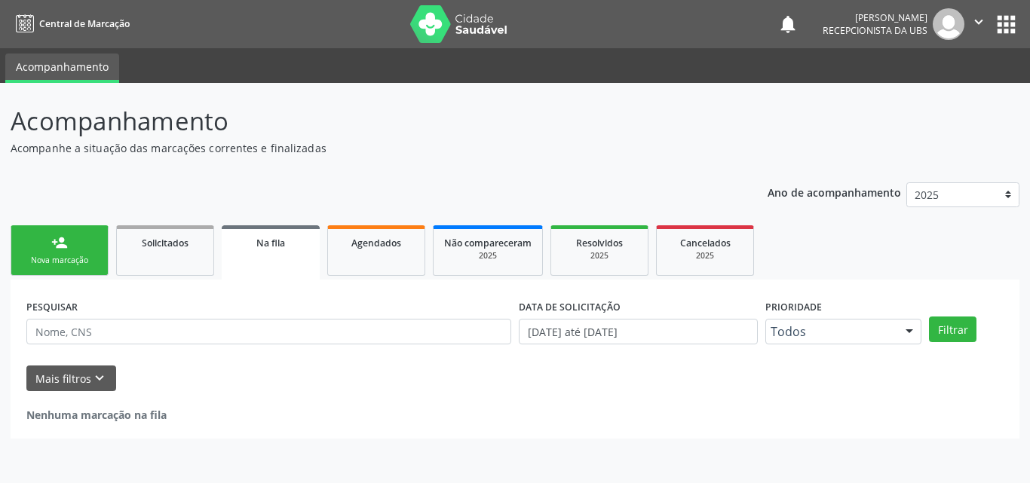
click at [24, 256] on div "Nova marcação" at bounding box center [59, 260] width 75 height 11
click at [78, 251] on link "person_add Nova marcação" at bounding box center [60, 251] width 98 height 51
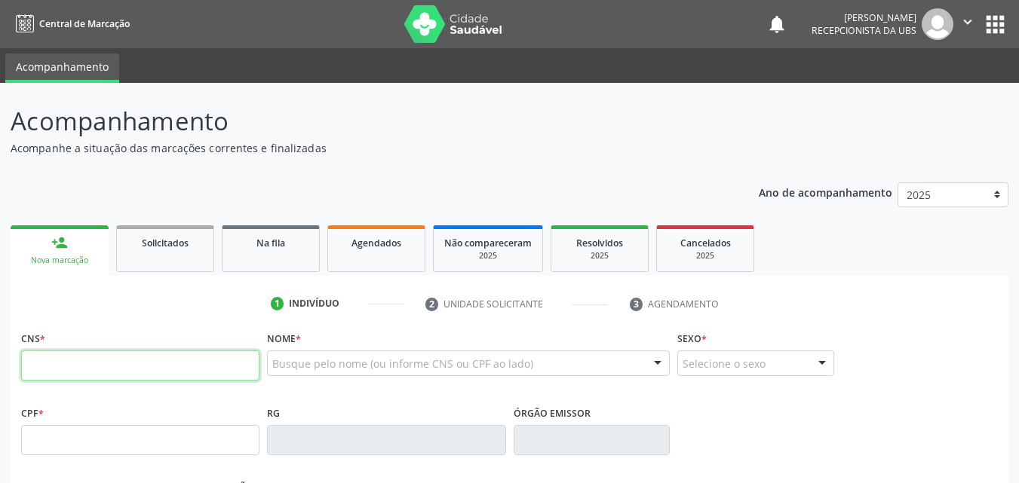
click at [88, 354] on input "text" at bounding box center [140, 366] width 238 height 30
type input "898 0005 4215 9327"
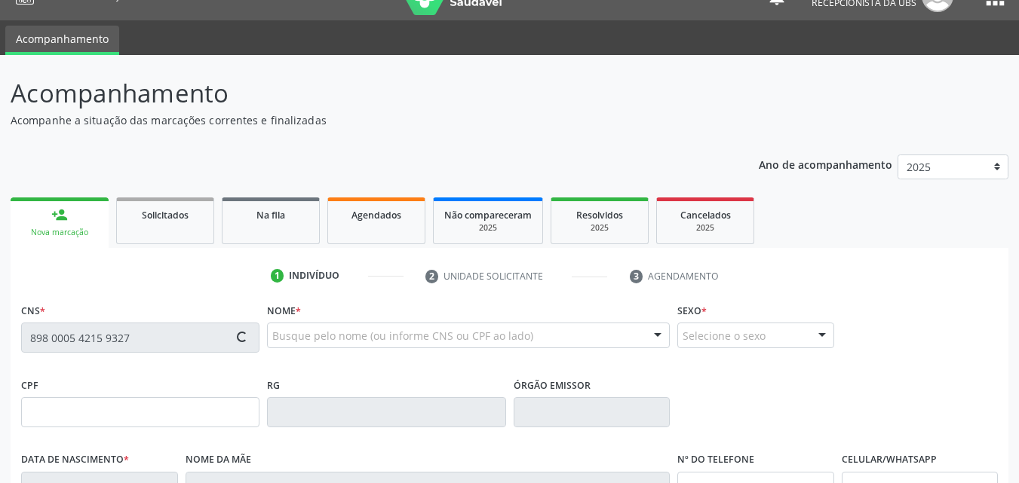
type input "168.876.958-71"
type input "[DATE]"
type input "[PERSON_NAME]"
type input "[PHONE_NUMBER]"
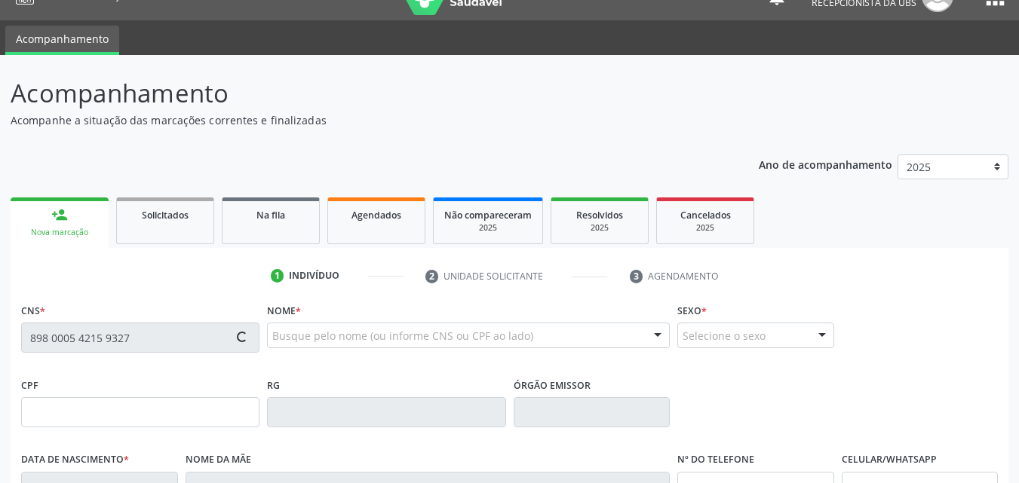
type input "110.754.414-98"
type input "1605"
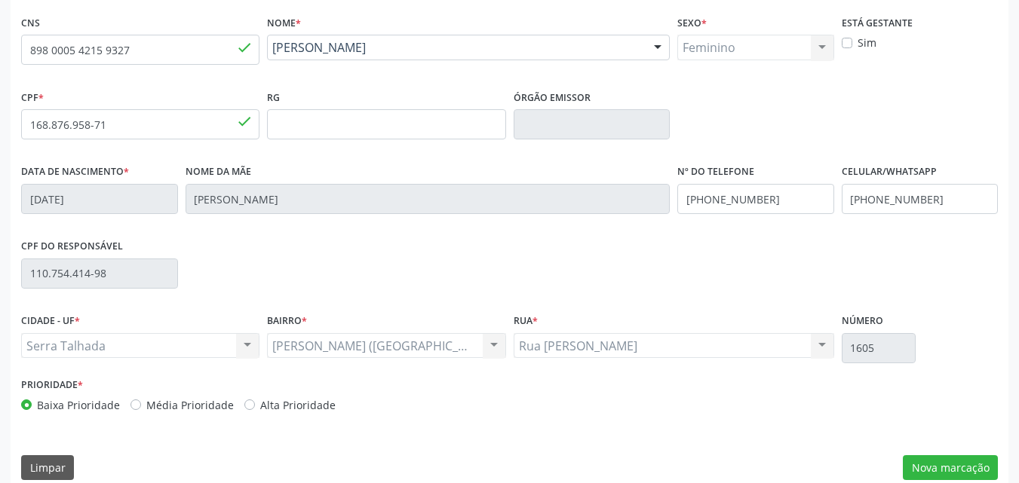
scroll to position [334, 0]
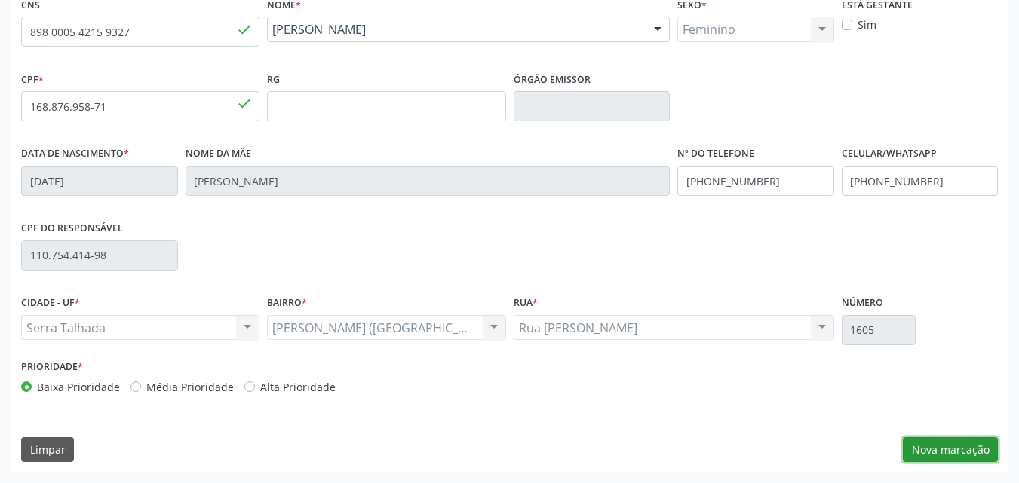
click at [949, 450] on button "Nova marcação" at bounding box center [950, 450] width 95 height 26
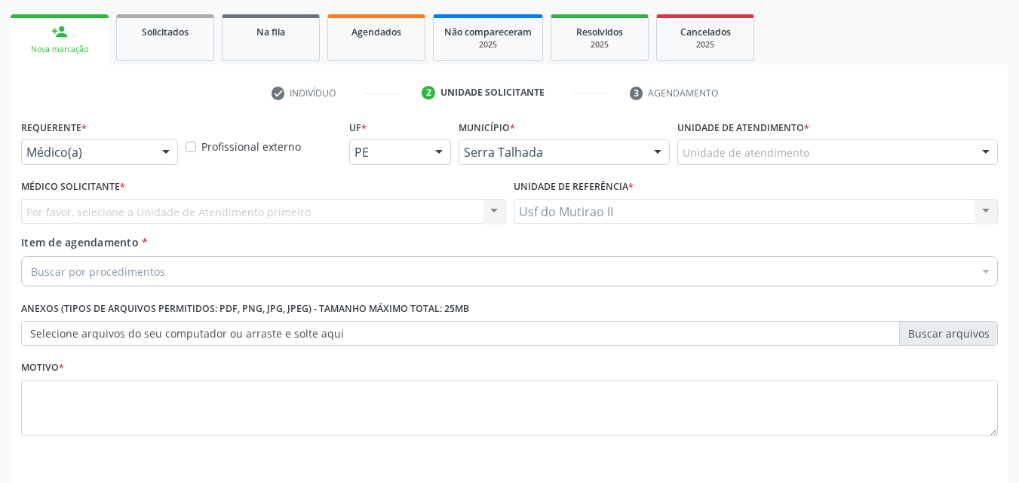
scroll to position [189, 0]
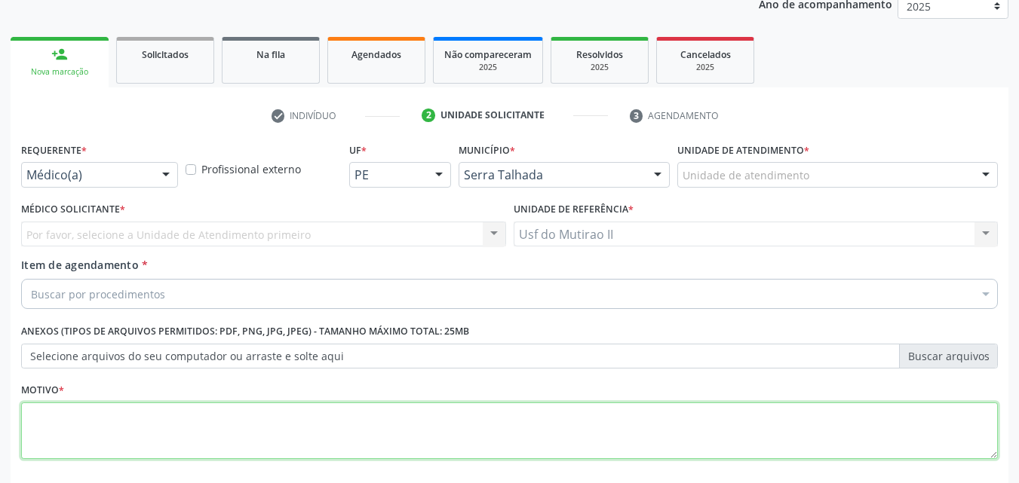
click at [160, 429] on textarea at bounding box center [509, 431] width 977 height 57
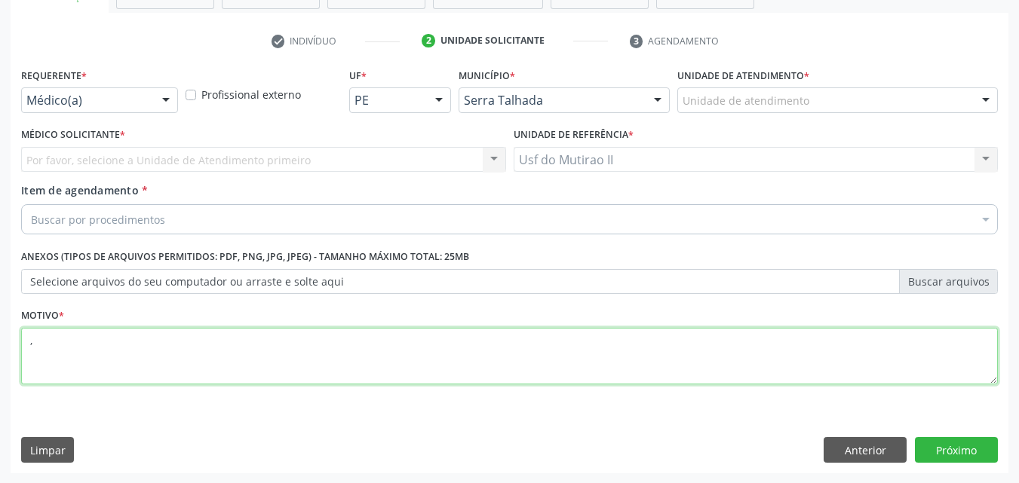
scroll to position [264, 0]
type textarea ","
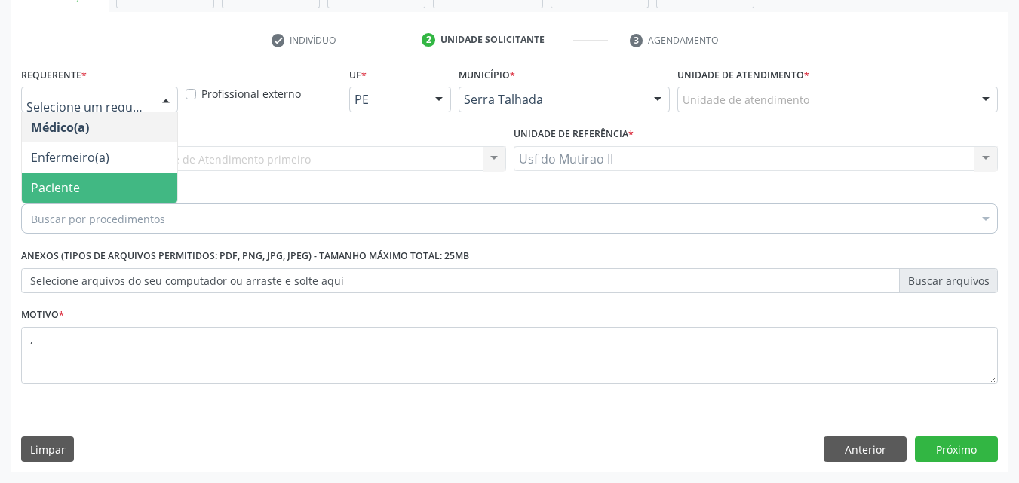
click at [100, 179] on span "Paciente" at bounding box center [99, 188] width 155 height 30
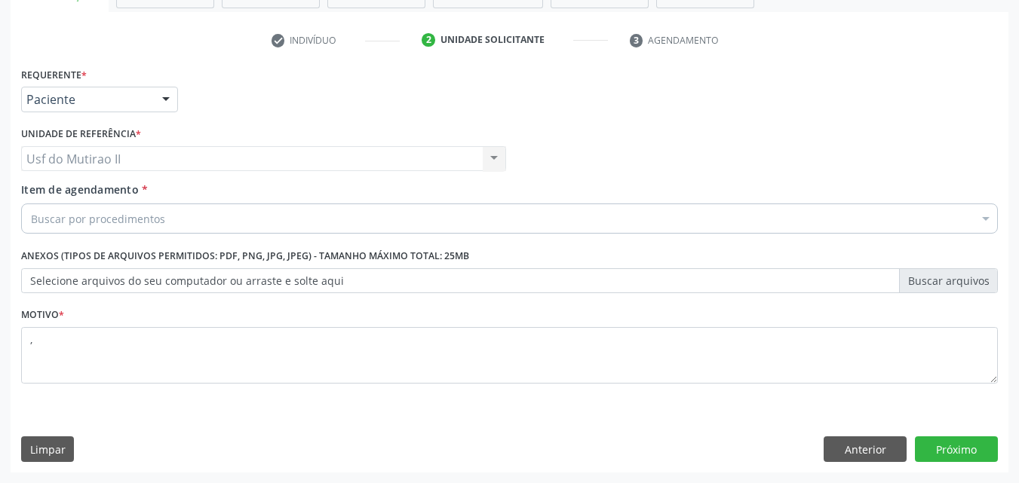
click at [188, 216] on div "Buscar por procedimentos" at bounding box center [509, 219] width 977 height 30
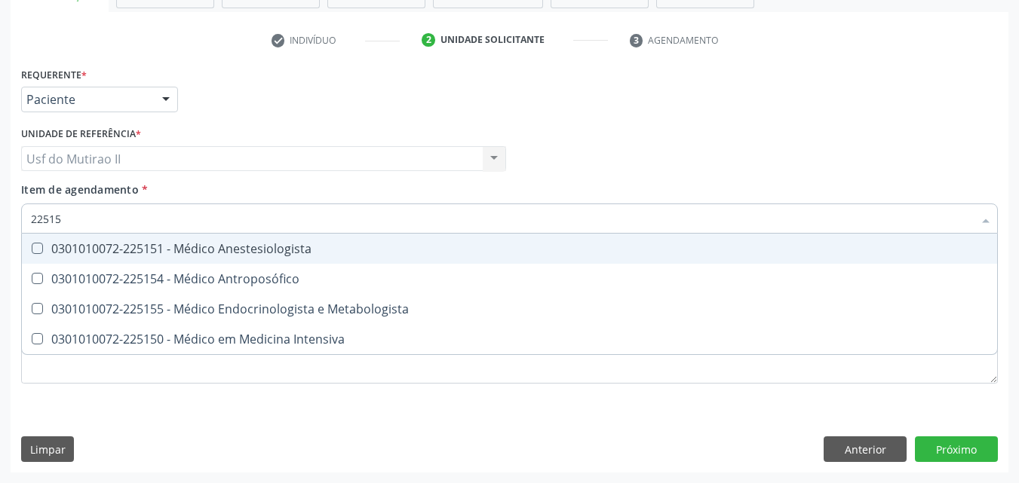
type input "225155"
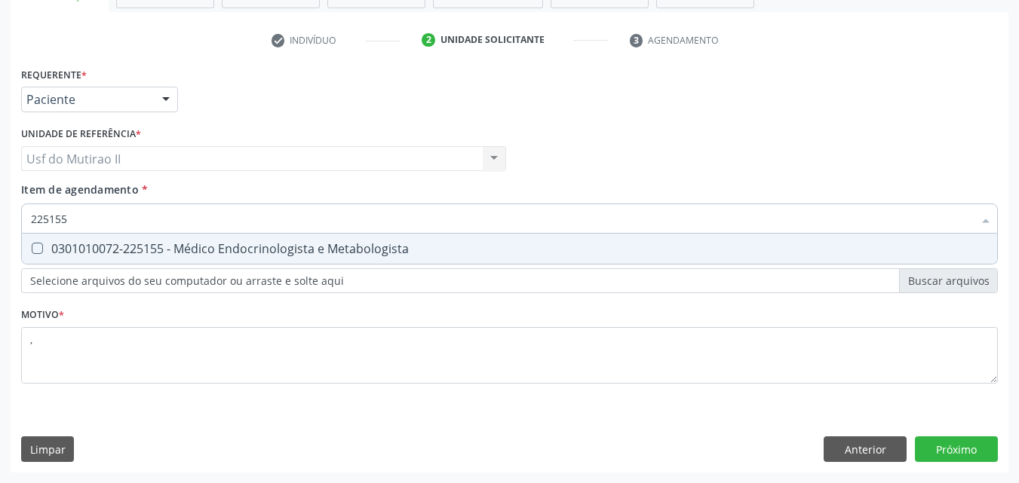
click at [288, 250] on div "0301010072-225155 - Médico Endocrinologista e Metabologista" at bounding box center [509, 249] width 957 height 12
checkbox Metabologista "true"
click at [955, 462] on div "Requerente * Paciente Médico(a) Enfermeiro(a) Paciente Nenhum resultado encontr…" at bounding box center [510, 268] width 998 height 410
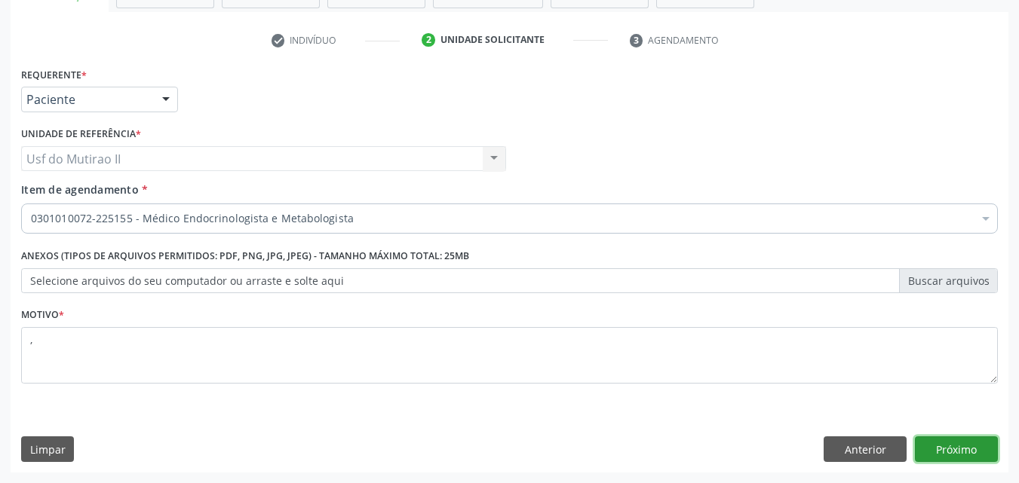
click at [955, 462] on button "Próximo" at bounding box center [956, 450] width 83 height 26
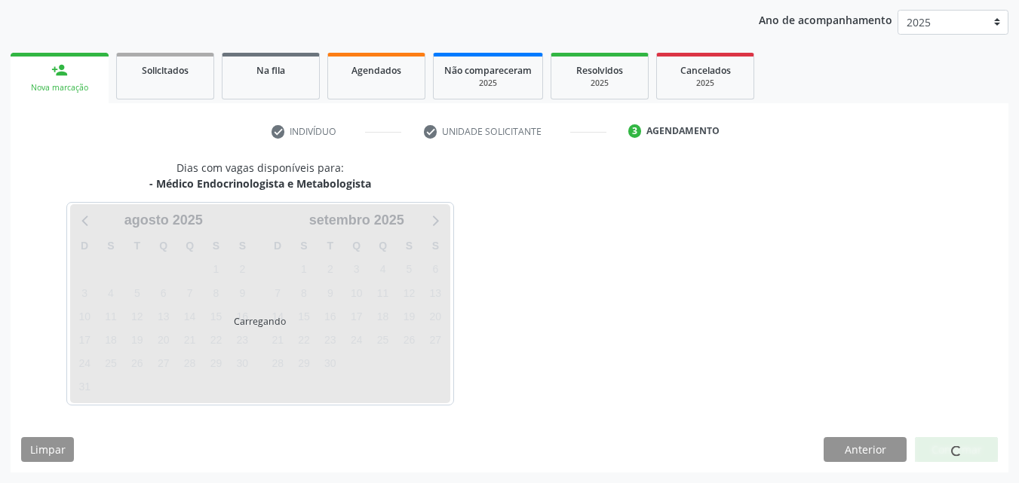
scroll to position [173, 0]
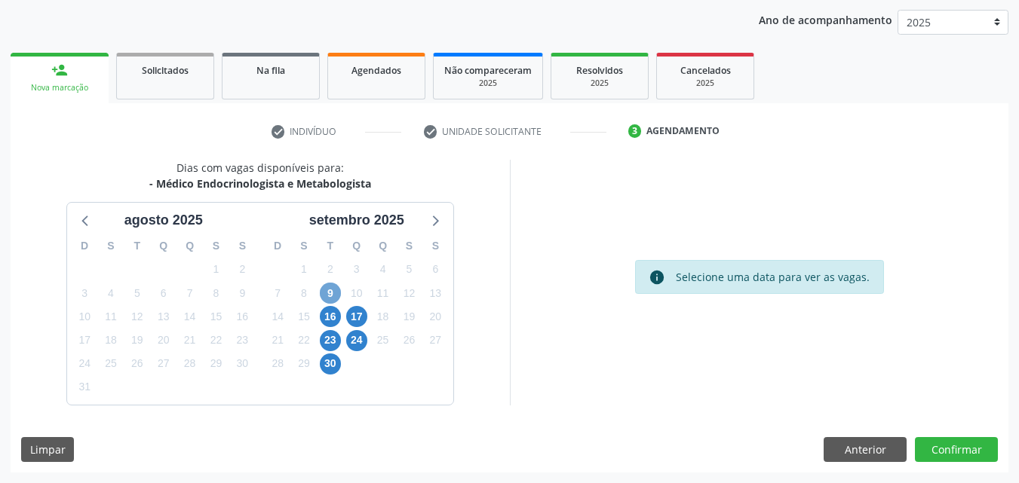
click at [332, 289] on span "9" at bounding box center [330, 293] width 21 height 21
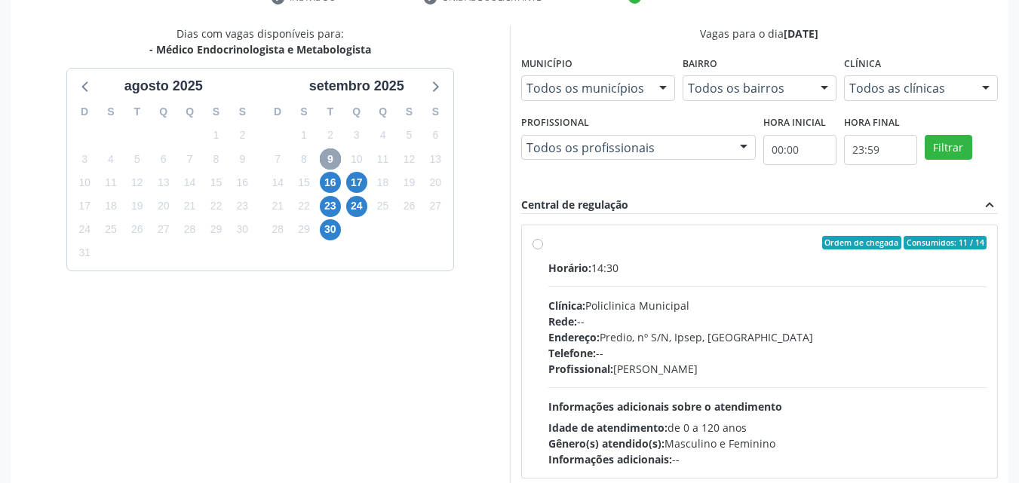
scroll to position [324, 0]
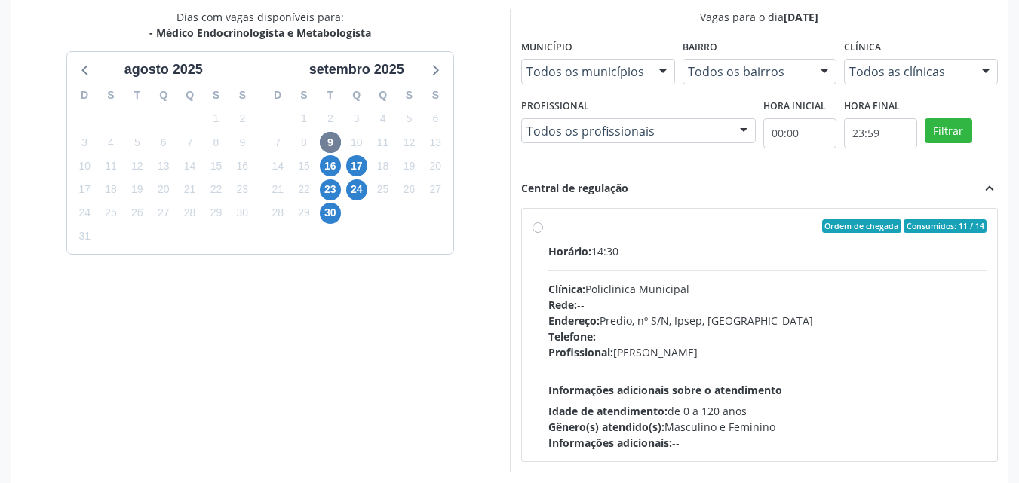
click at [625, 293] on div "Clínica: Policlinica Municipal" at bounding box center [767, 289] width 439 height 16
click at [543, 233] on input "Ordem de chegada Consumidos: 11 / 14 Horário: 14:30 Clínica: Policlinica Munici…" at bounding box center [537, 226] width 11 height 14
radio input "true"
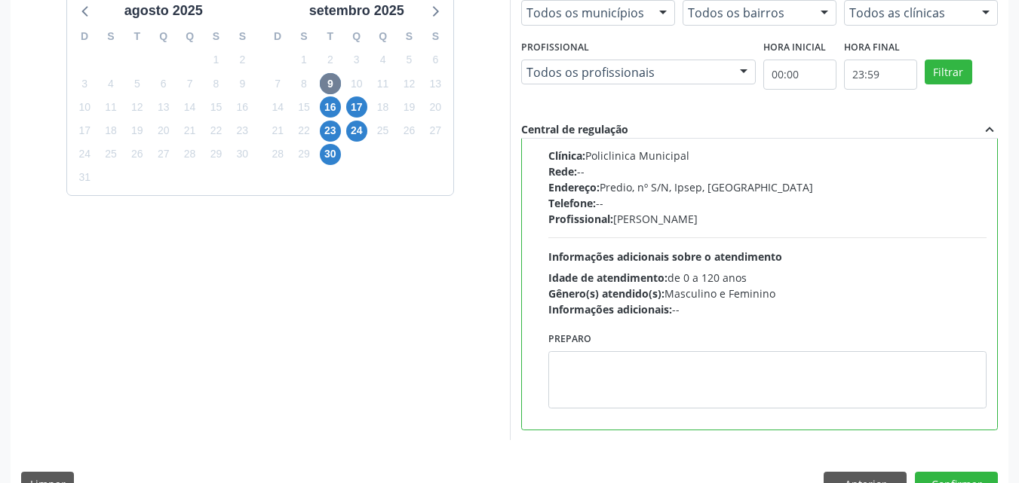
scroll to position [418, 0]
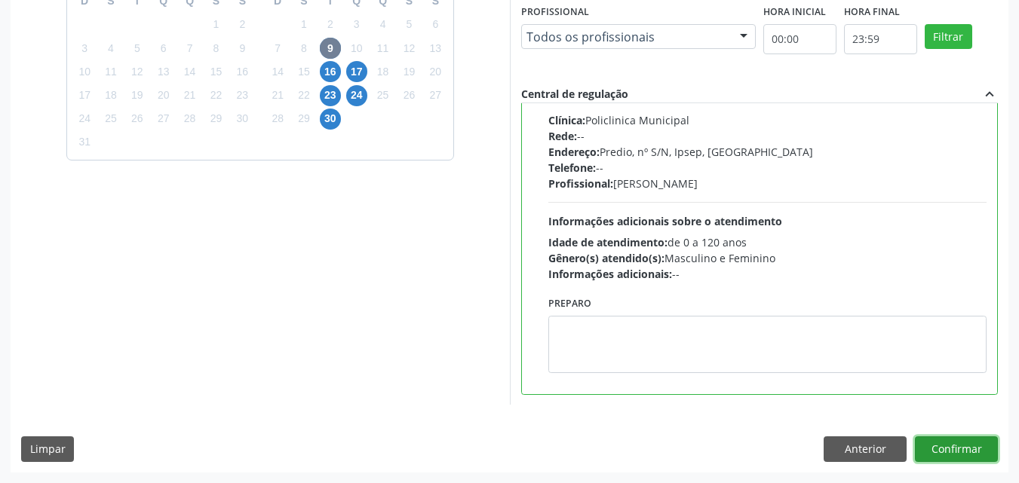
click at [935, 450] on button "Confirmar" at bounding box center [956, 450] width 83 height 26
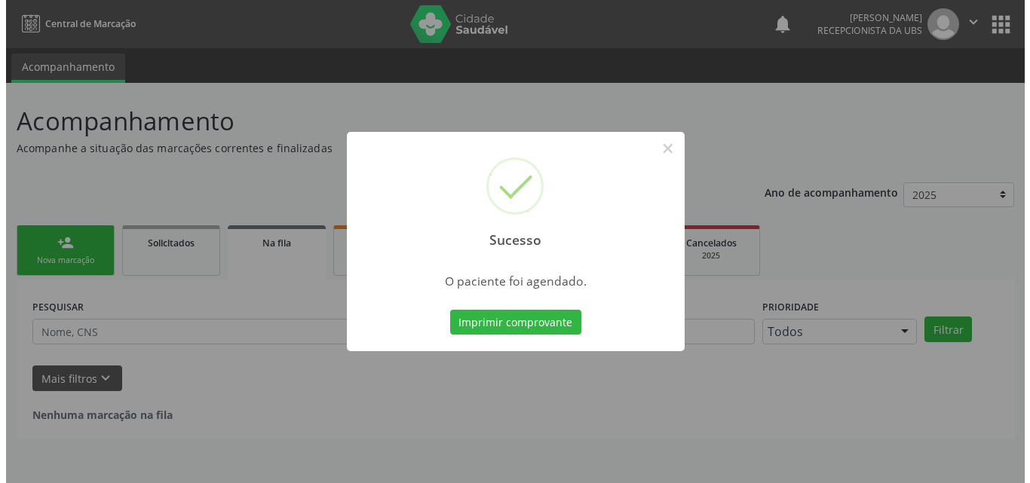
scroll to position [0, 0]
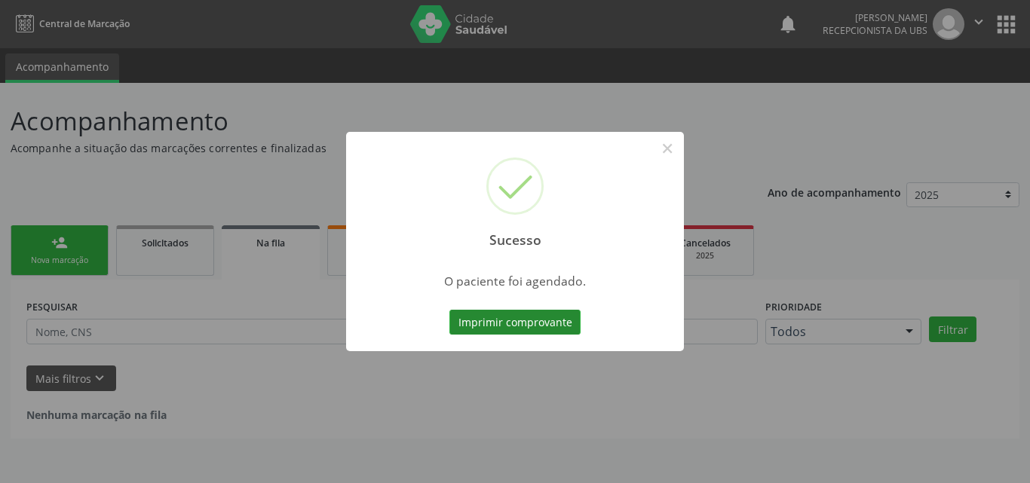
click at [467, 321] on button "Imprimir comprovante" at bounding box center [515, 323] width 131 height 26
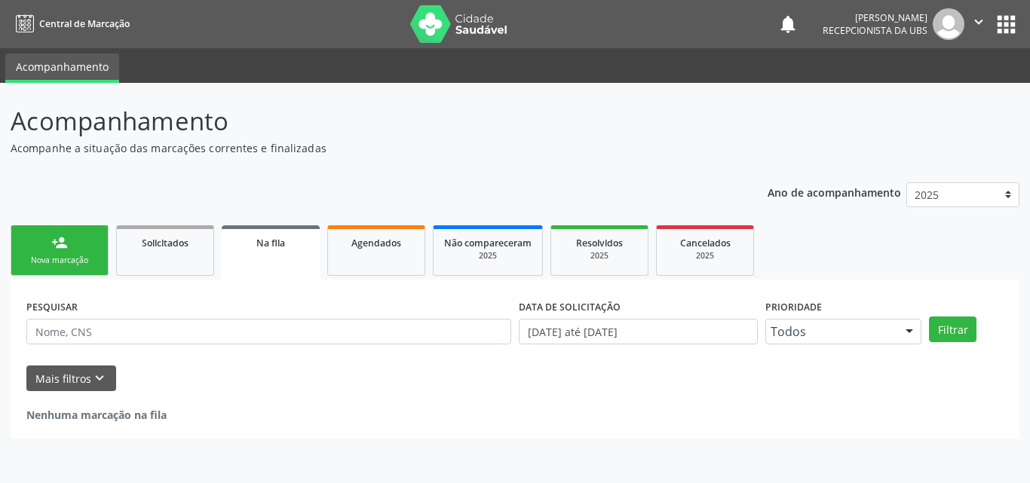
click at [69, 262] on div "Nova marcação" at bounding box center [59, 260] width 75 height 11
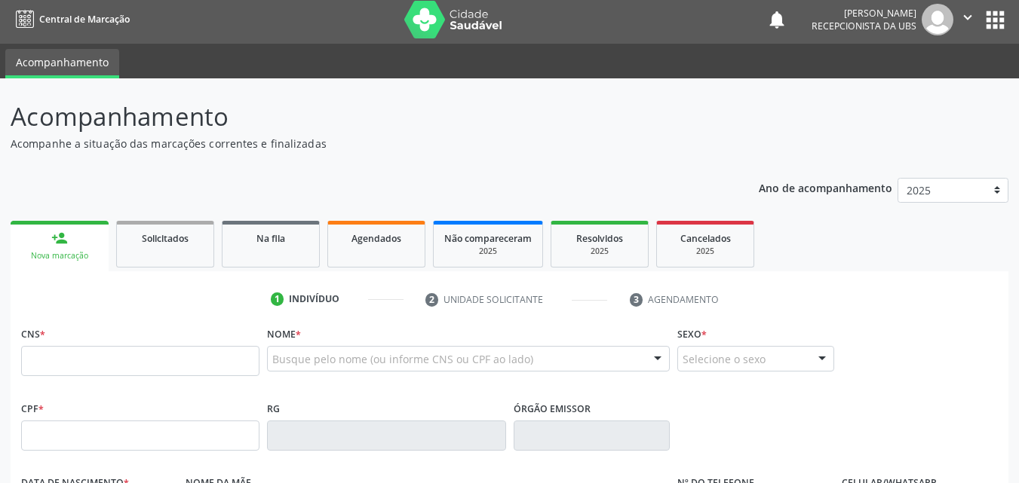
scroll to position [75, 0]
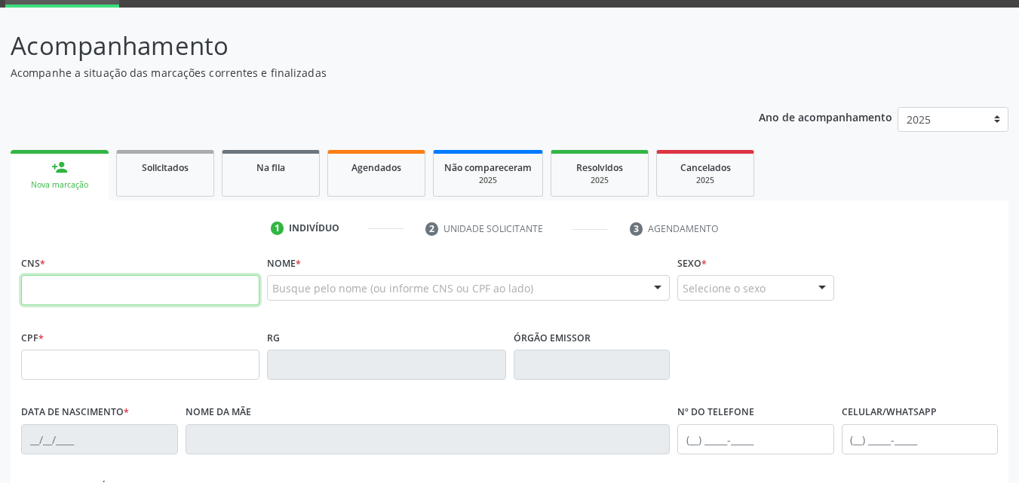
click at [140, 299] on input "text" at bounding box center [140, 290] width 238 height 30
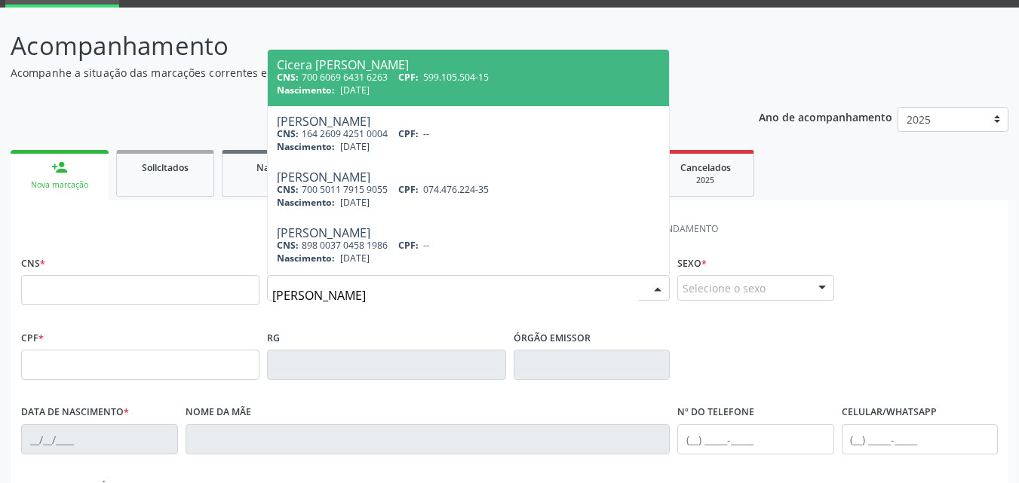
type input "[PERSON_NAME]"
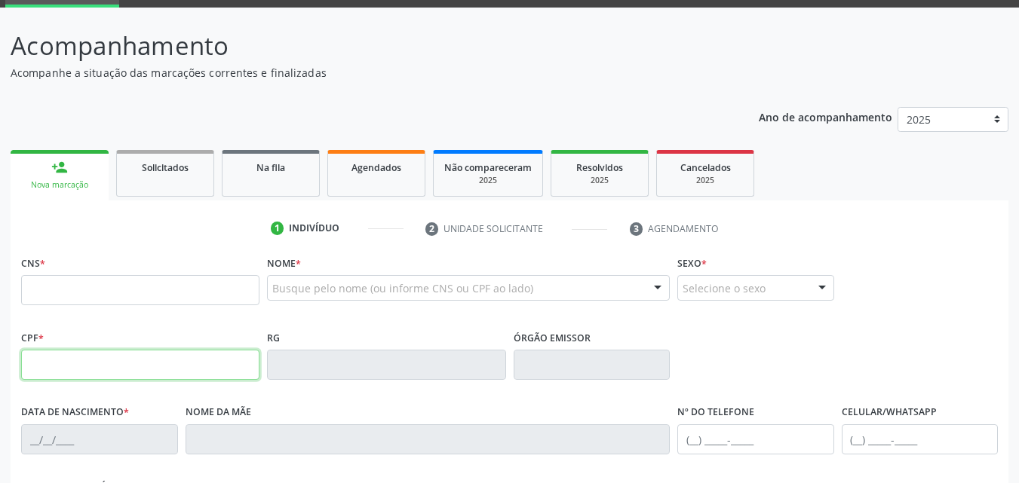
click at [79, 370] on input "text" at bounding box center [140, 365] width 238 height 30
type input "086.346.144-17"
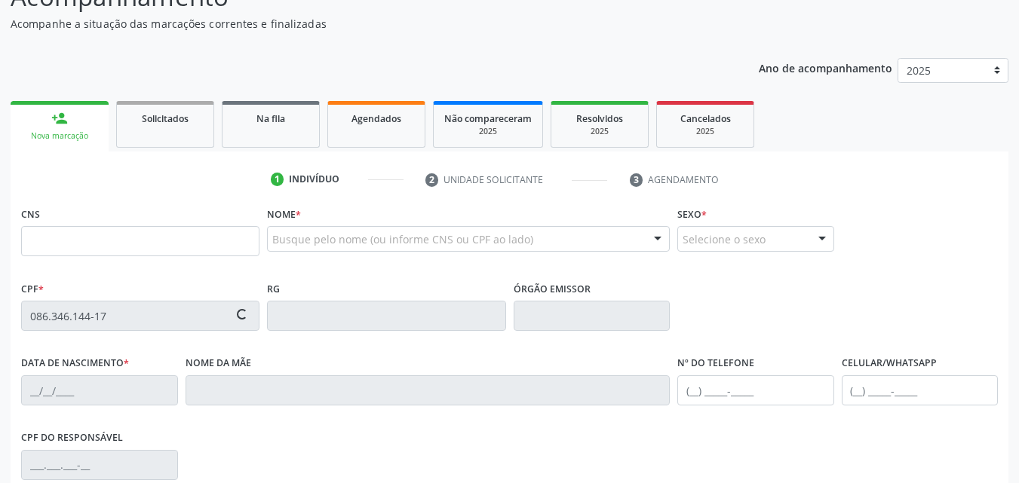
type input "209 1362 6230 0002"
type input "[DATE]"
type input "[PERSON_NAME]"
type input "[PHONE_NUMBER]"
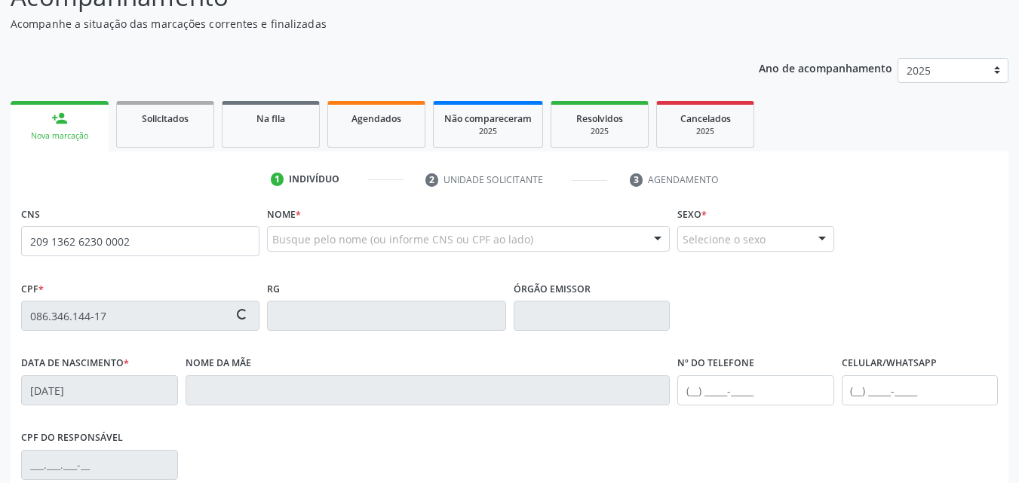
type input "022.805.244-06"
type input "93"
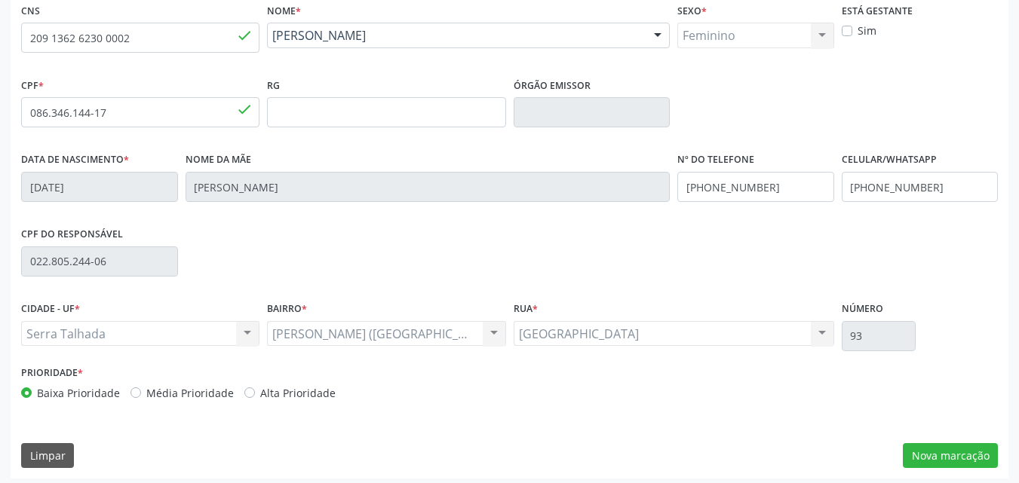
scroll to position [334, 0]
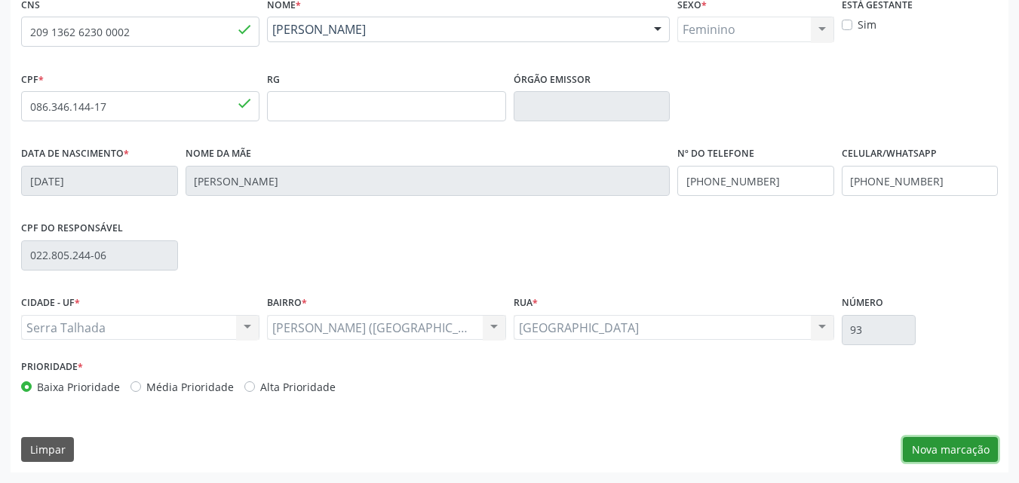
click at [970, 447] on button "Nova marcação" at bounding box center [950, 450] width 95 height 26
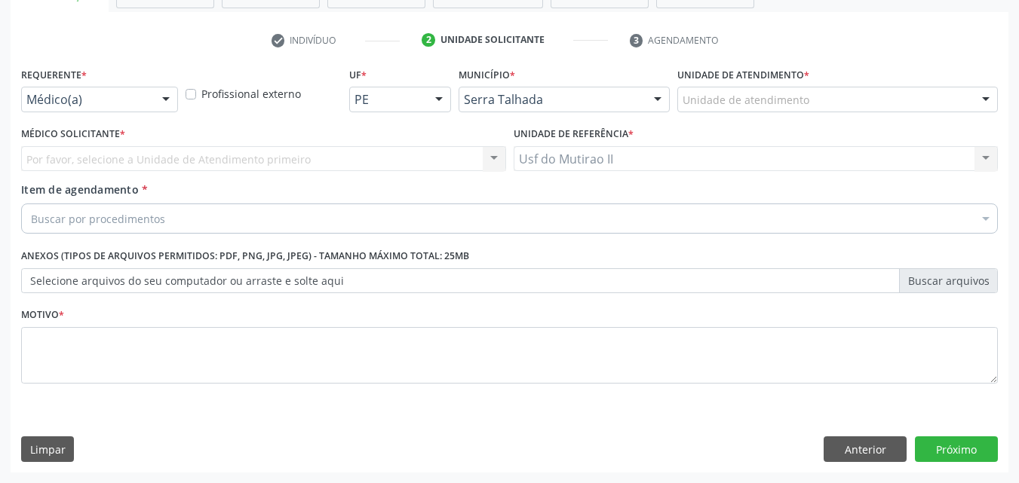
scroll to position [264, 0]
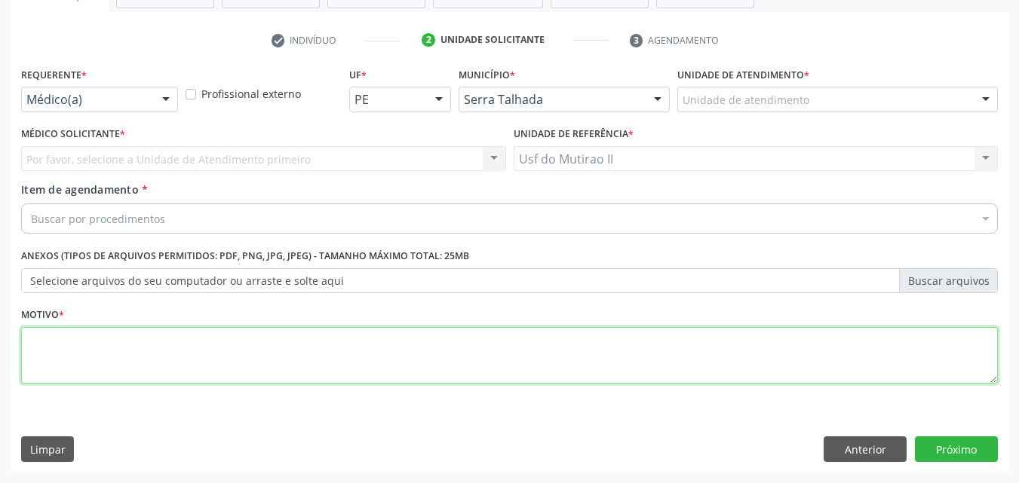
click at [280, 357] on textarea at bounding box center [509, 355] width 977 height 57
type textarea ","
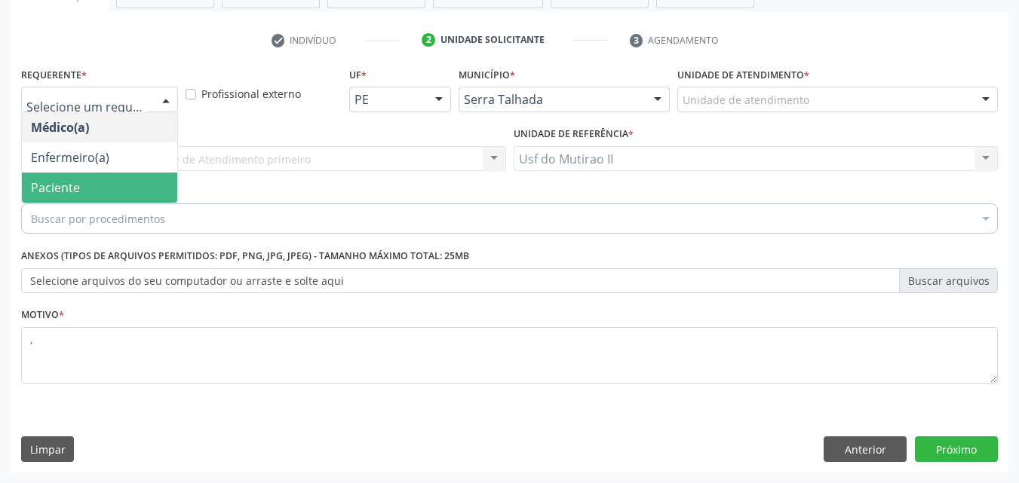
click at [113, 192] on span "Paciente" at bounding box center [99, 188] width 155 height 30
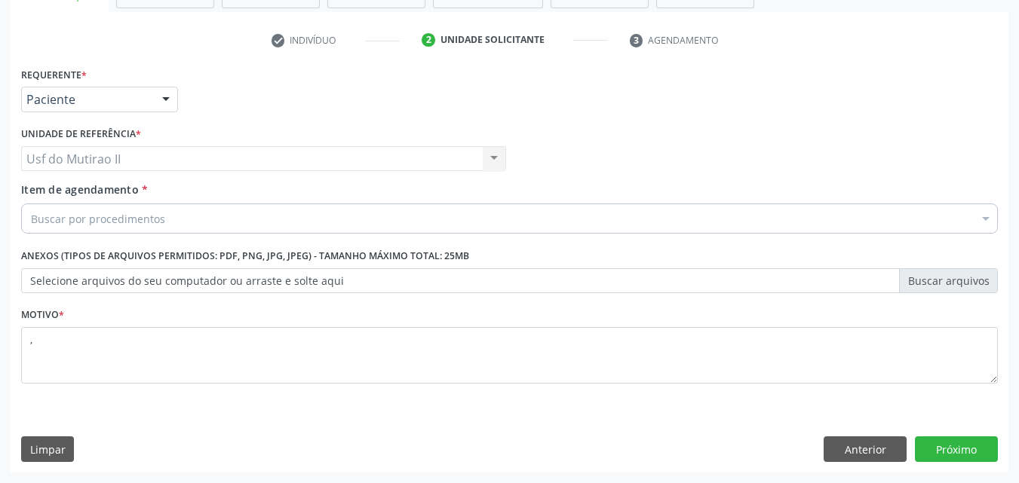
click at [172, 212] on div "Buscar por procedimentos" at bounding box center [509, 219] width 977 height 30
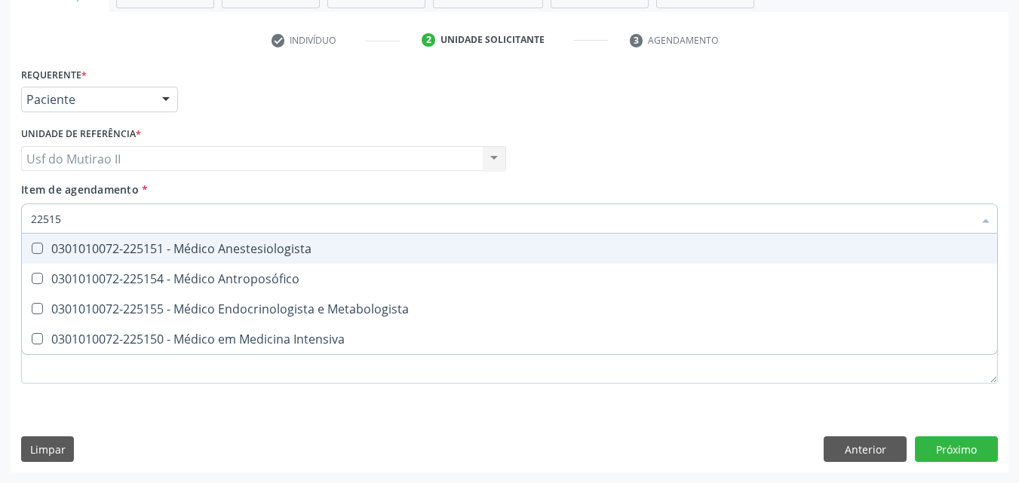
type input "225155"
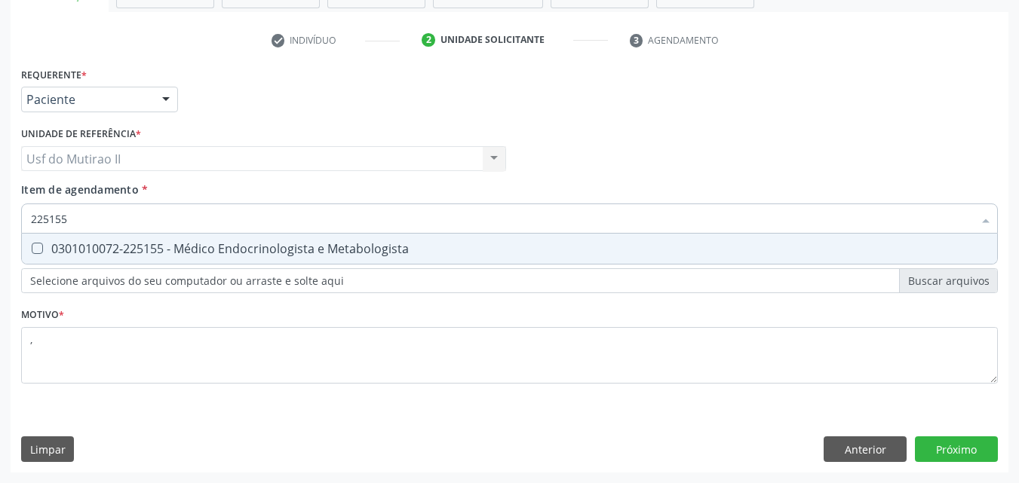
click at [173, 243] on div "0301010072-225155 - Médico Endocrinologista e Metabologista" at bounding box center [509, 249] width 957 height 12
checkbox Metabologista "true"
click at [967, 457] on div "Requerente * Paciente Médico(a) Enfermeiro(a) Paciente Nenhum resultado encontr…" at bounding box center [510, 268] width 998 height 410
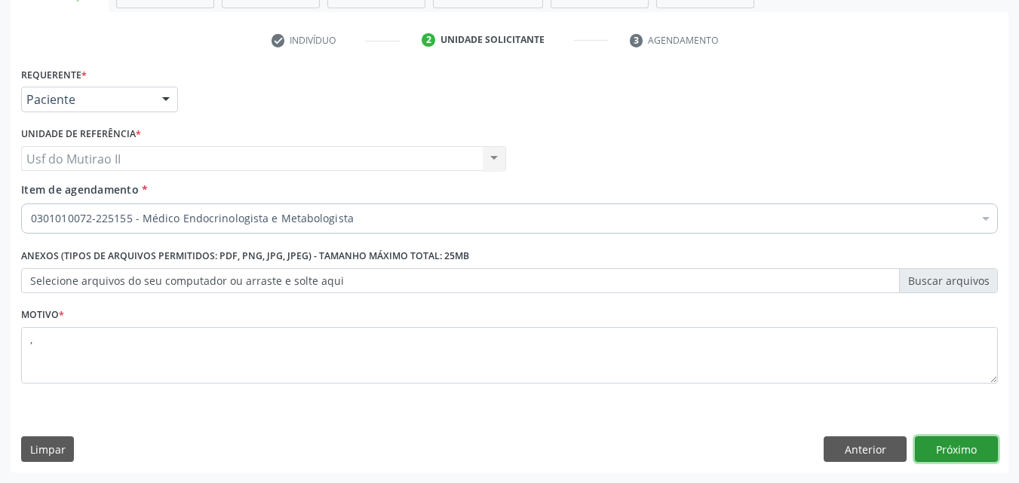
click at [985, 447] on button "Próximo" at bounding box center [956, 450] width 83 height 26
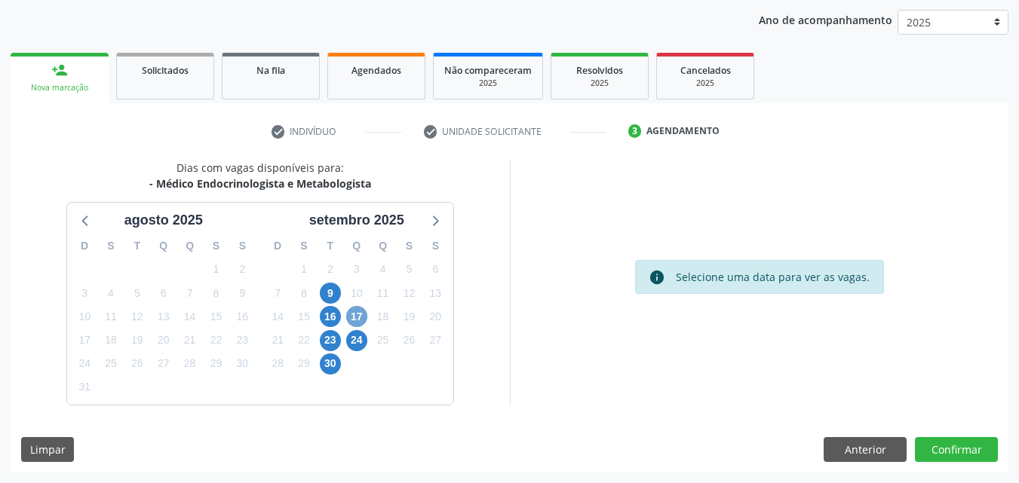
click at [354, 318] on span "17" at bounding box center [356, 316] width 21 height 21
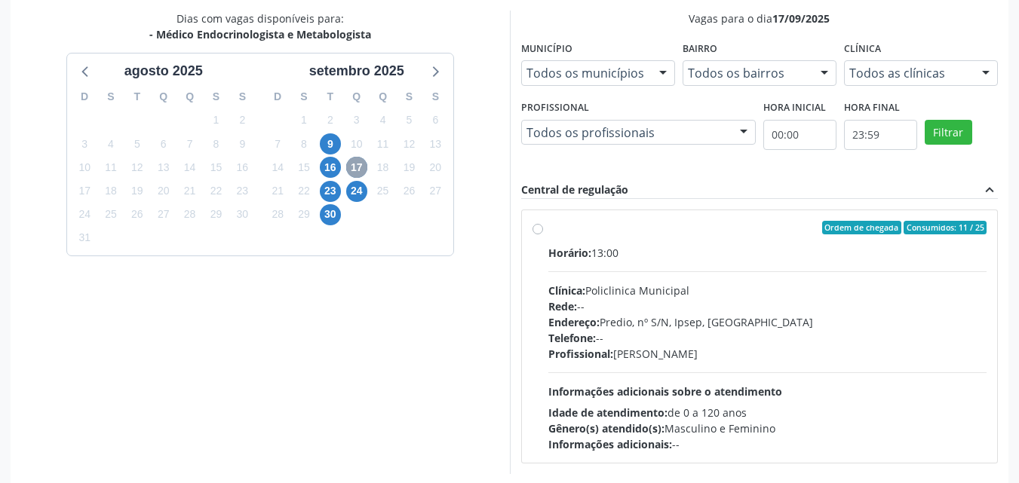
scroll to position [324, 0]
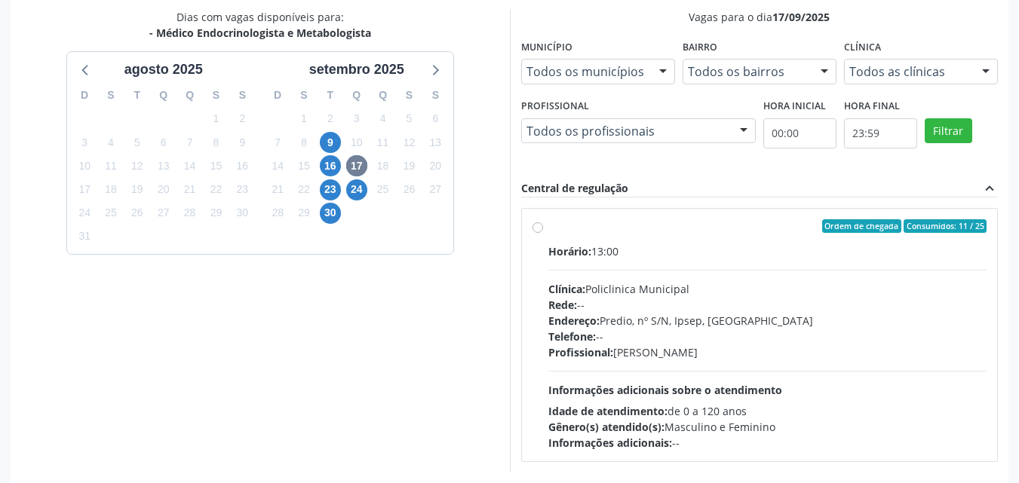
click at [800, 302] on div "Rede: --" at bounding box center [767, 305] width 439 height 16
click at [543, 233] on input "Ordem de chegada Consumidos: 11 / 25 Horário: 13:00 Clínica: Policlinica Munici…" at bounding box center [537, 226] width 11 height 14
radio input "true"
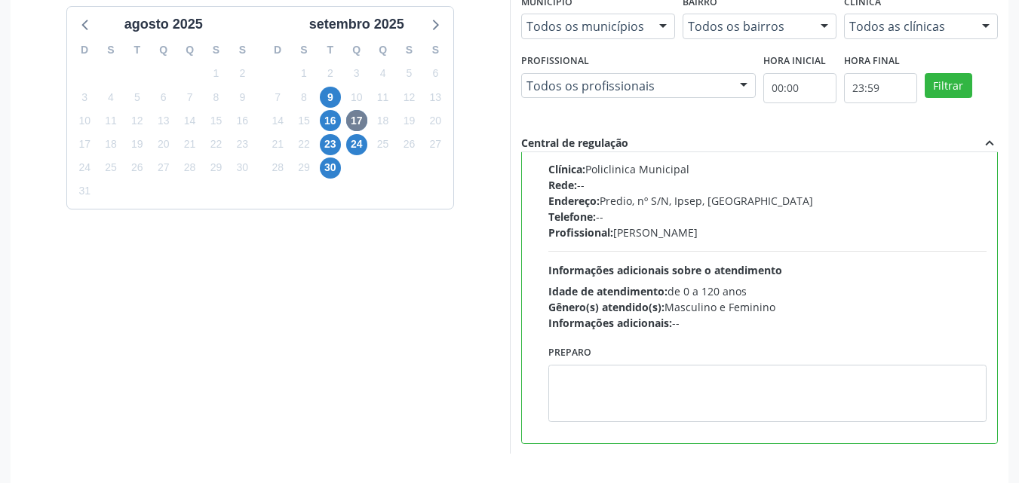
scroll to position [418, 0]
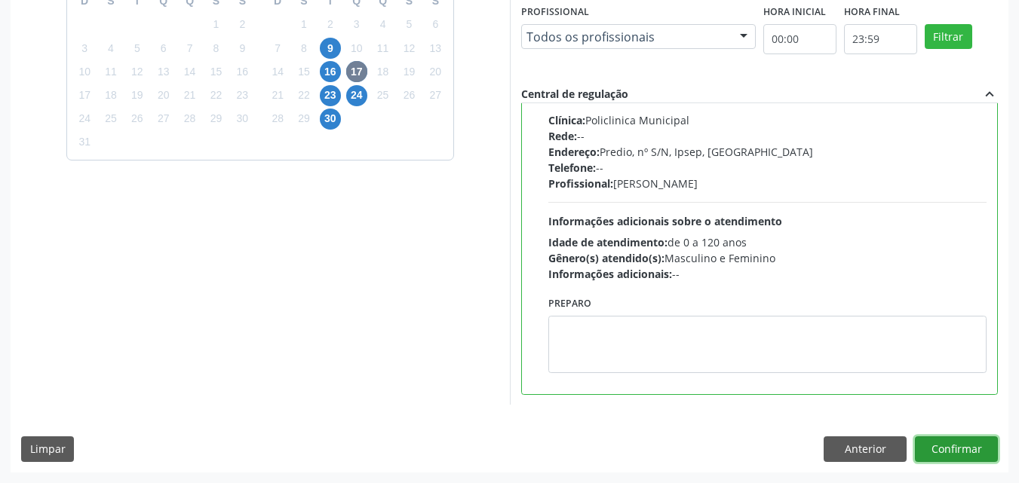
click at [917, 450] on button "Confirmar" at bounding box center [956, 450] width 83 height 26
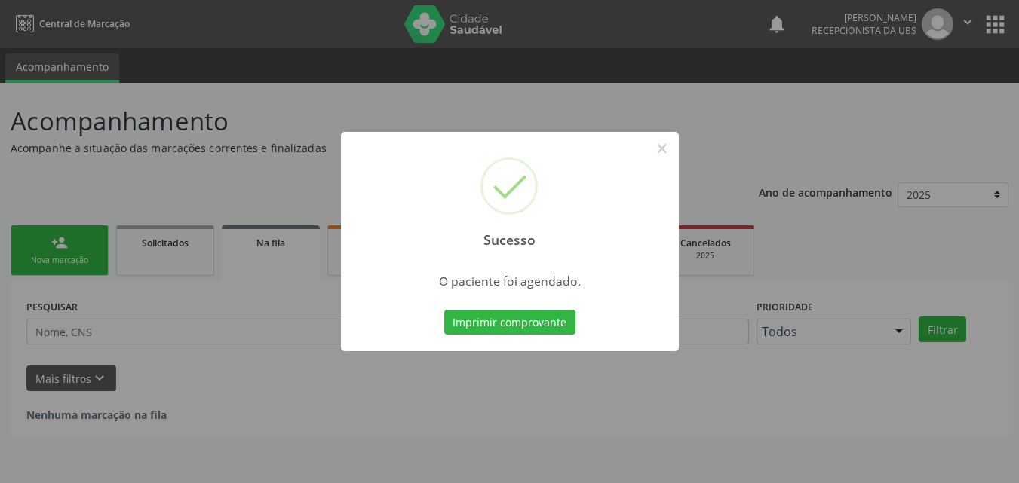
scroll to position [0, 0]
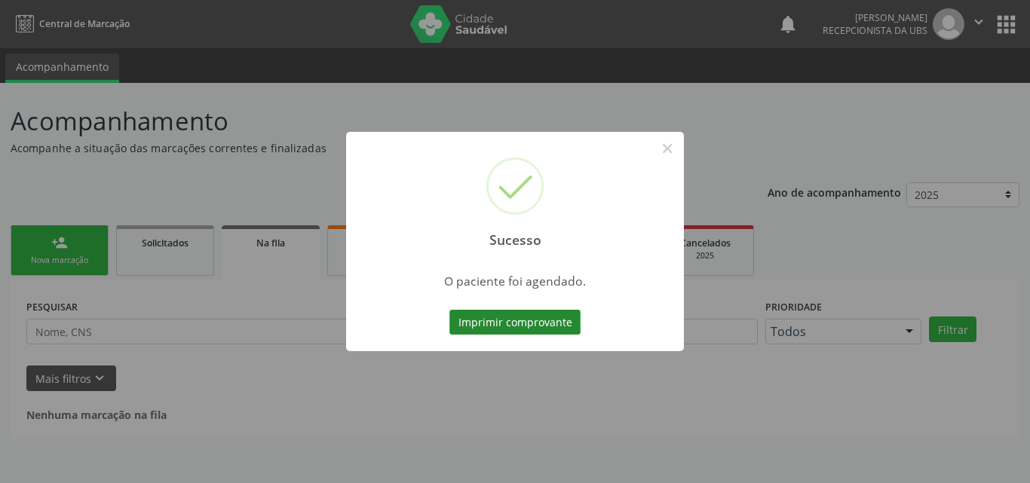
click at [540, 315] on button "Imprimir comprovante" at bounding box center [515, 323] width 131 height 26
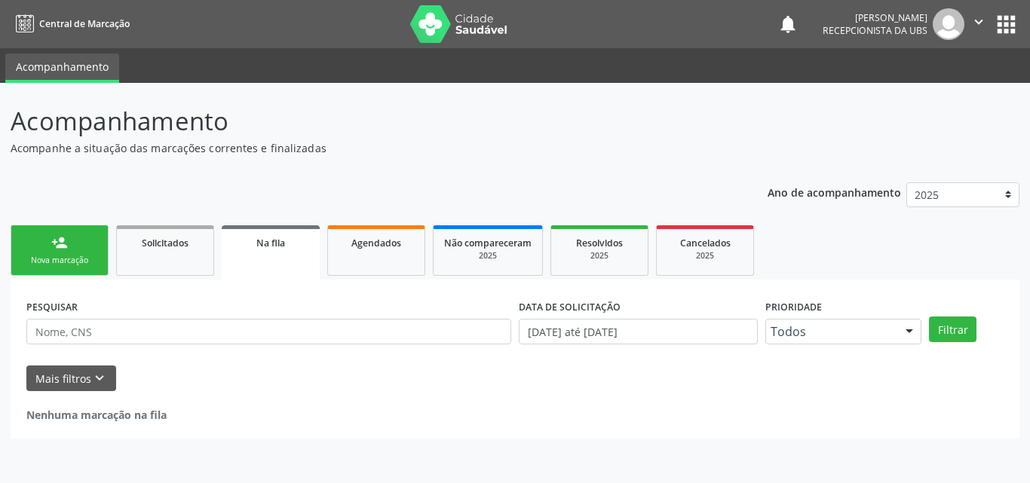
click at [82, 256] on div "Nova marcação" at bounding box center [59, 260] width 75 height 11
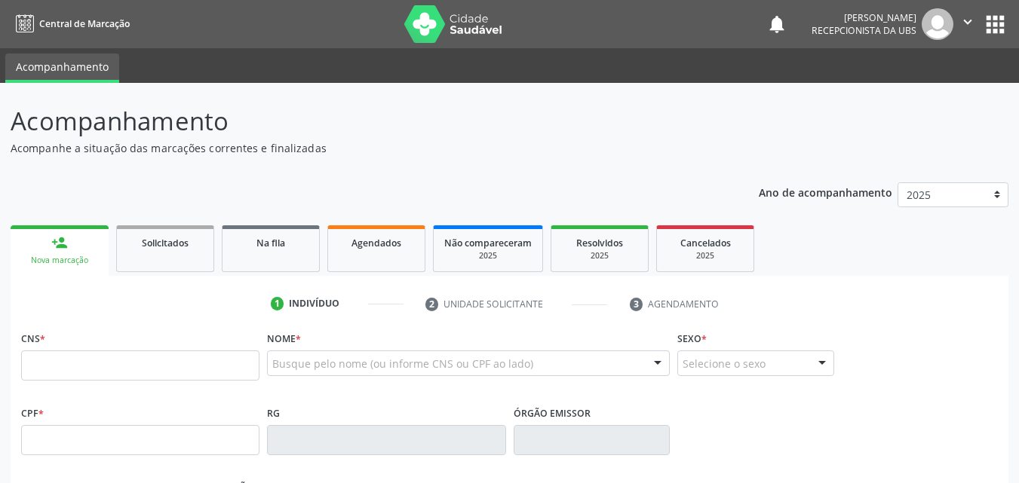
scroll to position [75, 0]
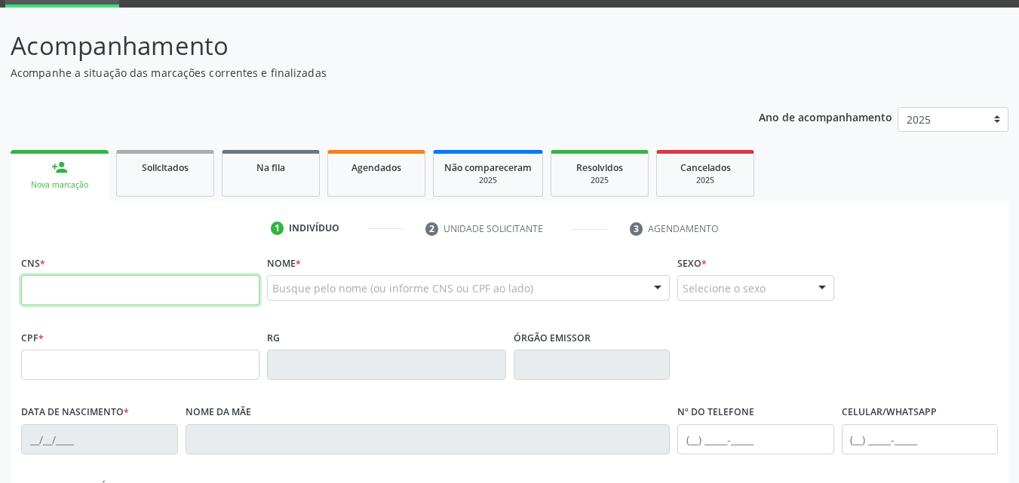
click at [88, 287] on input "text" at bounding box center [140, 290] width 238 height 30
type input "898 0062 2884 6355"
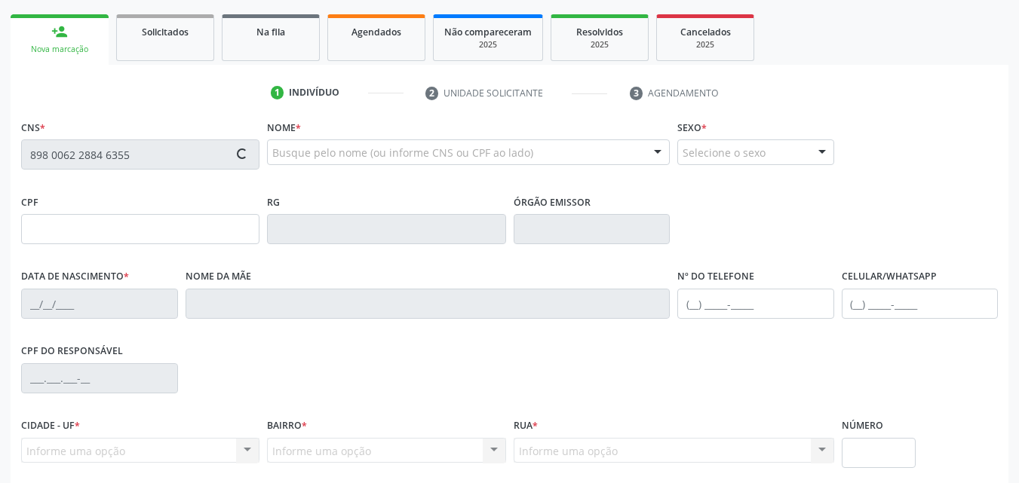
scroll to position [226, 0]
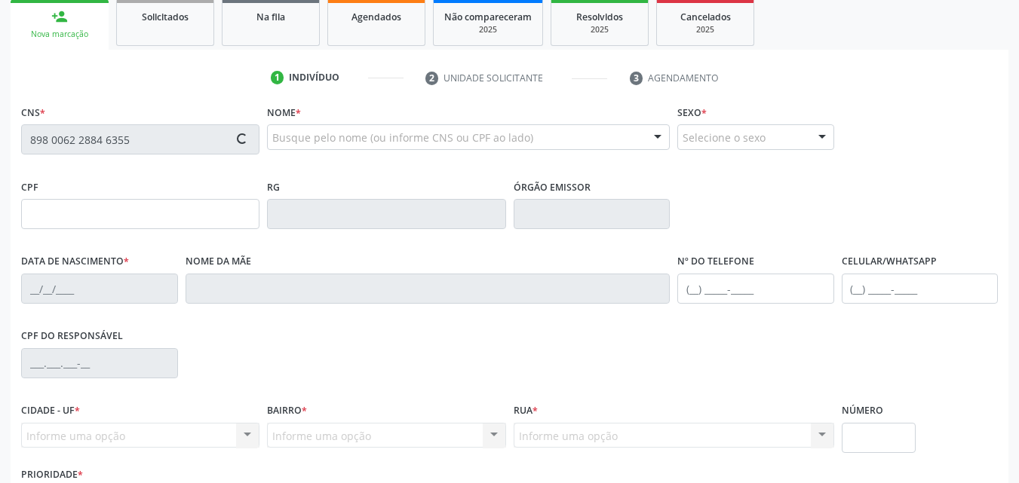
type input "175.395.114-35"
type input "[DATE]"
type input "[PERSON_NAME]"
type input "[PHONE_NUMBER]"
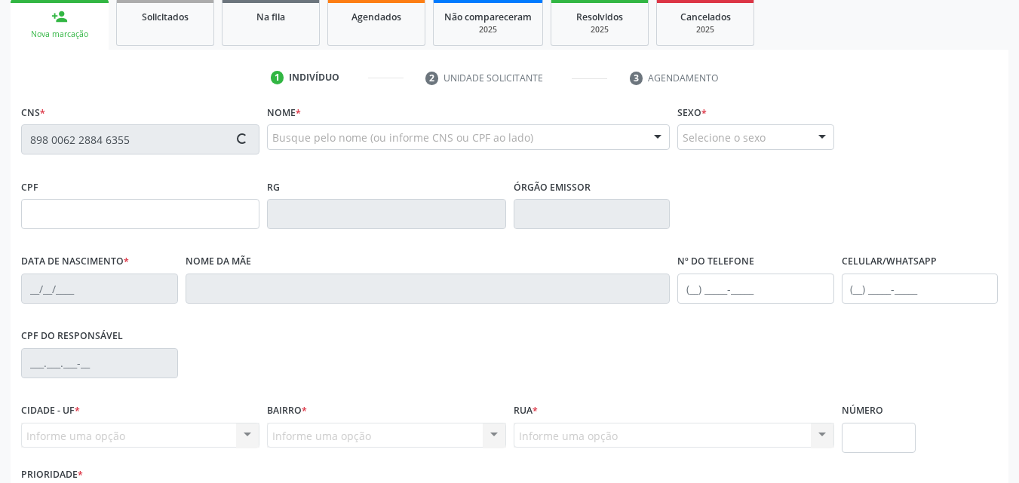
type input "46"
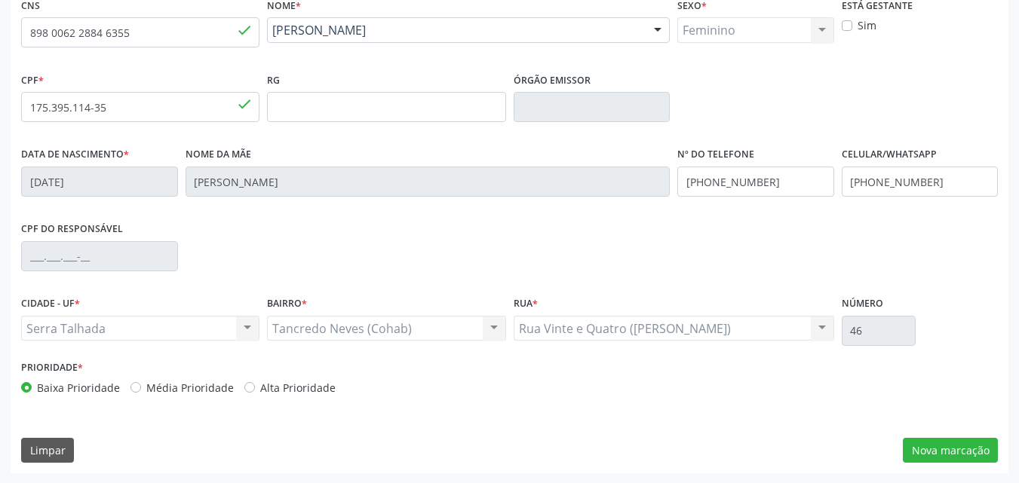
scroll to position [334, 0]
click at [928, 455] on button "Nova marcação" at bounding box center [950, 450] width 95 height 26
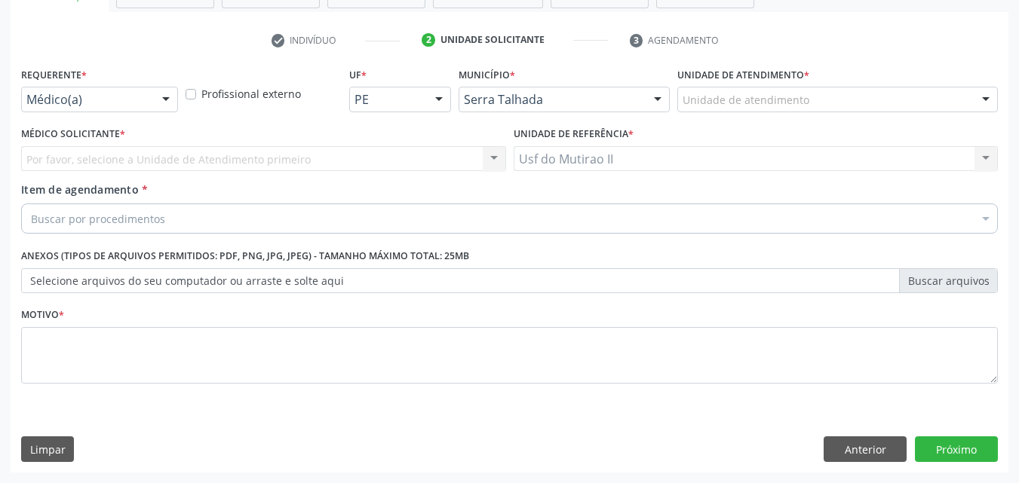
scroll to position [264, 0]
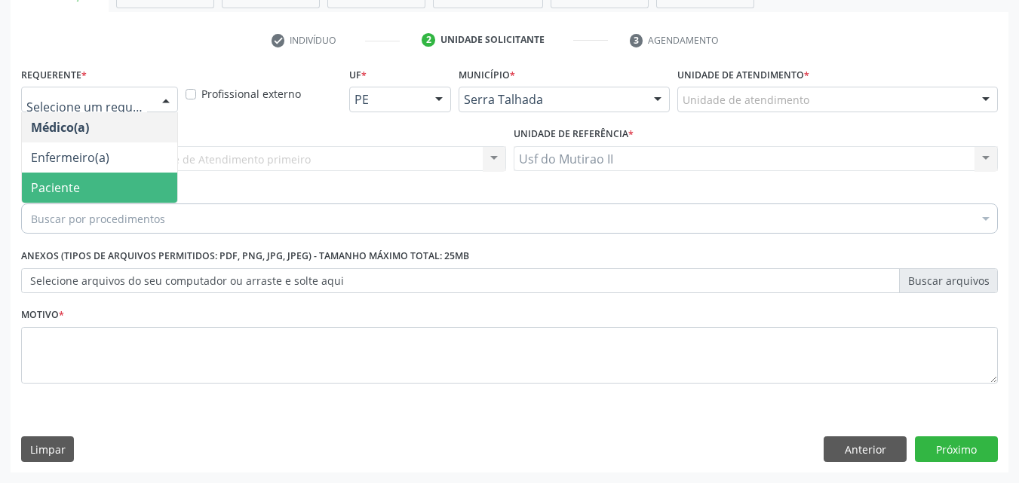
click at [108, 184] on span "Paciente" at bounding box center [99, 188] width 155 height 30
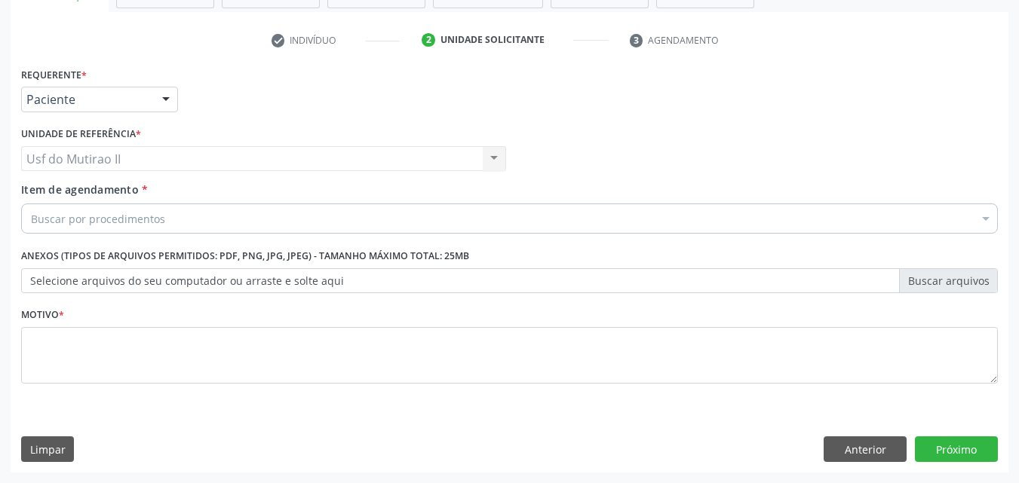
click at [172, 221] on div "Buscar por procedimentos" at bounding box center [509, 219] width 977 height 30
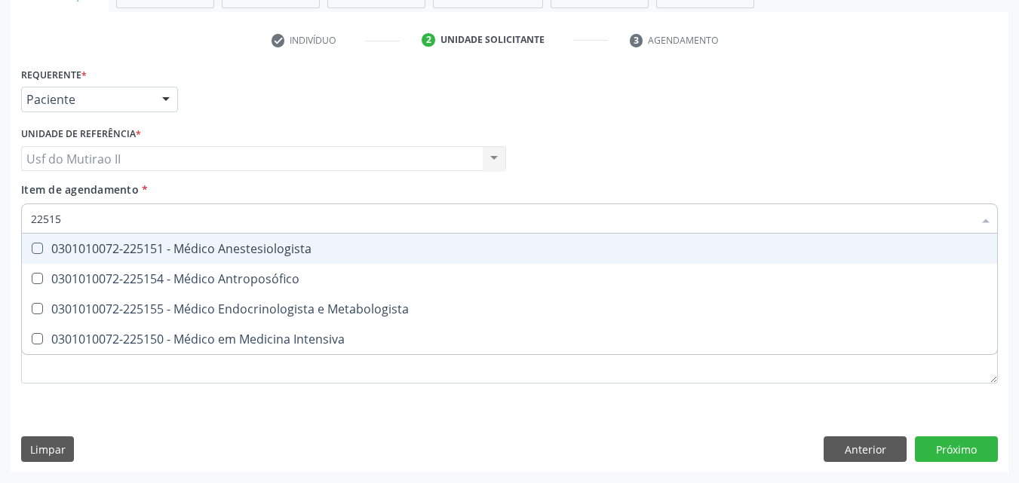
type input "225155"
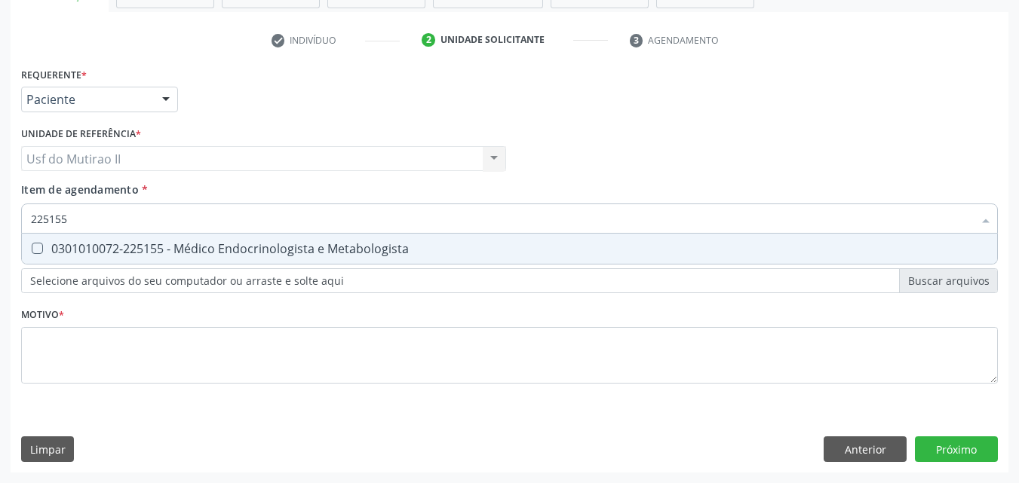
click at [170, 249] on div "0301010072-225155 - Médico Endocrinologista e Metabologista" at bounding box center [509, 249] width 957 height 12
checkbox Metabologista "true"
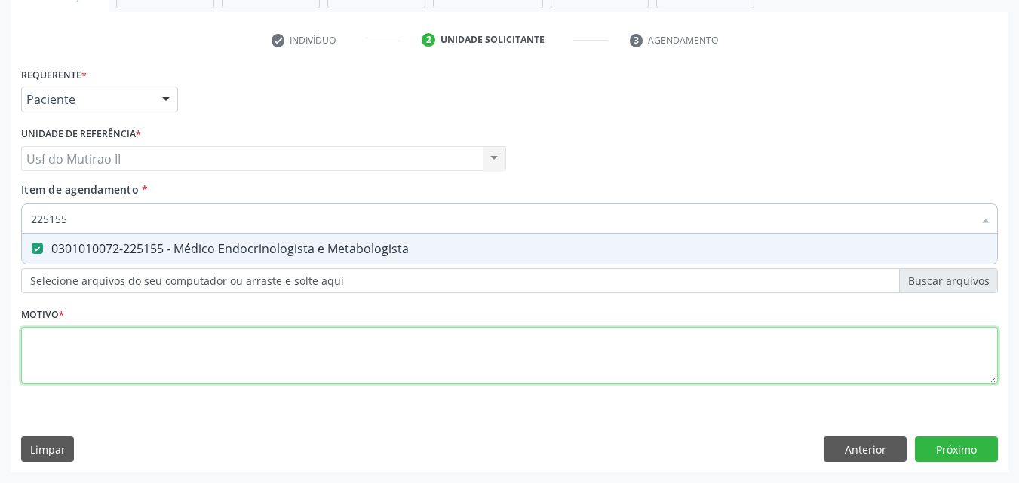
click at [694, 342] on div "Requerente * Paciente Médico(a) Enfermeiro(a) Paciente Nenhum resultado encontr…" at bounding box center [509, 234] width 977 height 342
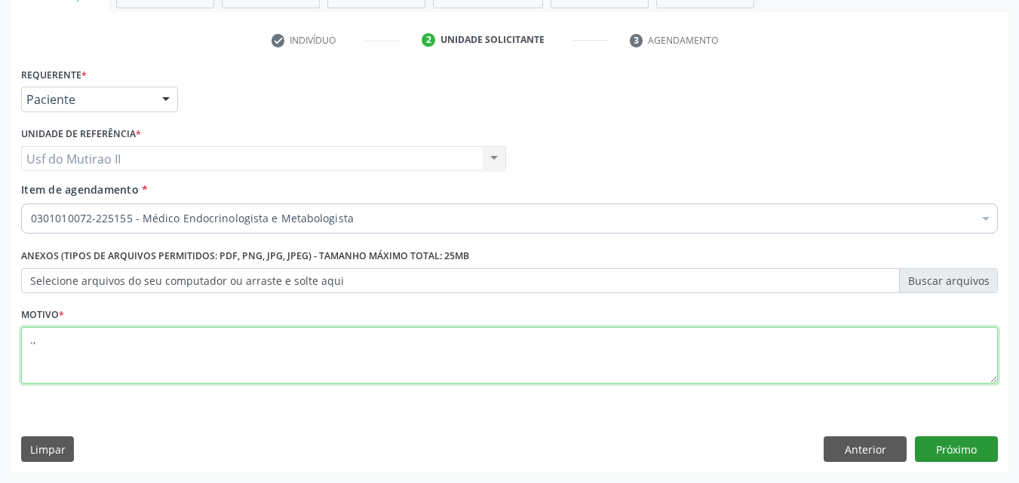
type textarea ".,"
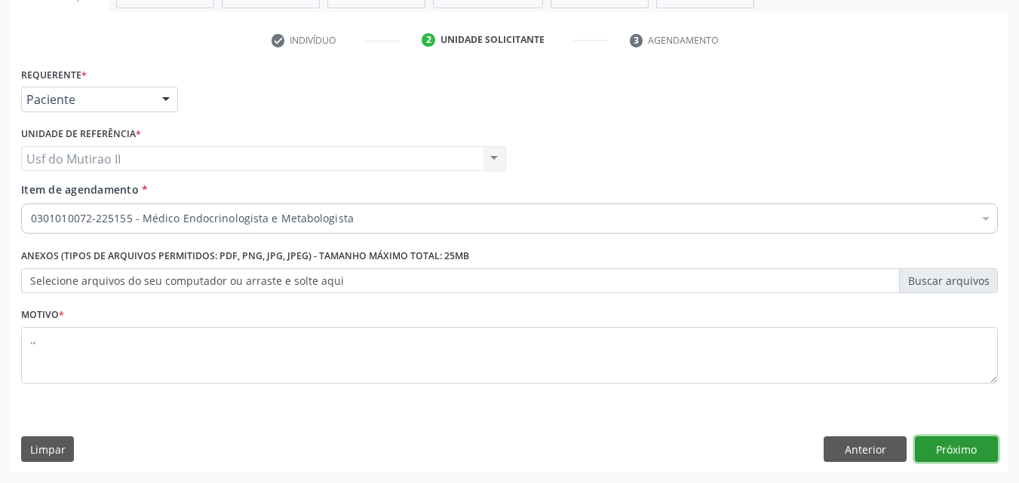
click at [956, 450] on button "Próximo" at bounding box center [956, 450] width 83 height 26
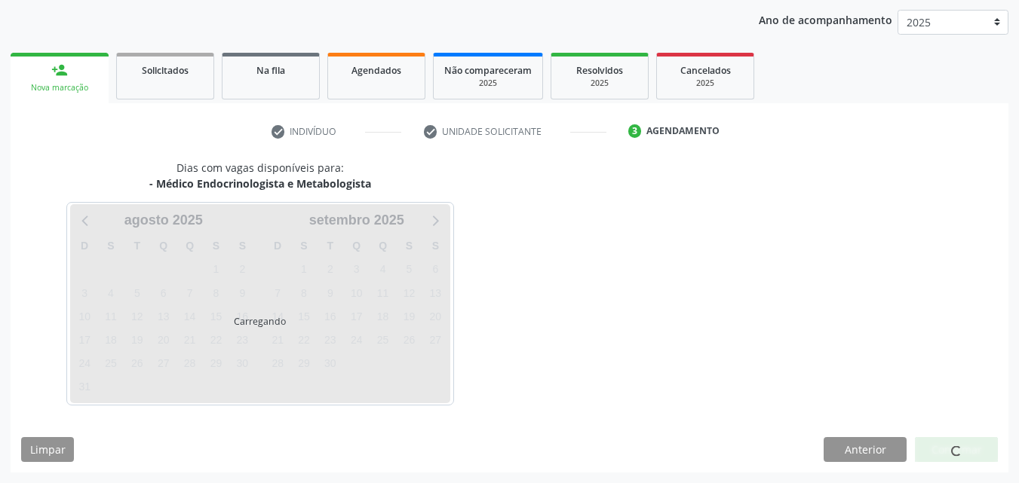
scroll to position [173, 0]
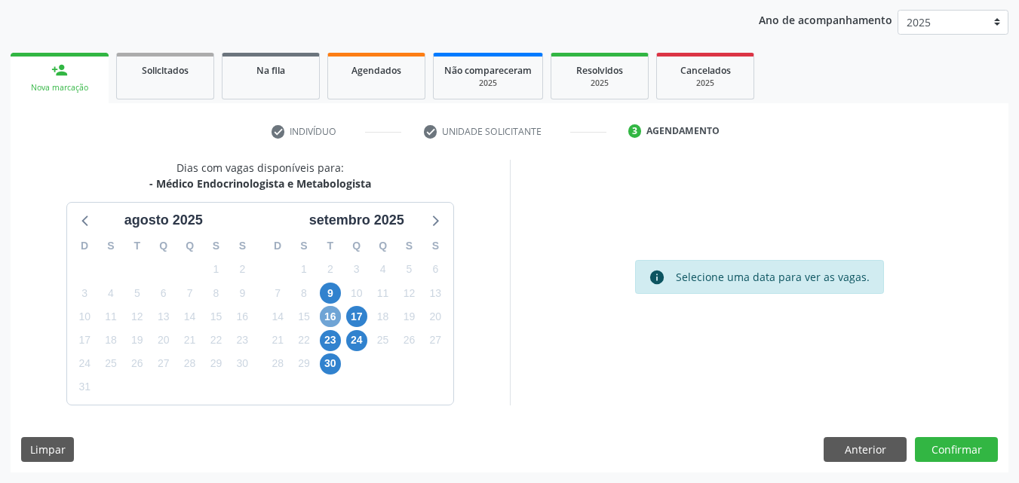
click at [338, 309] on span "16" at bounding box center [330, 316] width 21 height 21
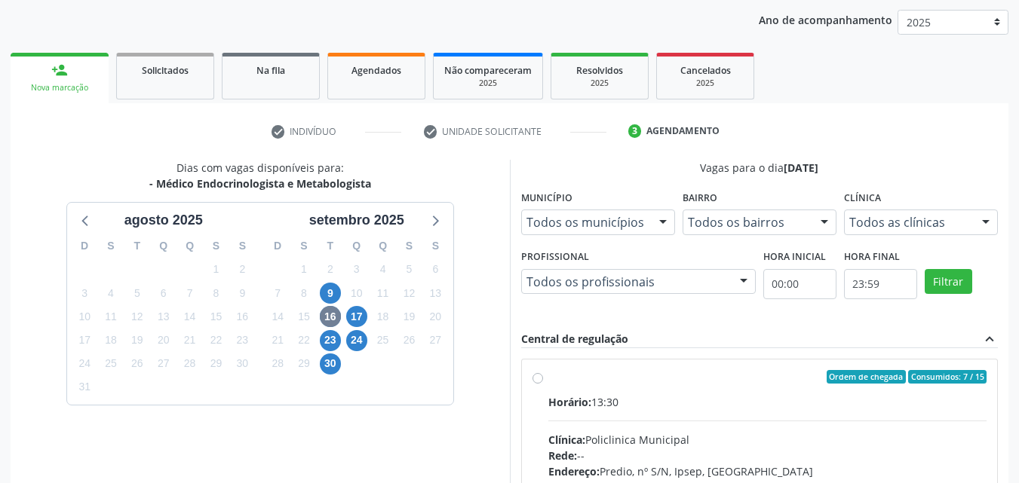
click at [631, 390] on label "Ordem de chegada Consumidos: 7 / 15 Horário: 13:30 Clínica: Policlinica Municip…" at bounding box center [767, 486] width 439 height 232
click at [543, 384] on input "Ordem de chegada Consumidos: 7 / 15 Horário: 13:30 Clínica: Policlinica Municip…" at bounding box center [537, 377] width 11 height 14
radio input "true"
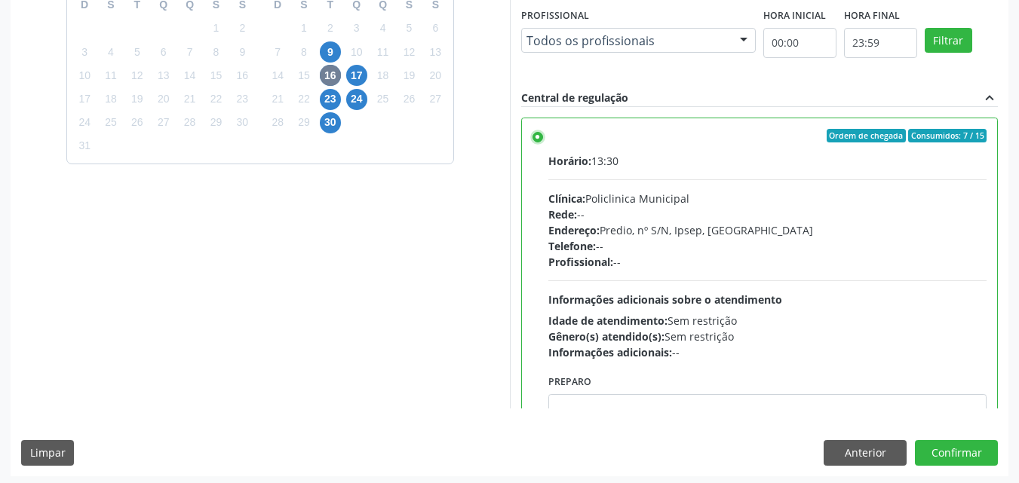
scroll to position [418, 0]
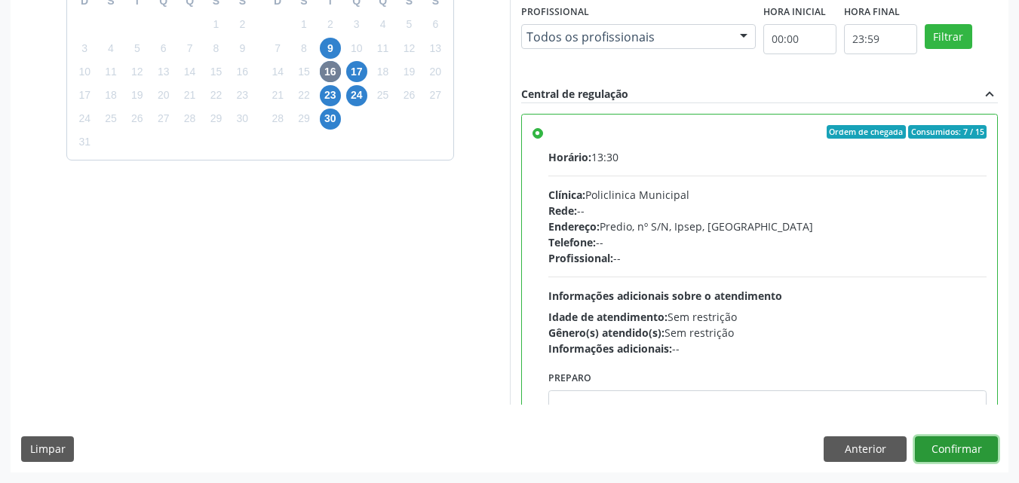
click at [981, 454] on button "Confirmar" at bounding box center [956, 450] width 83 height 26
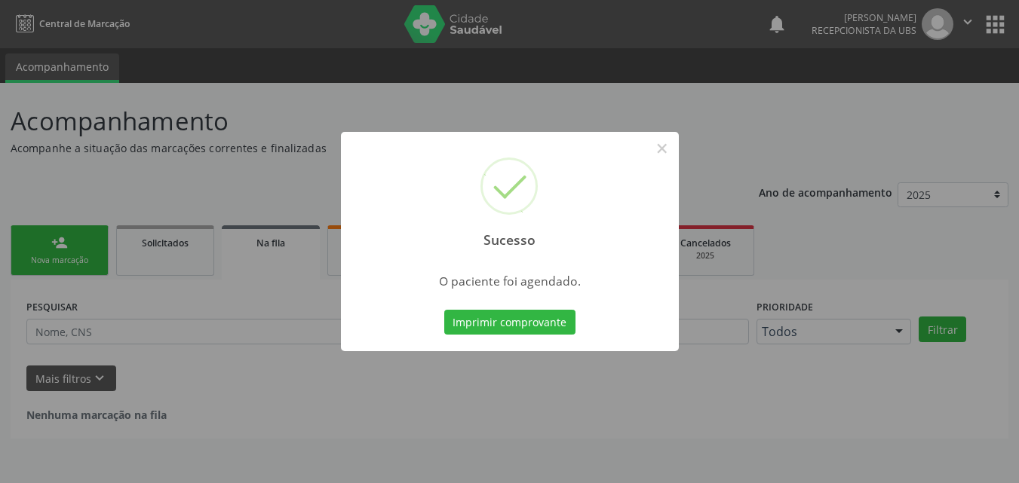
scroll to position [0, 0]
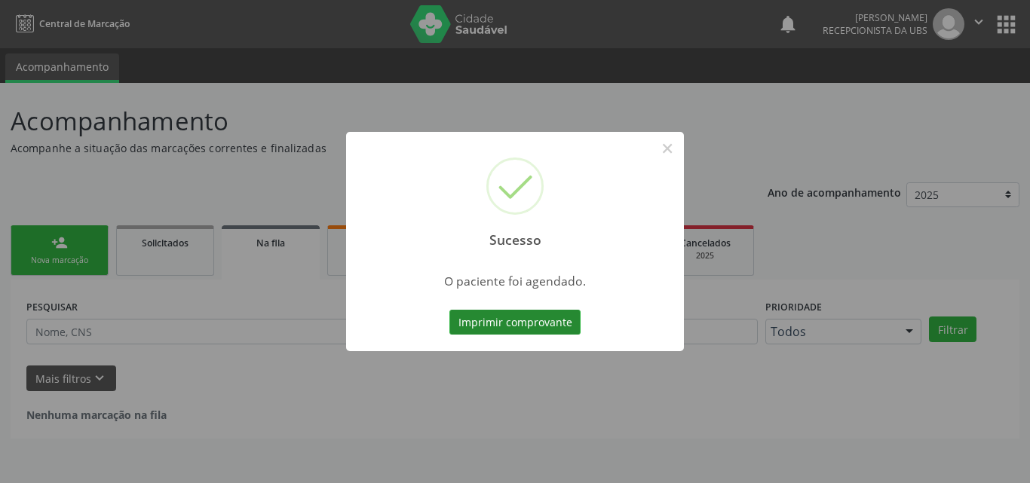
click at [517, 327] on button "Imprimir comprovante" at bounding box center [515, 323] width 131 height 26
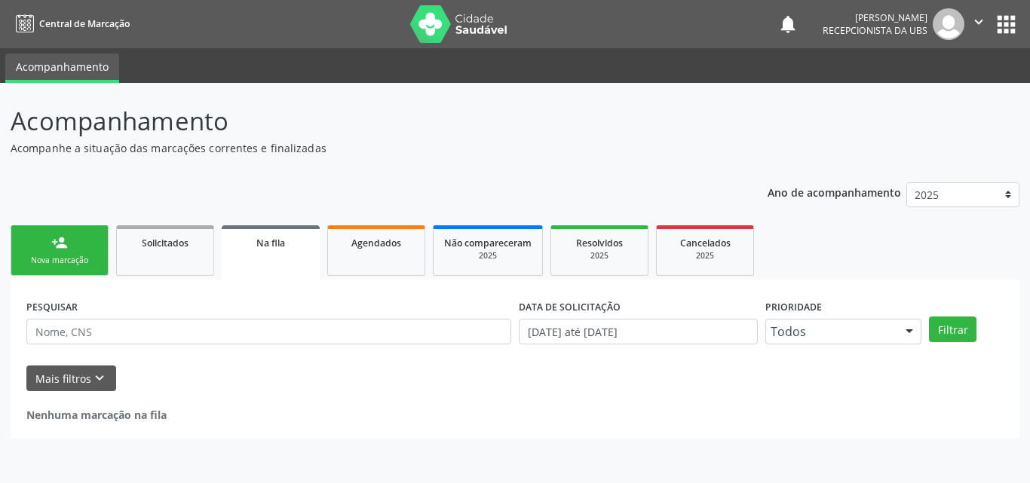
click at [75, 237] on link "person_add Nova marcação" at bounding box center [60, 251] width 98 height 51
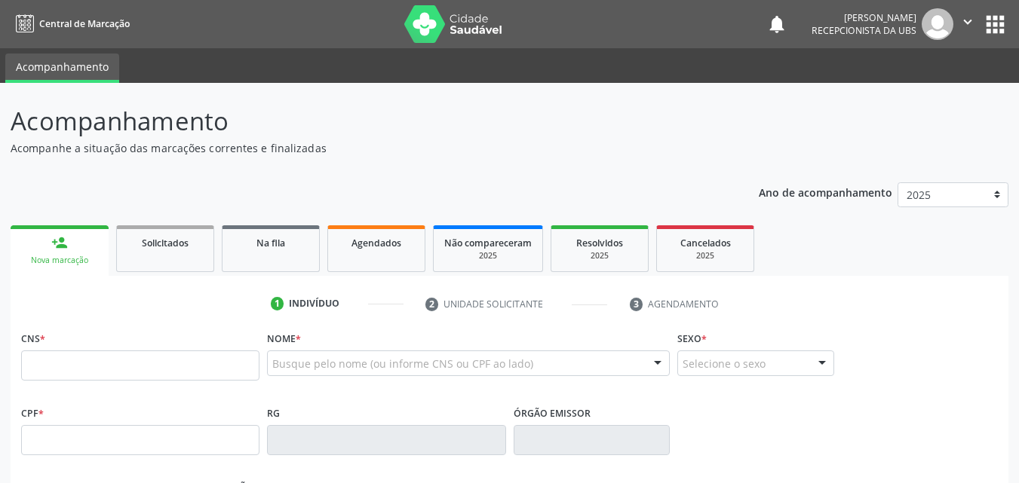
click at [91, 239] on link "person_add Nova marcação" at bounding box center [60, 251] width 98 height 51
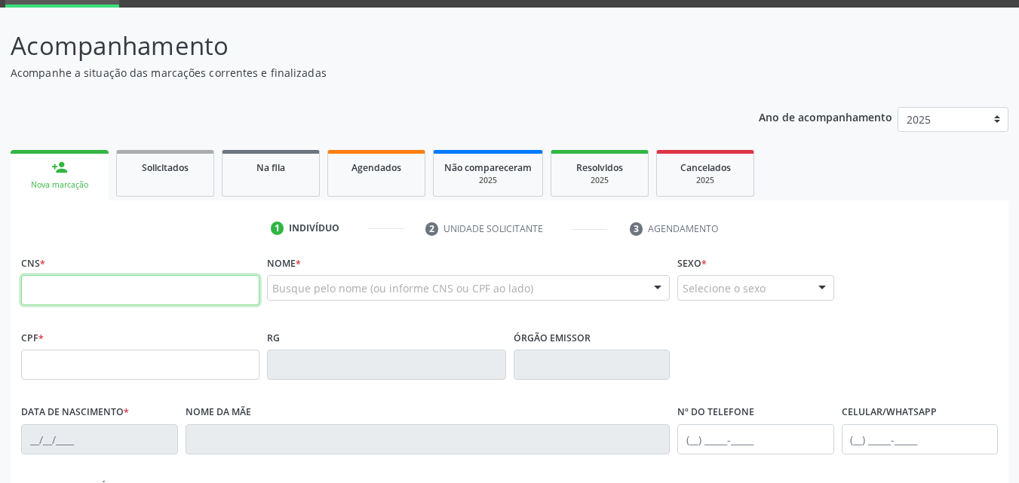
click at [150, 282] on input "text" at bounding box center [140, 290] width 238 height 30
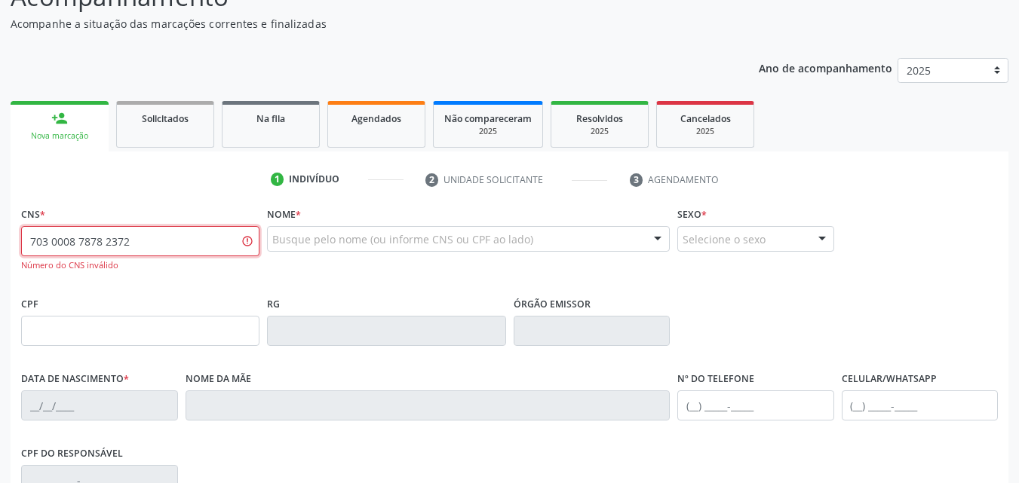
scroll to position [151, 0]
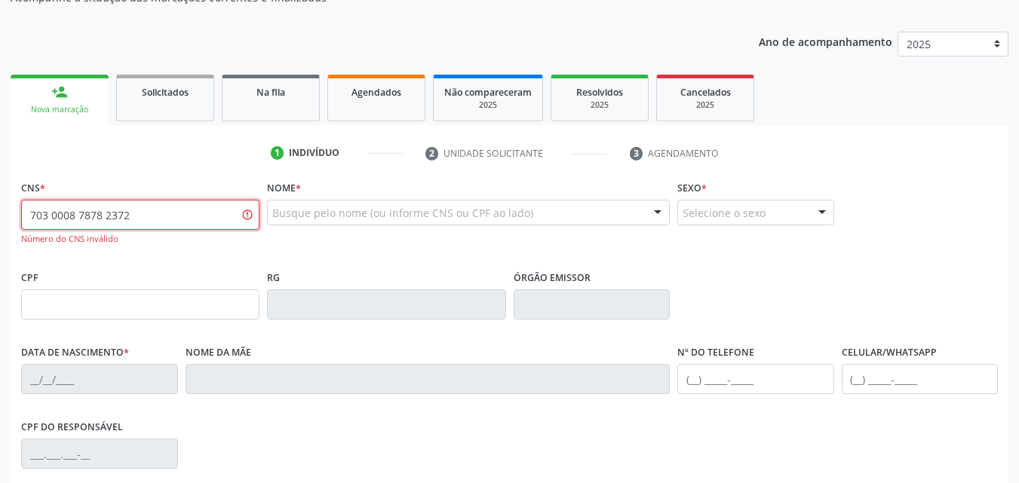
click at [179, 210] on input "703 0008 7878 2372" at bounding box center [140, 215] width 238 height 30
click at [95, 214] on input "703 0008 7878 237" at bounding box center [140, 215] width 238 height 30
click at [87, 216] on input "703 0008 7882 37" at bounding box center [140, 215] width 238 height 30
click at [132, 217] on input "703 0008 7818 237" at bounding box center [140, 215] width 238 height 30
type input "703 0008 7818 2372"
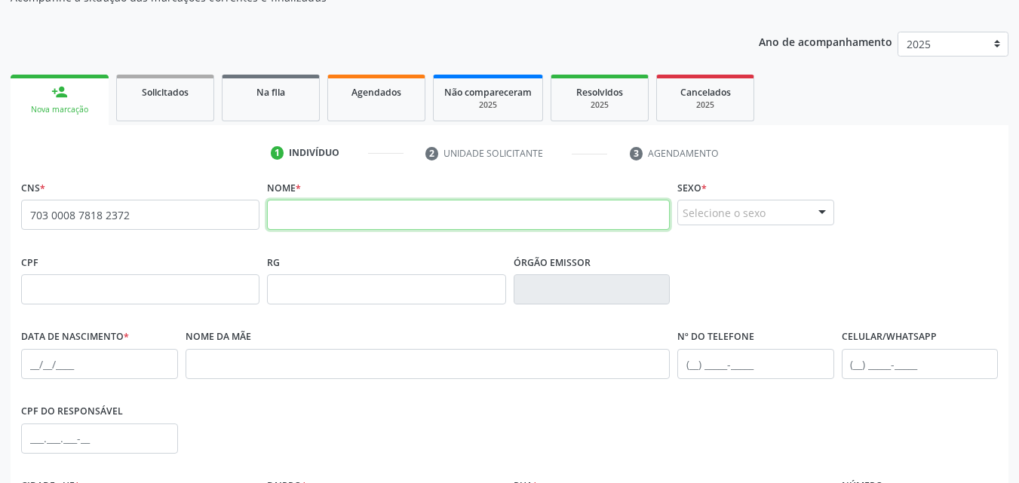
click at [315, 223] on input "text" at bounding box center [468, 215] width 403 height 30
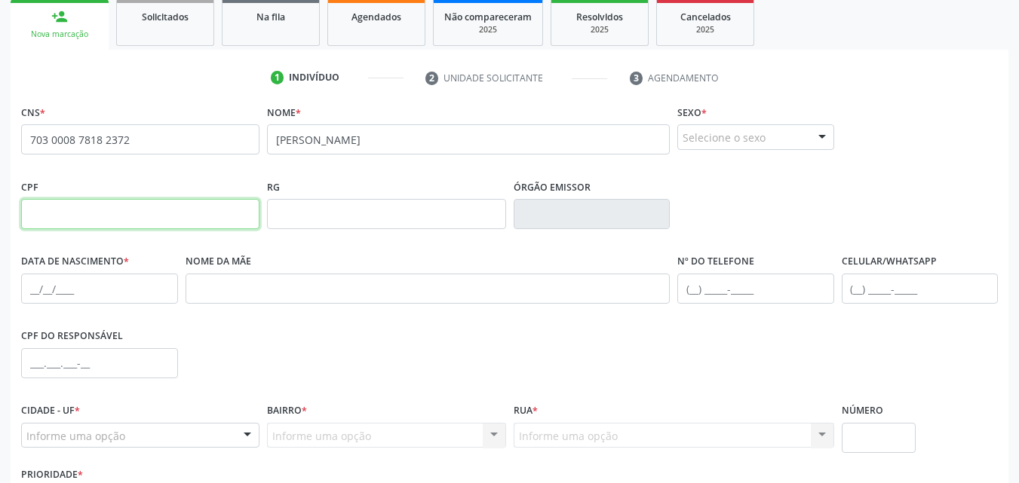
click at [216, 199] on input "text" at bounding box center [140, 214] width 238 height 30
click at [826, 257] on div "Nº do Telefone" at bounding box center [755, 277] width 157 height 54
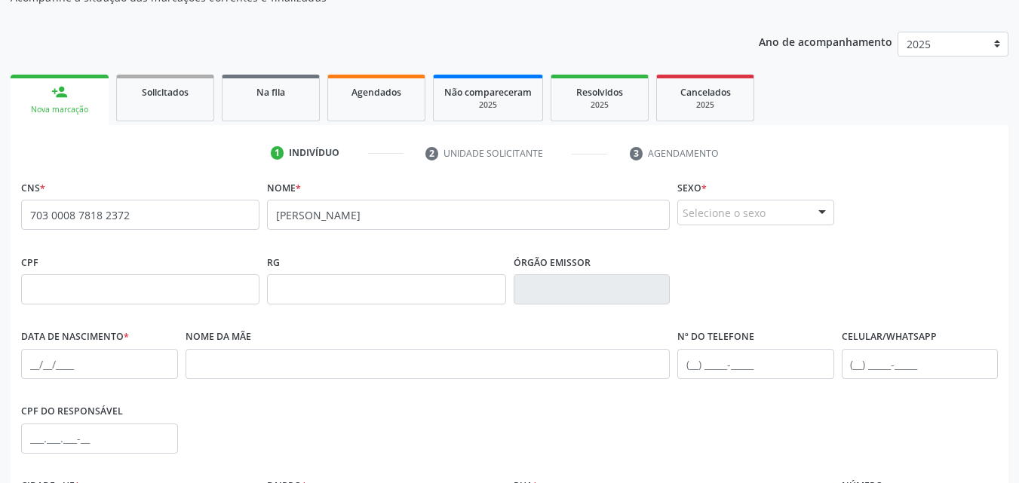
drag, startPoint x: 512, startPoint y: 191, endPoint x: 364, endPoint y: 240, distance: 156.5
click at [361, 242] on div "Nome * [PERSON_NAME]" at bounding box center [468, 213] width 410 height 75
drag, startPoint x: 377, startPoint y: 229, endPoint x: 299, endPoint y: 229, distance: 78.4
click at [299, 229] on input "[PERSON_NAME]" at bounding box center [468, 215] width 403 height 30
type input "[PERSON_NAME]"
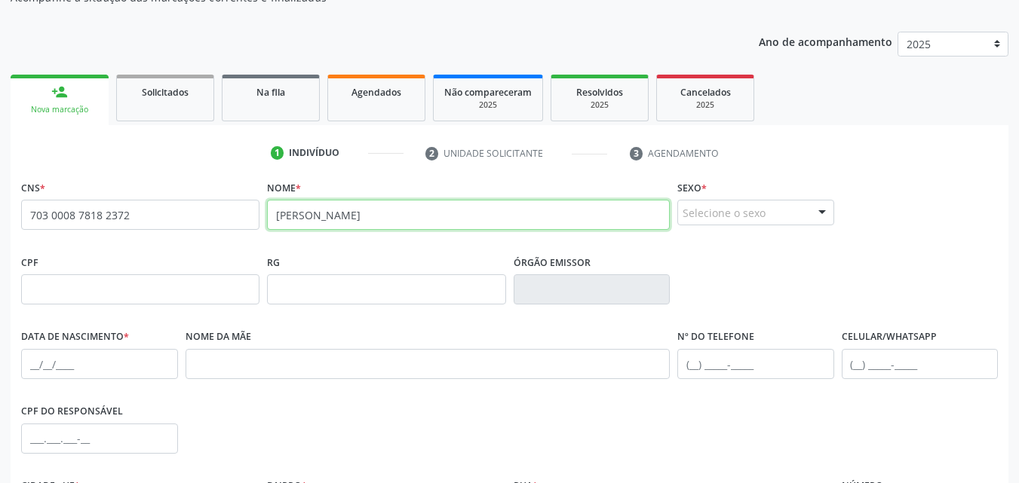
drag, startPoint x: 349, startPoint y: 220, endPoint x: 171, endPoint y: 199, distance: 179.2
click at [171, 199] on div "CNS * 703 0008 7818 2372 none [GEOGRAPHIC_DATA] * [PERSON_NAME] * Selecione o s…" at bounding box center [509, 213] width 984 height 75
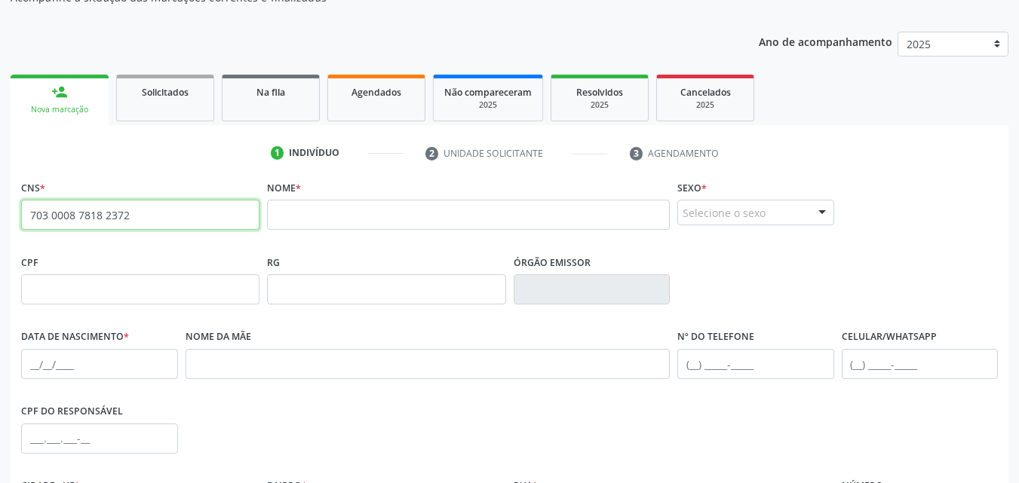
click at [184, 202] on input "703 0008 7818 2372" at bounding box center [140, 215] width 238 height 30
type input "7"
type input "162 5256 8555 0008"
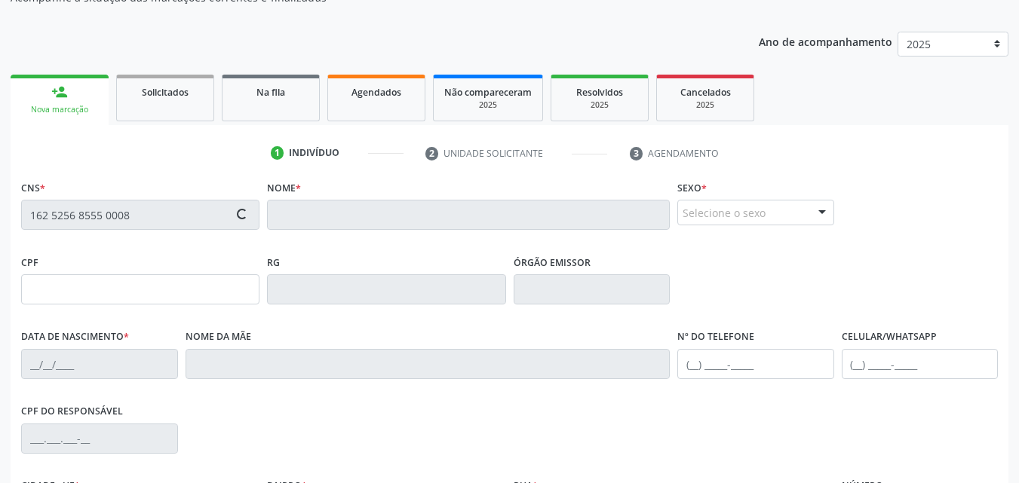
type input "[DATE]"
type input "[PERSON_NAME]"
type input "[PHONE_NUMBER]"
type input "126"
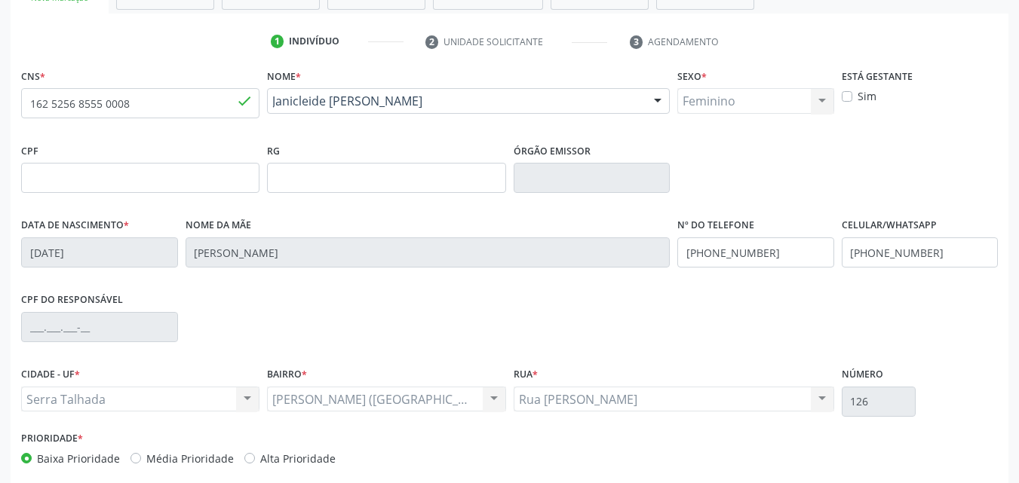
scroll to position [334, 0]
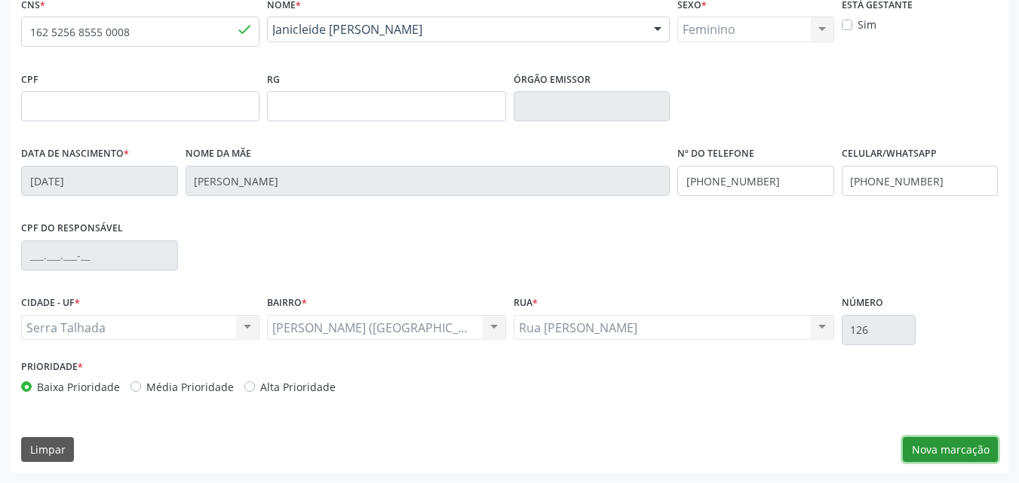
click at [947, 458] on button "Nova marcação" at bounding box center [950, 450] width 95 height 26
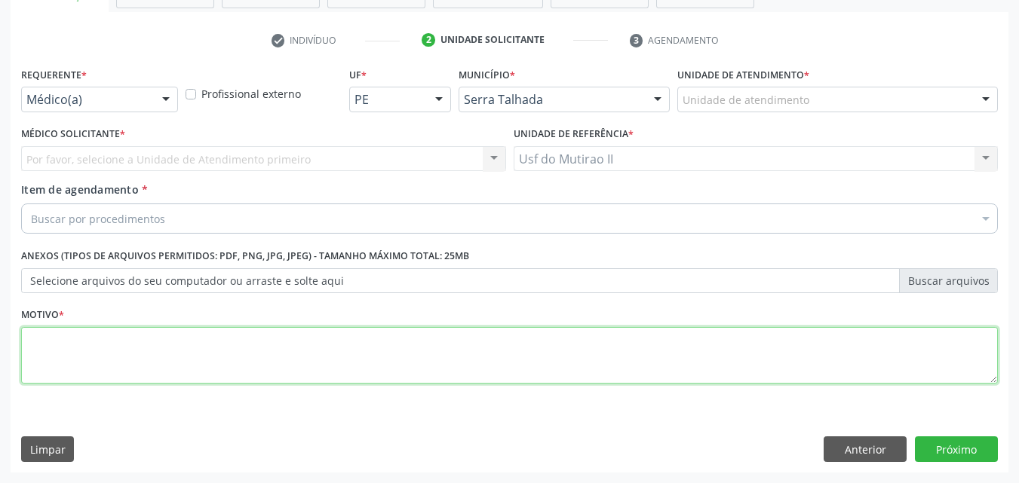
click at [175, 367] on textarea at bounding box center [509, 355] width 977 height 57
type textarea ","
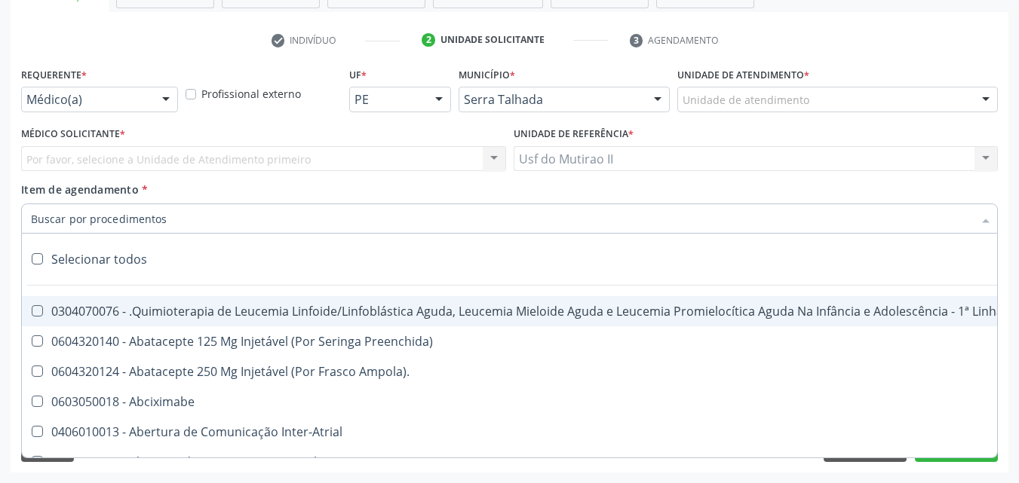
drag, startPoint x: 193, startPoint y: 214, endPoint x: 193, endPoint y: 222, distance: 8.3
click at [193, 221] on div at bounding box center [509, 219] width 977 height 30
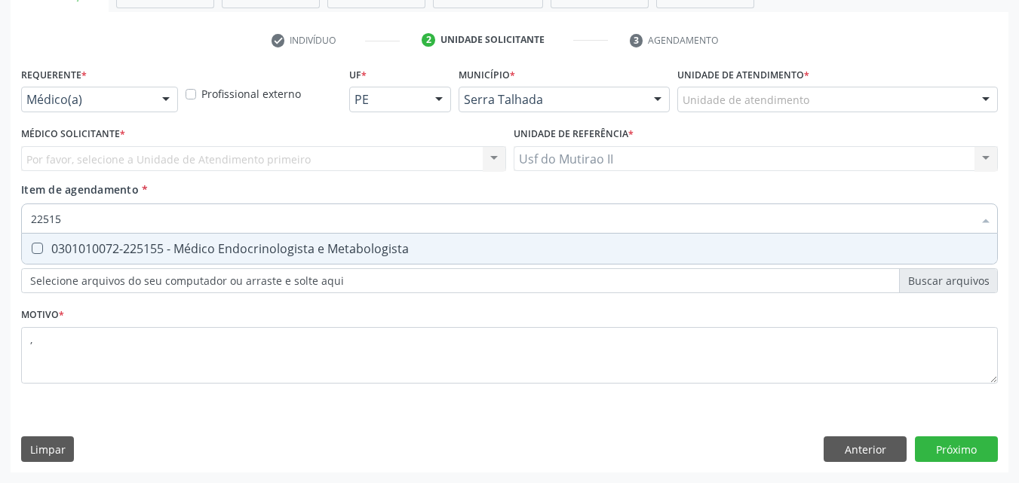
type input "225155"
click at [198, 244] on div "0301010072-225155 - Médico Endocrinologista e Metabologista" at bounding box center [509, 249] width 957 height 12
checkbox Metabologista "true"
click at [164, 95] on div at bounding box center [166, 100] width 23 height 26
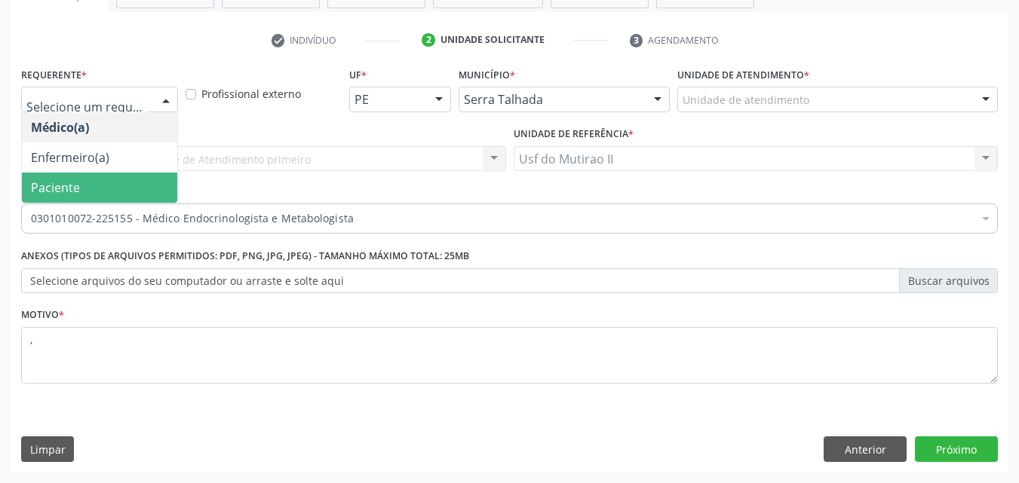
click at [118, 199] on span "Paciente" at bounding box center [99, 188] width 155 height 30
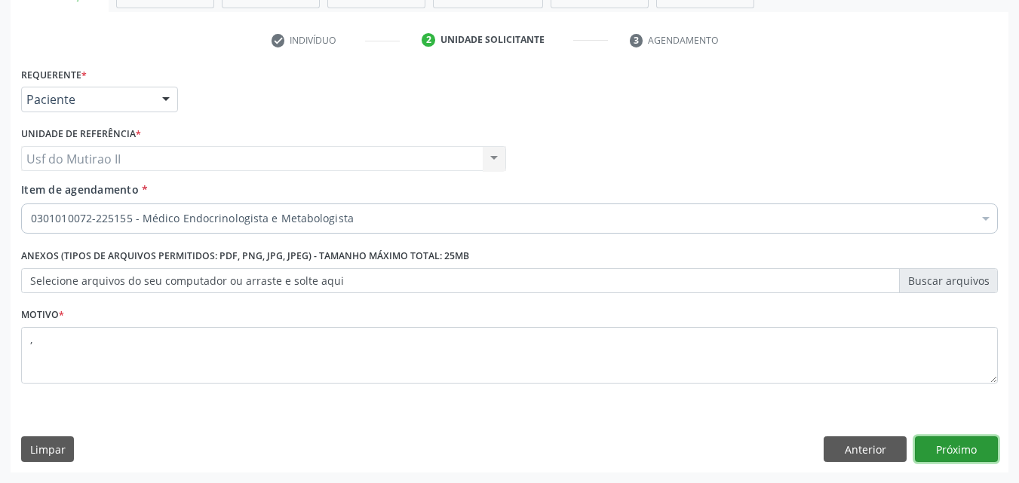
click at [969, 453] on button "Próximo" at bounding box center [956, 450] width 83 height 26
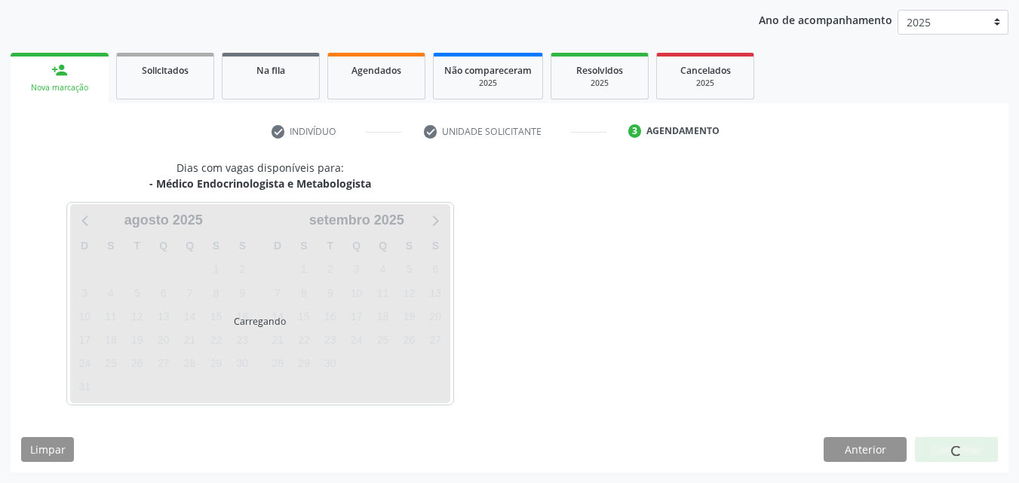
scroll to position [173, 0]
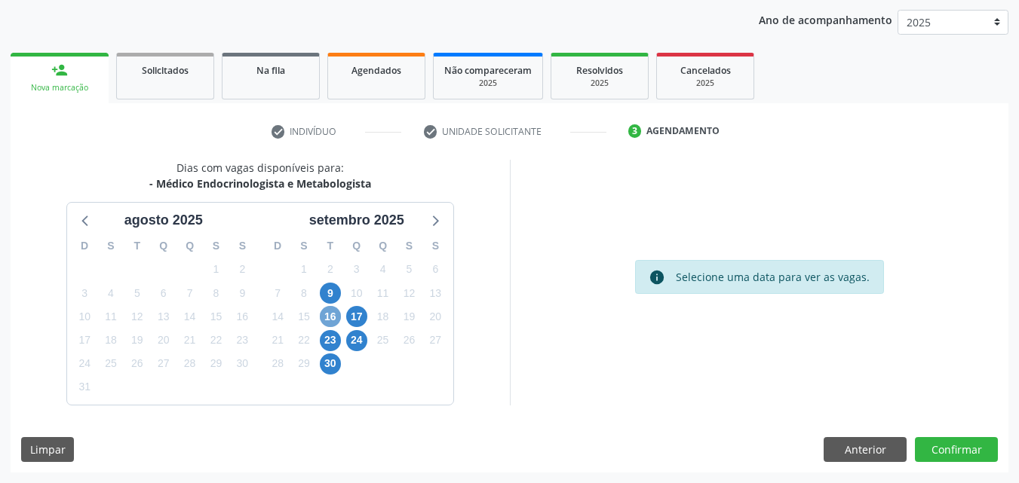
click at [329, 323] on span "16" at bounding box center [330, 316] width 21 height 21
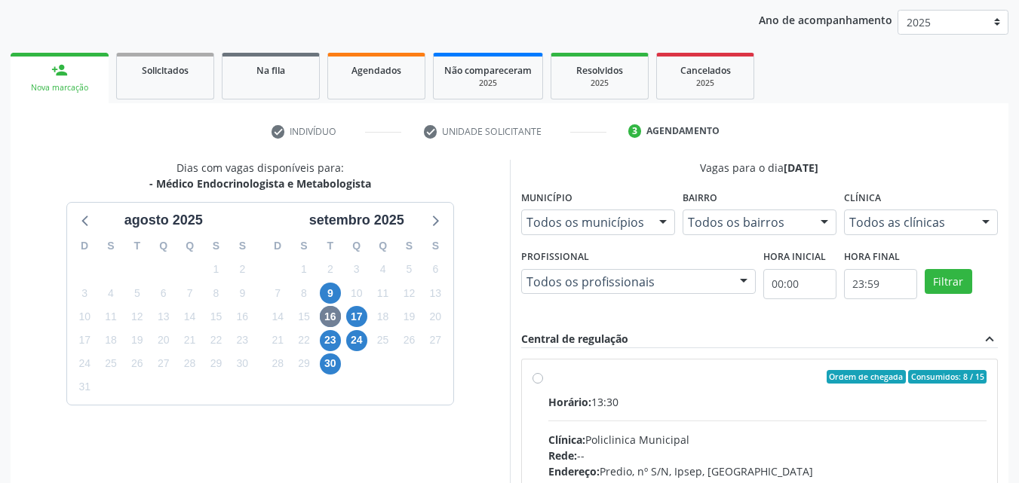
click at [762, 385] on label "Ordem de chegada Consumidos: 8 / 15 Horário: 13:30 Clínica: Policlinica Municip…" at bounding box center [767, 486] width 439 height 232
click at [543, 384] on input "Ordem de chegada Consumidos: 8 / 15 Horário: 13:30 Clínica: Policlinica Municip…" at bounding box center [537, 377] width 11 height 14
radio input "true"
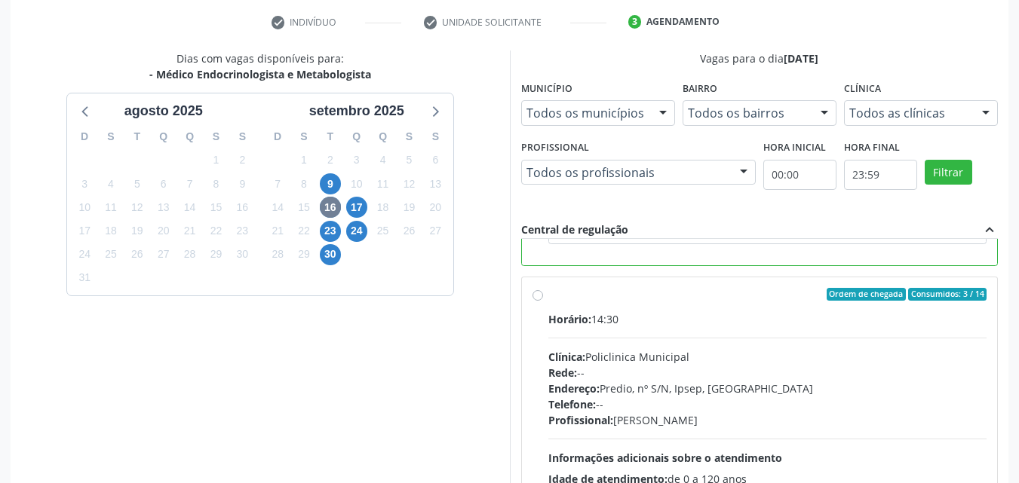
scroll to position [418, 0]
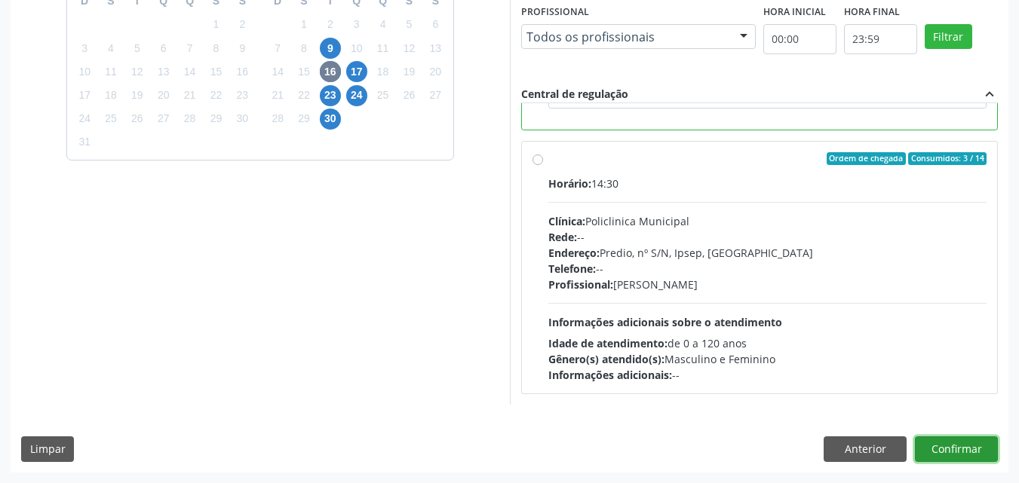
click at [988, 439] on button "Confirmar" at bounding box center [956, 450] width 83 height 26
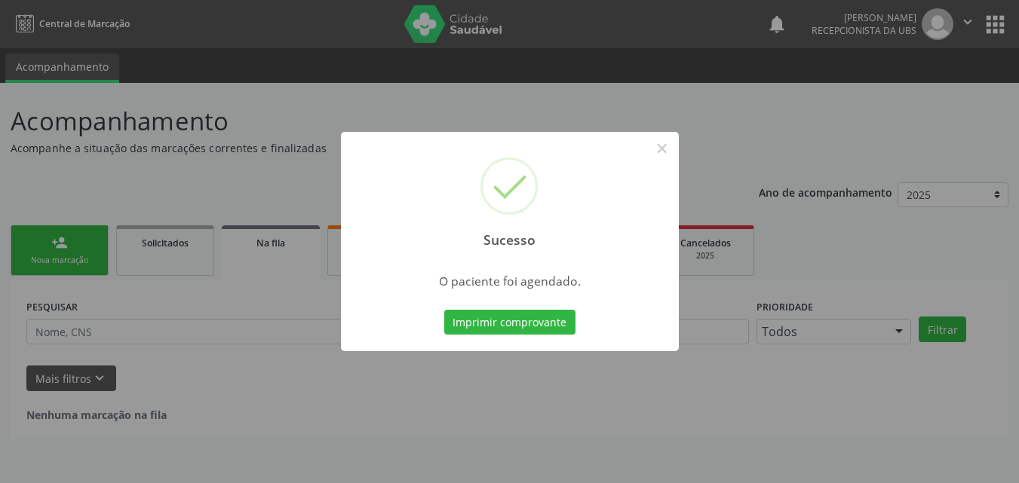
scroll to position [0, 0]
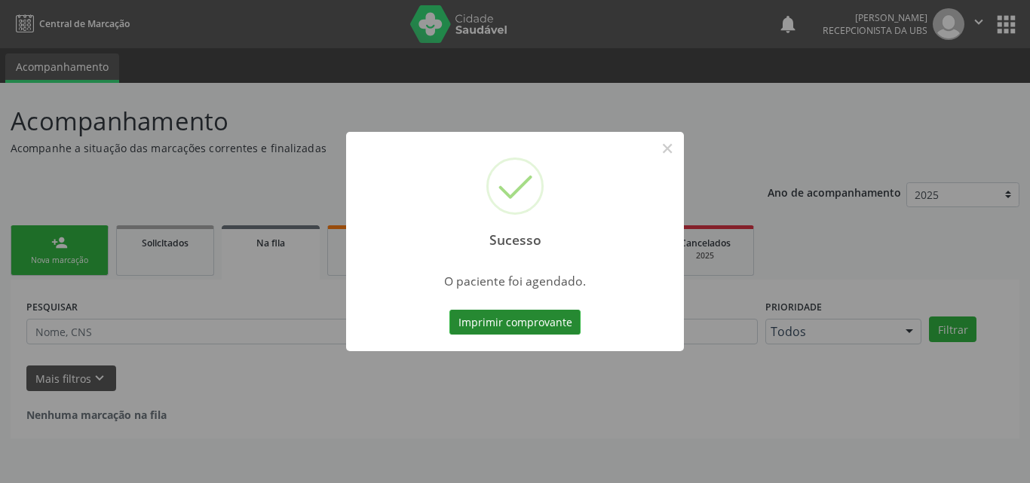
click at [519, 314] on button "Imprimir comprovante" at bounding box center [515, 323] width 131 height 26
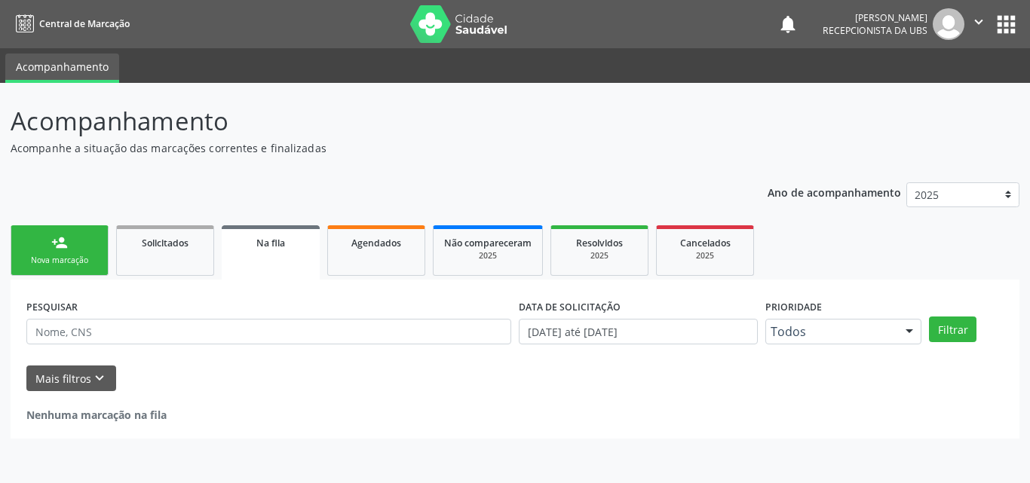
click at [86, 265] on div "Nova marcação" at bounding box center [59, 260] width 75 height 11
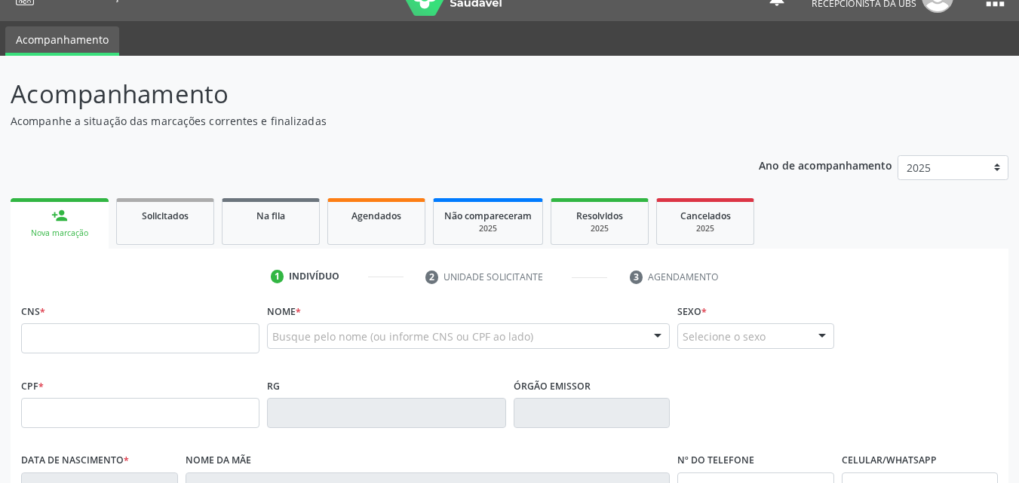
scroll to position [75, 0]
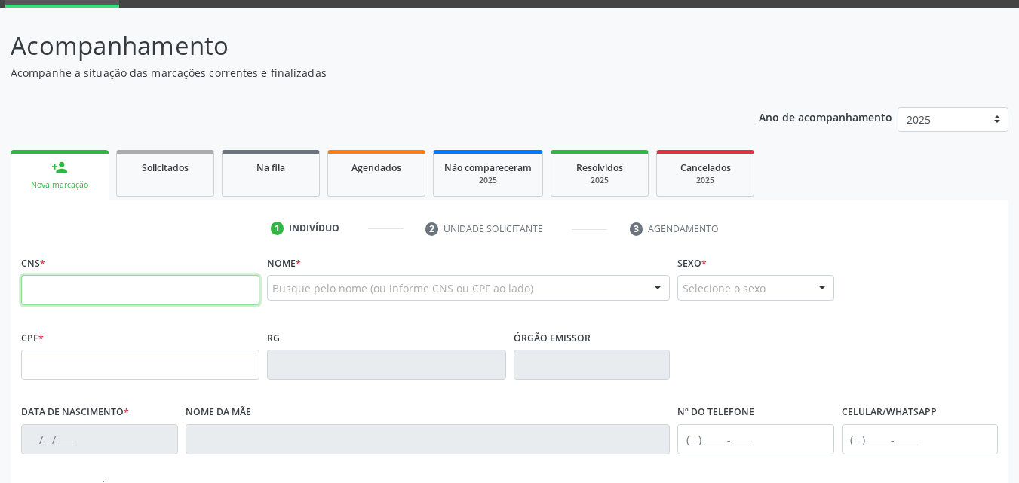
click at [90, 289] on input "text" at bounding box center [140, 290] width 238 height 30
type input "898 0062 1762 7401"
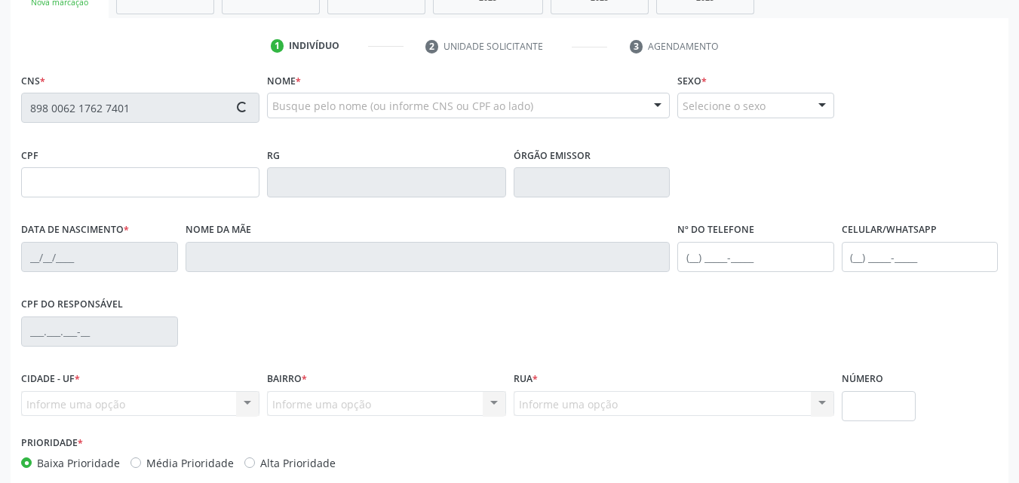
type input "[DATE]"
type input "[PERSON_NAME]"
type input "[PHONE_NUMBER]"
type input "856"
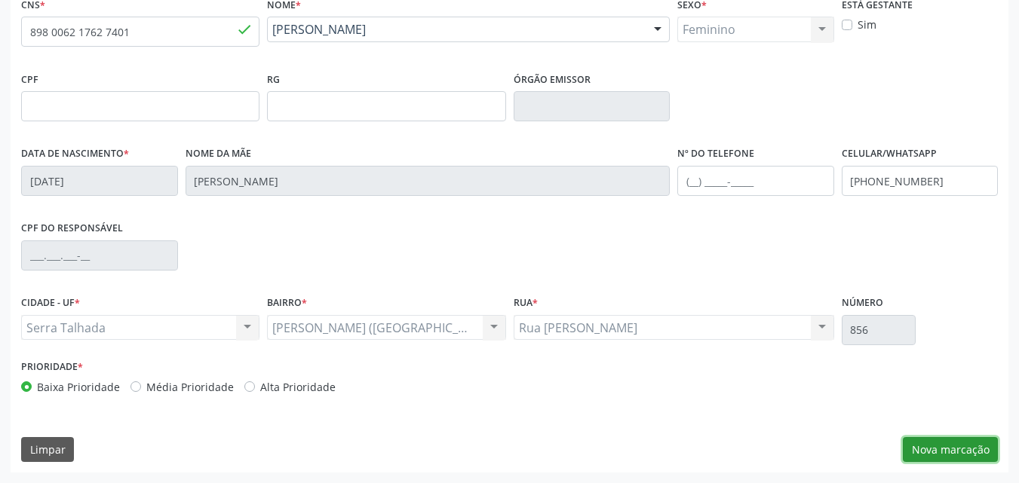
click at [960, 445] on button "Nova marcação" at bounding box center [950, 450] width 95 height 26
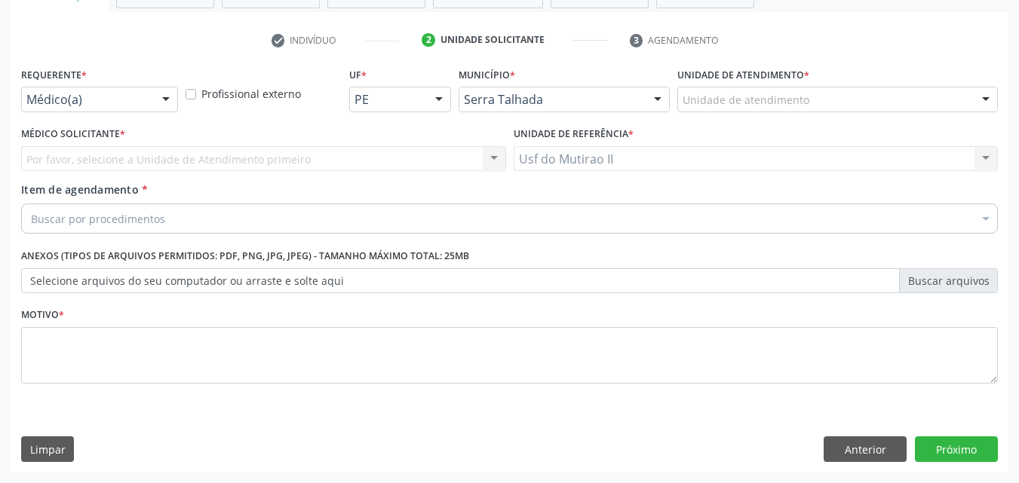
scroll to position [264, 0]
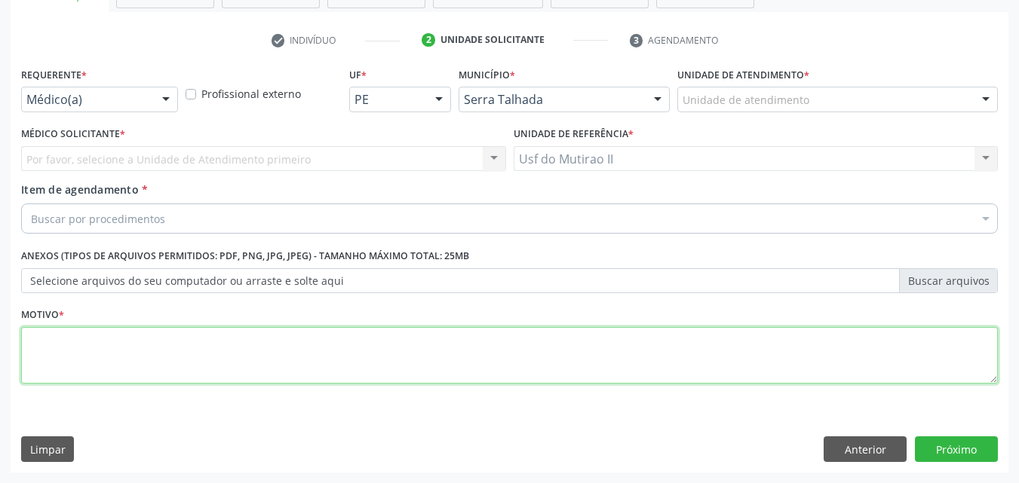
click at [151, 353] on textarea at bounding box center [509, 355] width 977 height 57
type textarea ","
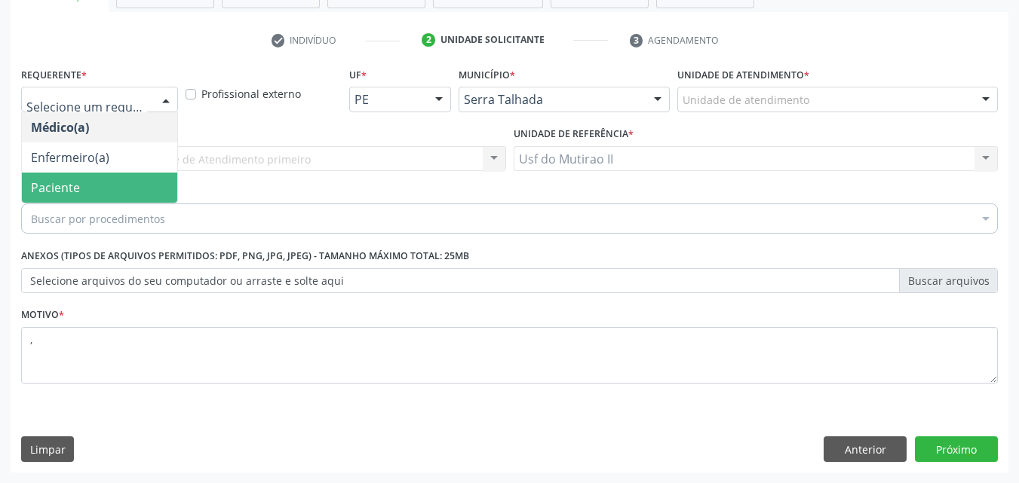
click at [113, 188] on span "Paciente" at bounding box center [99, 188] width 155 height 30
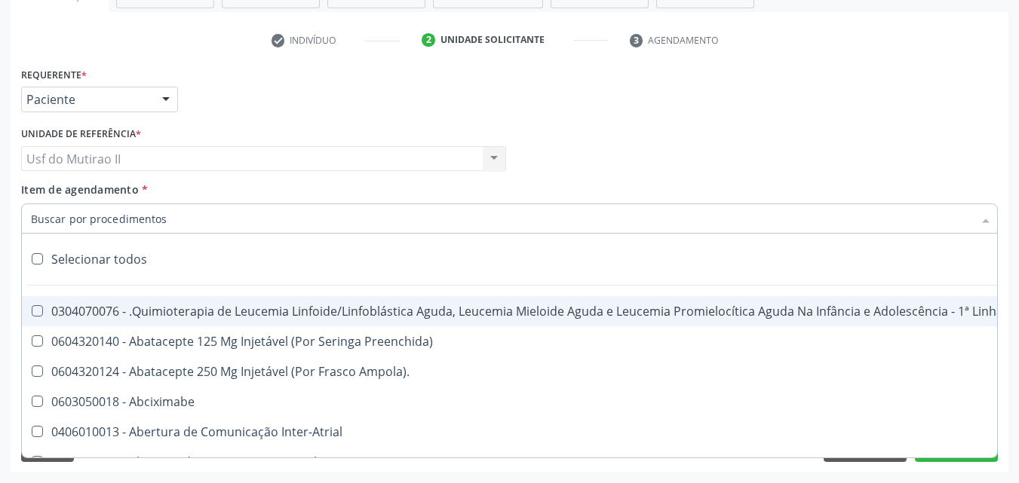
click at [308, 231] on div at bounding box center [509, 219] width 977 height 30
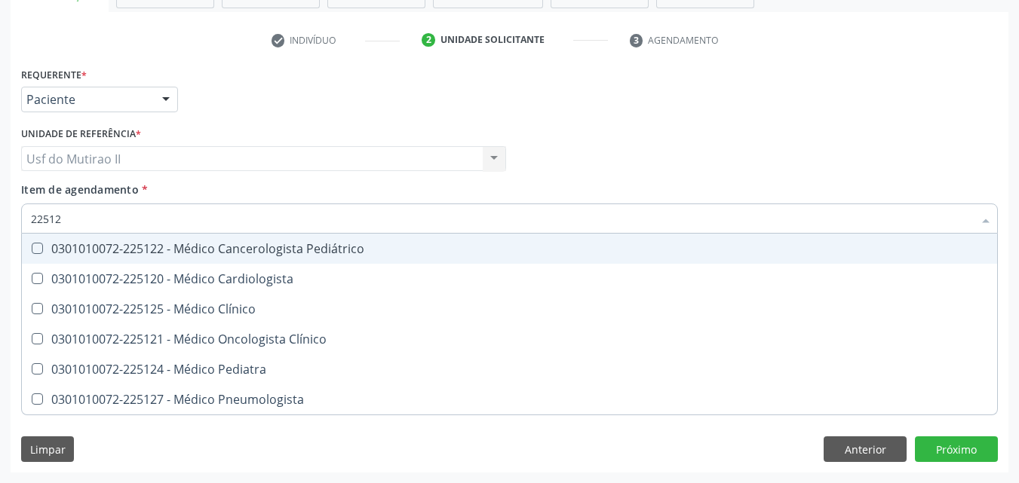
type input "225124"
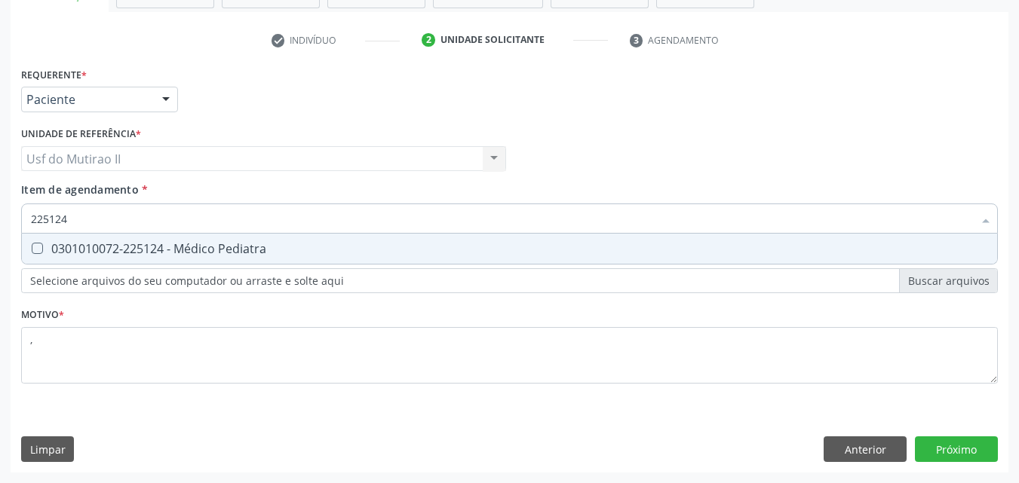
click at [267, 254] on div "0301010072-225124 - Médico Pediatra" at bounding box center [509, 249] width 957 height 12
click at [367, 242] on span "0301010072-225124 - Médico Pediatra" at bounding box center [509, 249] width 975 height 30
click at [350, 245] on div "0301010072-225124 - Médico Pediatra" at bounding box center [509, 249] width 957 height 12
checkbox Pediatra "true"
click at [976, 450] on div "Requerente * Paciente Médico(a) Enfermeiro(a) Paciente Nenhum resultado encontr…" at bounding box center [510, 268] width 998 height 410
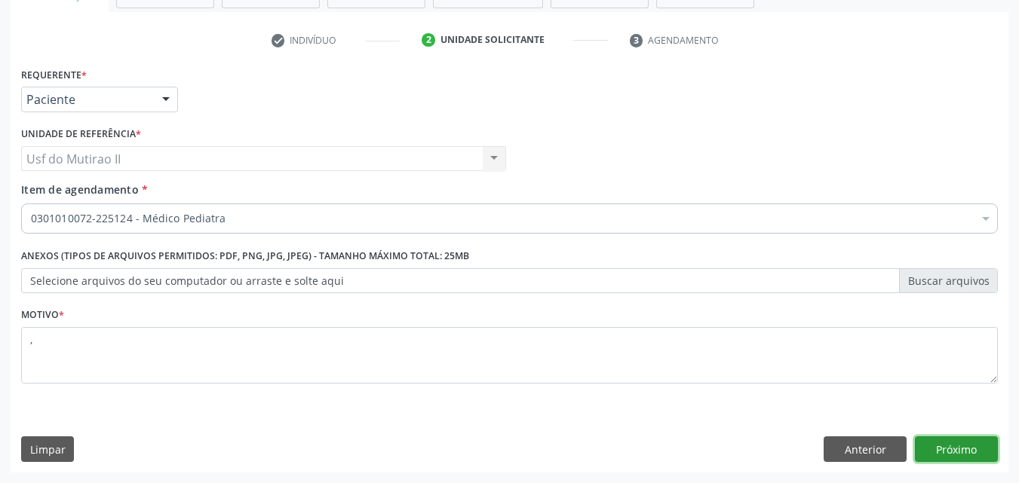
click at [976, 456] on button "Próximo" at bounding box center [956, 450] width 83 height 26
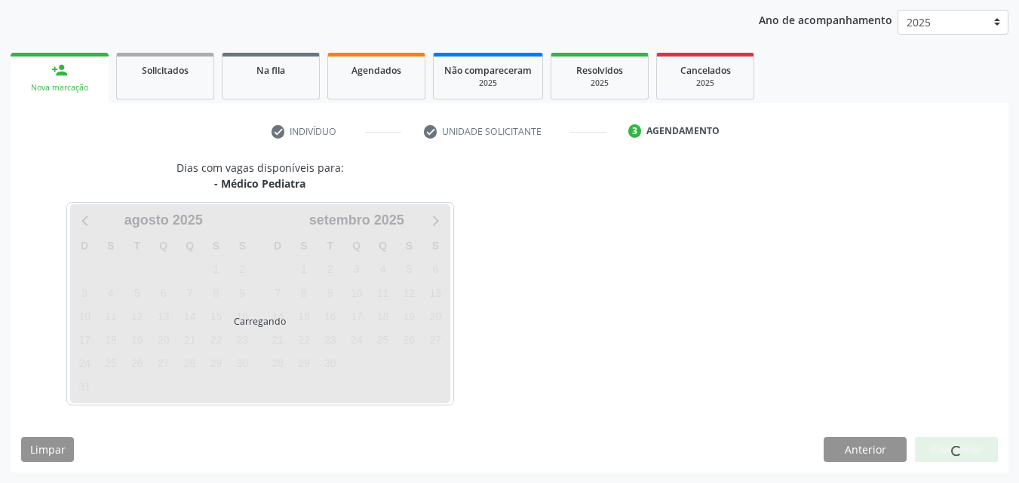
scroll to position [173, 0]
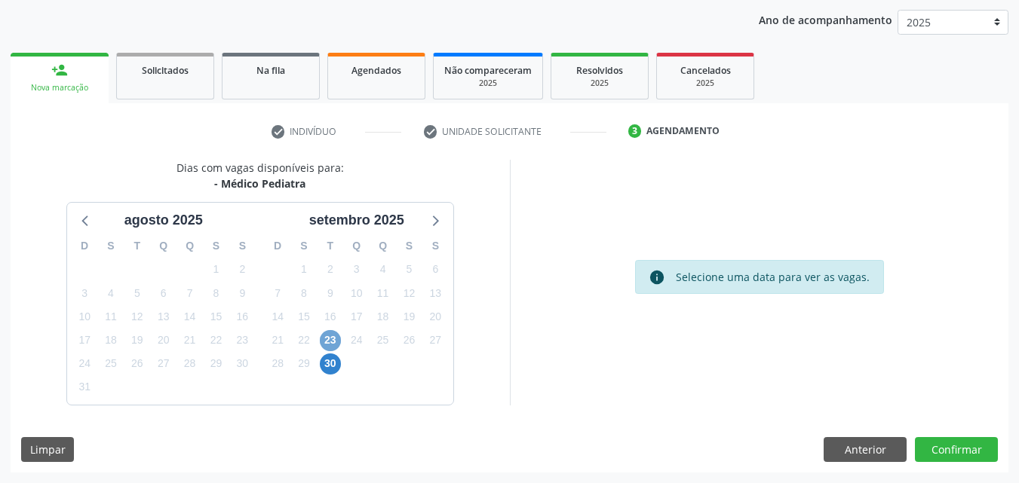
click at [327, 342] on span "23" at bounding box center [330, 340] width 21 height 21
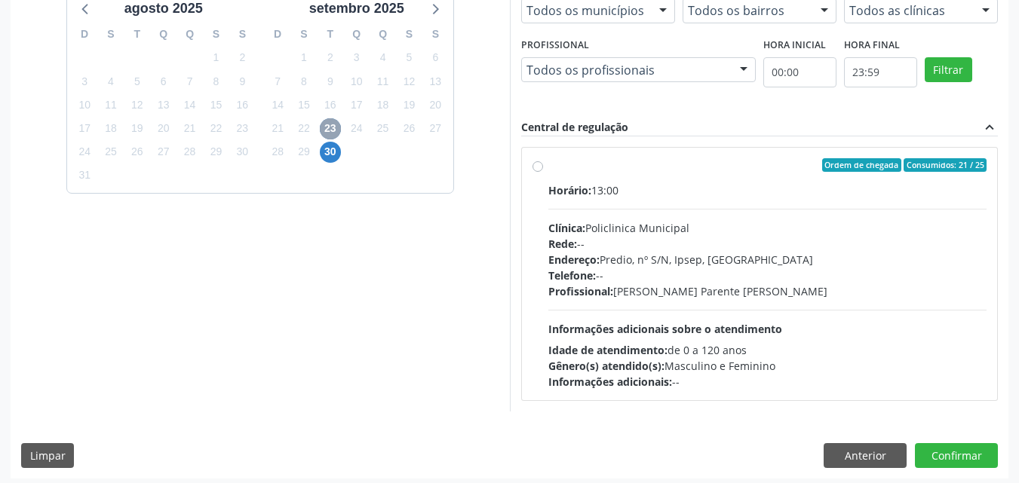
scroll to position [391, 0]
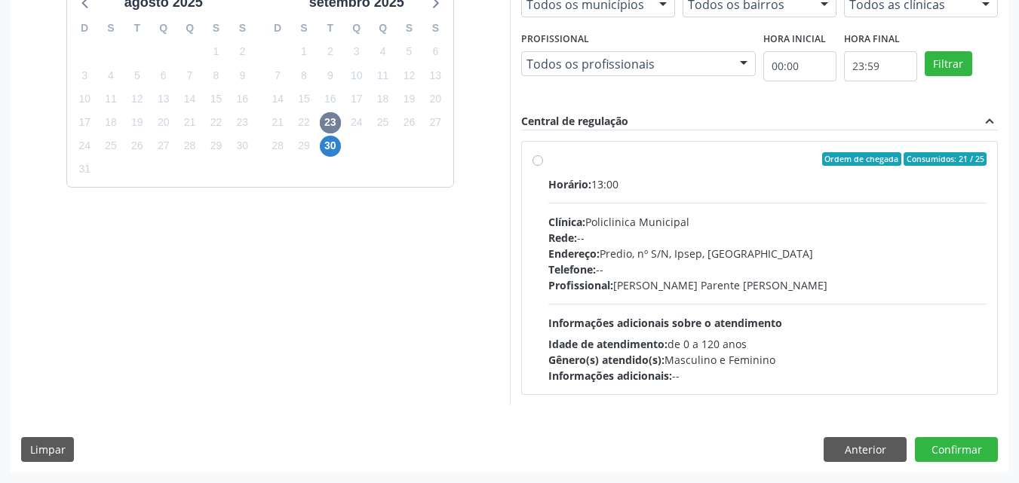
click at [682, 244] on div "Rede: --" at bounding box center [767, 238] width 439 height 16
click at [543, 166] on input "Ordem de chegada Consumidos: 21 / 25 Horário: 13:00 Clínica: Policlinica Munici…" at bounding box center [537, 159] width 11 height 14
radio input "true"
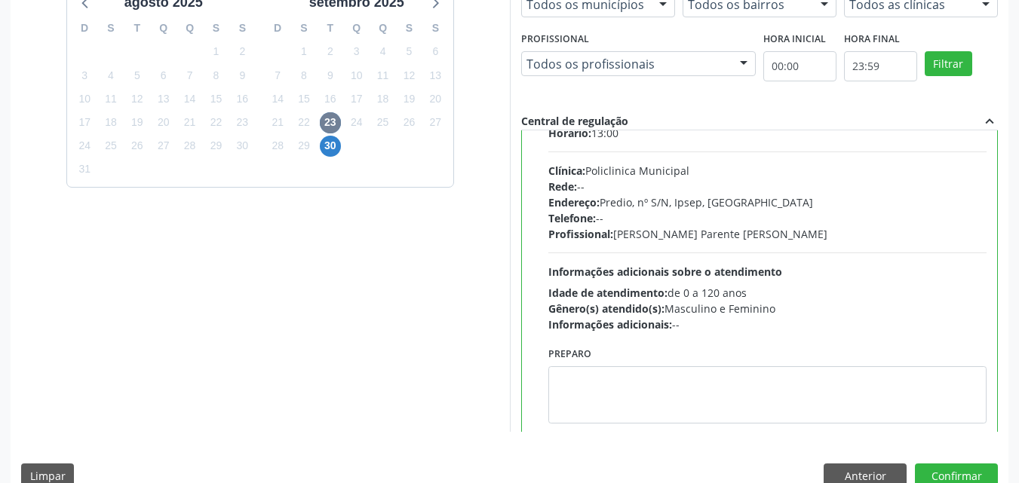
scroll to position [75, 0]
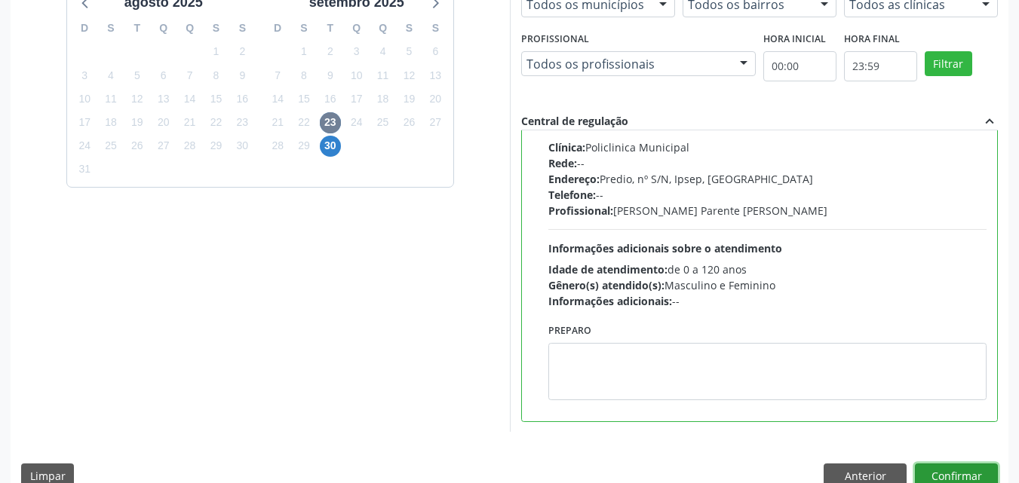
click at [959, 468] on button "Confirmar" at bounding box center [956, 477] width 83 height 26
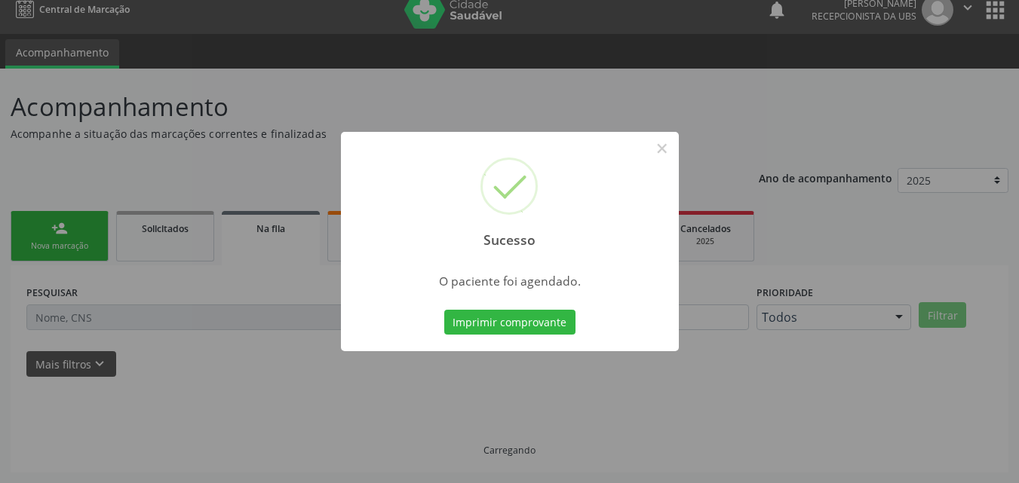
scroll to position [0, 0]
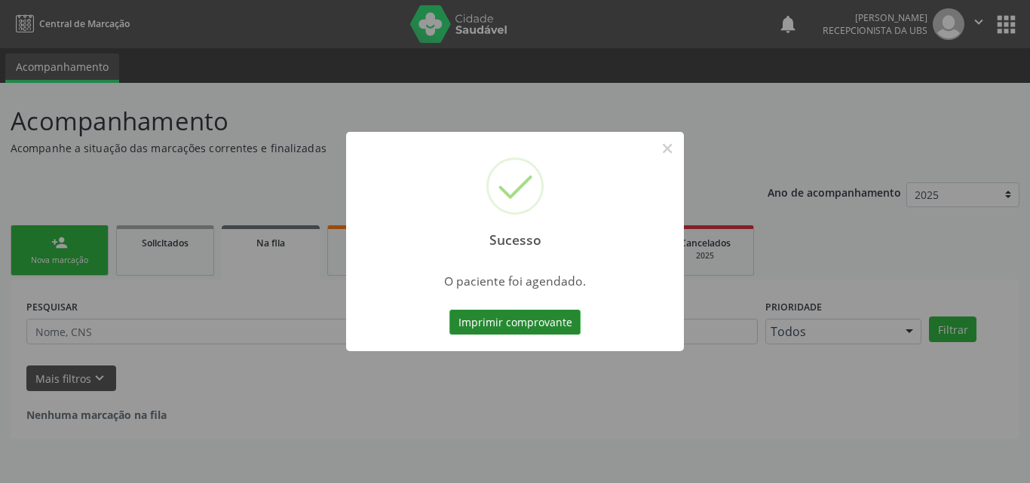
click at [541, 322] on button "Imprimir comprovante" at bounding box center [515, 323] width 131 height 26
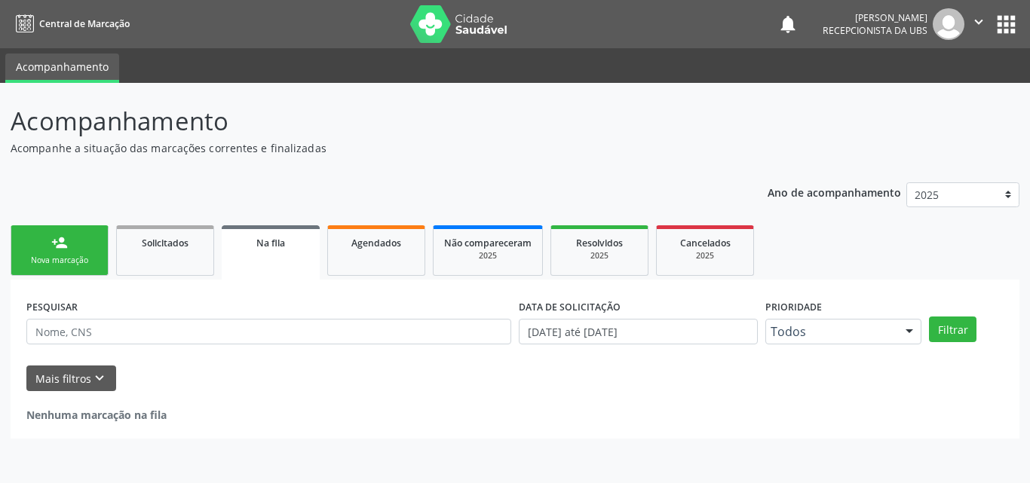
click at [60, 253] on link "person_add Nova marcação" at bounding box center [60, 251] width 98 height 51
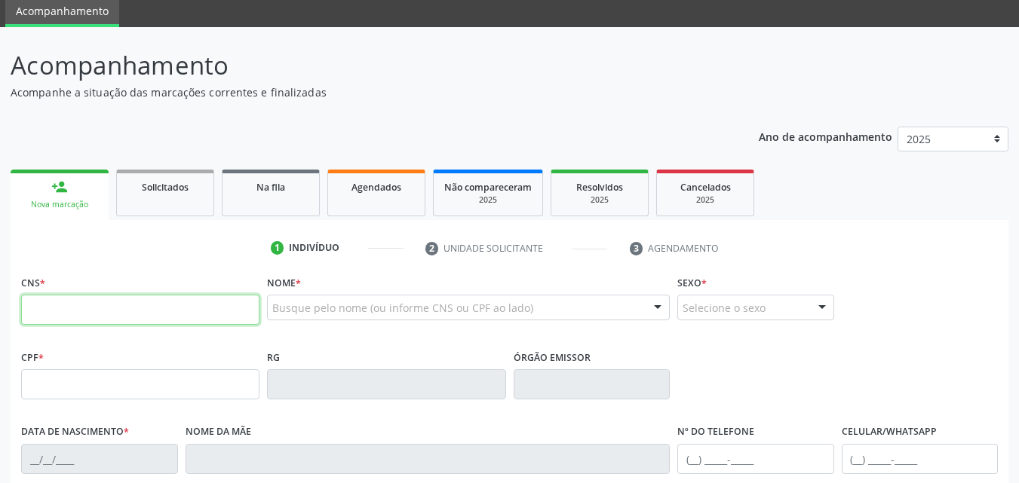
click at [115, 295] on input "text" at bounding box center [140, 310] width 238 height 30
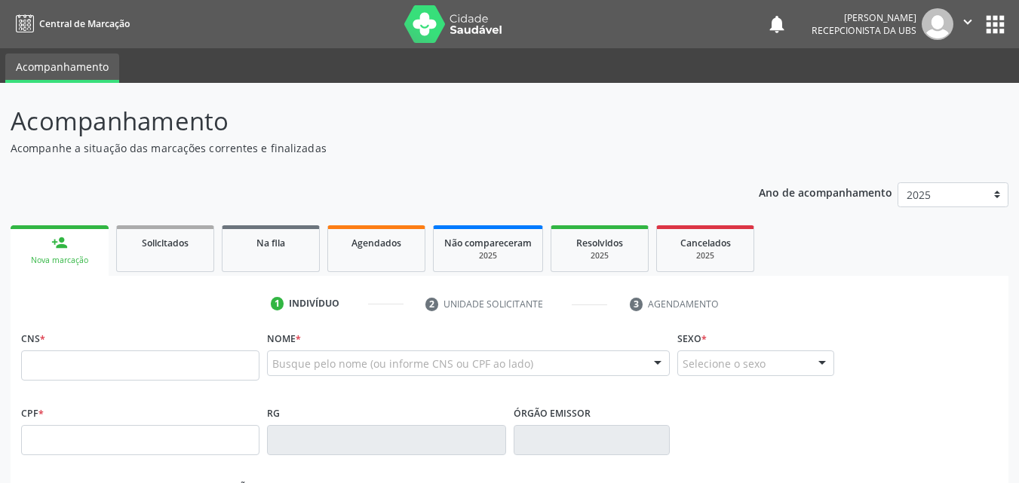
scroll to position [151, 0]
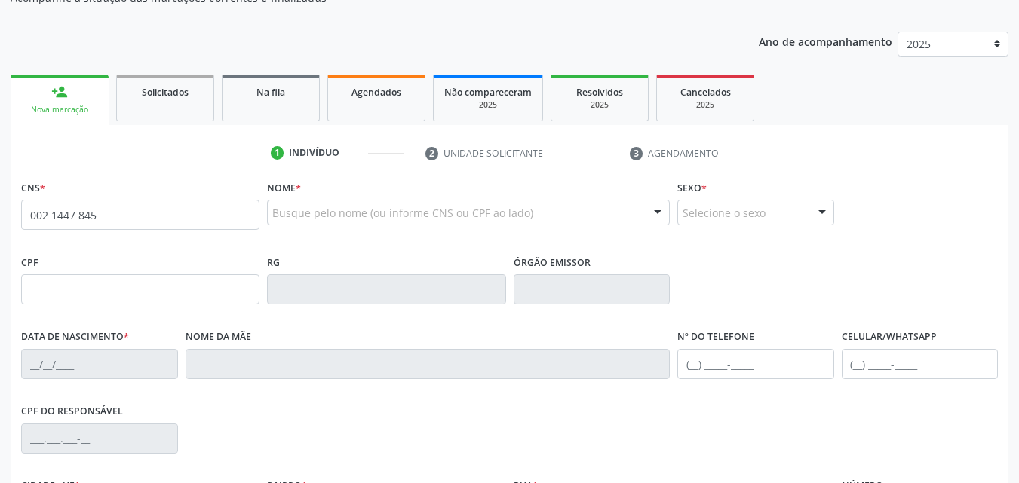
type input "002 1447 8459"
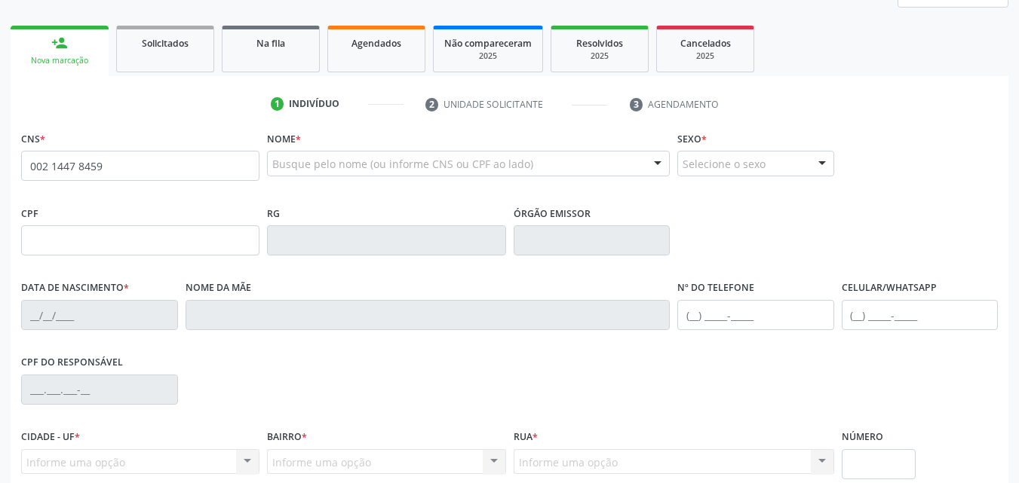
scroll to position [226, 0]
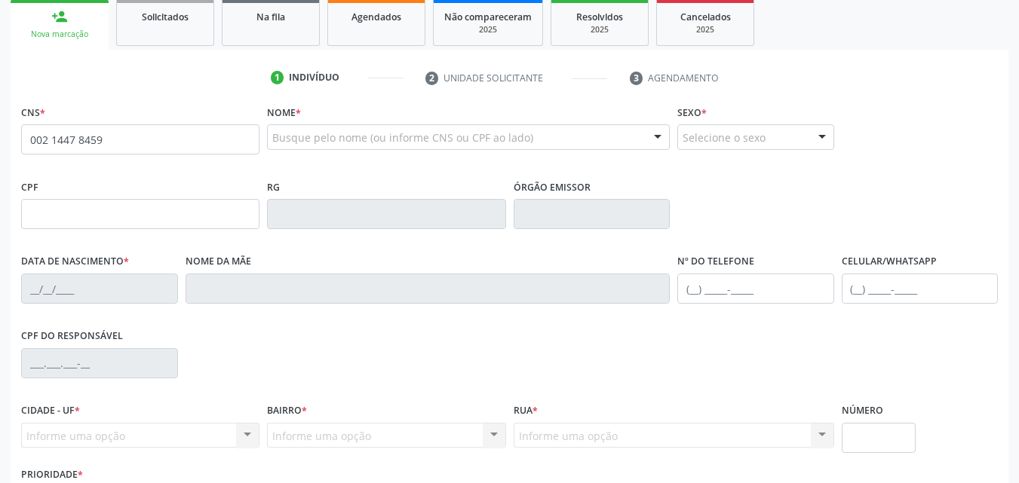
drag, startPoint x: 222, startPoint y: 131, endPoint x: 1, endPoint y: 143, distance: 222.1
click at [0, 143] on div "Acompanhamento Acompanhe a situação das marcações correntes e finalizadas Relat…" at bounding box center [509, 224] width 1019 height 735
click at [58, 211] on input "text" at bounding box center [140, 214] width 238 height 30
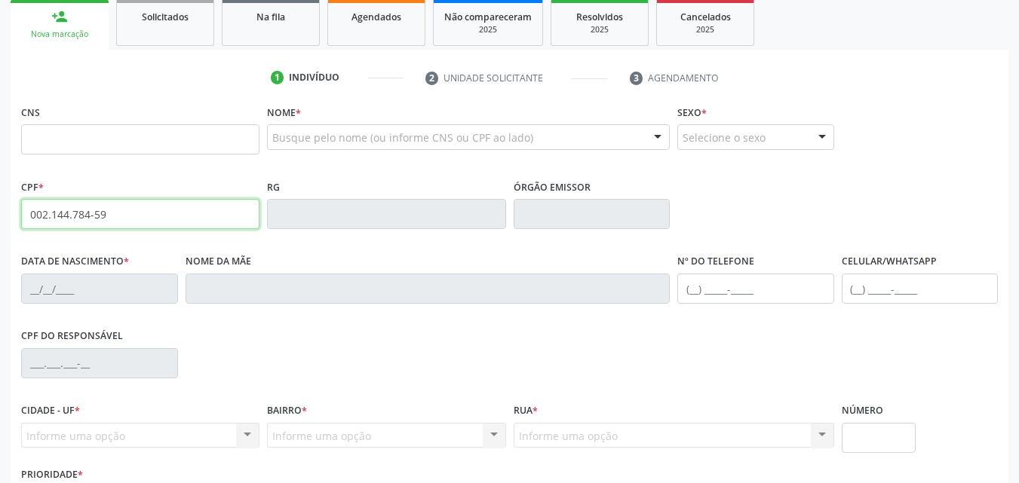
type input "002.144.784-59"
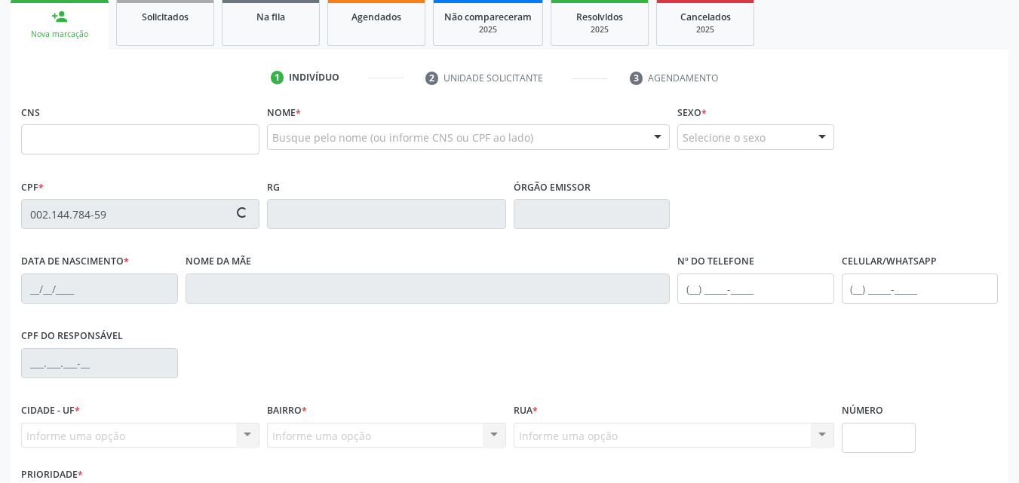
type input "701 8032 6461 0375"
type input "21/02/2024"
type input "Maria Elania de Lima Alves Silva"
type input "(87) 9810-5430"
type input "561"
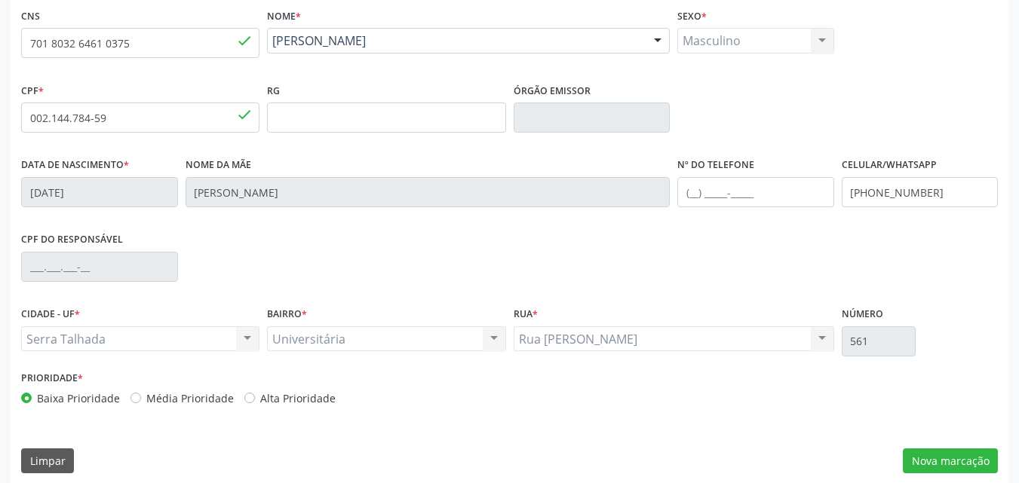
scroll to position [334, 0]
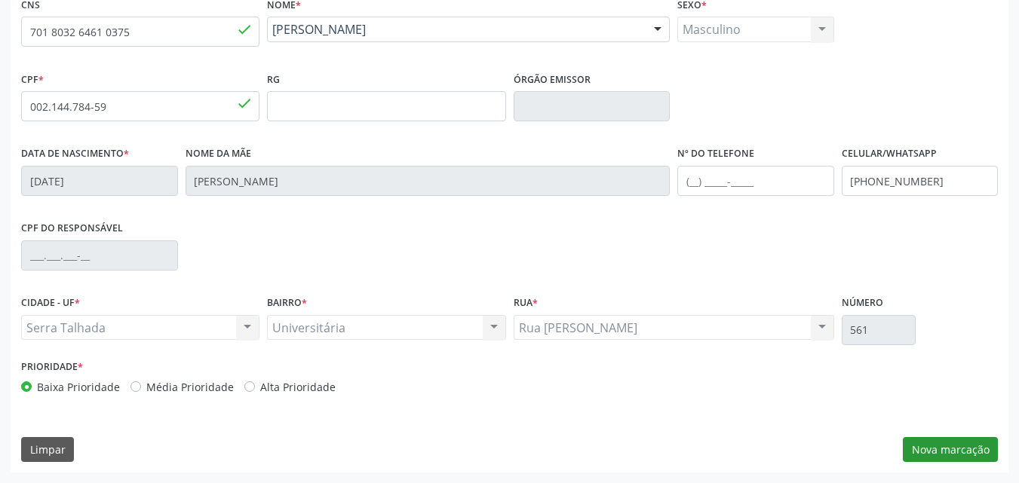
drag, startPoint x: 957, startPoint y: 428, endPoint x: 960, endPoint y: 441, distance: 13.9
click at [960, 441] on div "CNS 701 8032 6461 0375 done Nome * David Luis de Lima Silva David Luis de Lima …" at bounding box center [510, 233] width 998 height 480
click at [960, 442] on button "Nova marcação" at bounding box center [950, 450] width 95 height 26
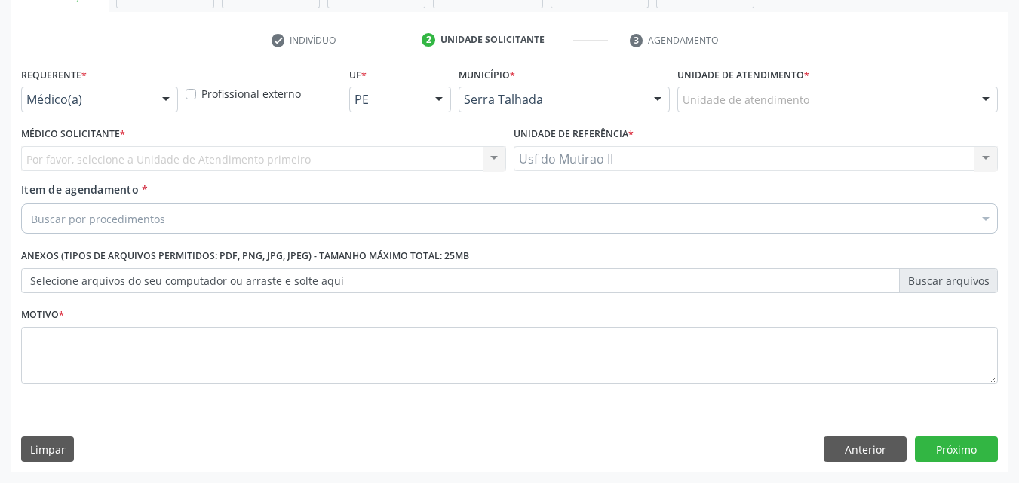
scroll to position [264, 0]
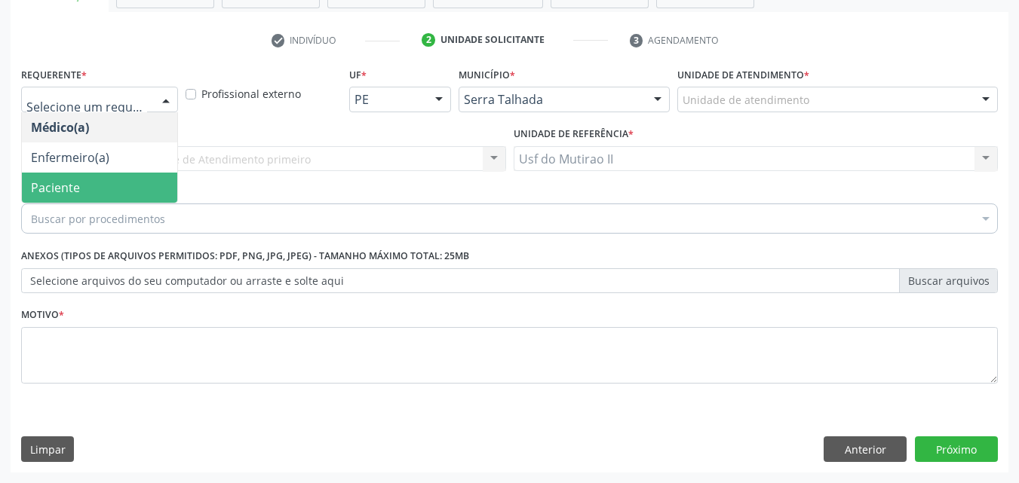
click at [115, 183] on span "Paciente" at bounding box center [99, 188] width 155 height 30
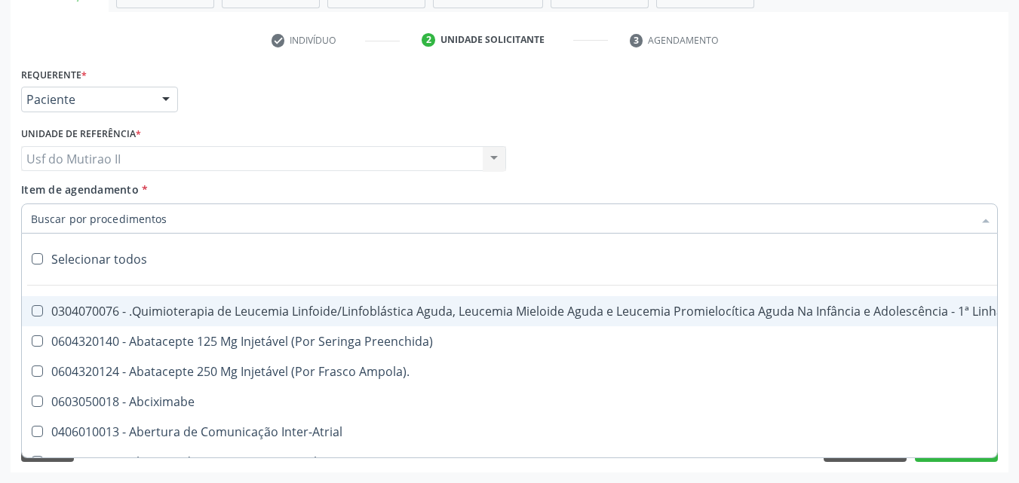
click at [202, 216] on div at bounding box center [509, 219] width 977 height 30
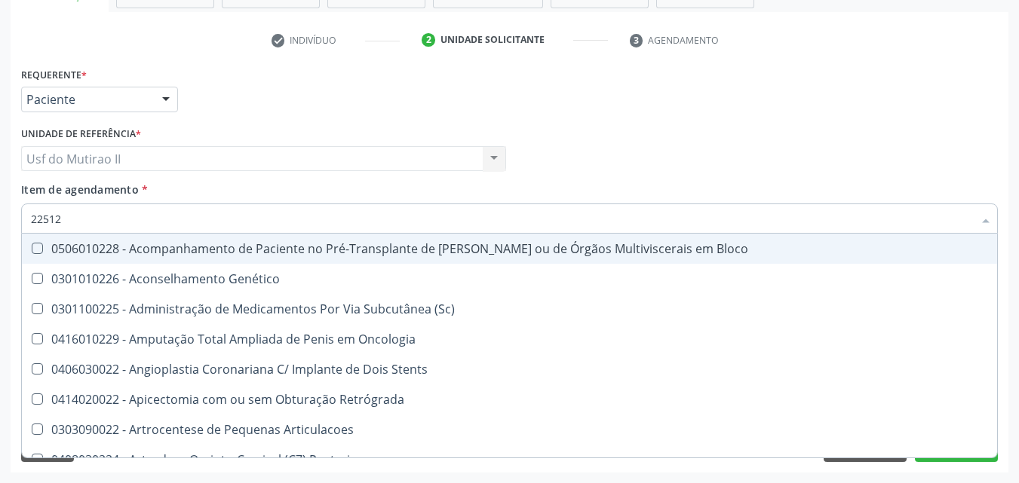
type input "225124"
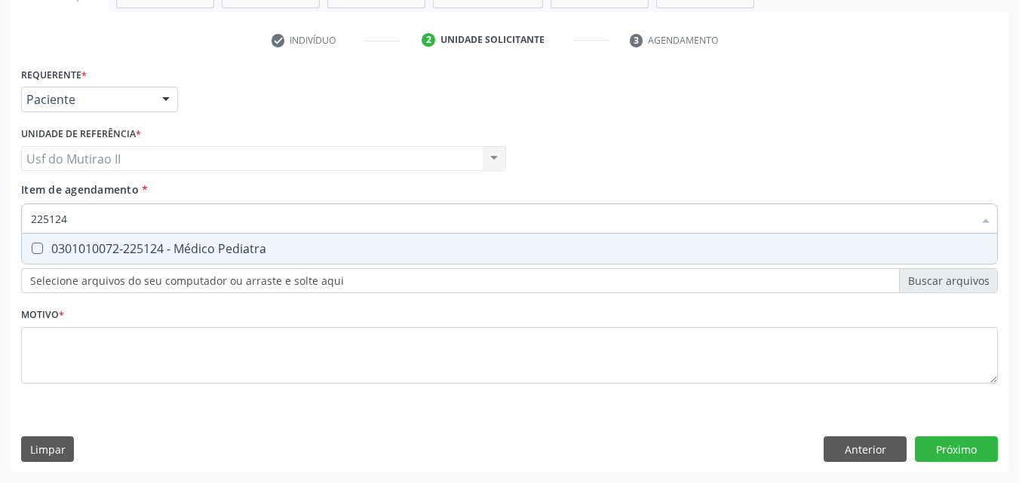
click at [233, 251] on div "0301010072-225124 - Médico Pediatra" at bounding box center [509, 249] width 957 height 12
checkbox Pediatra "true"
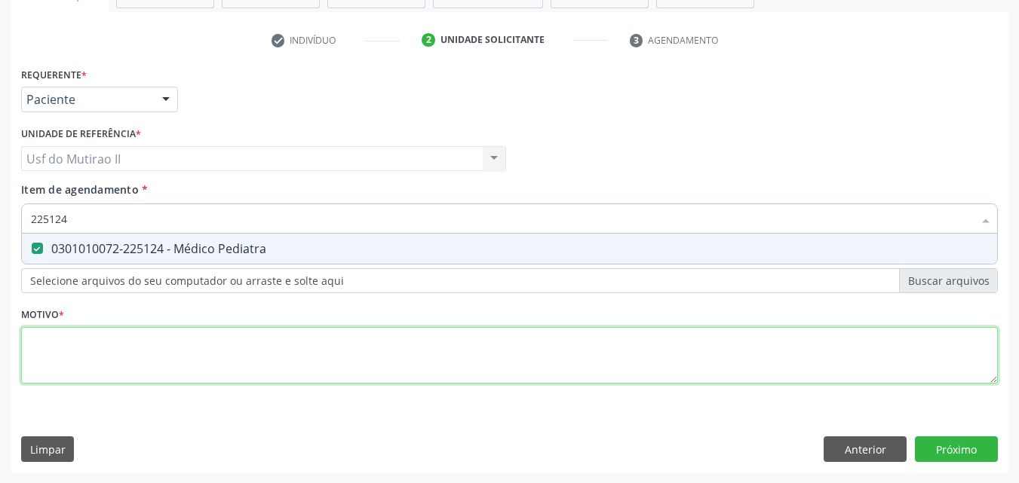
click at [364, 368] on div "Requerente * Paciente Médico(a) Enfermeiro(a) Paciente Nenhum resultado encontr…" at bounding box center [509, 234] width 977 height 342
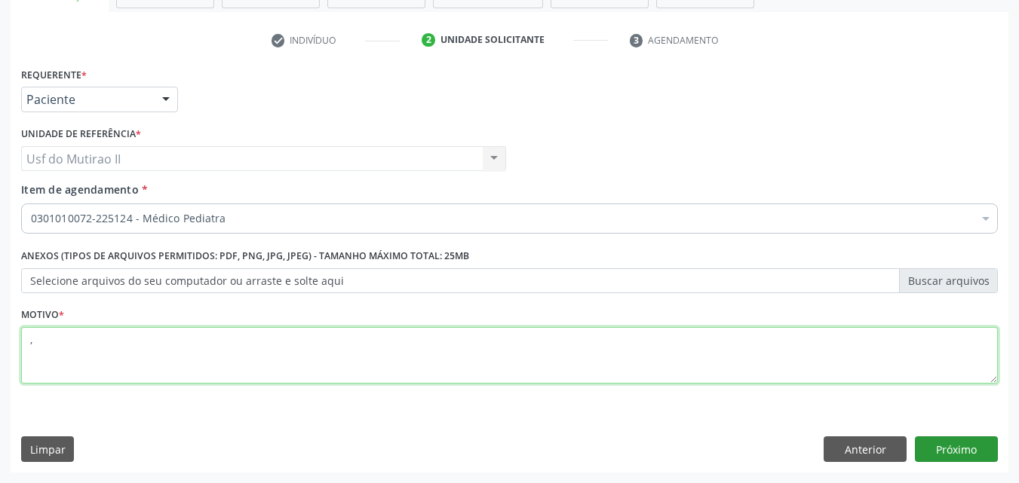
type textarea ","
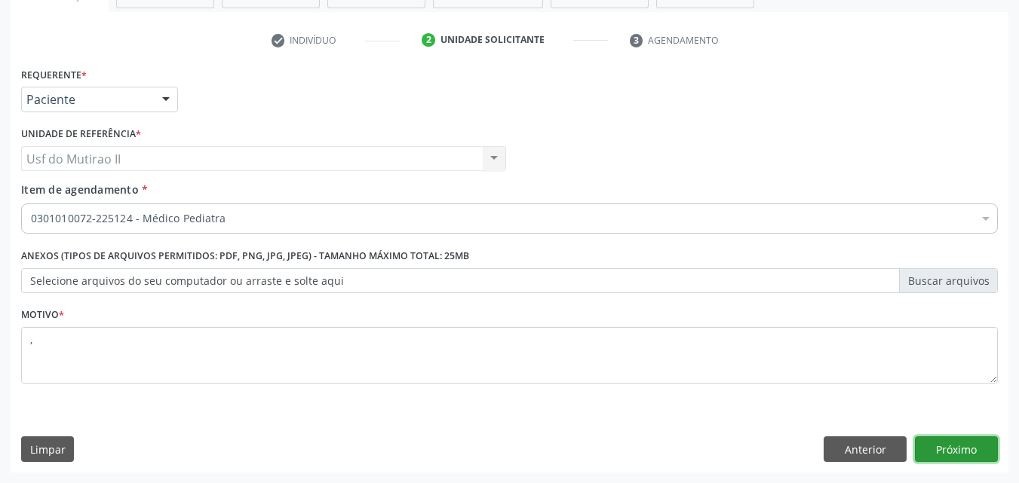
click at [966, 449] on button "Próximo" at bounding box center [956, 450] width 83 height 26
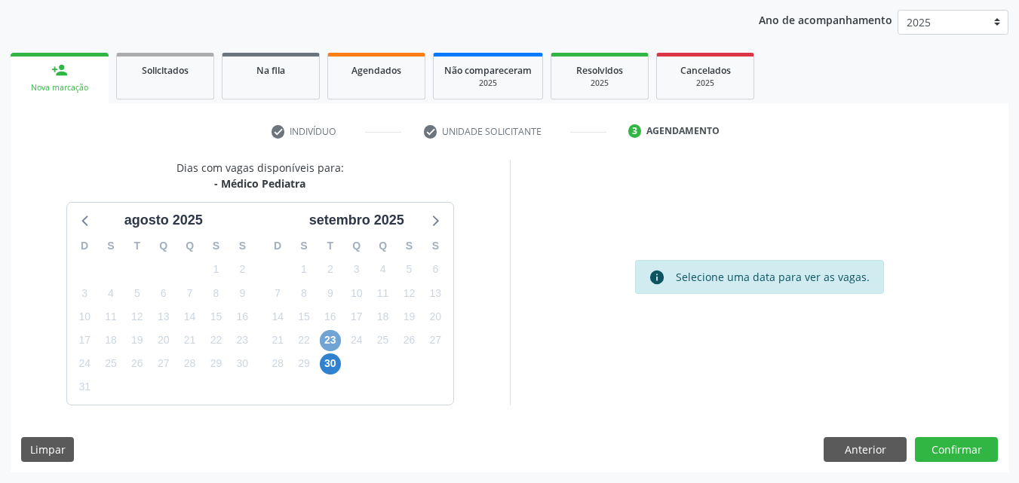
click at [324, 338] on span "23" at bounding box center [330, 340] width 21 height 21
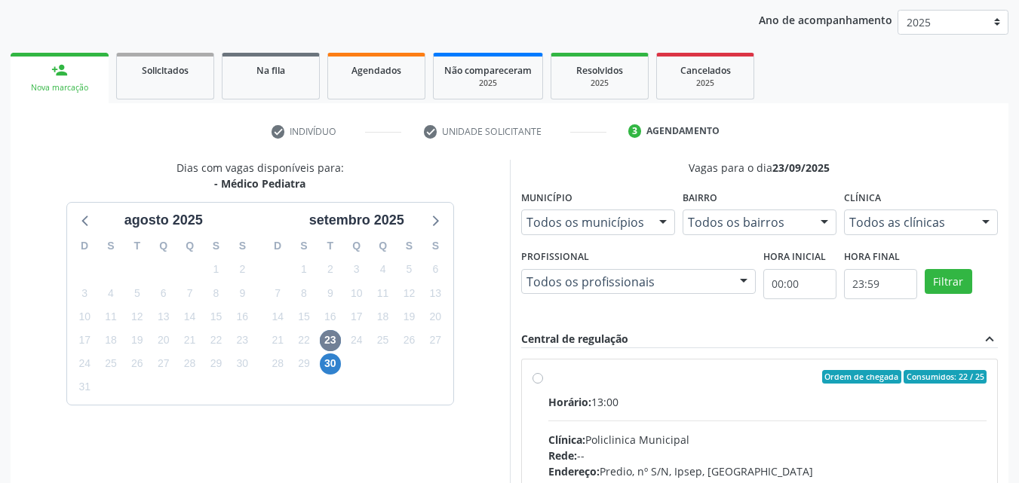
click at [757, 398] on div "Horário: 13:00" at bounding box center [767, 402] width 439 height 16
click at [543, 384] on input "Ordem de chegada Consumidos: 22 / 25 Horário: 13:00 Clínica: Policlinica Munici…" at bounding box center [537, 377] width 11 height 14
radio input "true"
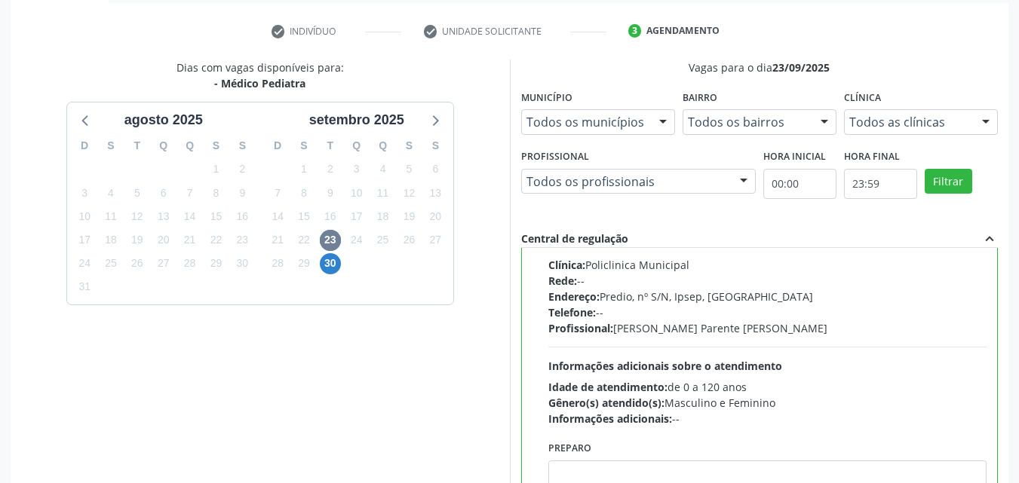
scroll to position [399, 0]
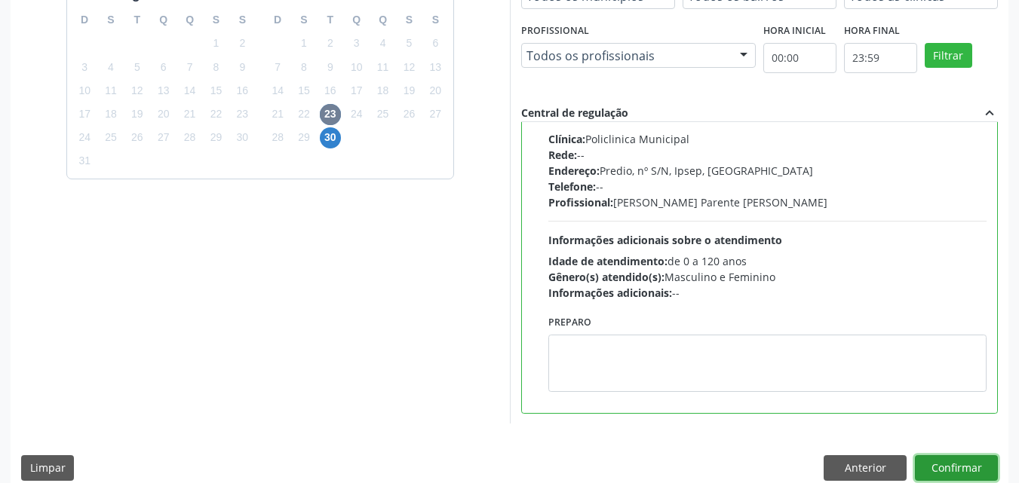
click at [971, 465] on button "Confirmar" at bounding box center [956, 469] width 83 height 26
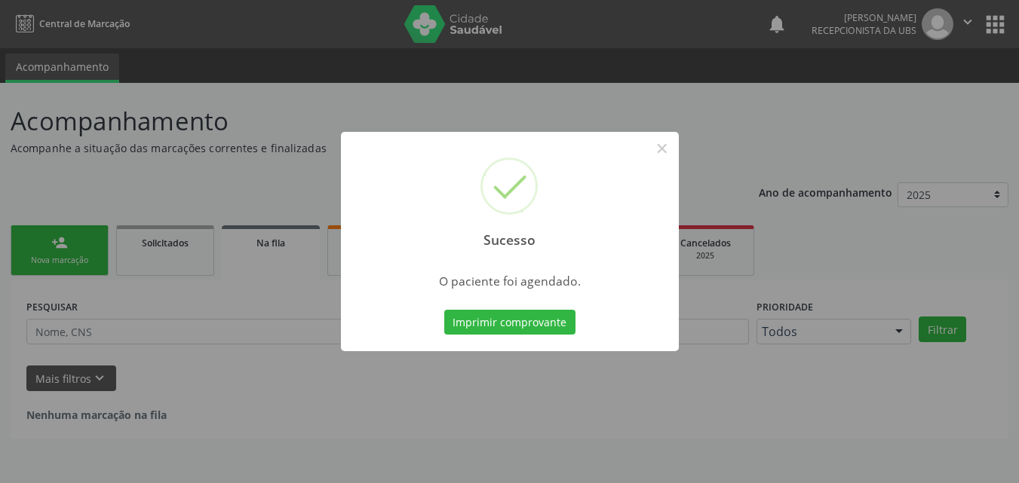
scroll to position [0, 0]
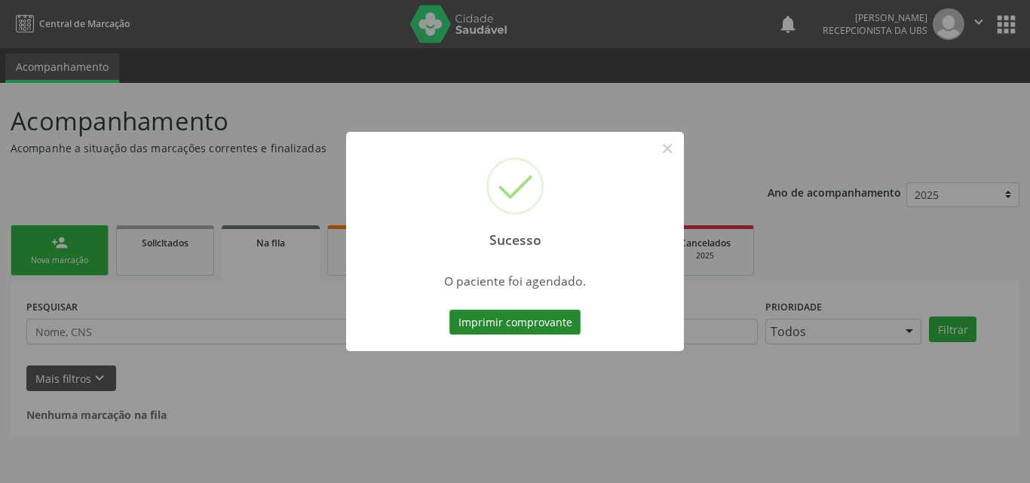
click at [543, 321] on button "Imprimir comprovante" at bounding box center [515, 323] width 131 height 26
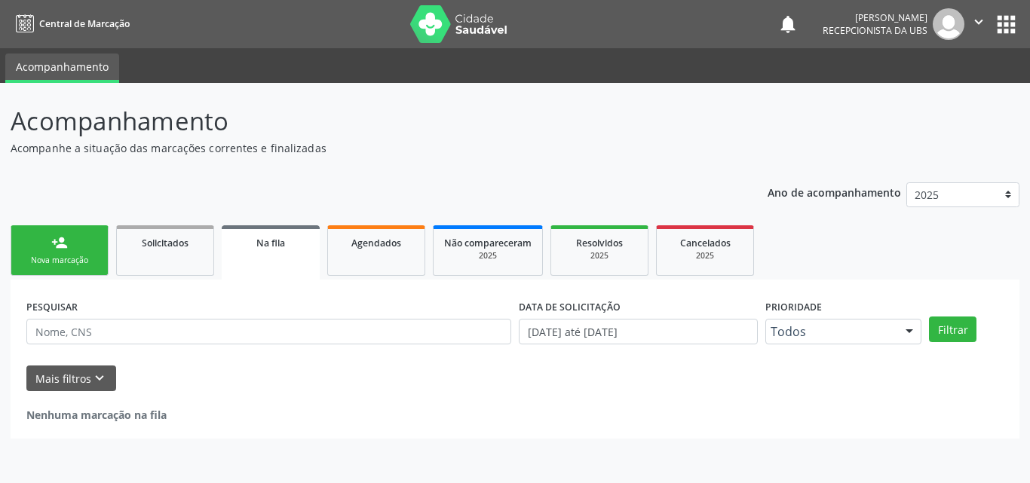
click at [59, 274] on link "person_add Nova marcação" at bounding box center [60, 251] width 98 height 51
click at [91, 264] on div "Nova marcação" at bounding box center [59, 260] width 75 height 11
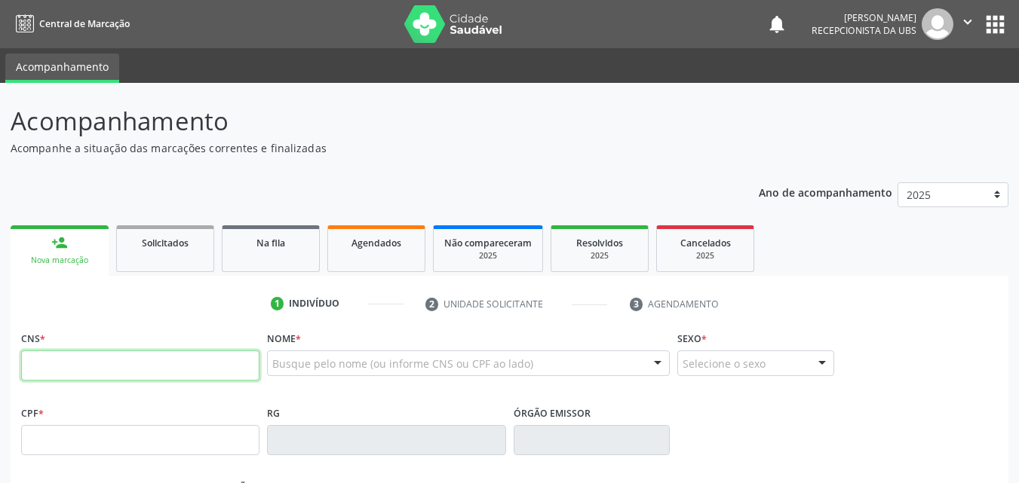
click at [111, 365] on input "text" at bounding box center [140, 366] width 238 height 30
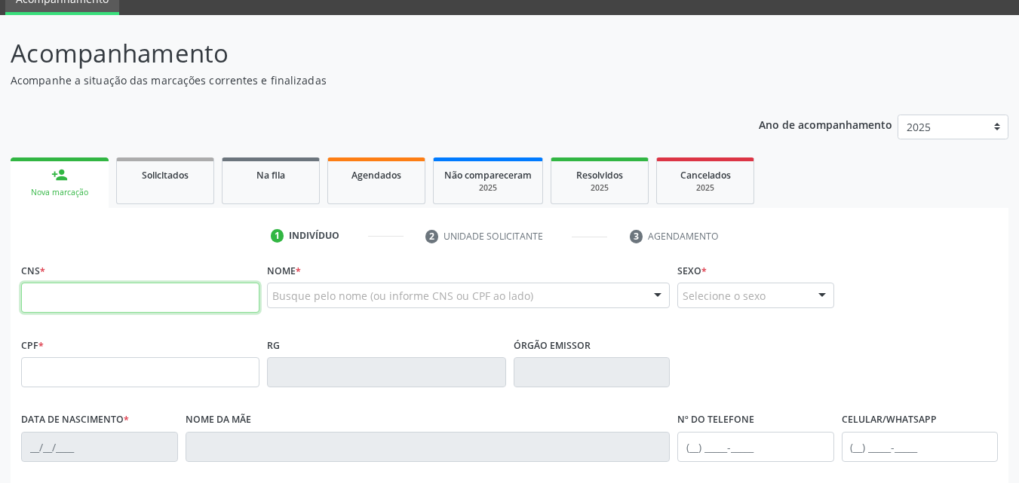
scroll to position [151, 0]
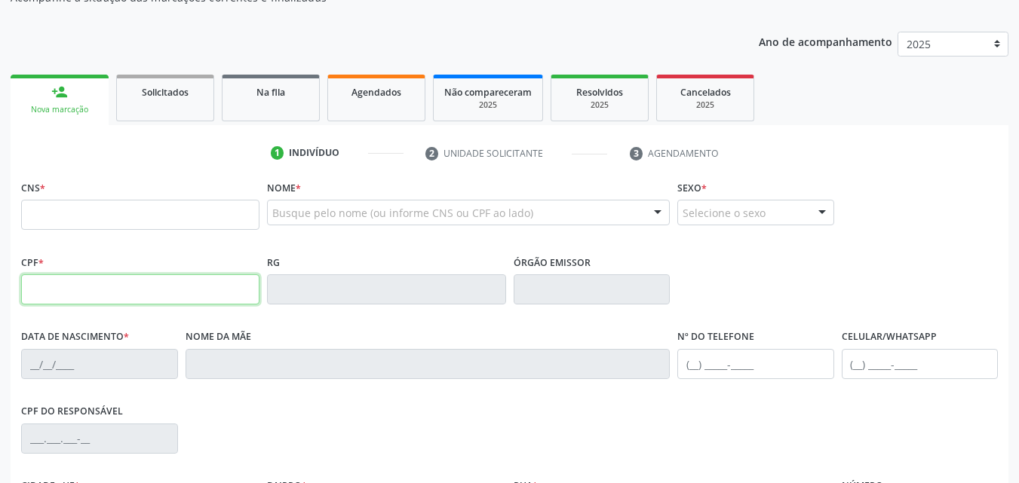
click at [104, 295] on input "text" at bounding box center [140, 290] width 238 height 30
type input "002.144.514-10"
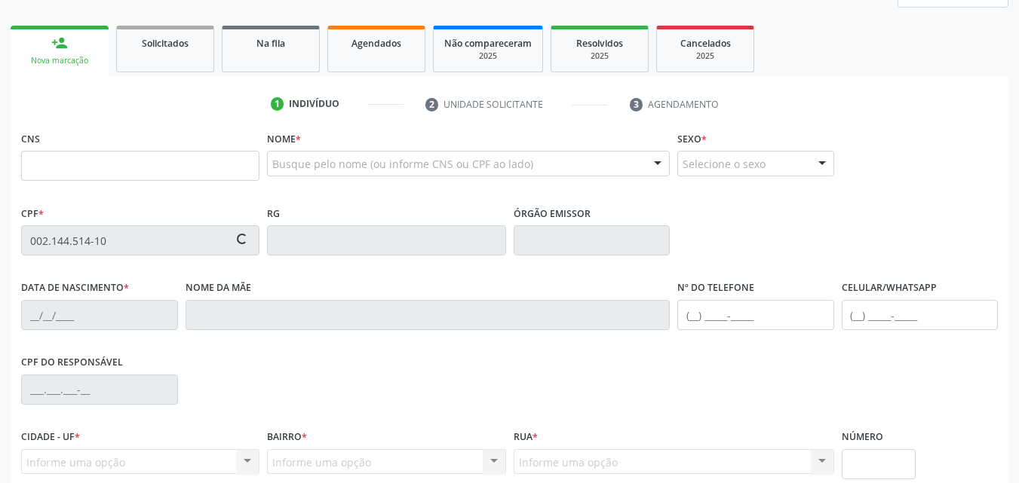
scroll to position [226, 0]
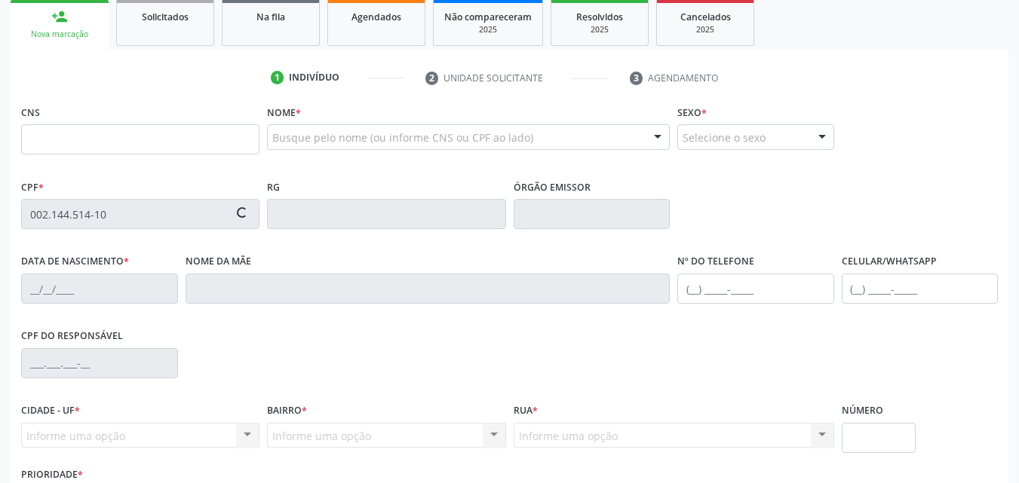
type input "705 0032 5121 5154"
type input "21/02/2024"
type input "Maria Elania de Lima Alves Silva"
type input "(87) 9810-5430"
type input "1561"
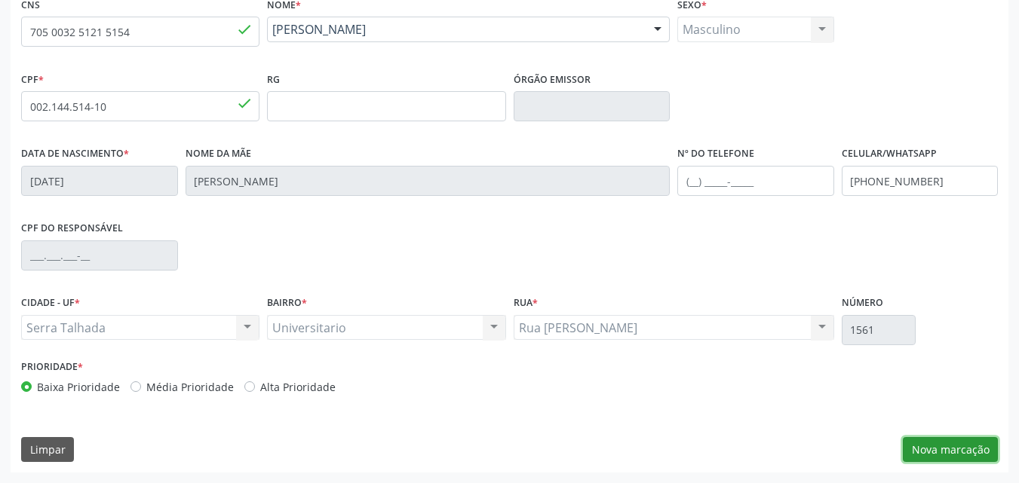
click at [943, 445] on button "Nova marcação" at bounding box center [950, 450] width 95 height 26
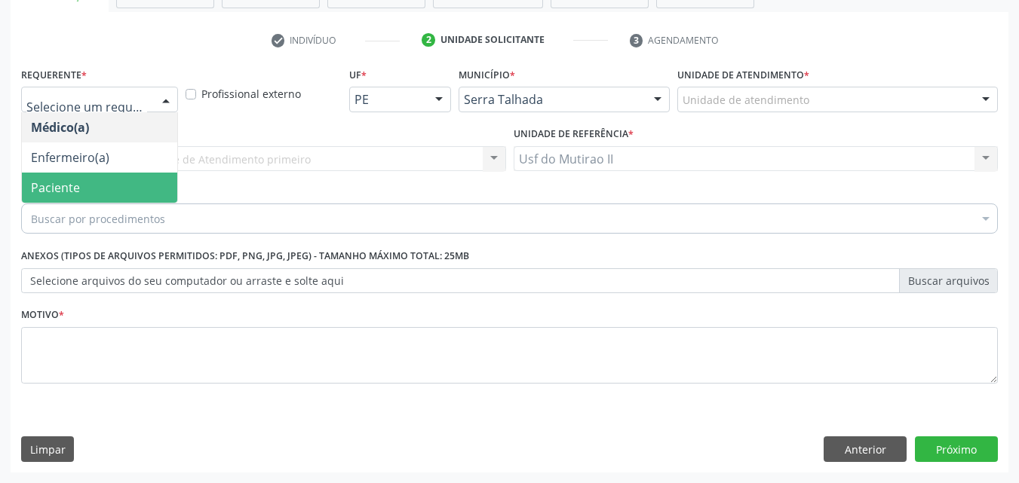
click at [93, 186] on span "Paciente" at bounding box center [99, 188] width 155 height 30
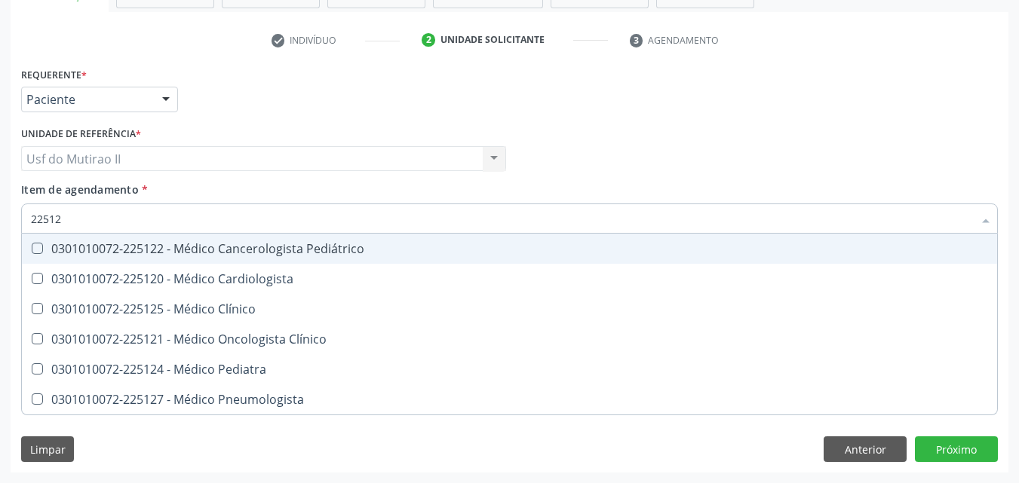
type input "225124"
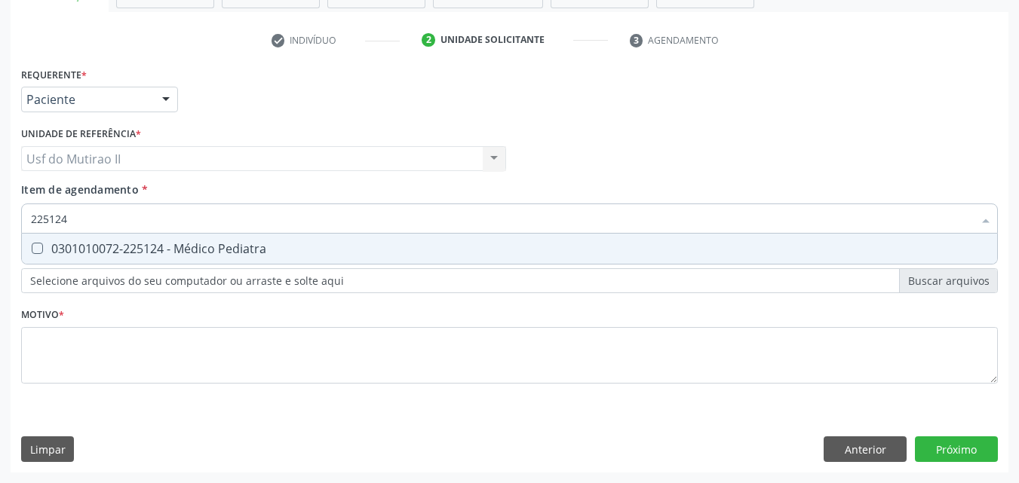
click at [122, 243] on div "0301010072-225124 - Médico Pediatra" at bounding box center [509, 249] width 957 height 12
checkbox Pediatra "true"
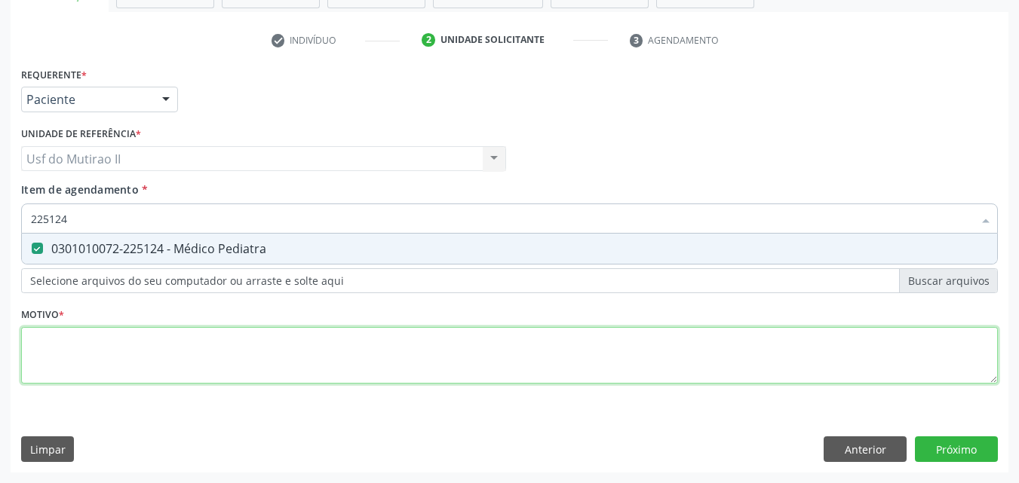
click at [305, 363] on div "Requerente * Paciente Médico(a) Enfermeiro(a) Paciente Nenhum resultado encontr…" at bounding box center [509, 234] width 977 height 342
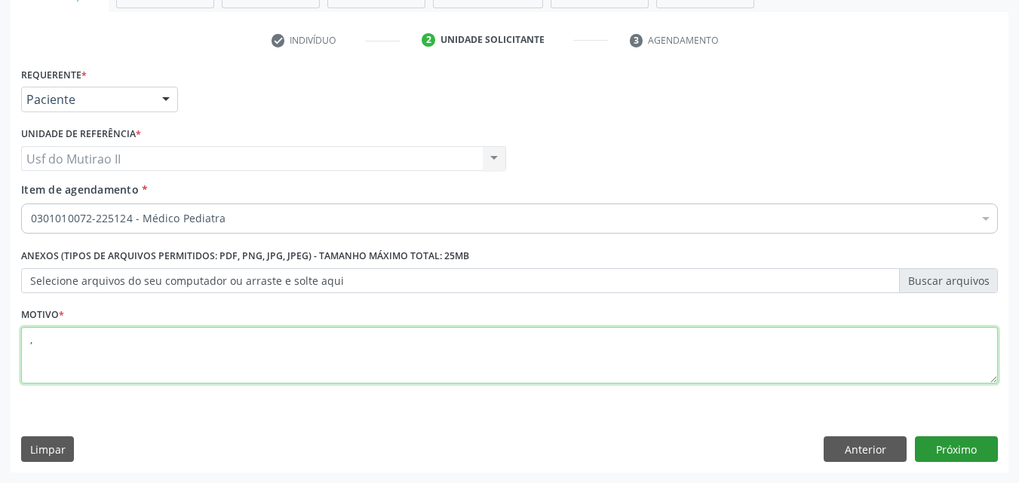
type textarea ","
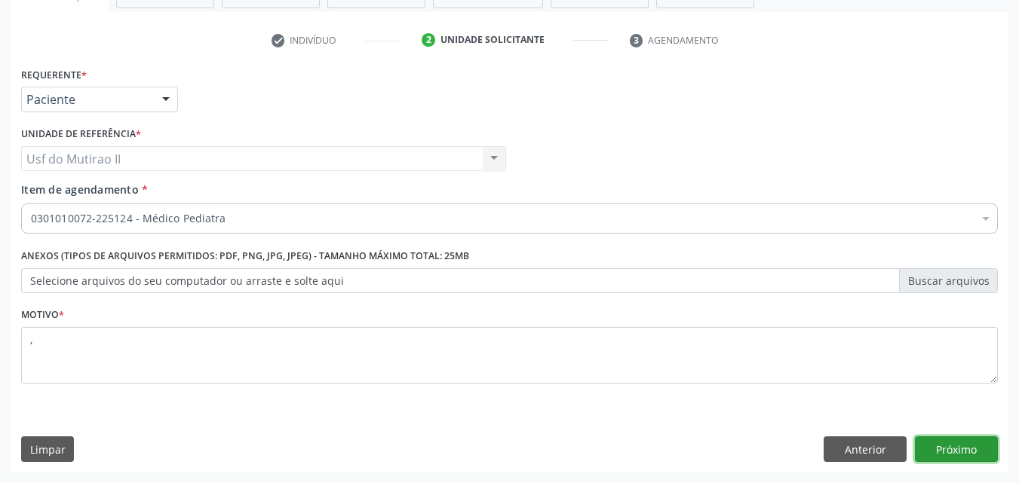
click at [976, 446] on button "Próximo" at bounding box center [956, 450] width 83 height 26
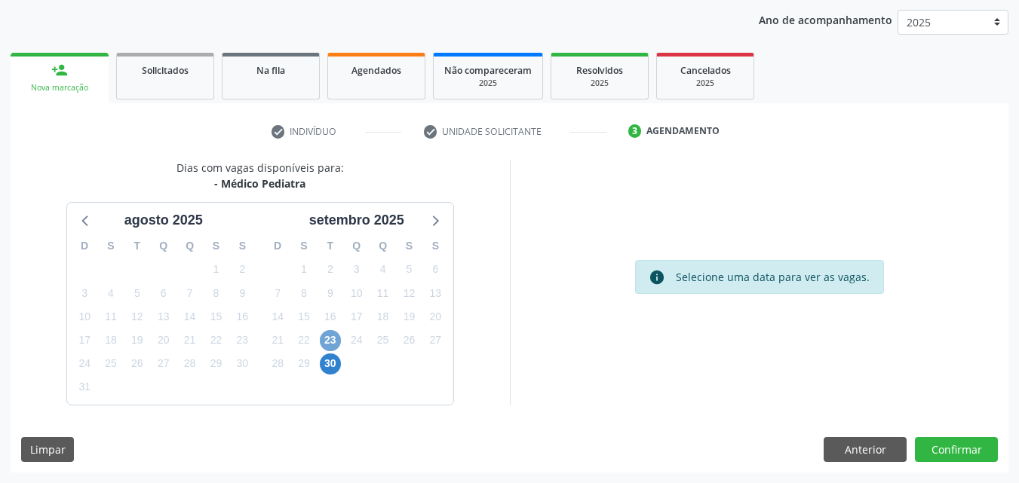
click at [332, 345] on span "23" at bounding box center [330, 340] width 21 height 21
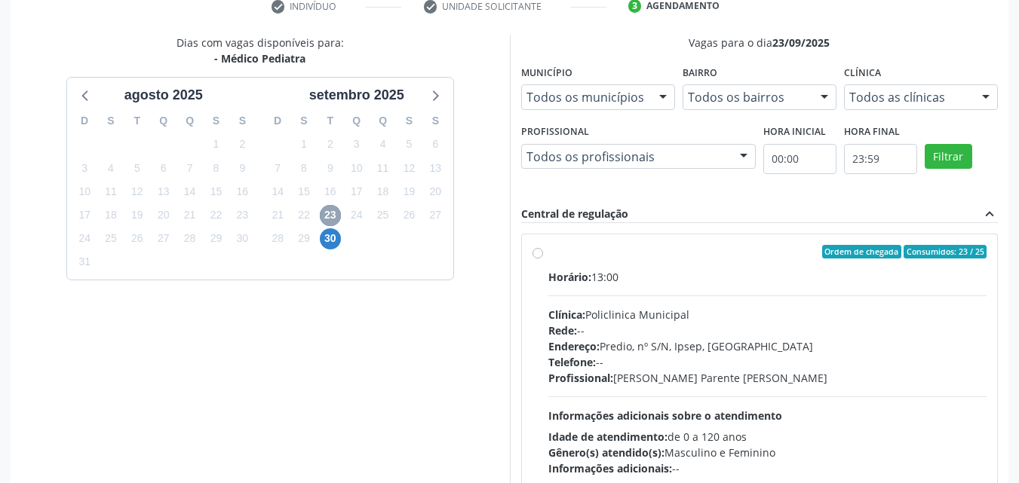
scroll to position [324, 0]
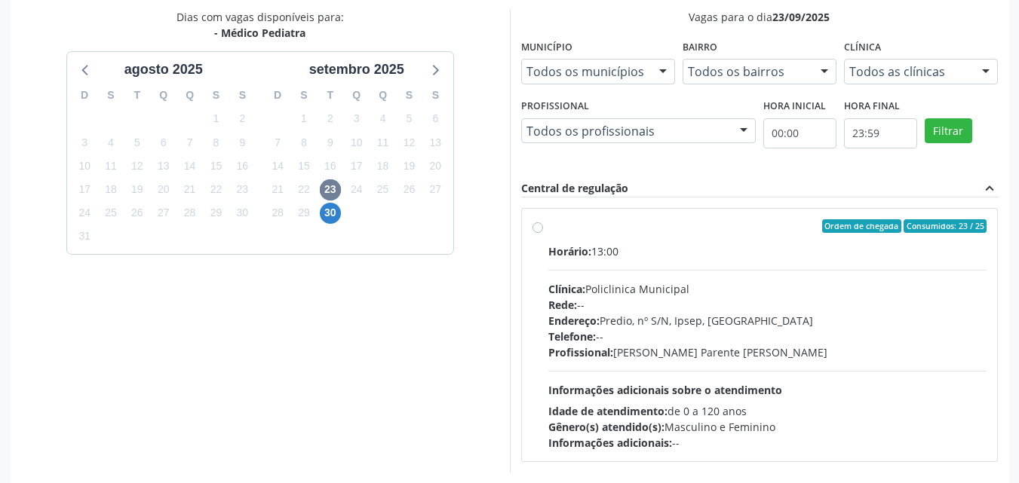
click at [692, 285] on div "Clínica: Policlinica Municipal" at bounding box center [767, 289] width 439 height 16
click at [543, 233] on input "Ordem de chegada Consumidos: 23 / 25 Horário: 13:00 Clínica: Policlinica Munici…" at bounding box center [537, 226] width 11 height 14
radio input "true"
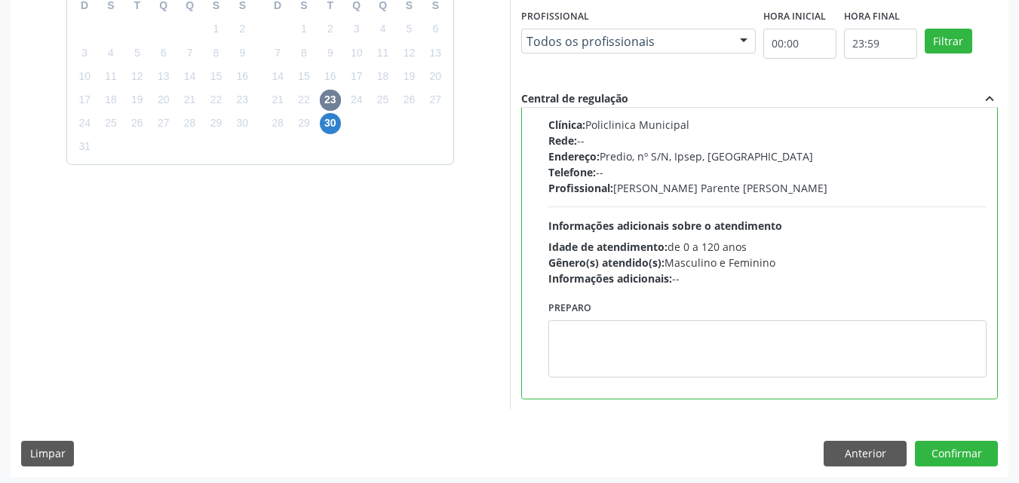
scroll to position [418, 0]
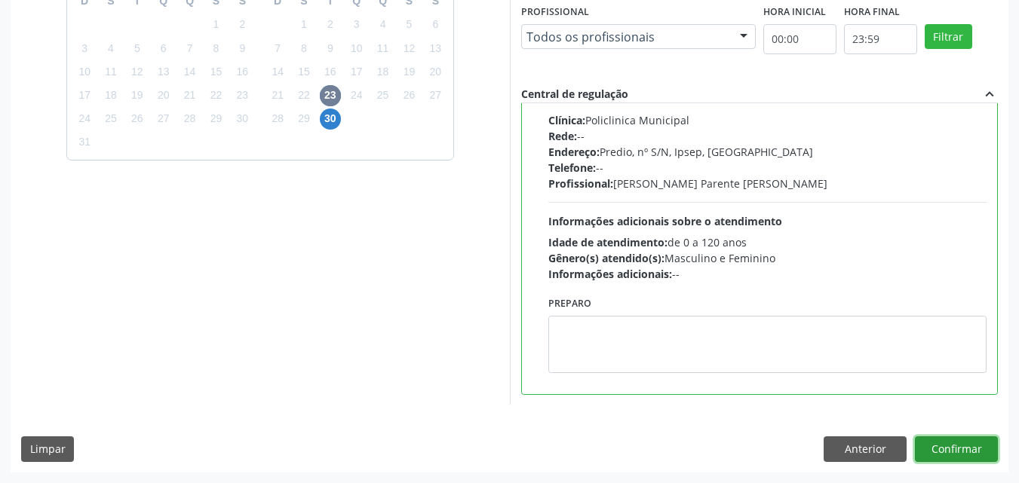
click at [957, 454] on button "Confirmar" at bounding box center [956, 450] width 83 height 26
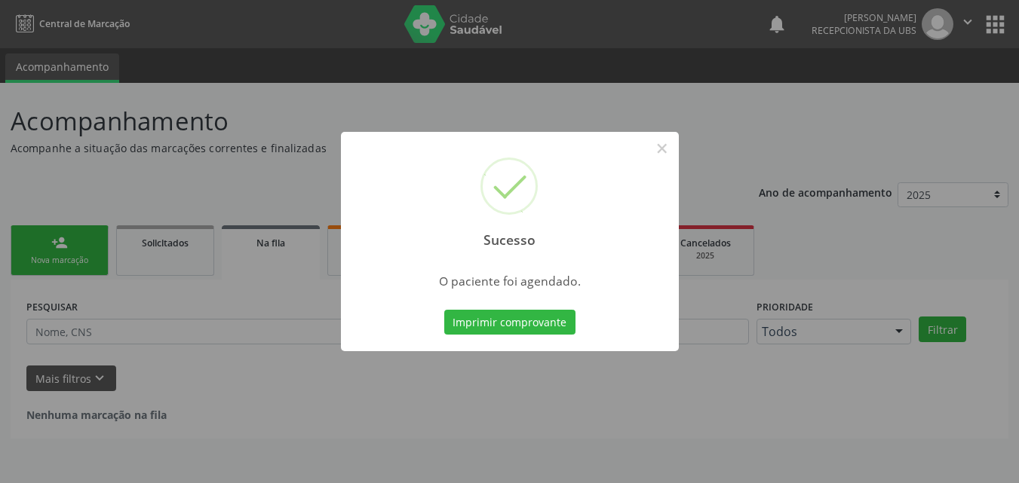
scroll to position [0, 0]
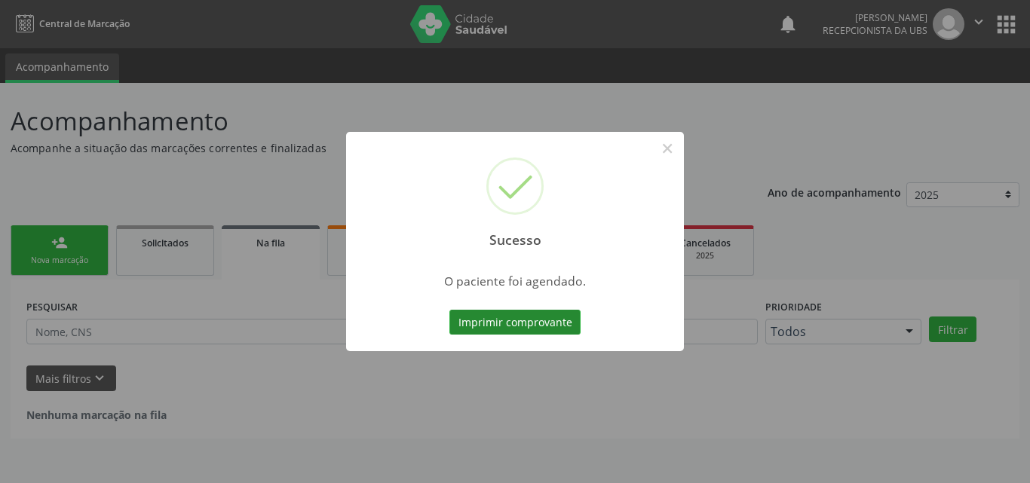
click at [471, 333] on button "Imprimir comprovante" at bounding box center [515, 323] width 131 height 26
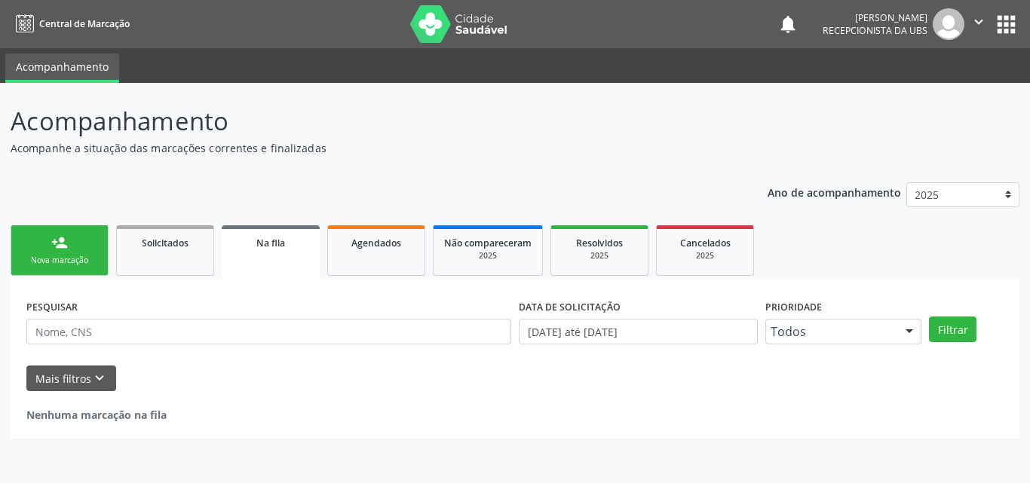
click at [56, 259] on div "Nova marcação" at bounding box center [59, 260] width 75 height 11
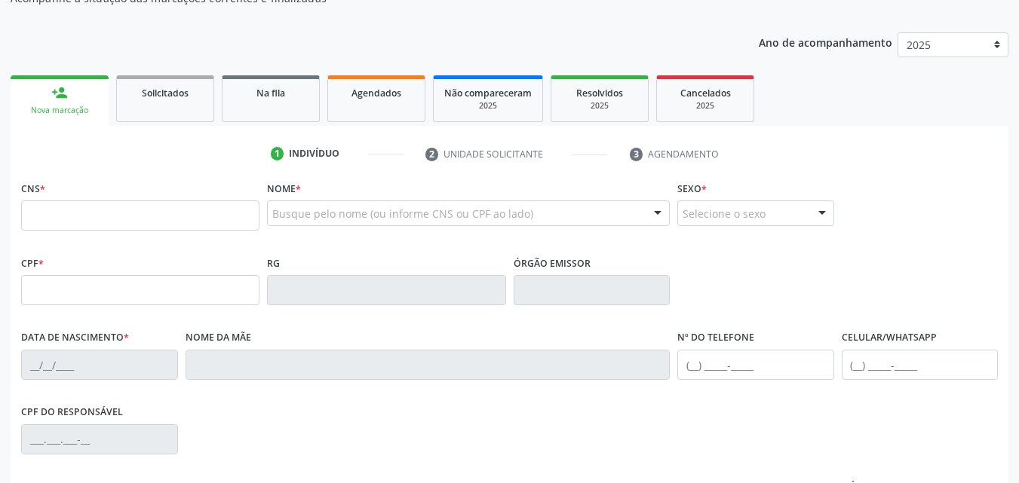
scroll to position [151, 0]
drag, startPoint x: 78, startPoint y: 292, endPoint x: 84, endPoint y: 284, distance: 10.3
click at [78, 292] on input "text" at bounding box center [140, 290] width 238 height 30
type input "006.510.064-65"
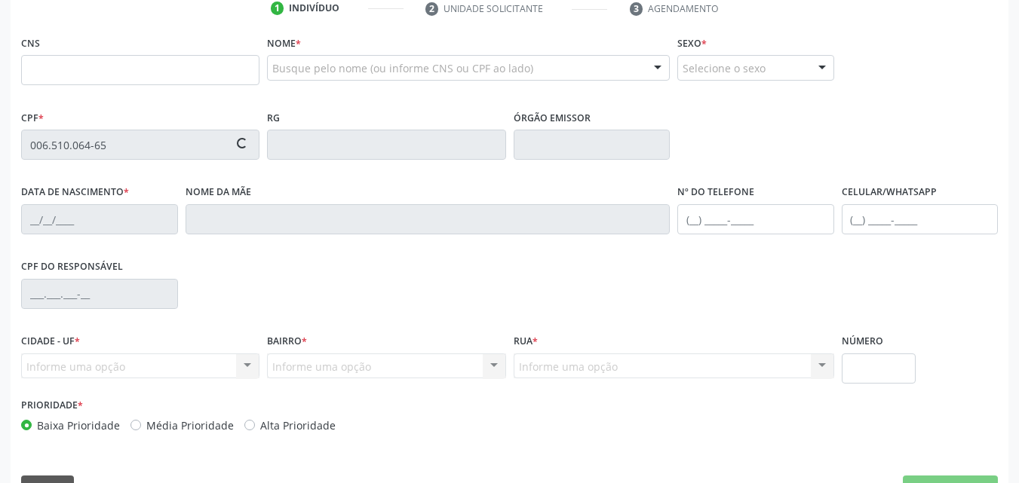
scroll to position [302, 0]
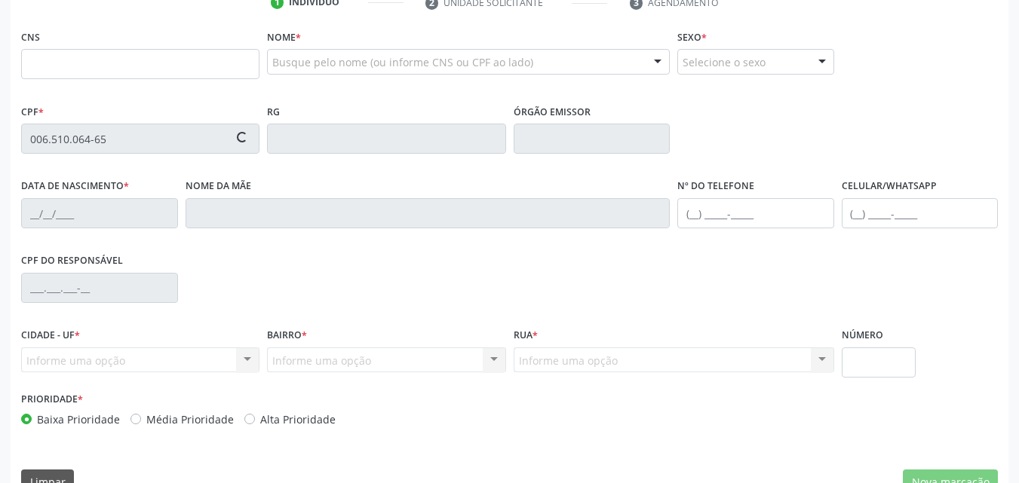
type input "702 9025 2831 2671"
type input "04/06/2025"
type input "Maíla Altina Lima Barbosa Costa"
type input "(87) 98835-7757"
type input "843"
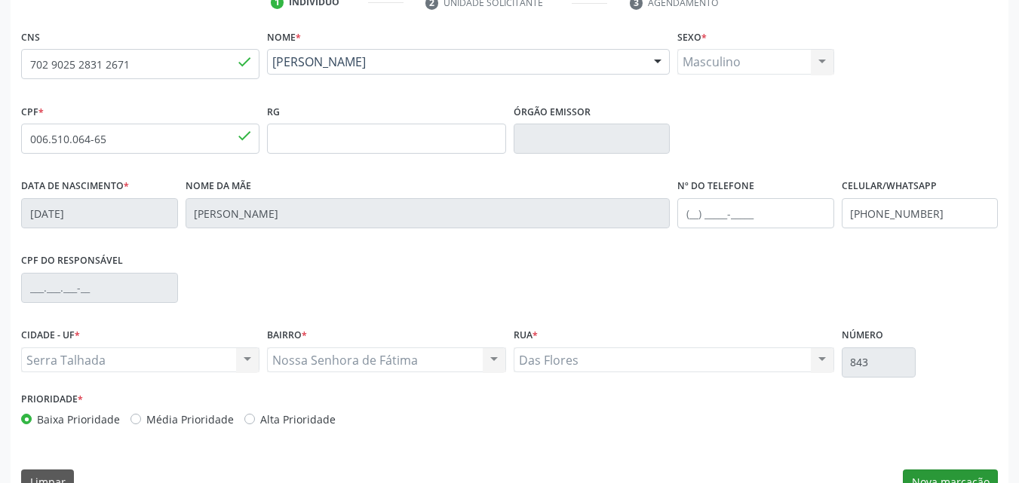
scroll to position [334, 0]
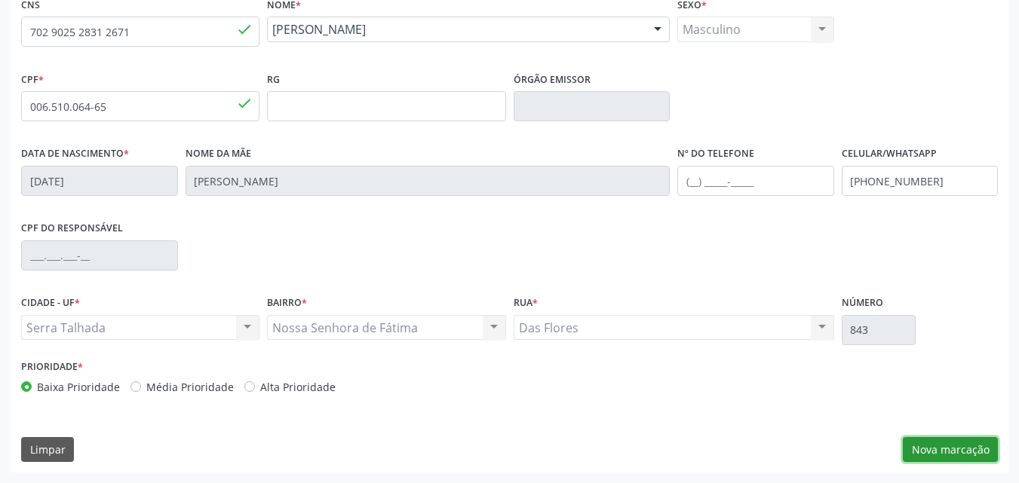
click at [964, 444] on button "Nova marcação" at bounding box center [950, 450] width 95 height 26
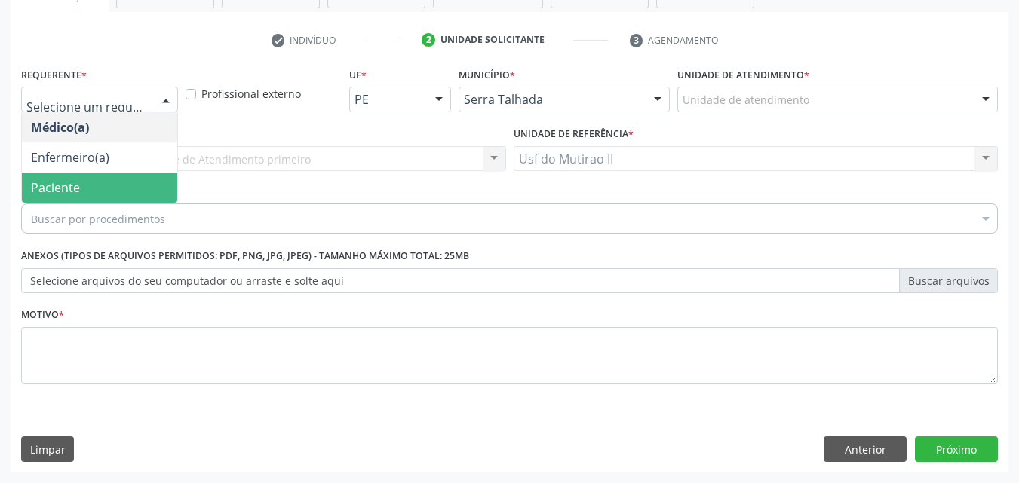
click at [69, 189] on span "Paciente" at bounding box center [55, 187] width 49 height 17
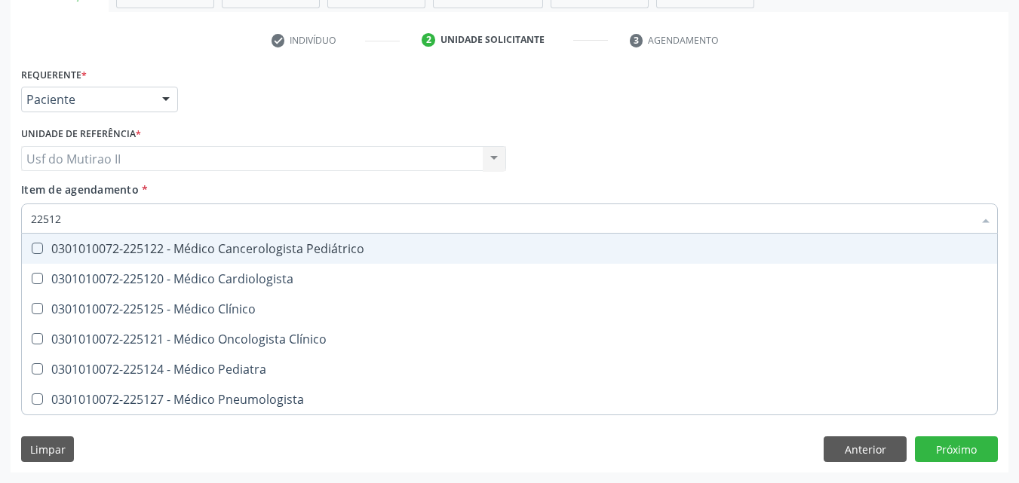
type input "225124"
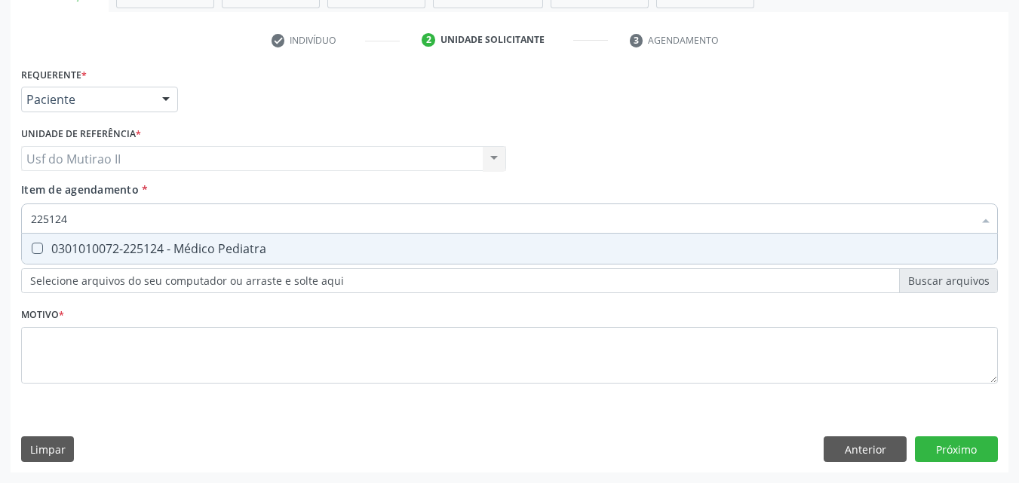
click at [70, 255] on div "0301010072-225124 - Médico Pediatra" at bounding box center [509, 249] width 957 height 12
checkbox Pediatra "true"
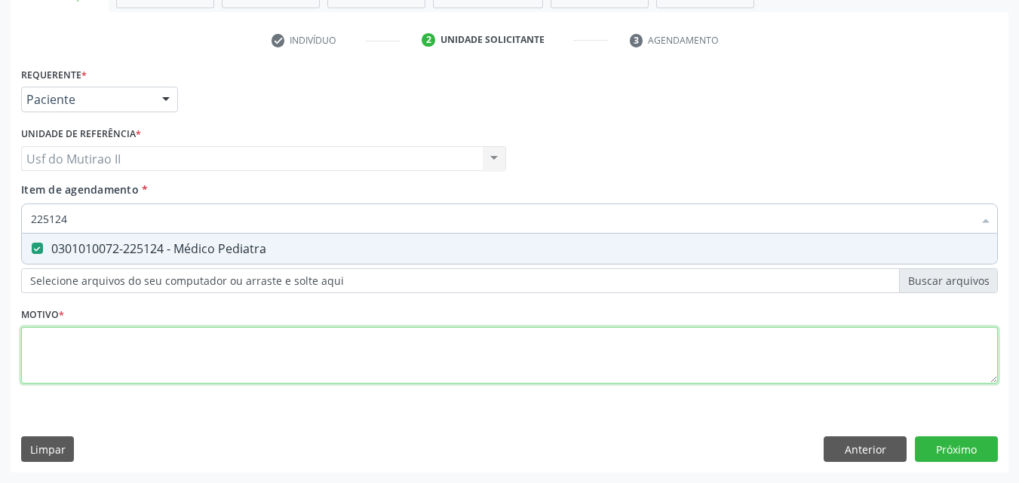
click at [107, 356] on div "Requerente * Paciente Médico(a) Enfermeiro(a) Paciente Nenhum resultado encontr…" at bounding box center [509, 234] width 977 height 342
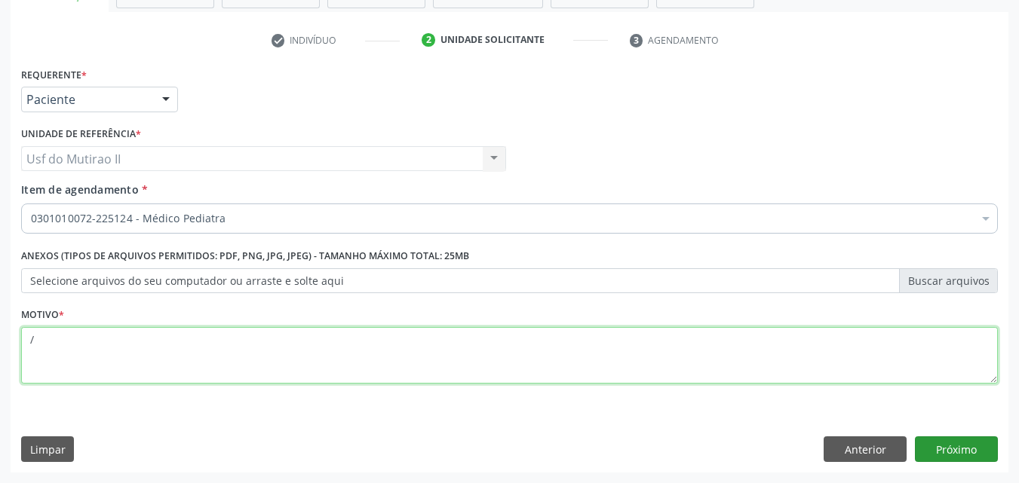
type textarea "/"
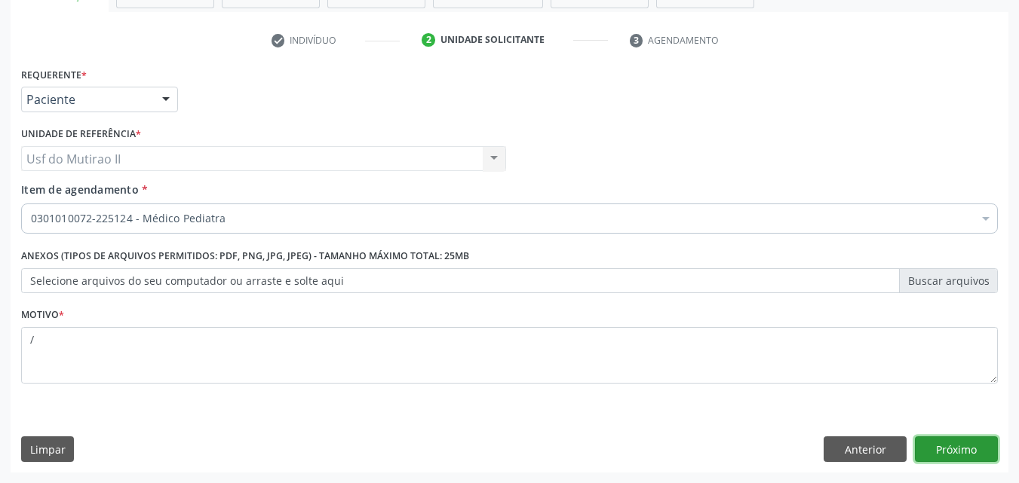
click at [968, 450] on button "Próximo" at bounding box center [956, 450] width 83 height 26
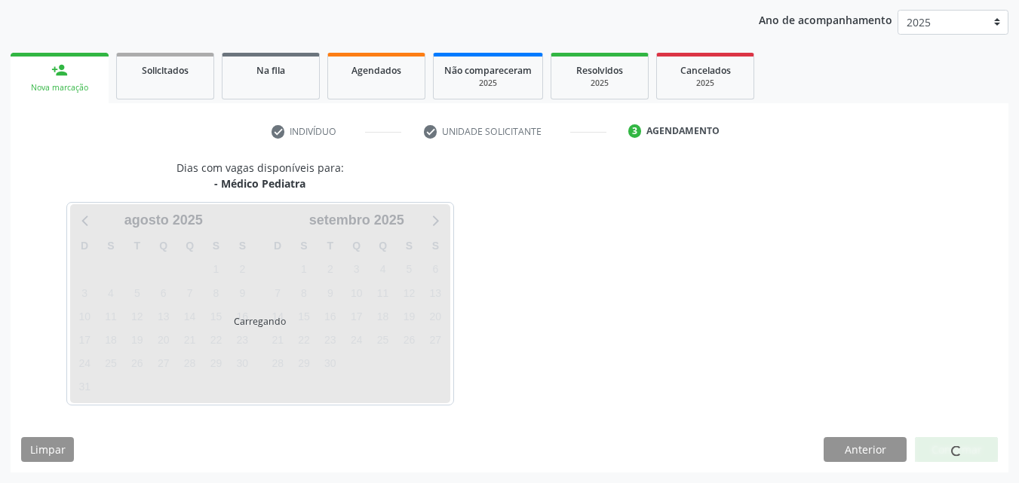
scroll to position [173, 0]
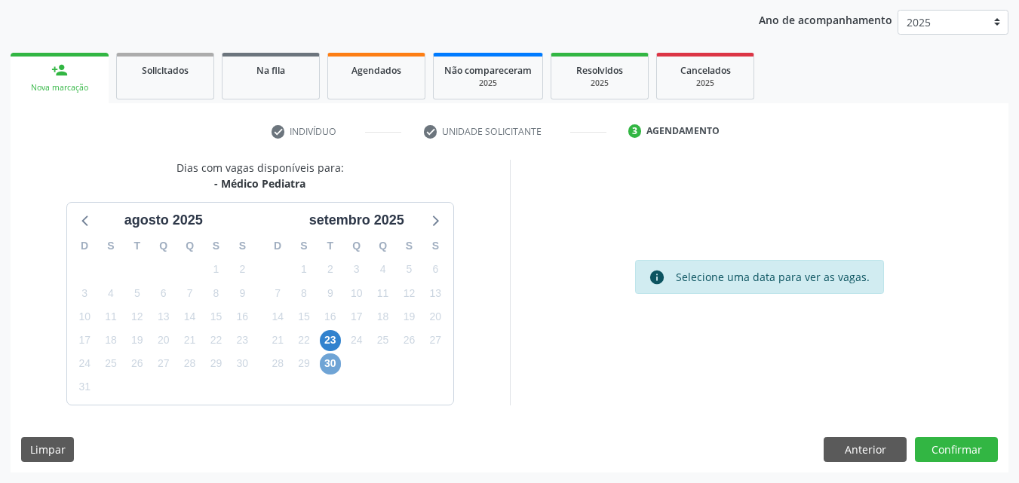
click at [332, 361] on span "30" at bounding box center [330, 364] width 21 height 21
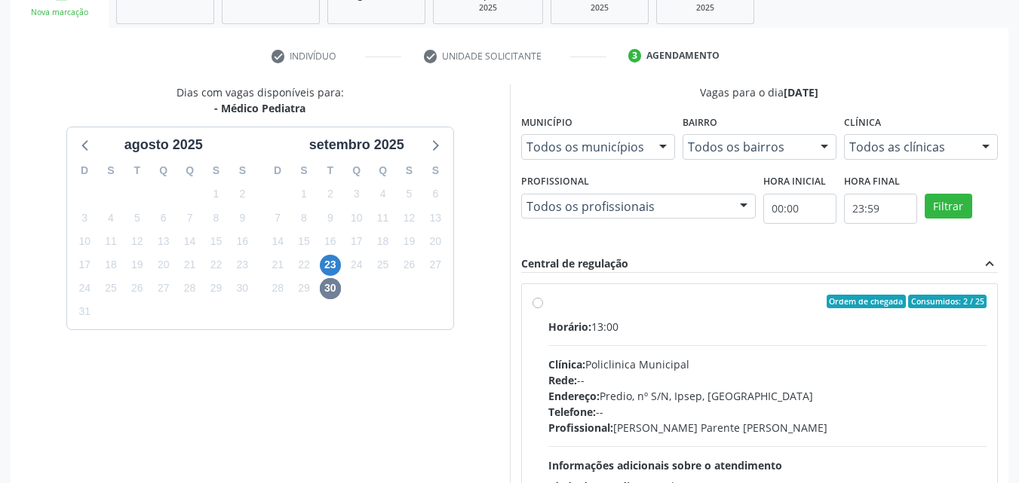
click at [712, 351] on div "Horário: 13:00 Clínica: Policlinica Municipal Rede: -- Endereço: Predio, nº S/N…" at bounding box center [767, 422] width 439 height 207
click at [543, 308] on input "Ordem de chegada Consumidos: 2 / 25 Horário: 13:00 Clínica: Policlinica Municip…" at bounding box center [537, 302] width 11 height 14
radio input "true"
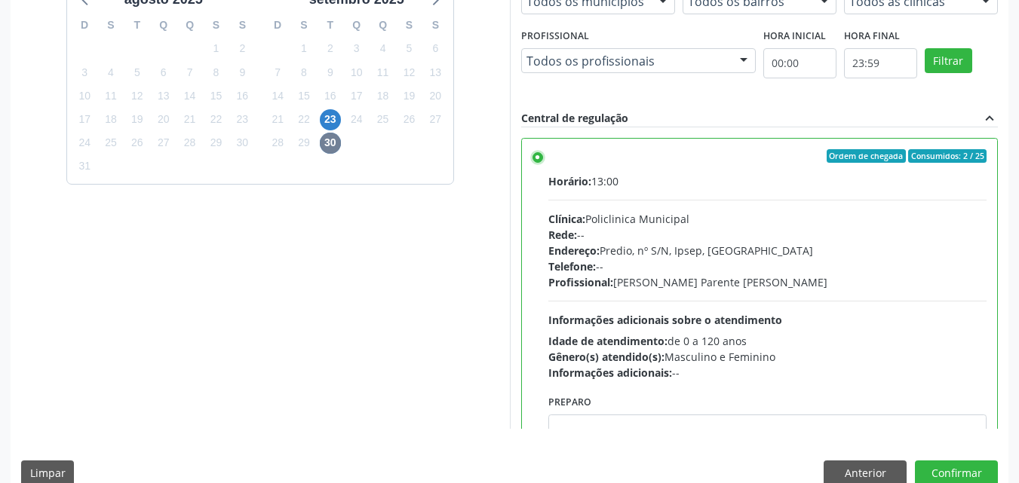
scroll to position [418, 0]
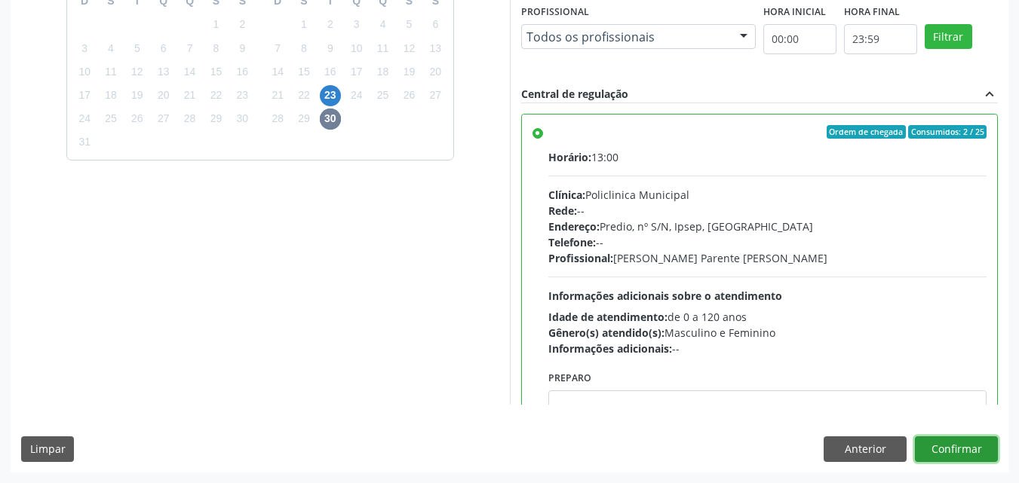
click at [971, 451] on button "Confirmar" at bounding box center [956, 450] width 83 height 26
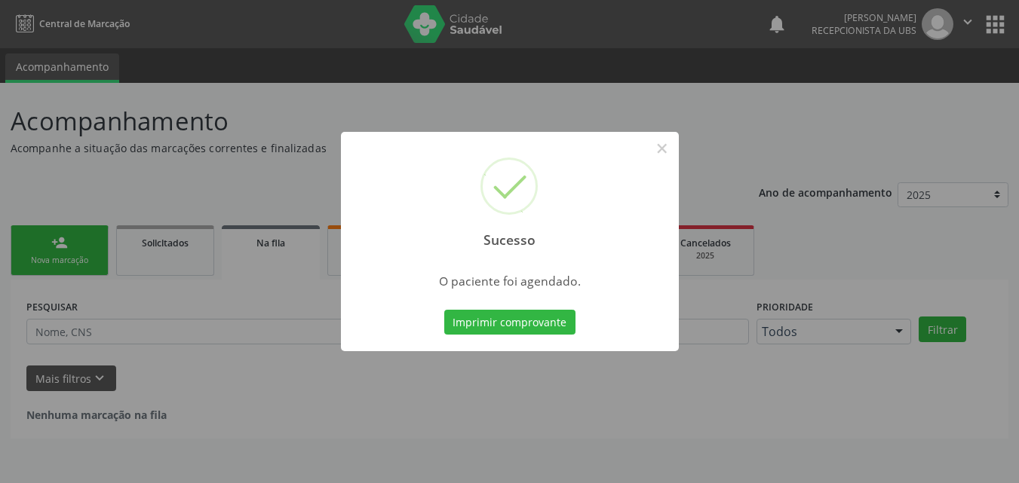
scroll to position [0, 0]
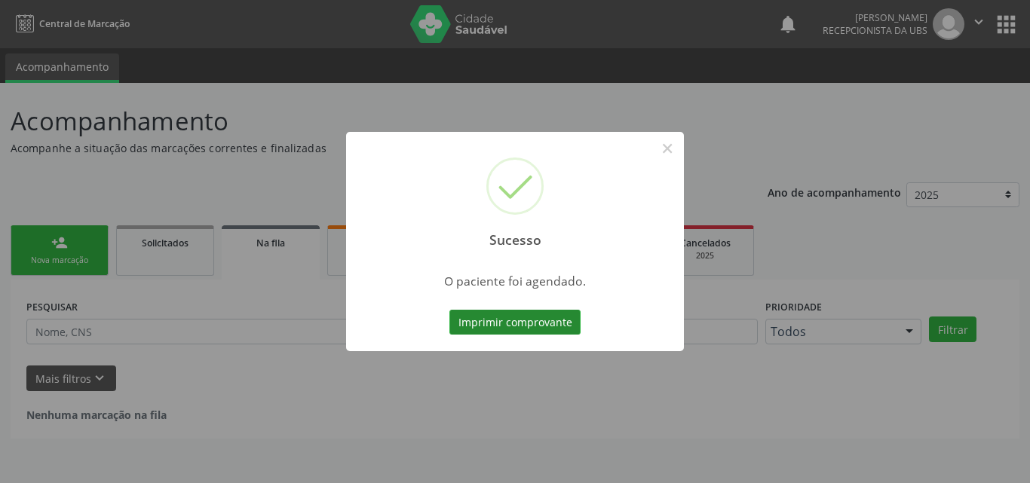
click at [542, 327] on button "Imprimir comprovante" at bounding box center [515, 323] width 131 height 26
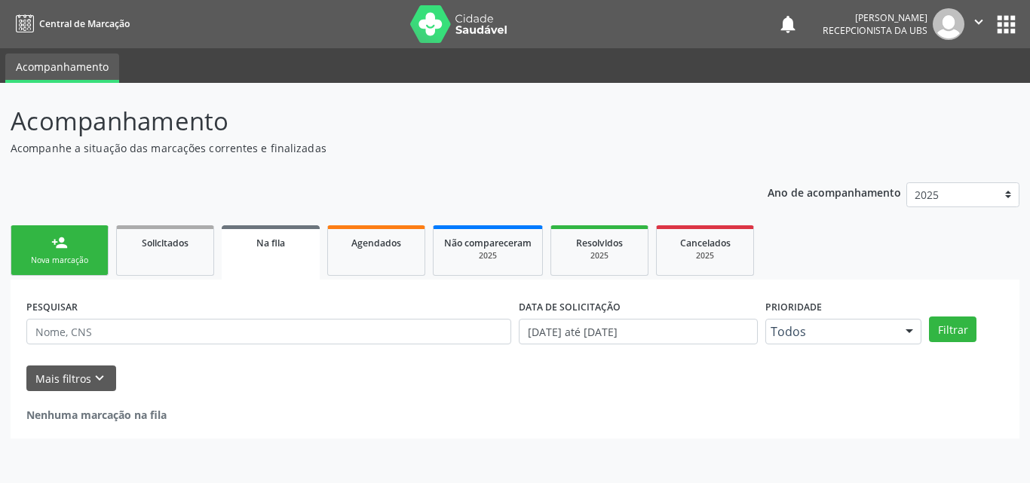
click at [76, 241] on link "person_add Nova marcação" at bounding box center [60, 251] width 98 height 51
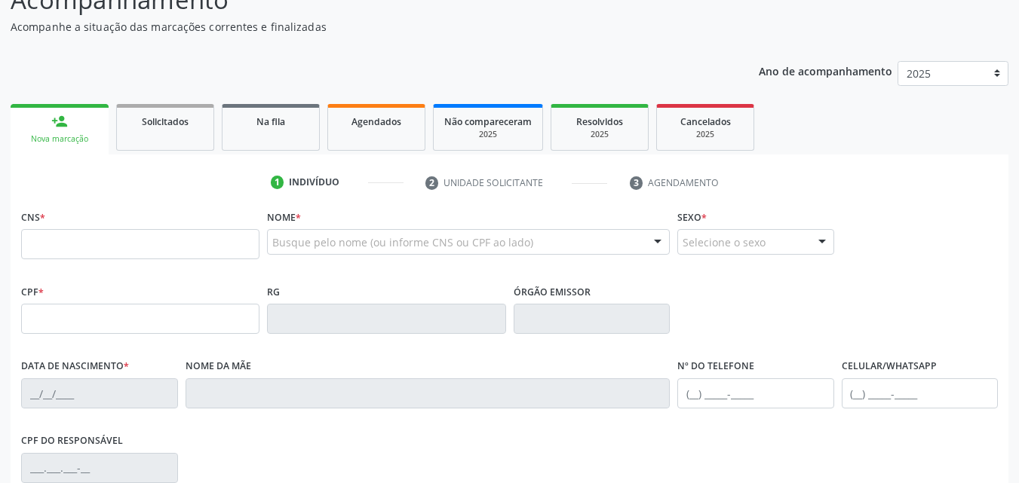
scroll to position [151, 0]
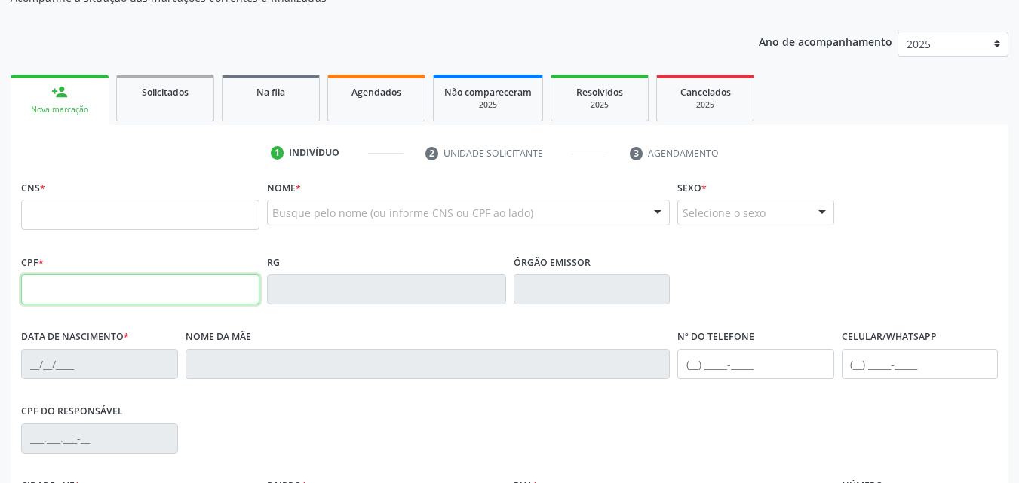
click at [69, 281] on input "text" at bounding box center [140, 290] width 238 height 30
type input "747.233.404-91"
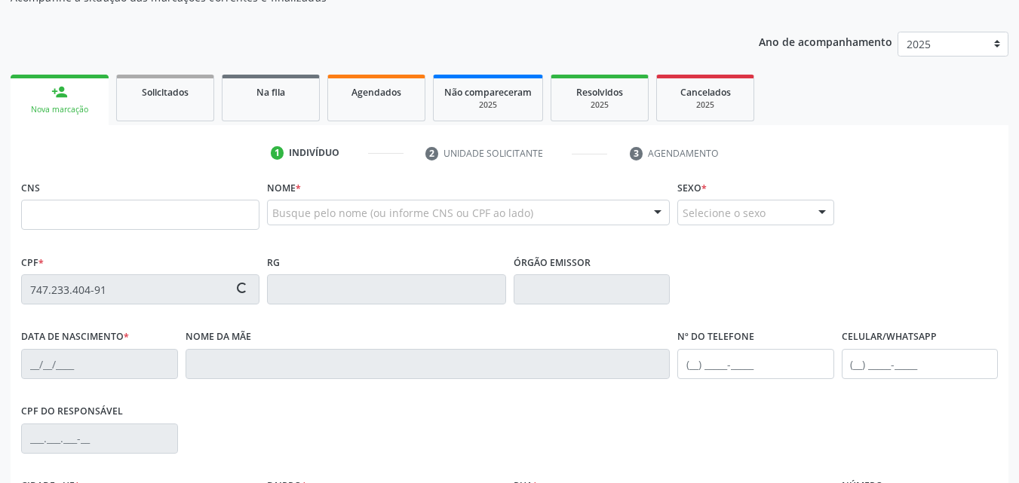
type input "130 4921 9458 0004"
type input "02/02/1968"
type input "Maria Antonia de Lima"
type input "(87) 99968-7350"
type input "112.274.158-85"
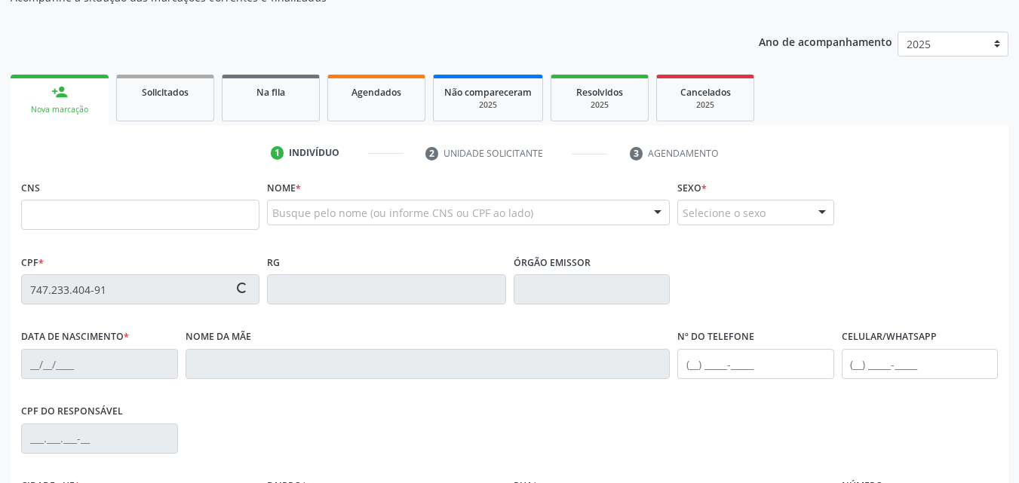
type input "768"
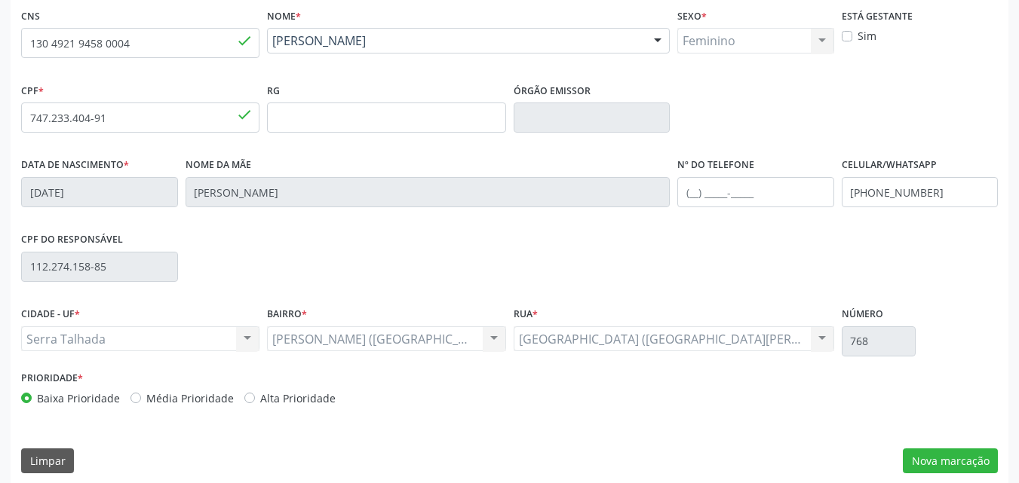
scroll to position [334, 0]
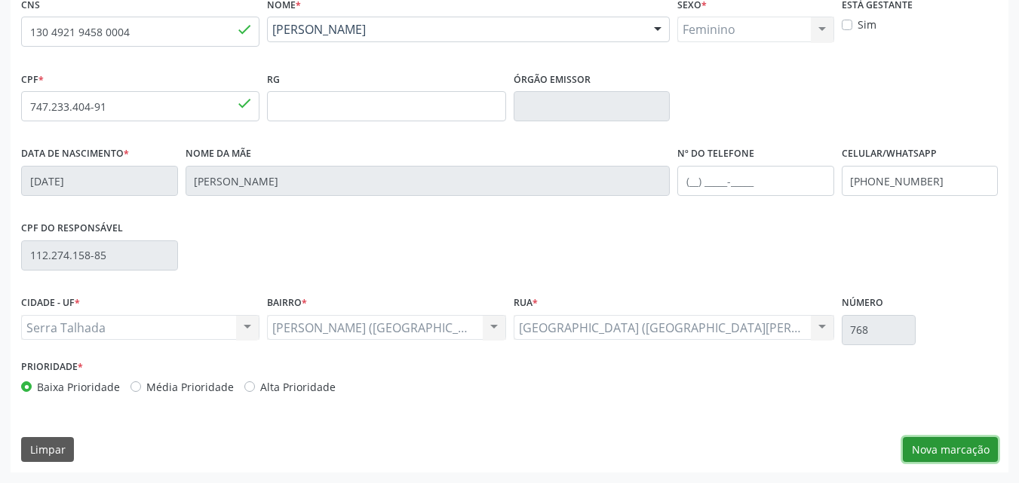
click at [989, 458] on button "Nova marcação" at bounding box center [950, 450] width 95 height 26
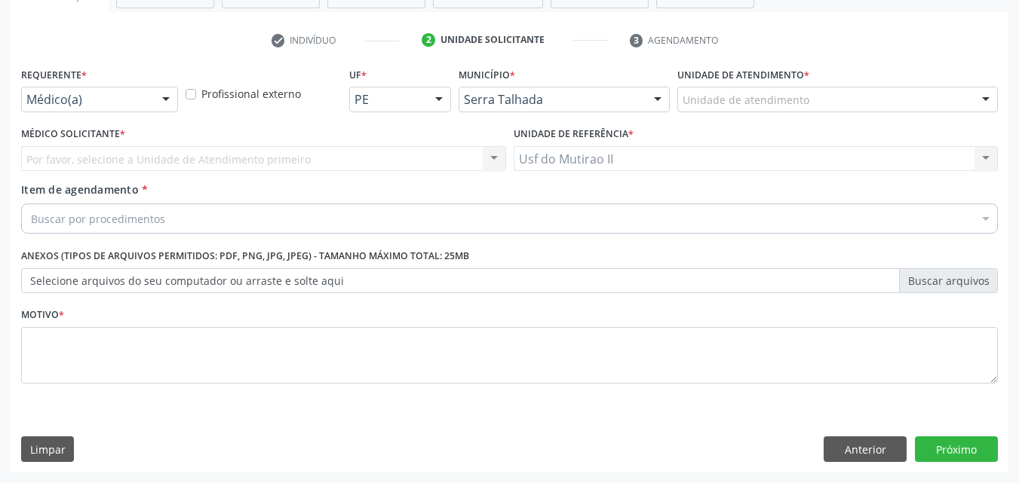
click at [115, 83] on div "Requerente * Médico(a) Médico(a) Enfermeiro(a) Paciente Nenhum resultado encont…" at bounding box center [99, 87] width 157 height 48
click at [119, 88] on div at bounding box center [99, 100] width 157 height 26
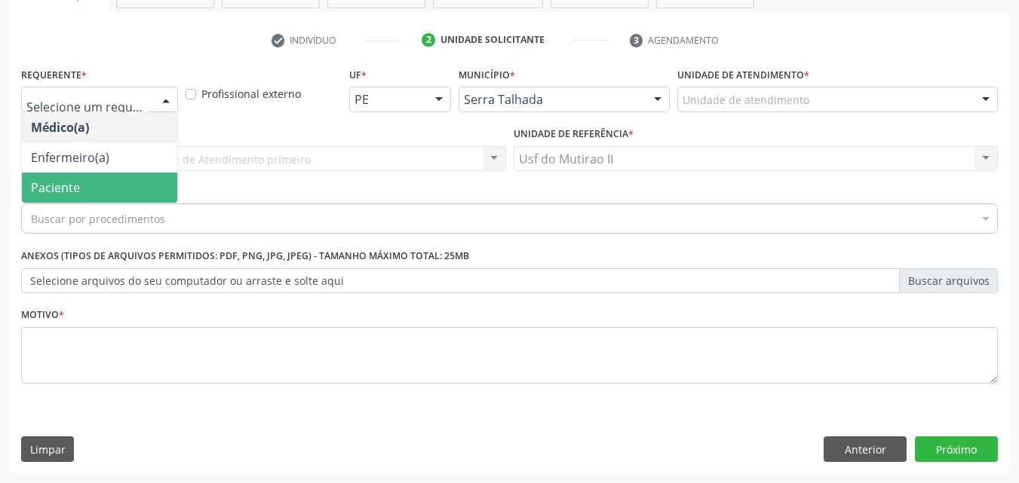
click at [92, 183] on span "Paciente" at bounding box center [99, 188] width 155 height 30
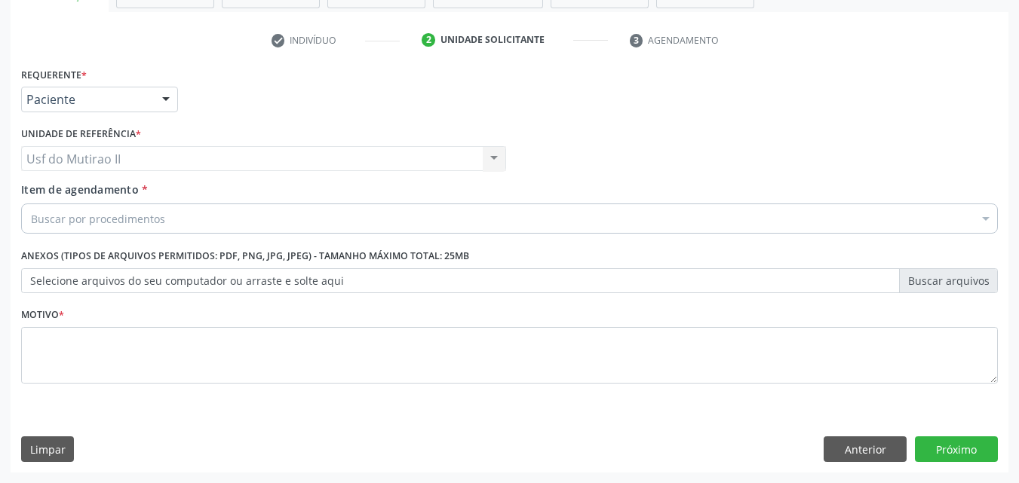
click at [174, 224] on div "Buscar por procedimentos" at bounding box center [509, 219] width 977 height 30
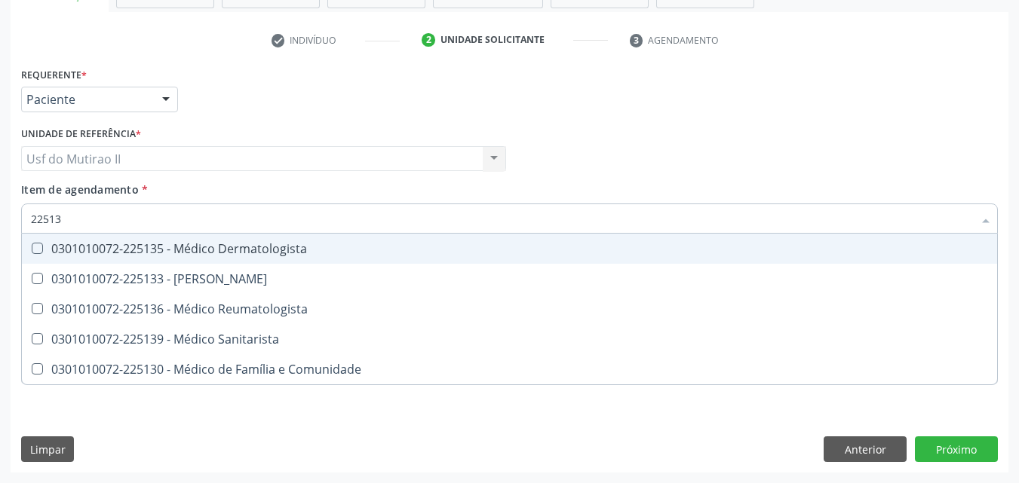
type input "225136"
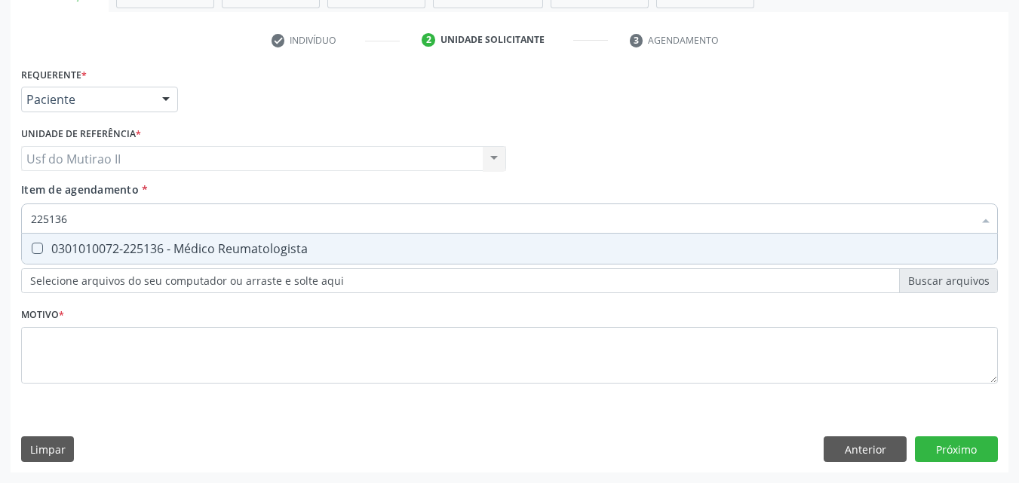
click at [198, 265] on div "Requerente * Paciente Médico(a) Enfermeiro(a) Paciente Nenhum resultado encontr…" at bounding box center [509, 234] width 977 height 342
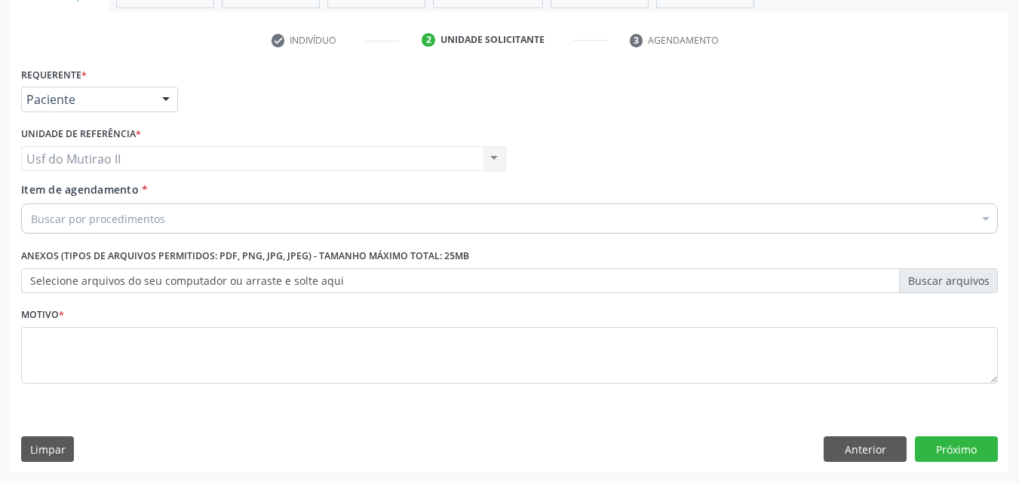
click at [202, 256] on div "Requerente * Paciente Médico(a) Enfermeiro(a) Paciente Nenhum resultado encontr…" at bounding box center [509, 234] width 977 height 342
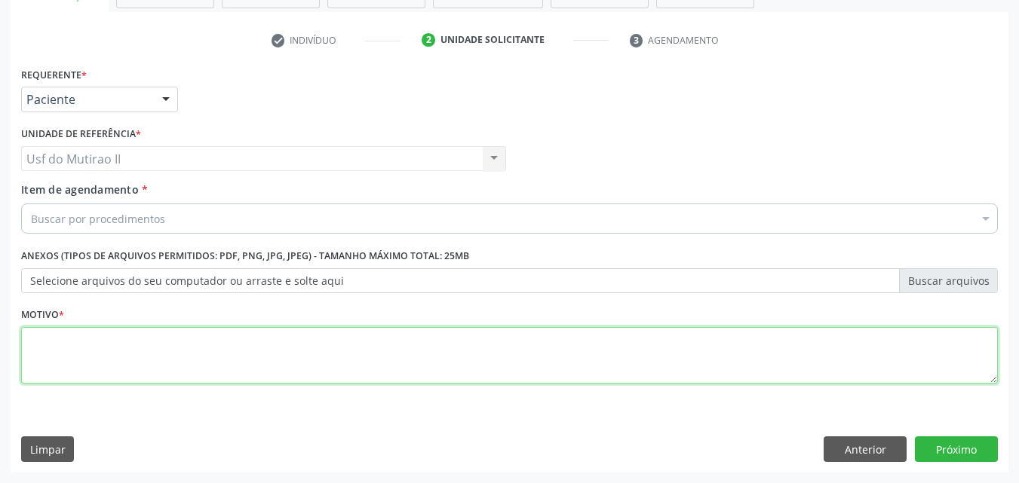
click at [156, 343] on textarea at bounding box center [509, 355] width 977 height 57
type textarea ","
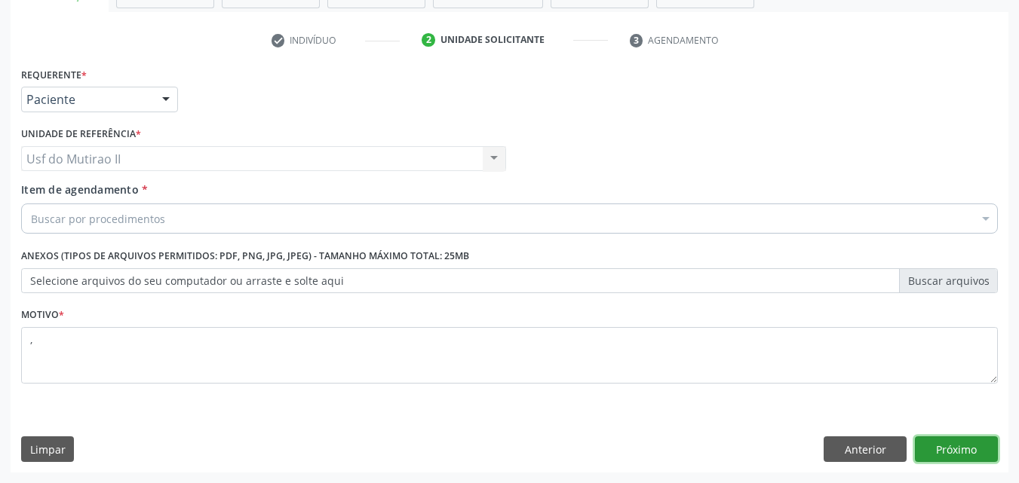
click at [964, 462] on button "Próximo" at bounding box center [956, 450] width 83 height 26
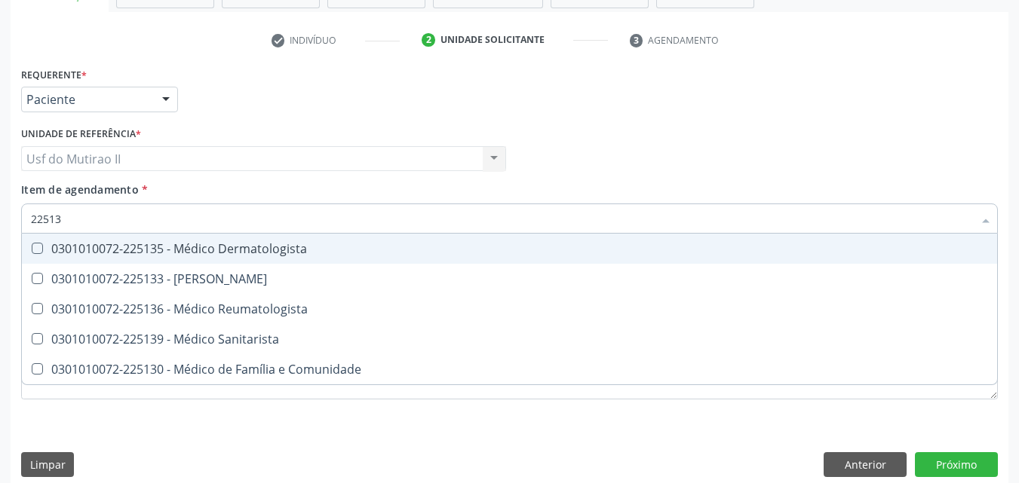
type input "225136"
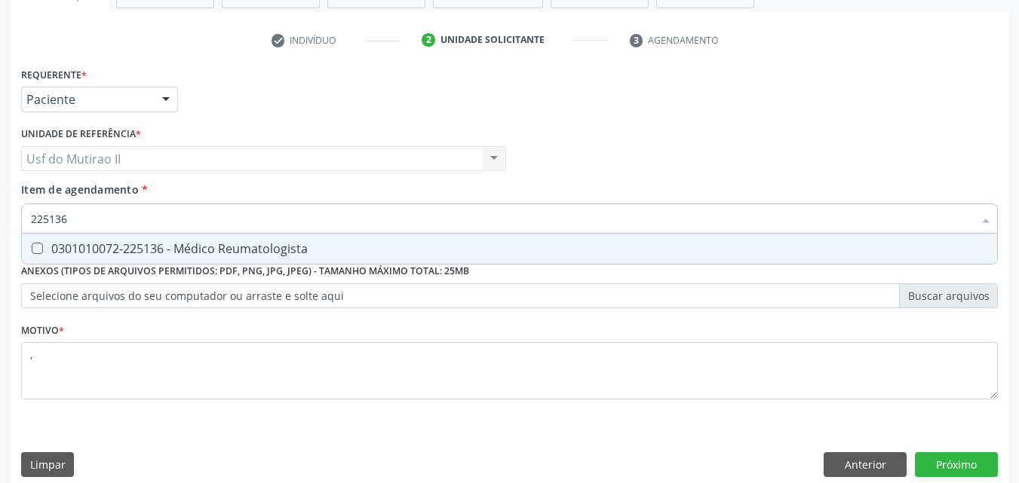
click at [181, 253] on div "0301010072-225136 - Médico Reumatologista" at bounding box center [509, 249] width 957 height 12
checkbox Reumatologista "true"
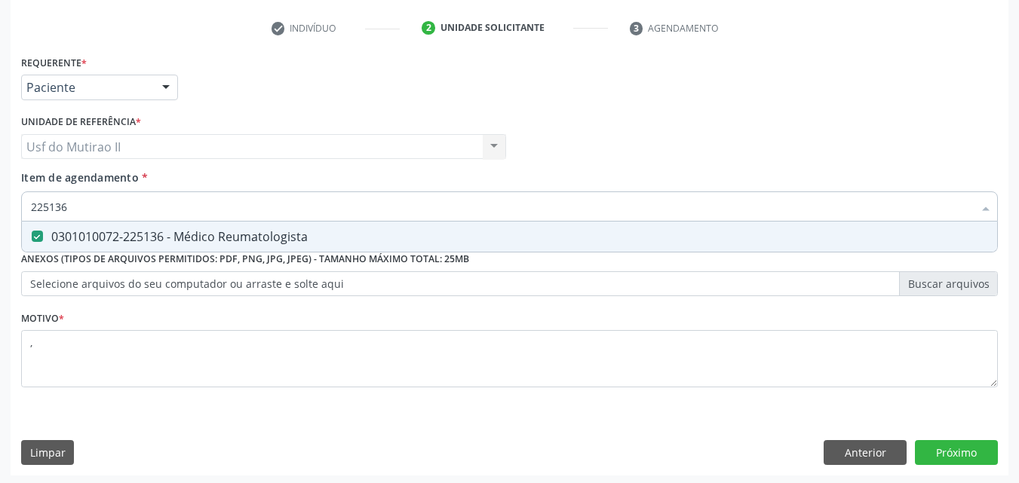
scroll to position [279, 0]
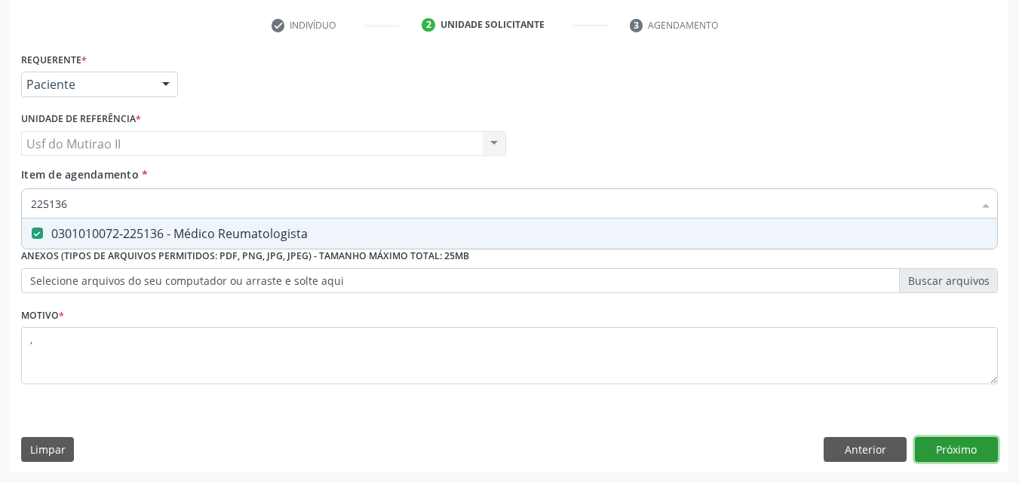
click at [974, 459] on button "Próximo" at bounding box center [956, 450] width 83 height 26
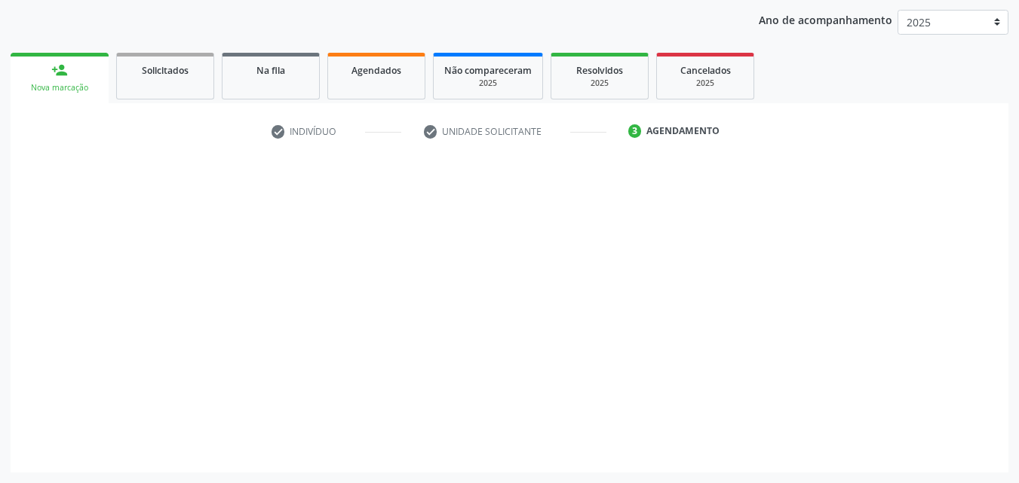
scroll to position [173, 0]
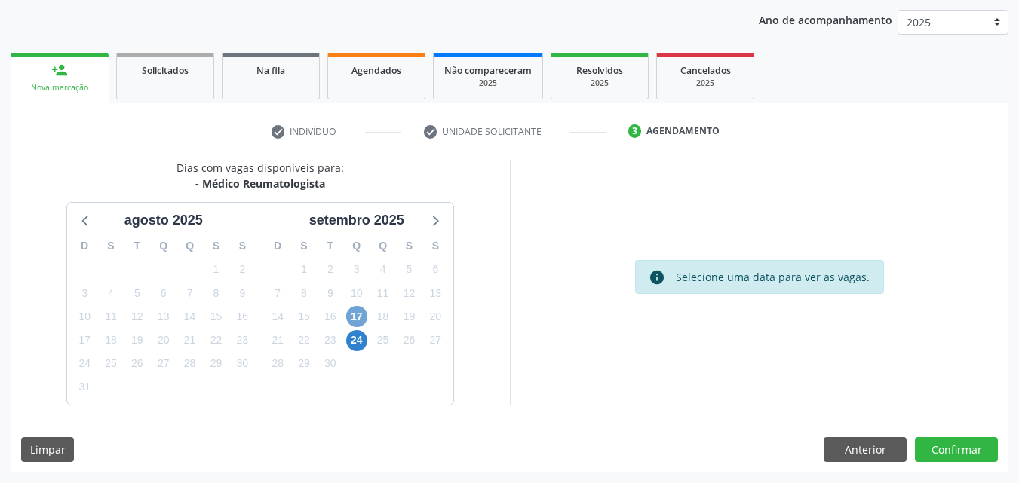
click at [354, 322] on span "17" at bounding box center [356, 316] width 21 height 21
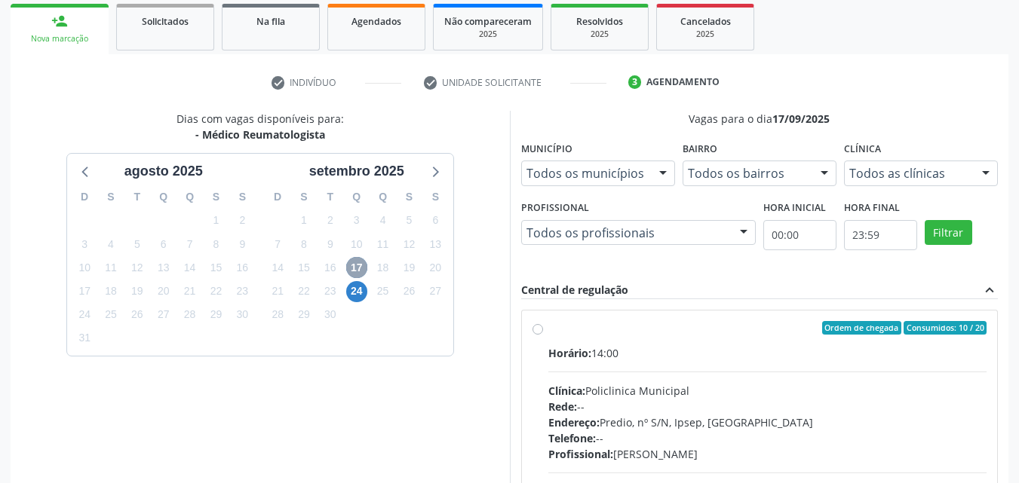
scroll to position [248, 0]
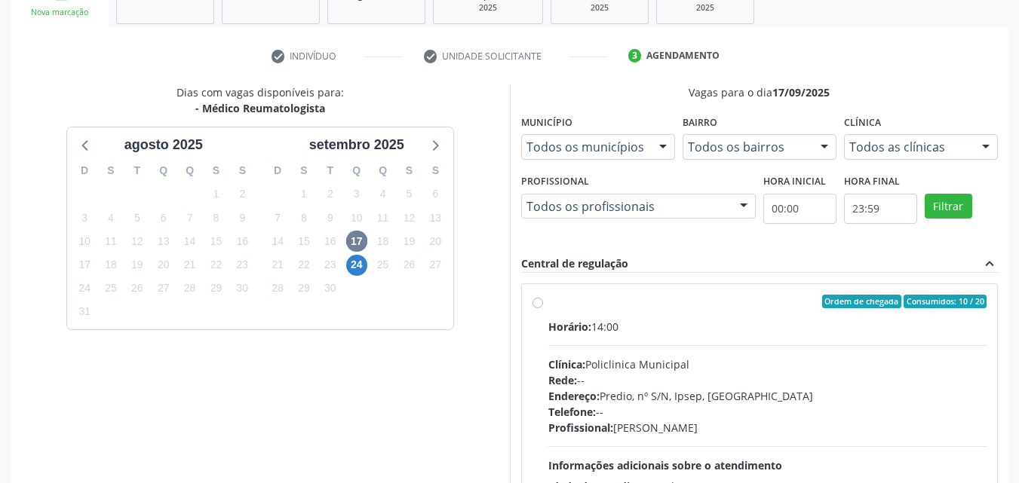
click at [635, 361] on div "Clínica: Policlinica Municipal" at bounding box center [767, 365] width 439 height 16
click at [543, 308] on input "Ordem de chegada Consumidos: 10 / 20 Horário: 14:00 Clínica: Policlinica Munici…" at bounding box center [537, 302] width 11 height 14
radio input "true"
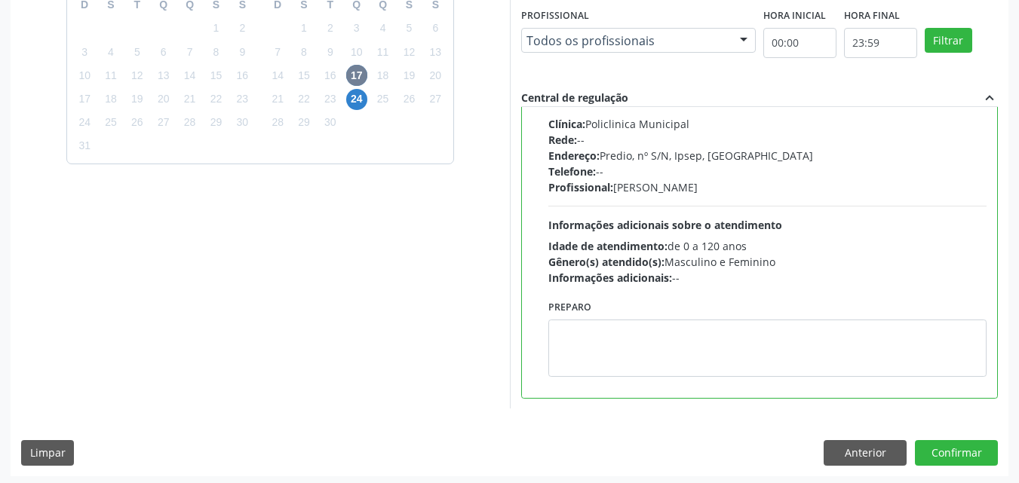
scroll to position [418, 0]
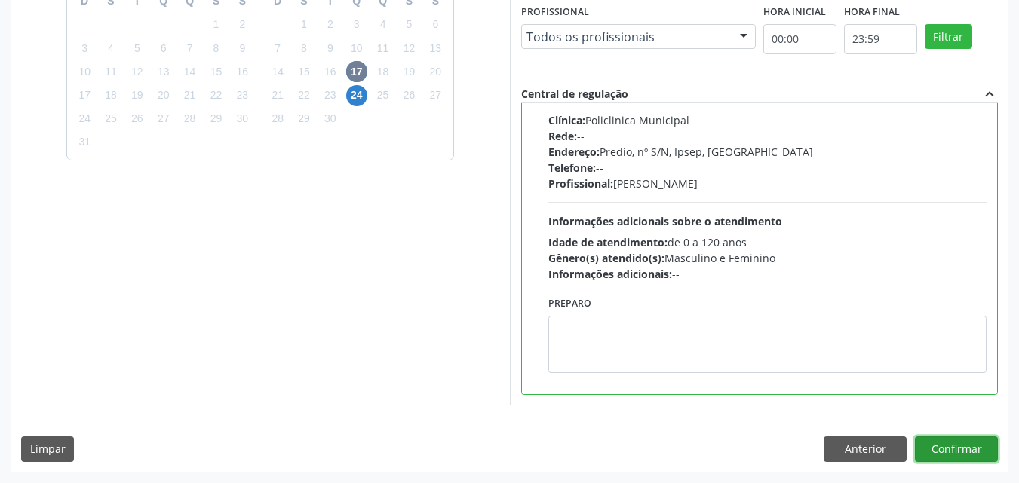
click at [959, 447] on button "Confirmar" at bounding box center [956, 450] width 83 height 26
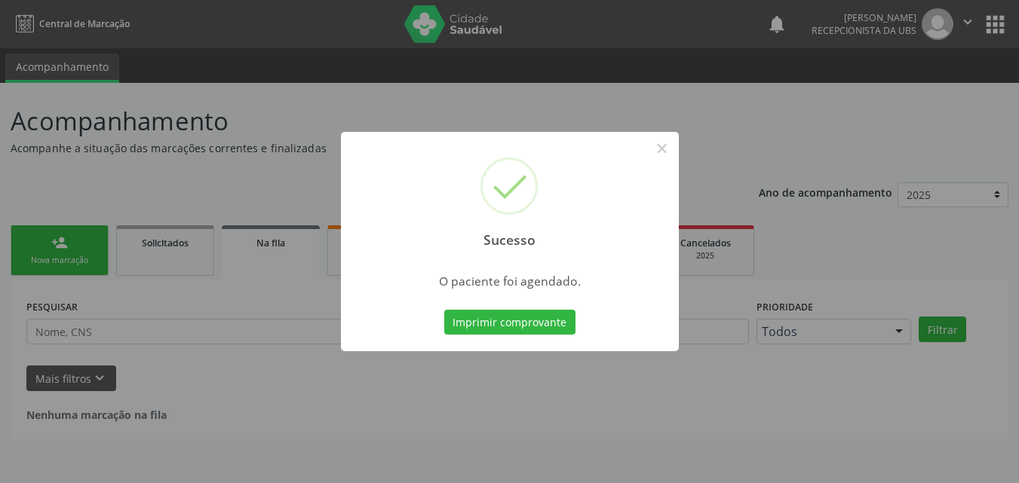
scroll to position [0, 0]
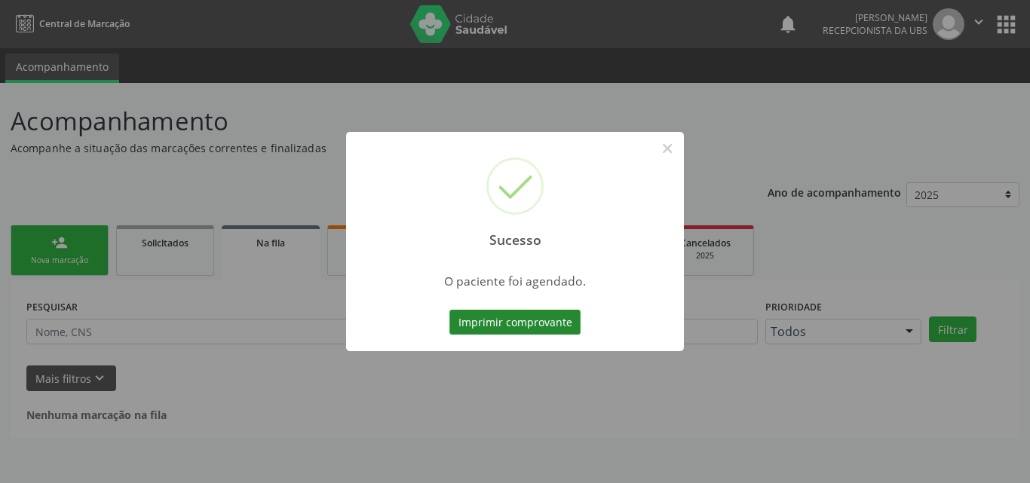
click at [489, 317] on button "Imprimir comprovante" at bounding box center [515, 323] width 131 height 26
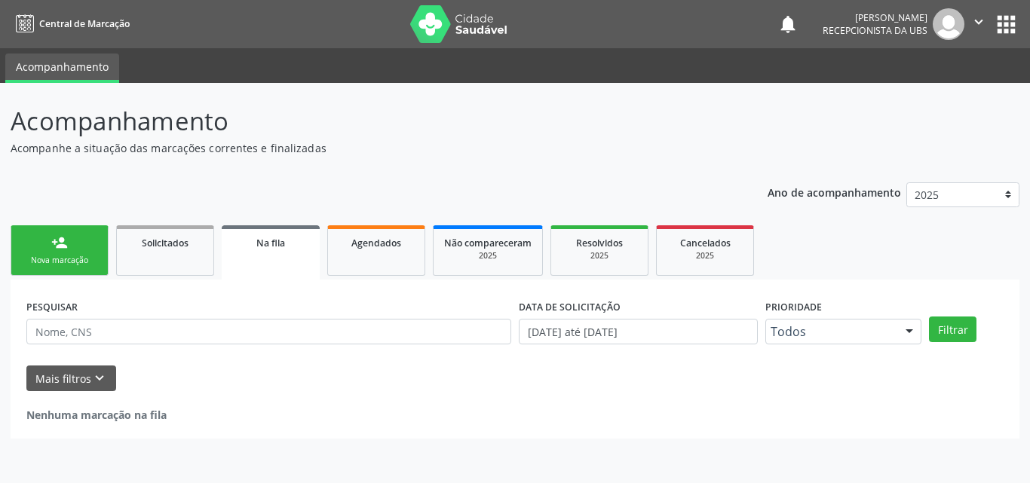
click at [98, 253] on link "person_add Nova marcação" at bounding box center [60, 251] width 98 height 51
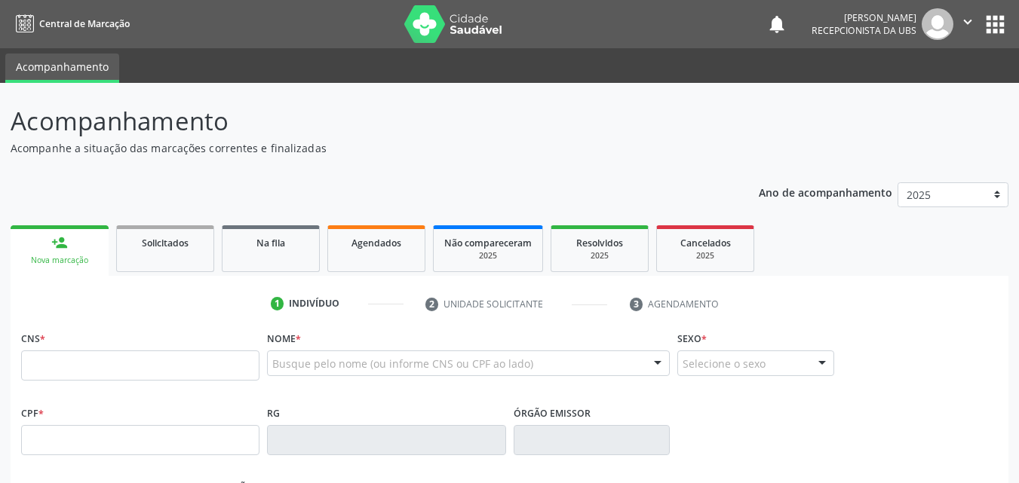
click at [68, 237] on link "person_add Nova marcação" at bounding box center [60, 251] width 98 height 51
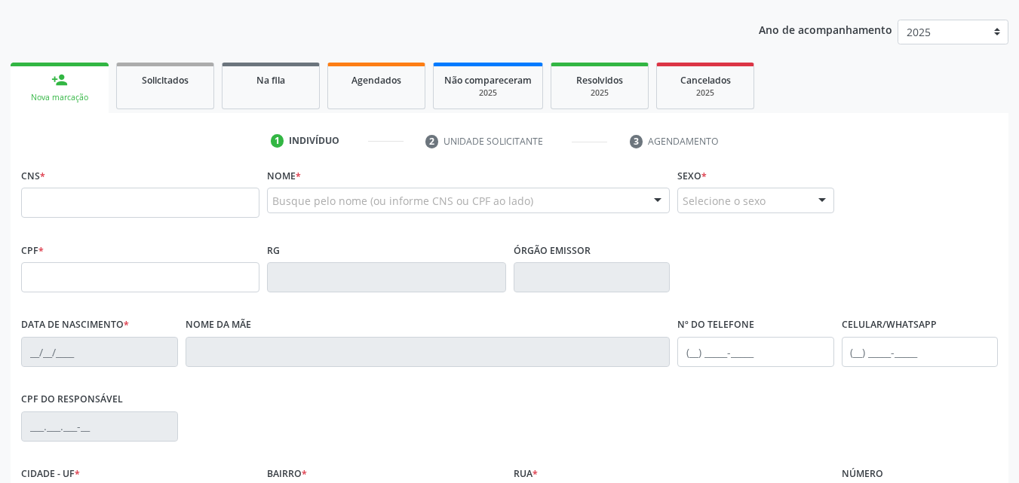
scroll to position [226, 0]
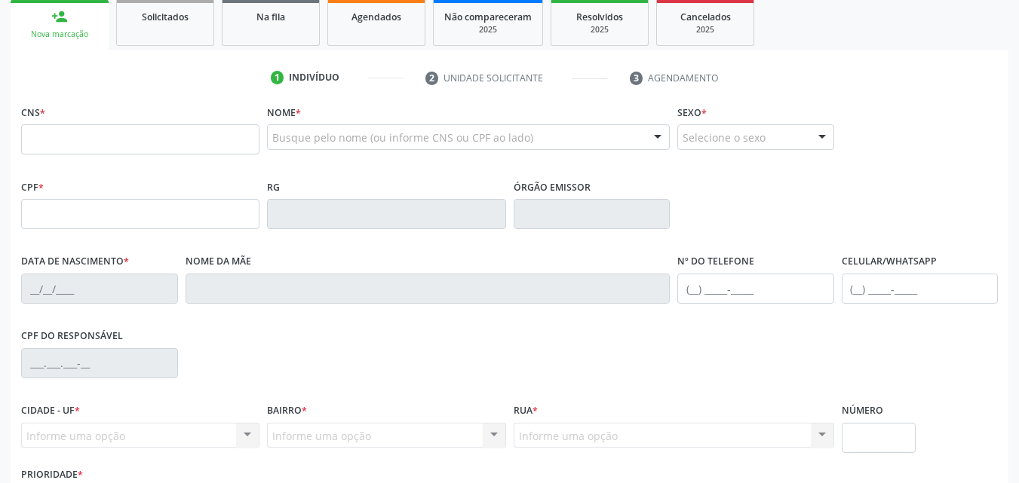
drag, startPoint x: 104, startPoint y: 158, endPoint x: 127, endPoint y: 121, distance: 44.4
click at [104, 159] on fieldset "CNS *" at bounding box center [140, 133] width 238 height 64
click at [52, 142] on input "text" at bounding box center [140, 139] width 238 height 30
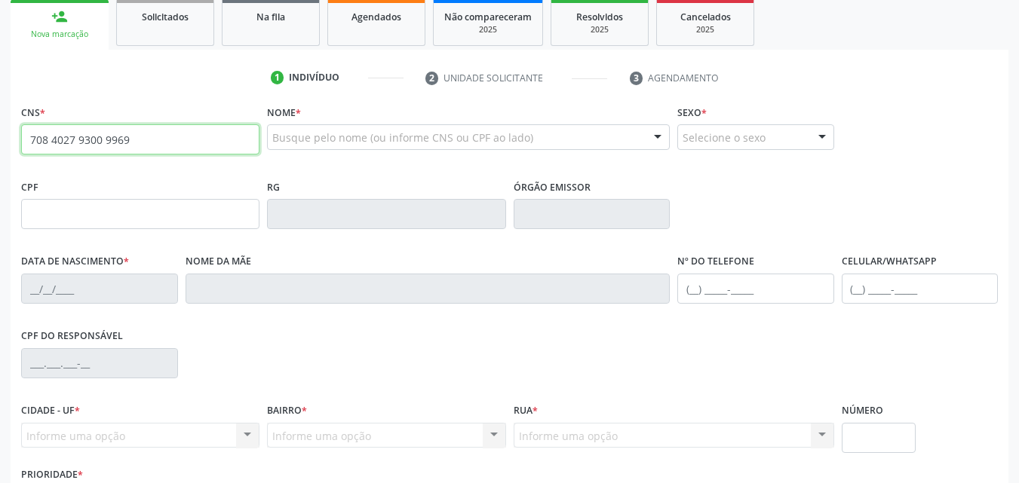
type input "708 4027 9300 9969"
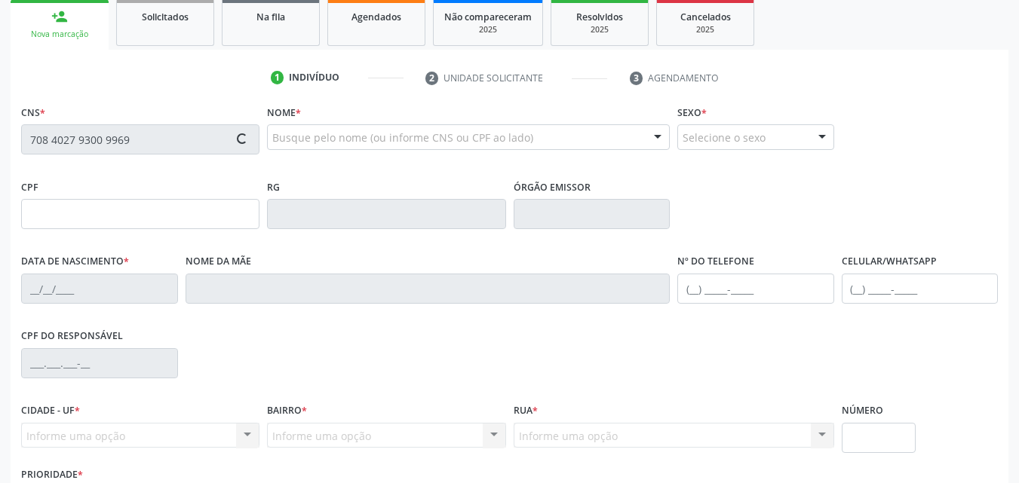
type input "561.202.064-34"
type input "09/04/1967"
type input "Sebastiana Francisca da Silva"
type input "(87) 99921-5763"
type input "(87) 9902-9550"
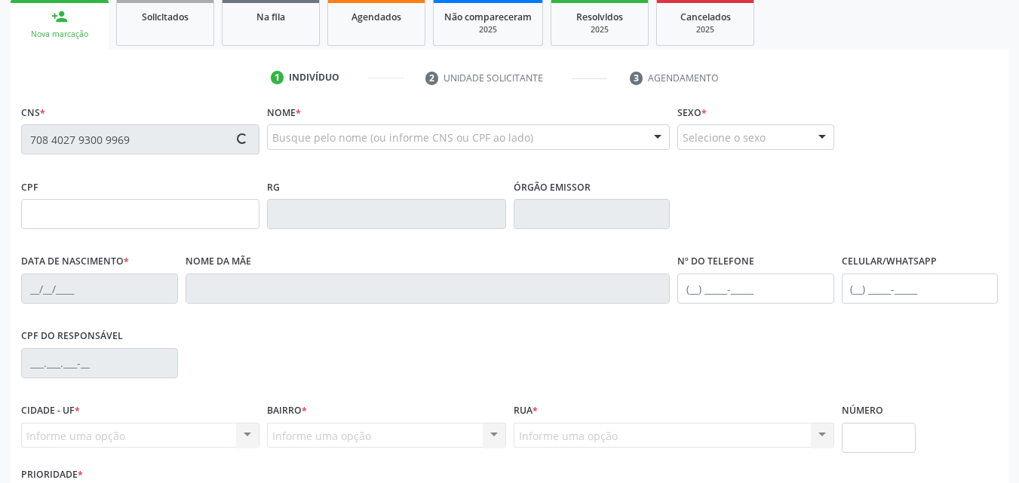
type input "S/N"
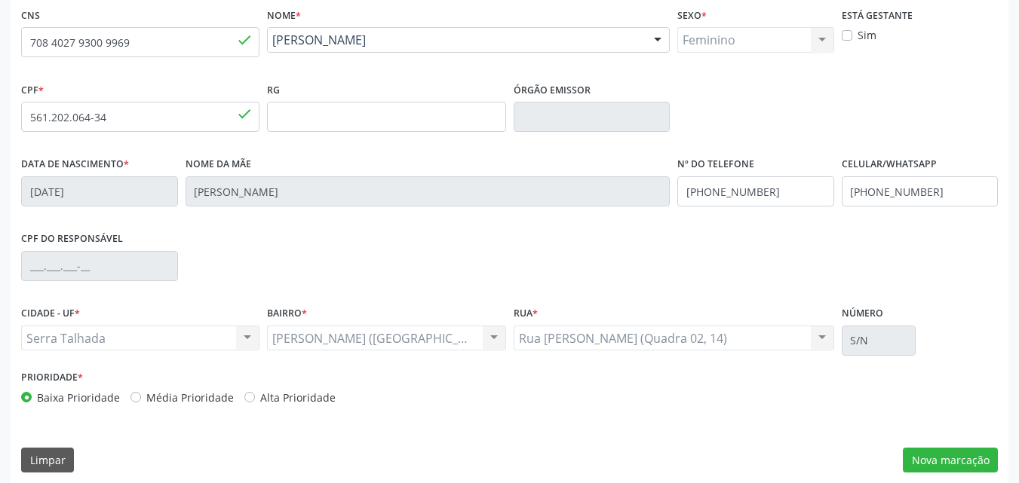
scroll to position [334, 0]
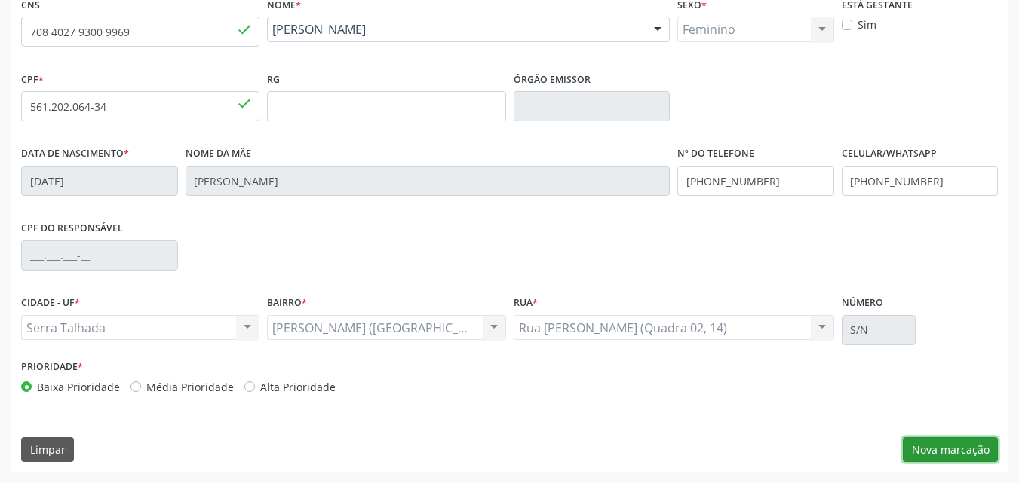
click at [944, 437] on button "Nova marcação" at bounding box center [950, 450] width 95 height 26
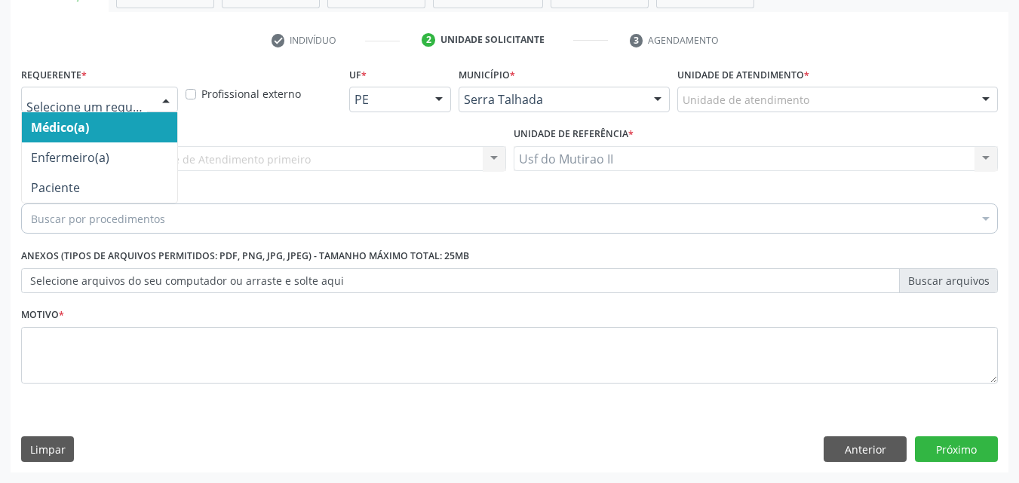
drag, startPoint x: 55, startPoint y: 109, endPoint x: 62, endPoint y: 125, distance: 17.2
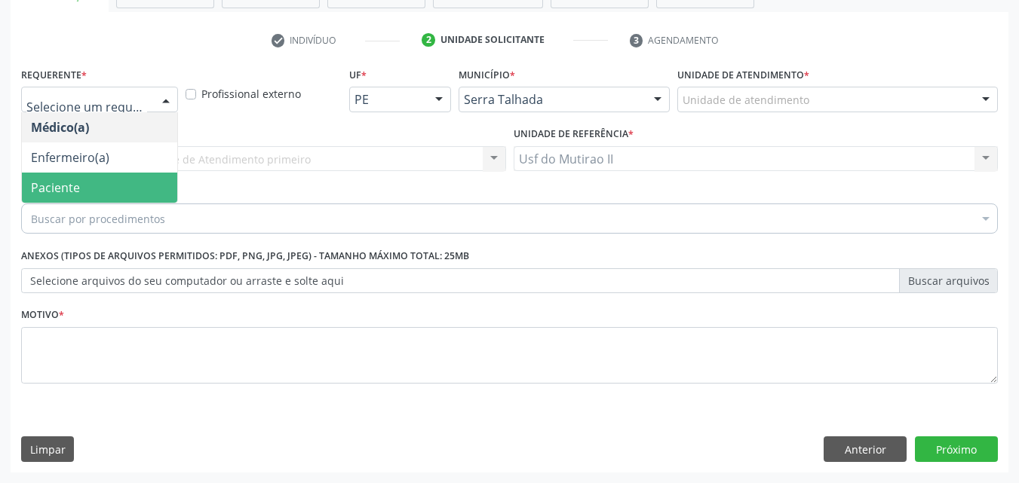
click at [101, 184] on span "Paciente" at bounding box center [99, 188] width 155 height 30
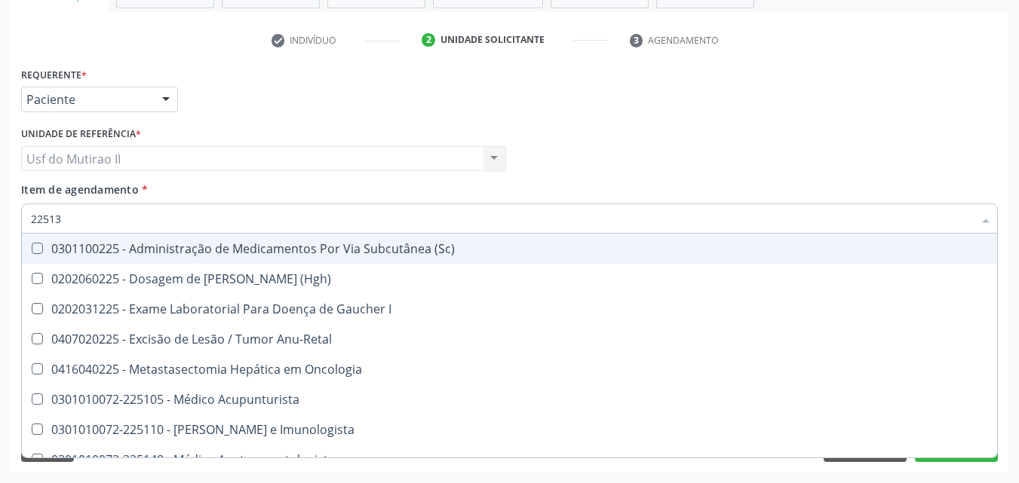
type input "225136"
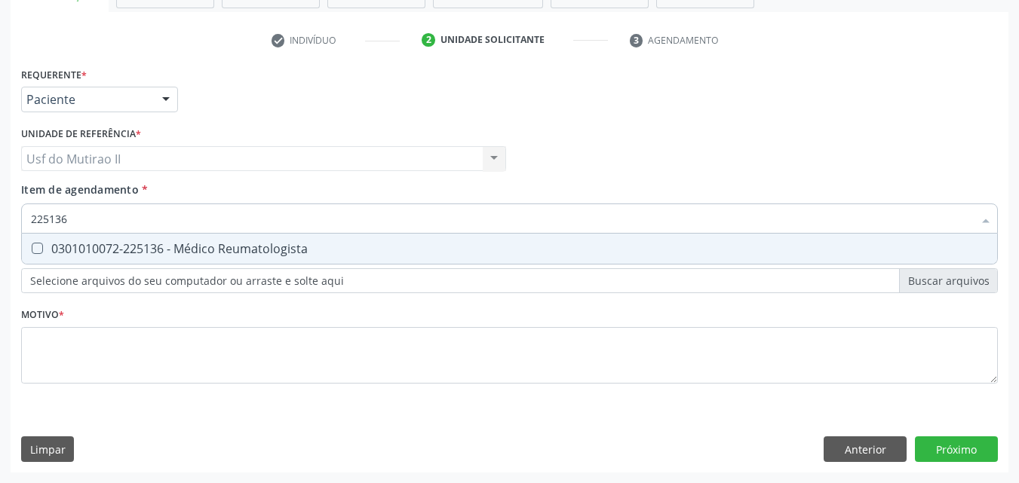
click at [130, 249] on div "0301010072-225136 - Médico Reumatologista" at bounding box center [509, 249] width 957 height 12
checkbox Reumatologista "true"
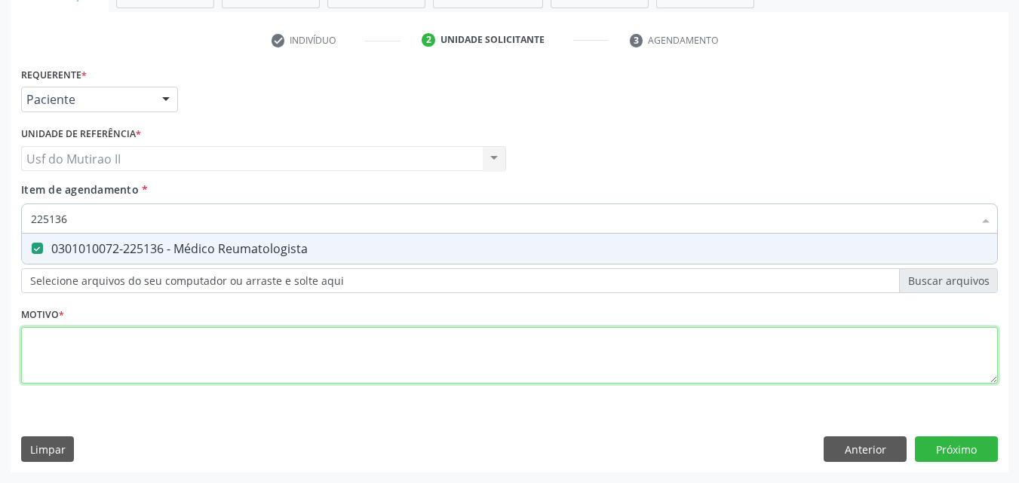
click at [147, 373] on div "Requerente * Paciente Médico(a) Enfermeiro(a) Paciente Nenhum resultado encontr…" at bounding box center [509, 234] width 977 height 342
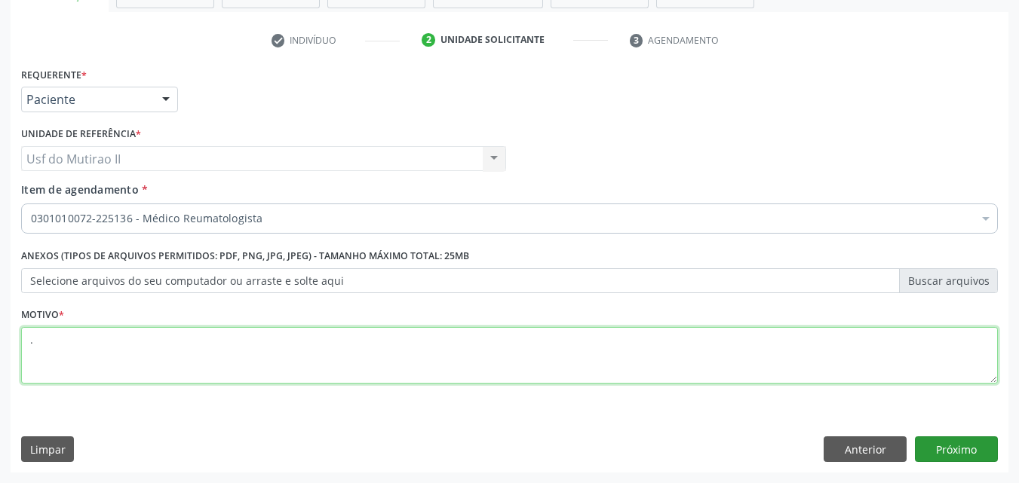
type textarea "."
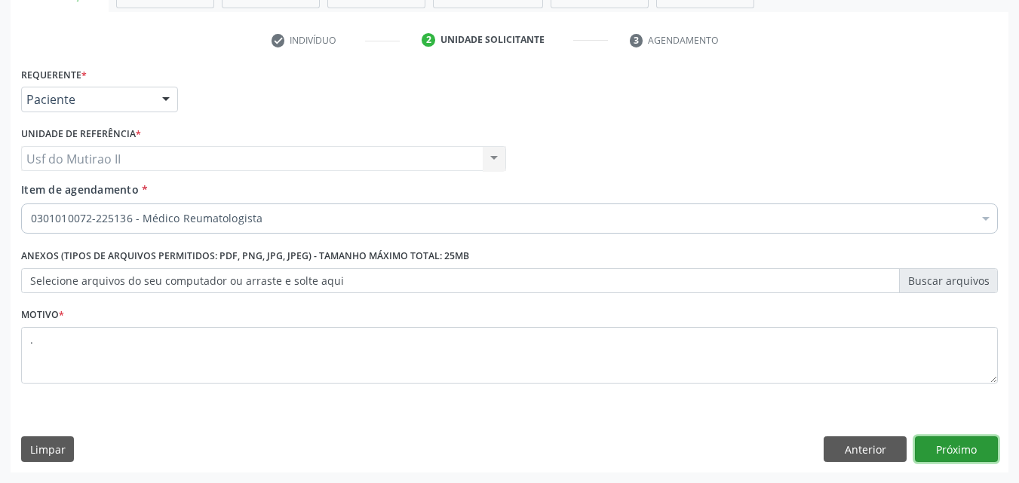
click at [974, 443] on button "Próximo" at bounding box center [956, 450] width 83 height 26
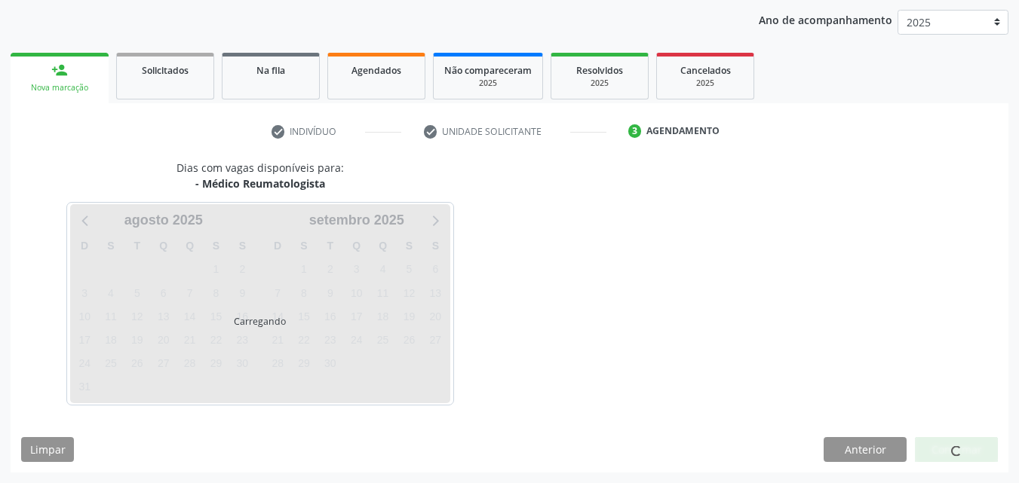
scroll to position [173, 0]
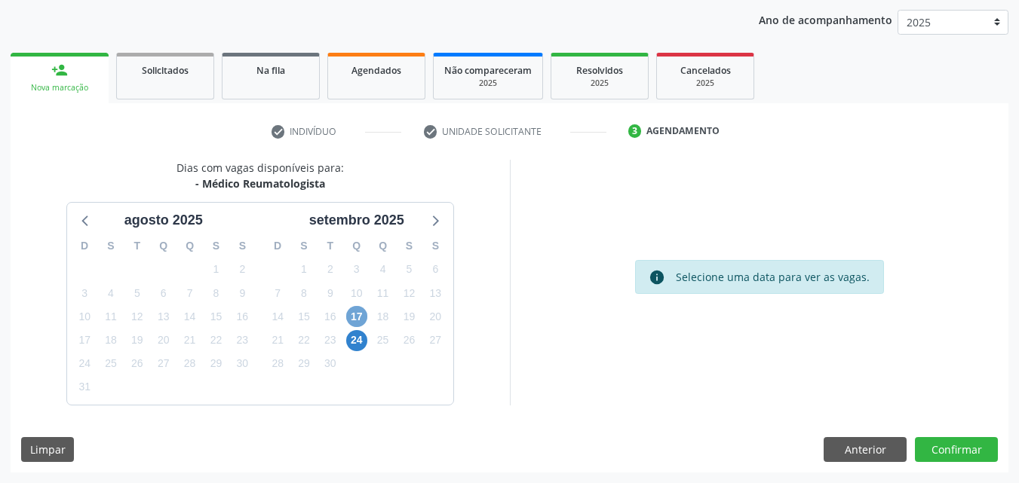
click at [361, 322] on span "17" at bounding box center [356, 316] width 21 height 21
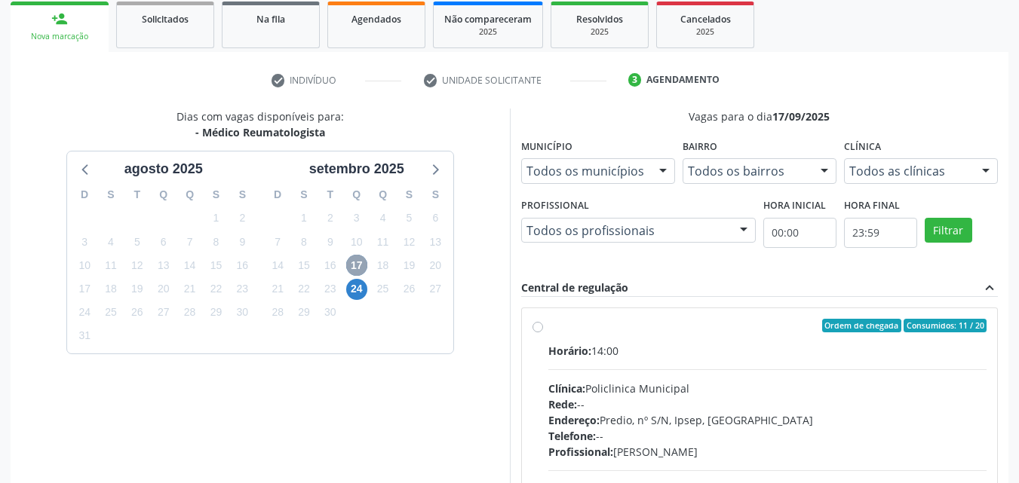
scroll to position [248, 0]
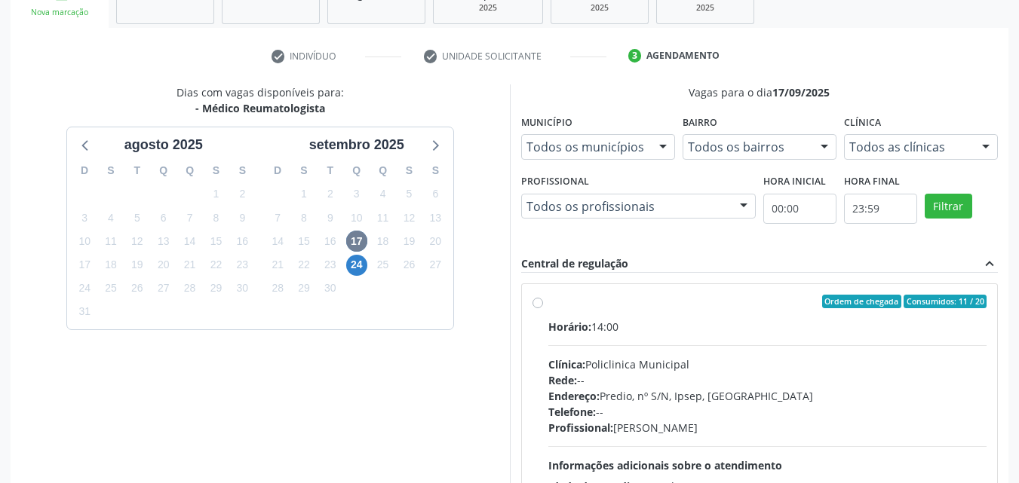
click at [721, 357] on div "Clínica: Policlinica Municipal" at bounding box center [767, 365] width 439 height 16
click at [543, 308] on input "Ordem de chegada Consumidos: 11 / 20 Horário: 14:00 Clínica: Policlinica Munici…" at bounding box center [537, 302] width 11 height 14
radio input "true"
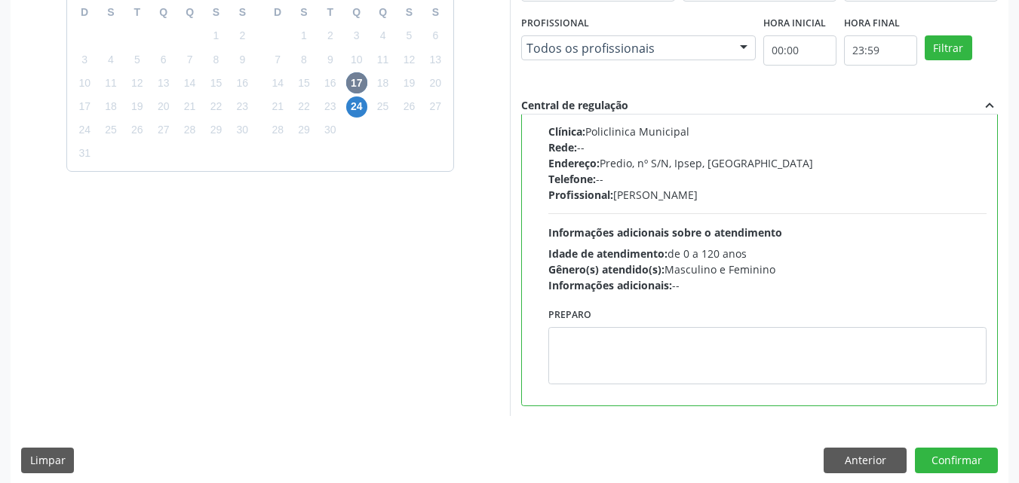
scroll to position [418, 0]
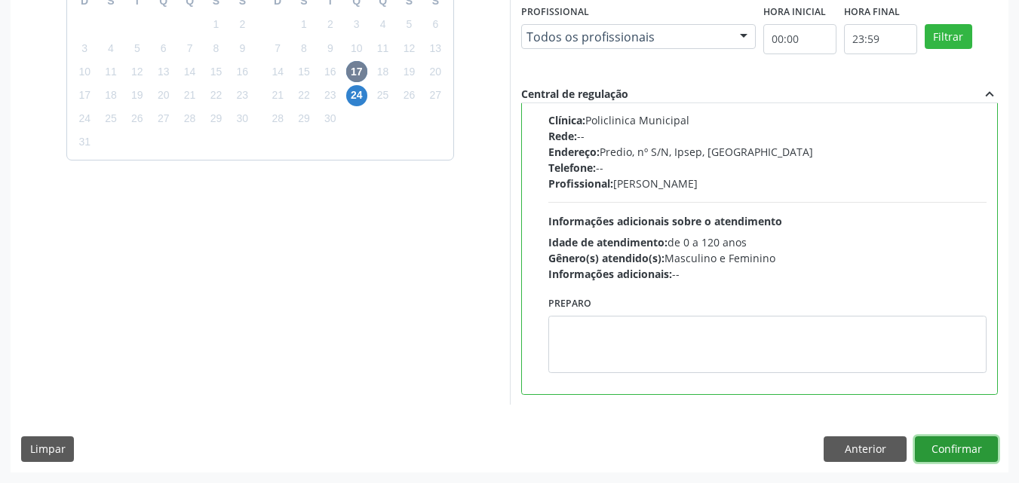
click at [978, 450] on button "Confirmar" at bounding box center [956, 450] width 83 height 26
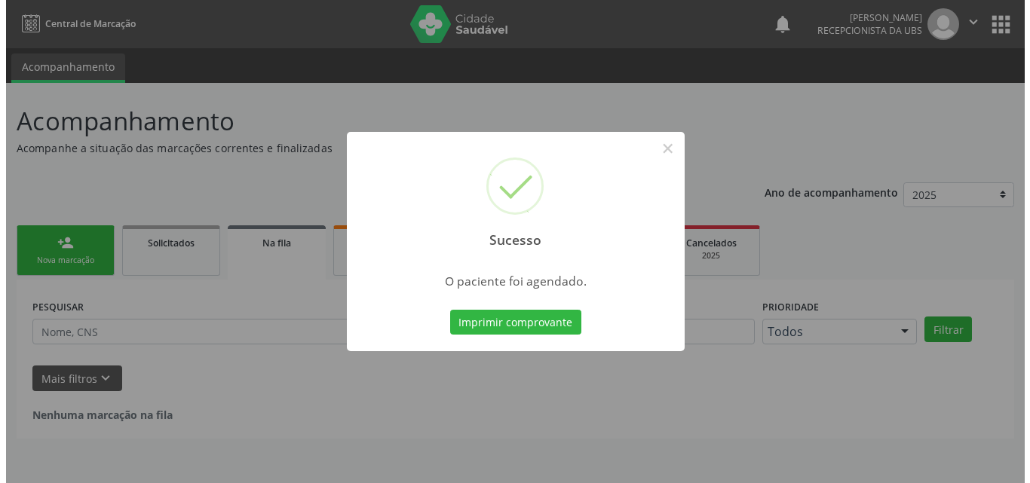
scroll to position [0, 0]
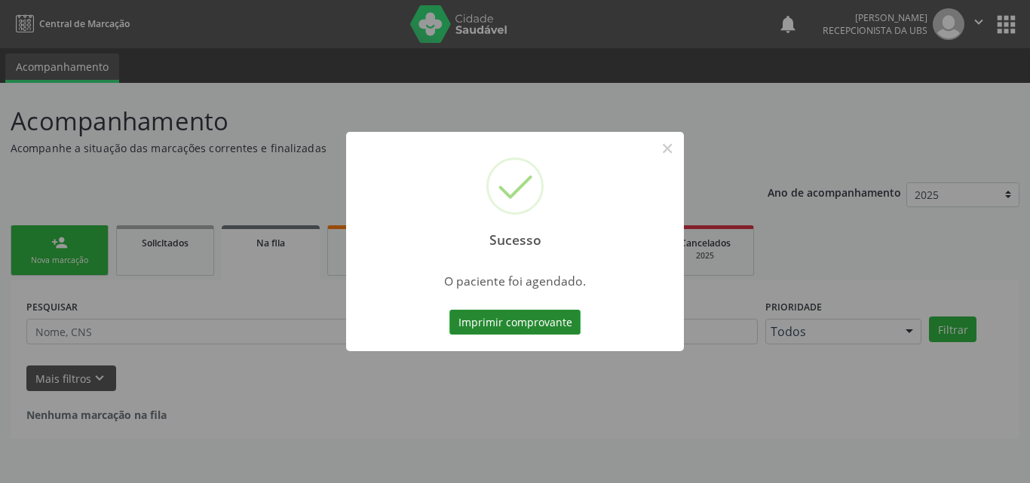
click at [517, 310] on button "Imprimir comprovante" at bounding box center [515, 323] width 131 height 26
